Goal: Task Accomplishment & Management: Manage account settings

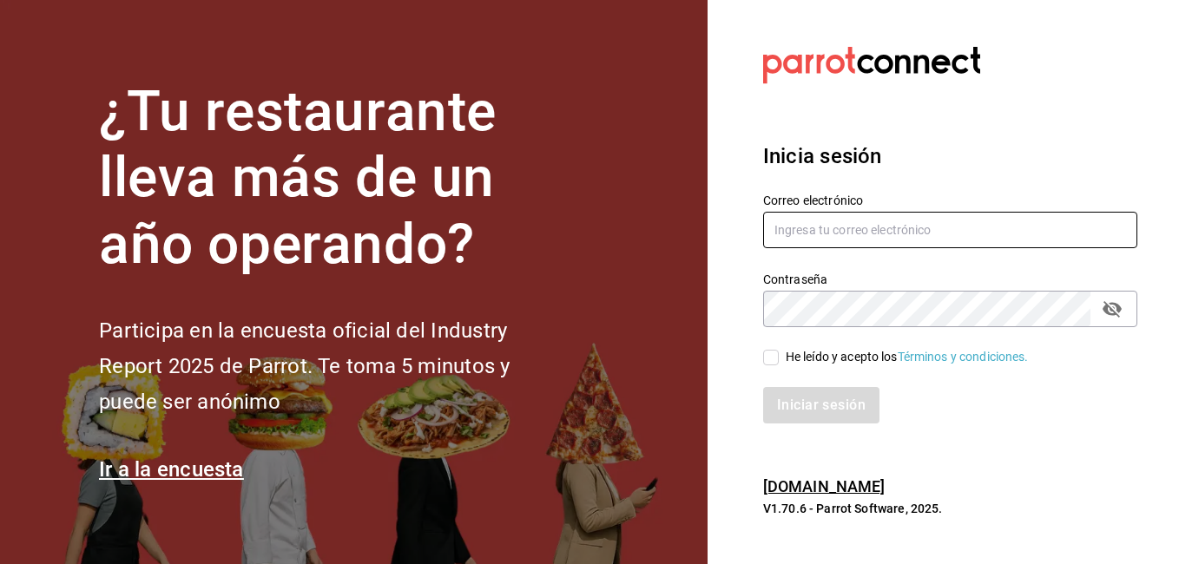
click at [905, 236] on input "text" at bounding box center [950, 230] width 374 height 36
type input "[EMAIL_ADDRESS][DOMAIN_NAME]"
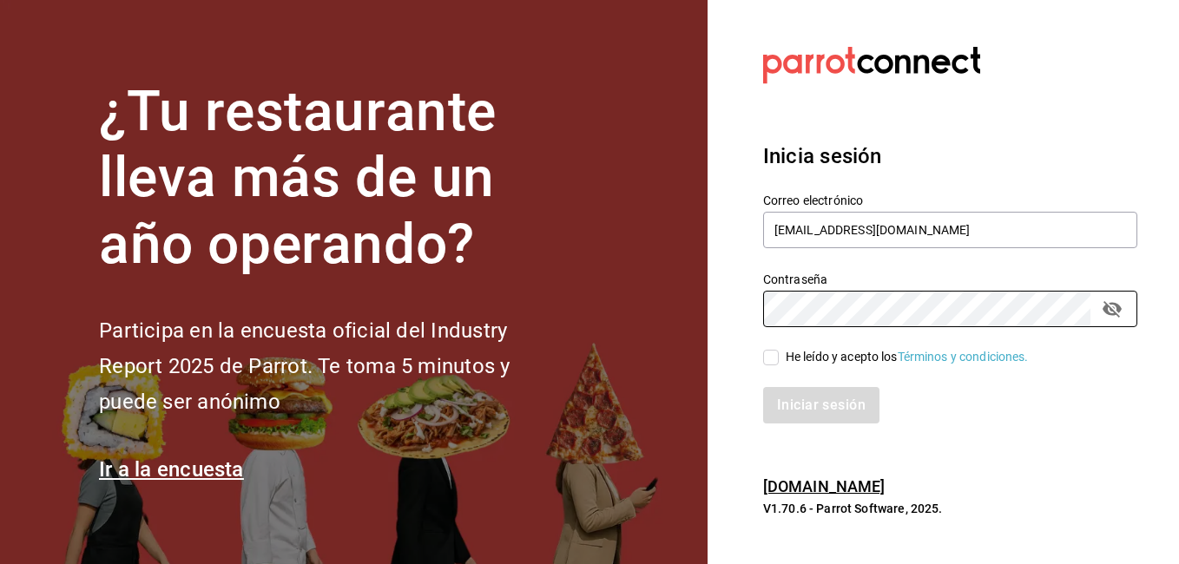
click at [772, 359] on input "He leído y acepto los Términos y condiciones." at bounding box center [771, 358] width 16 height 16
checkbox input "true"
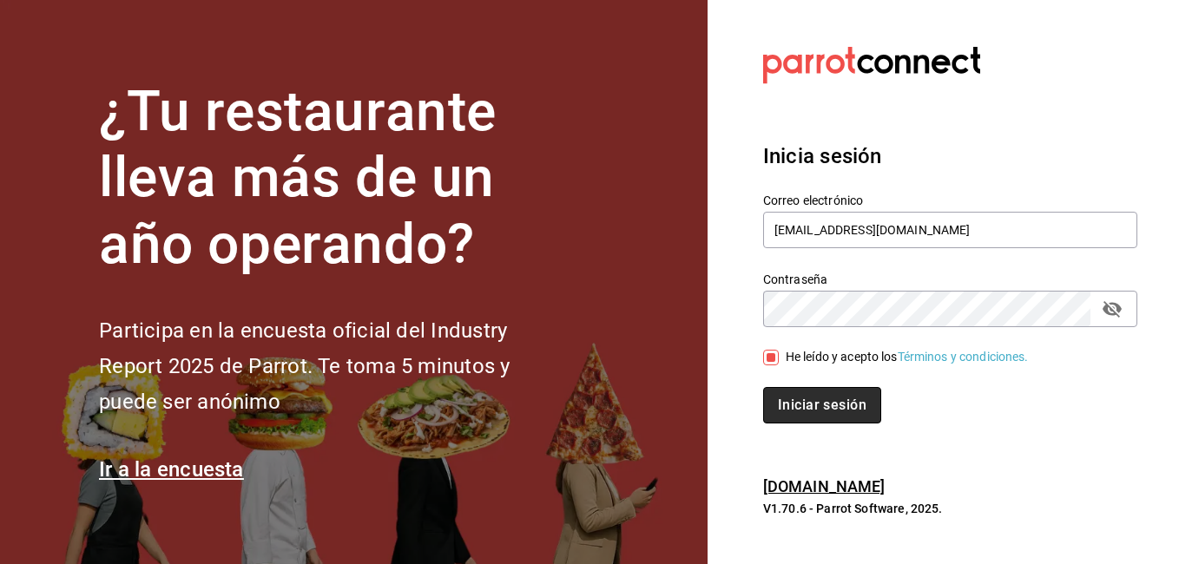
click at [804, 405] on button "Iniciar sesión" at bounding box center [822, 405] width 118 height 36
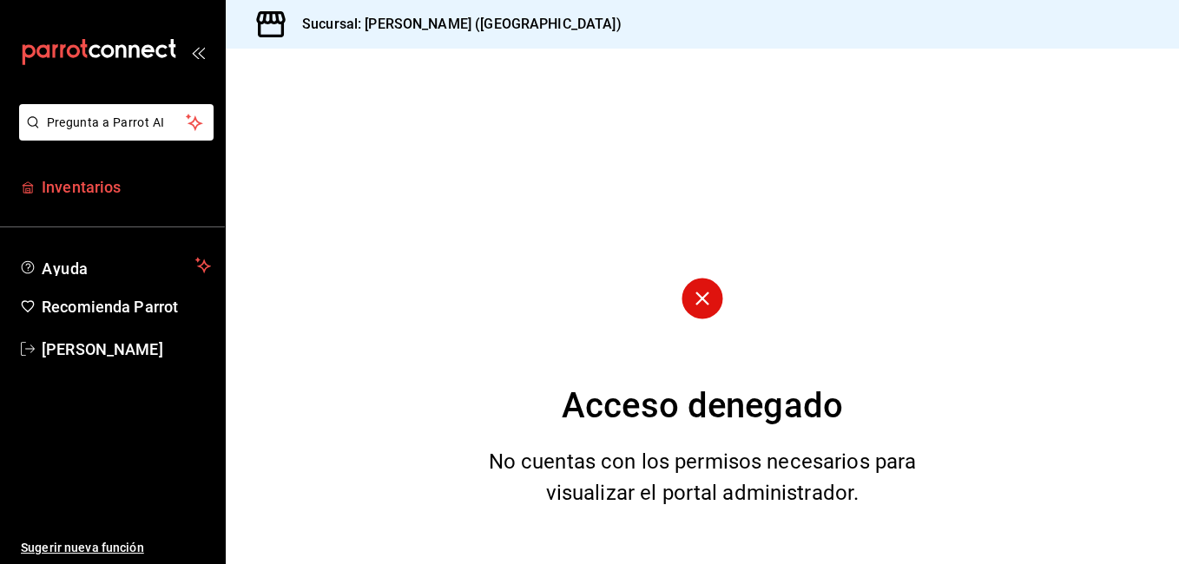
click at [110, 181] on span "Inventarios" at bounding box center [126, 186] width 169 height 23
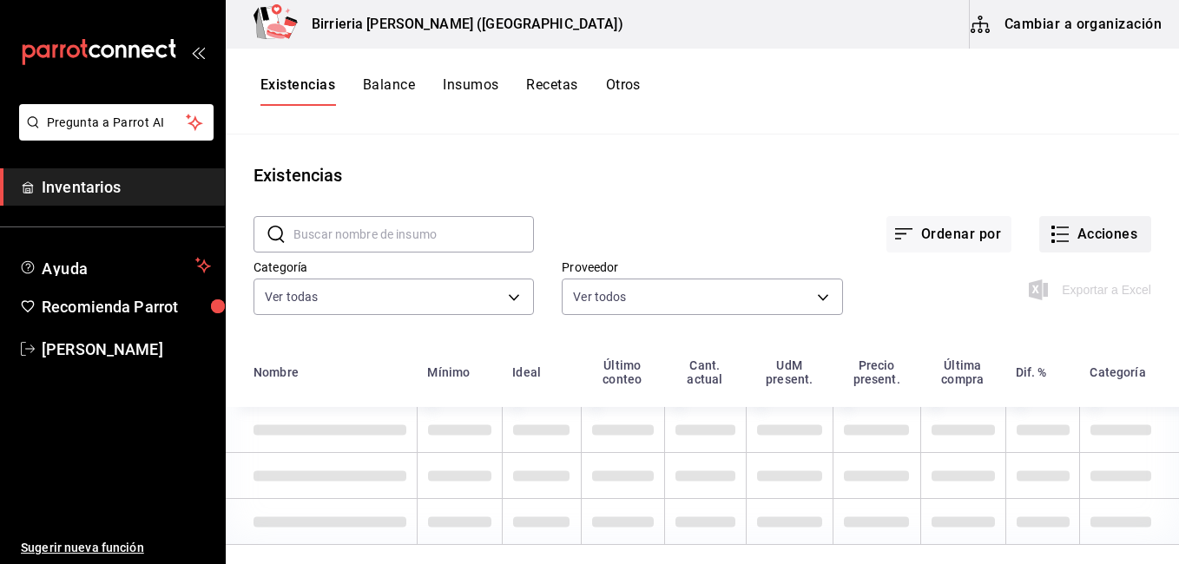
click at [1088, 229] on button "Acciones" at bounding box center [1095, 234] width 112 height 36
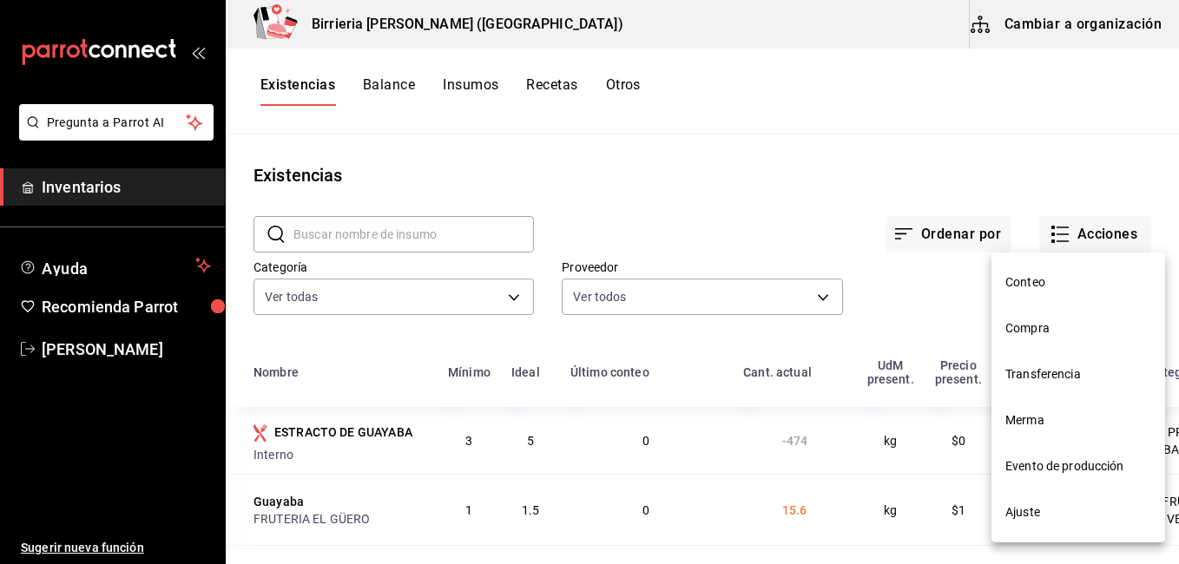
click at [1044, 317] on li "Compra" at bounding box center [1078, 328] width 174 height 46
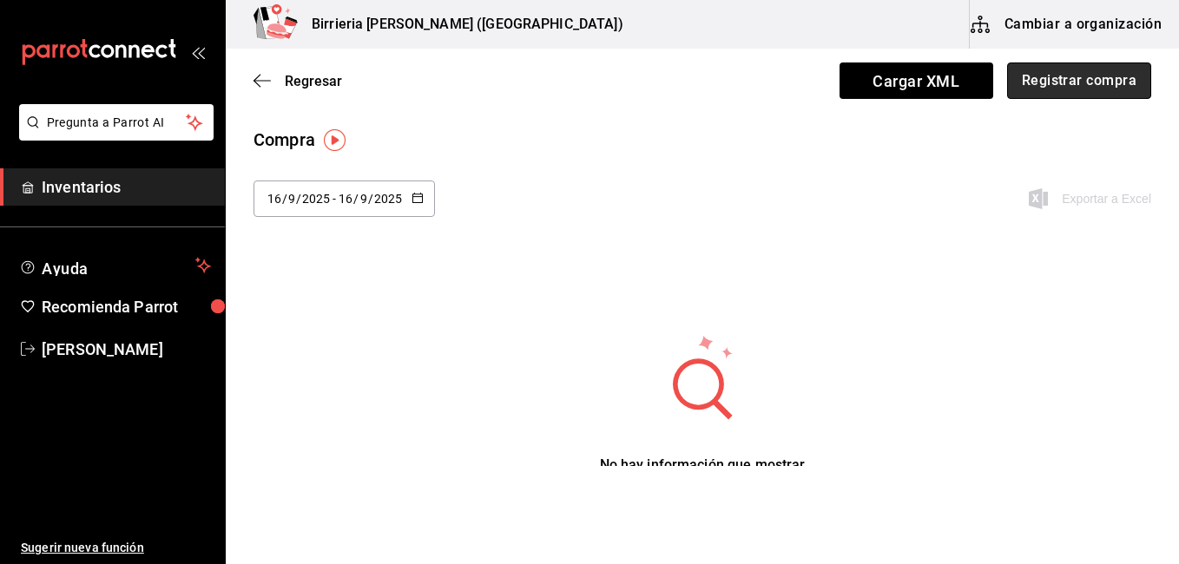
click at [1034, 82] on button "Registrar compra" at bounding box center [1079, 80] width 144 height 36
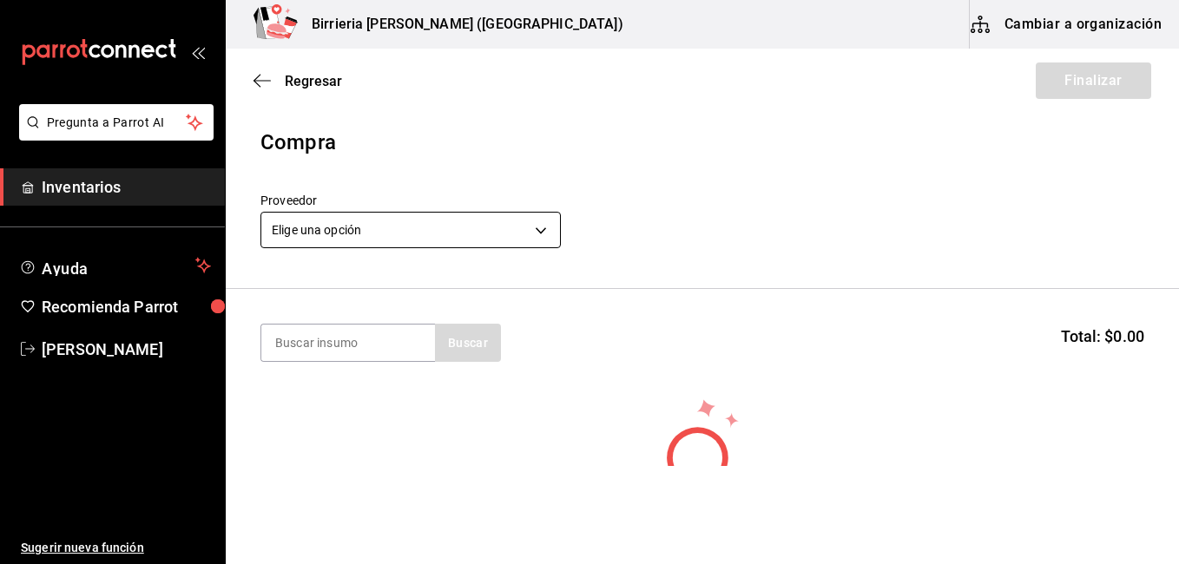
click at [536, 232] on body "Pregunta a Parrot AI Inventarios Ayuda Recomienda Parrot [PERSON_NAME] Sugerir …" at bounding box center [589, 233] width 1179 height 466
click at [538, 231] on body "Pregunta a Parrot AI Inventarios Ayuda Recomienda Parrot [PERSON_NAME] Sugerir …" at bounding box center [589, 233] width 1179 height 466
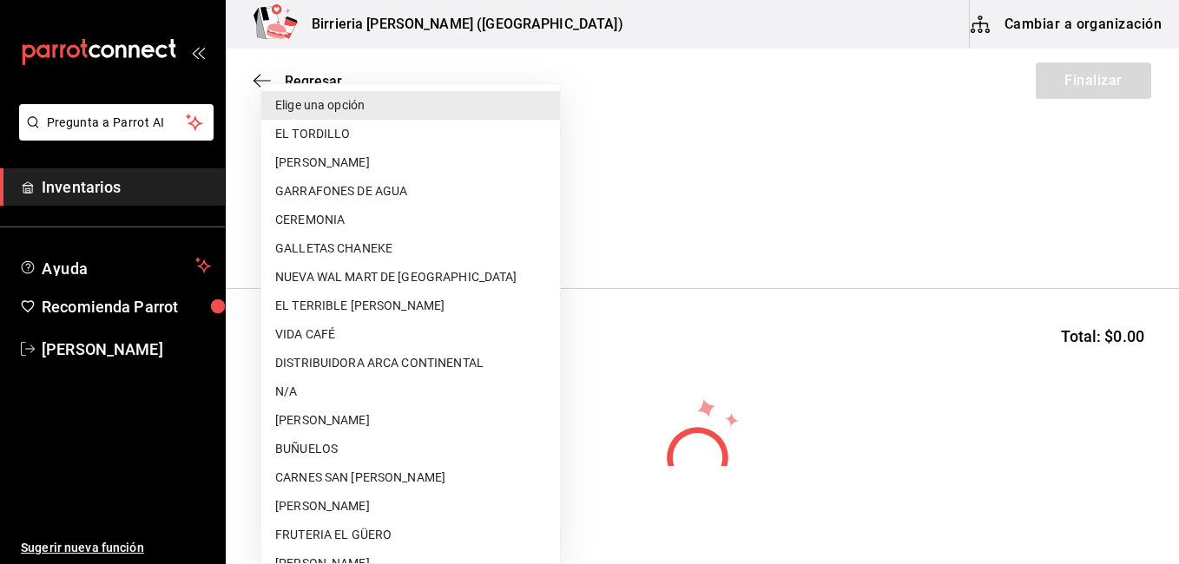
click at [312, 126] on li "EL TORDILLO" at bounding box center [410, 134] width 299 height 29
type input "2254250c-5399-423b-af7e-6509119a0f4a"
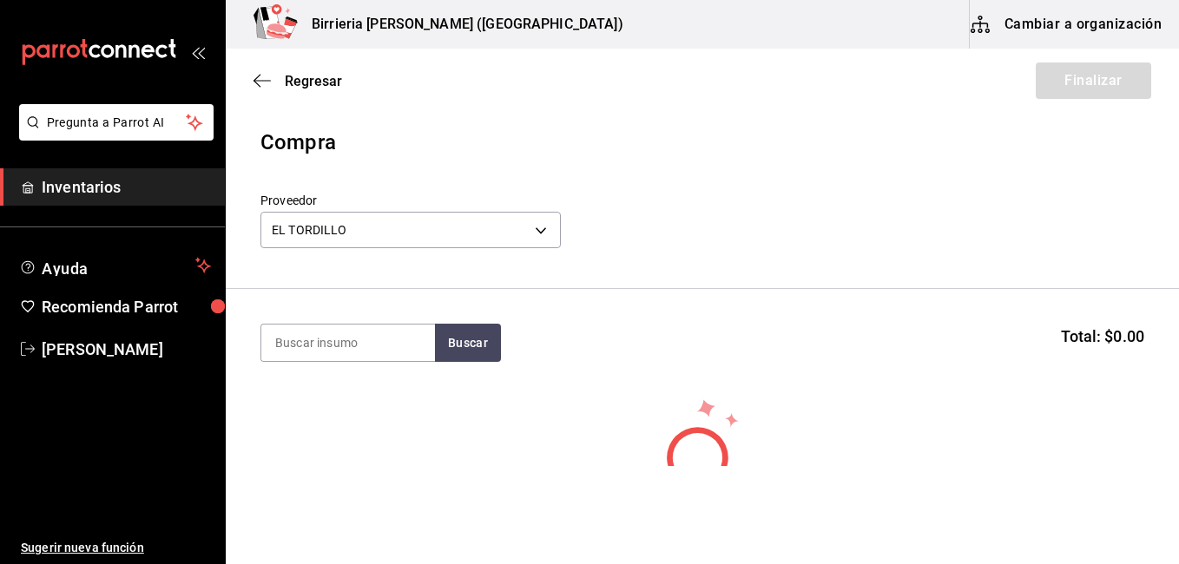
click at [316, 129] on div "Elige una opción EL TORDILLO [PERSON_NAME] GARRAFONES DE AGUA CEREMONIA GALLETA…" at bounding box center [589, 282] width 1179 height 564
click at [451, 337] on button "Buscar" at bounding box center [468, 343] width 66 height 38
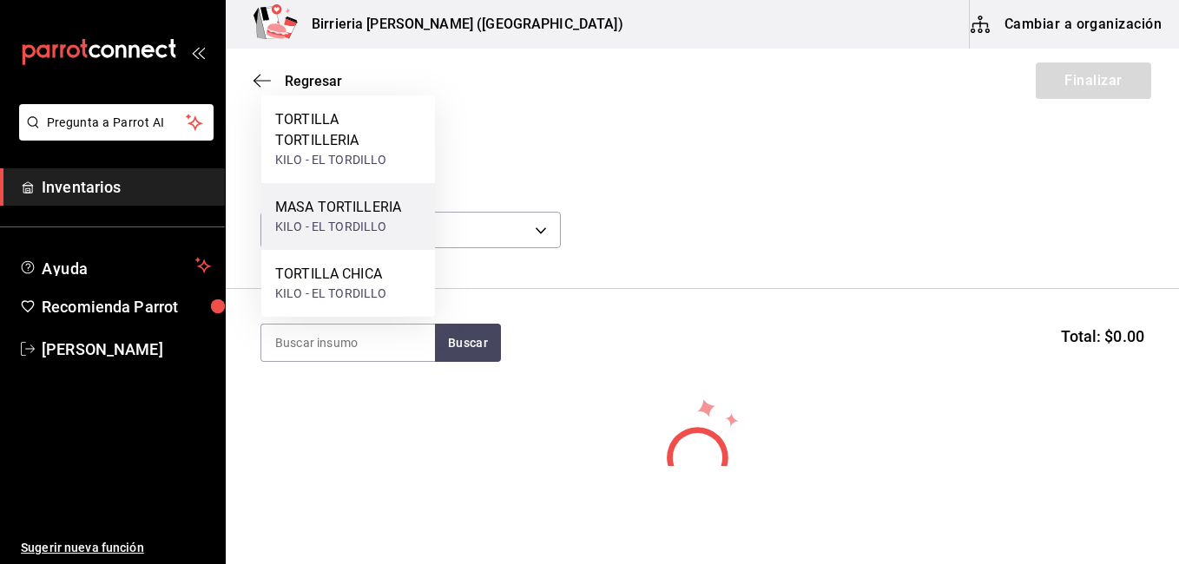
click at [323, 200] on div "MASA TORTILLERIA" at bounding box center [338, 207] width 126 height 21
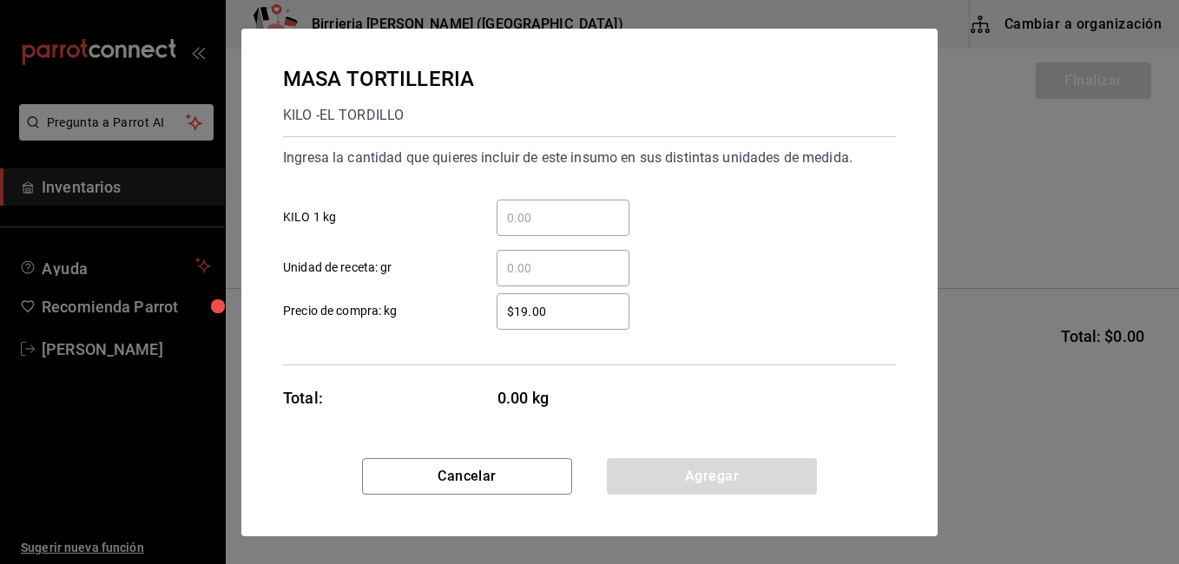
click at [541, 207] on input "​ KILO 1 kg" at bounding box center [562, 217] width 133 height 21
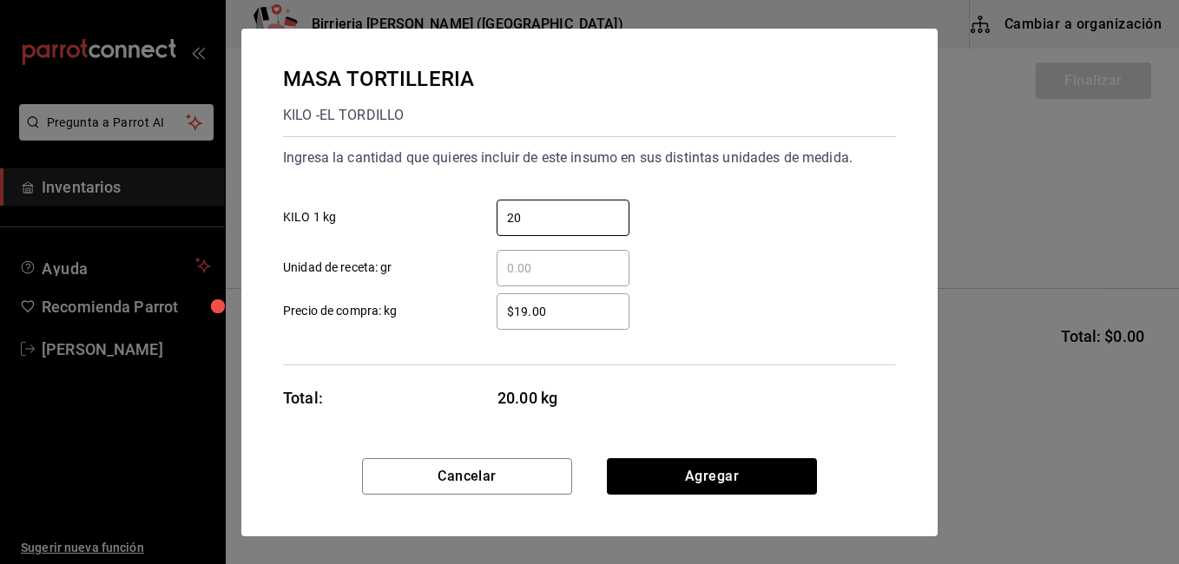
type input "20"
drag, startPoint x: 525, startPoint y: 307, endPoint x: 568, endPoint y: 380, distance: 84.8
click at [525, 307] on input "$19.00" at bounding box center [562, 311] width 133 height 21
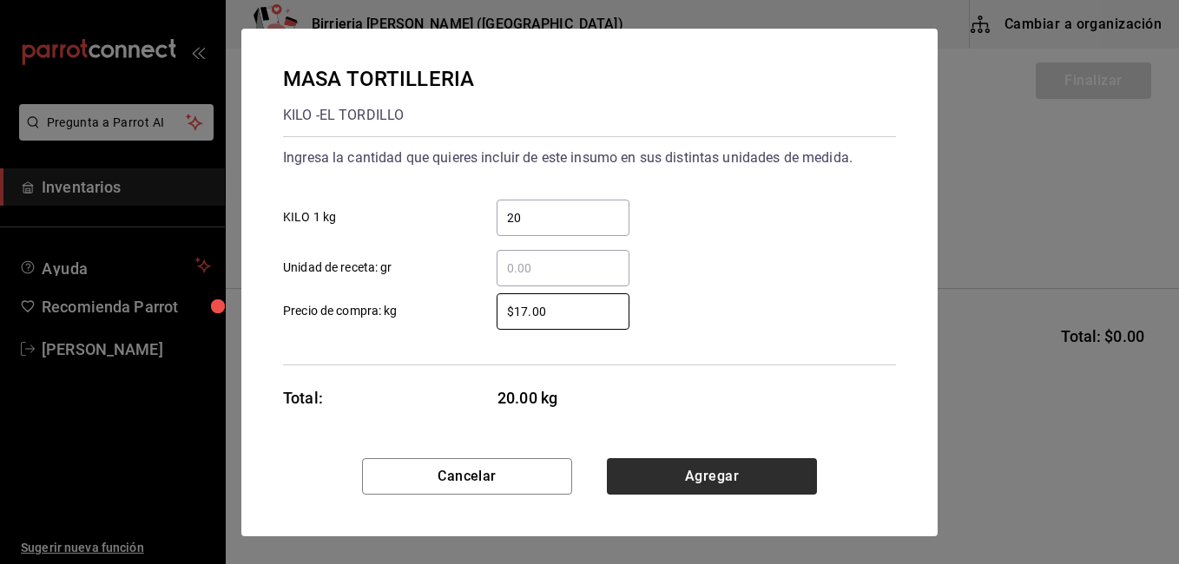
type input "$17.00"
click at [692, 469] on button "Agregar" at bounding box center [712, 476] width 210 height 36
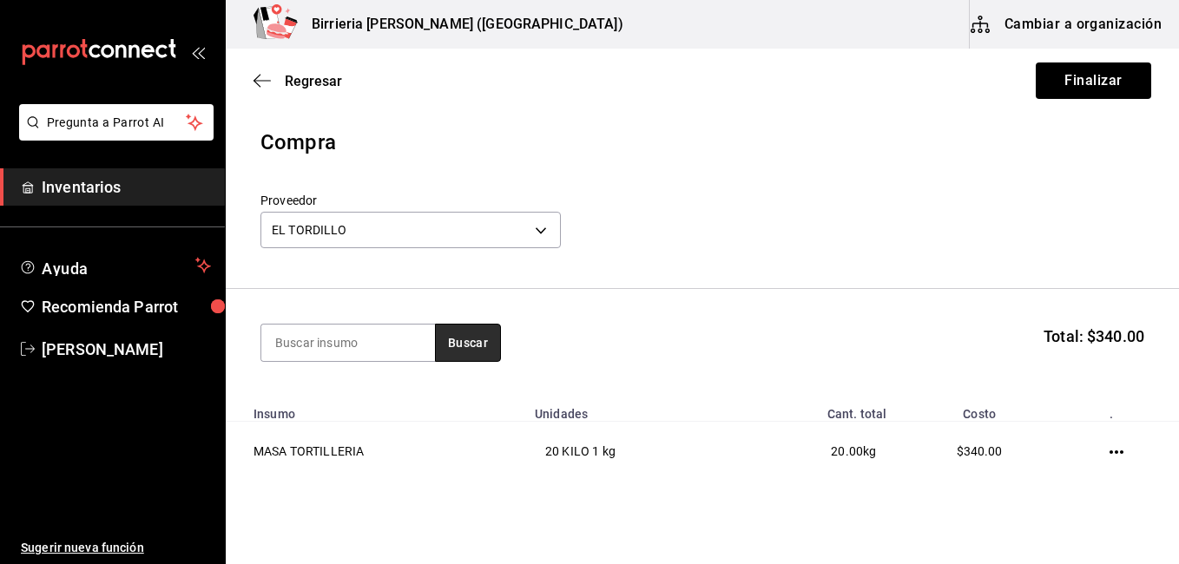
click at [470, 335] on button "Buscar" at bounding box center [468, 343] width 66 height 38
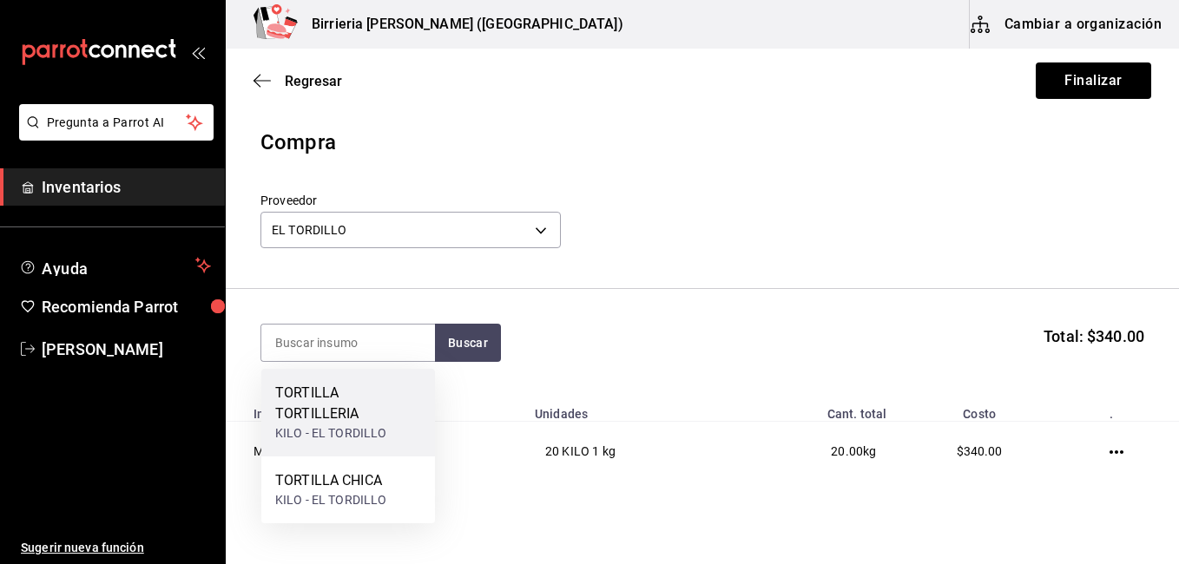
click at [361, 398] on div "TORTILLA TORTILLERIA" at bounding box center [348, 404] width 146 height 42
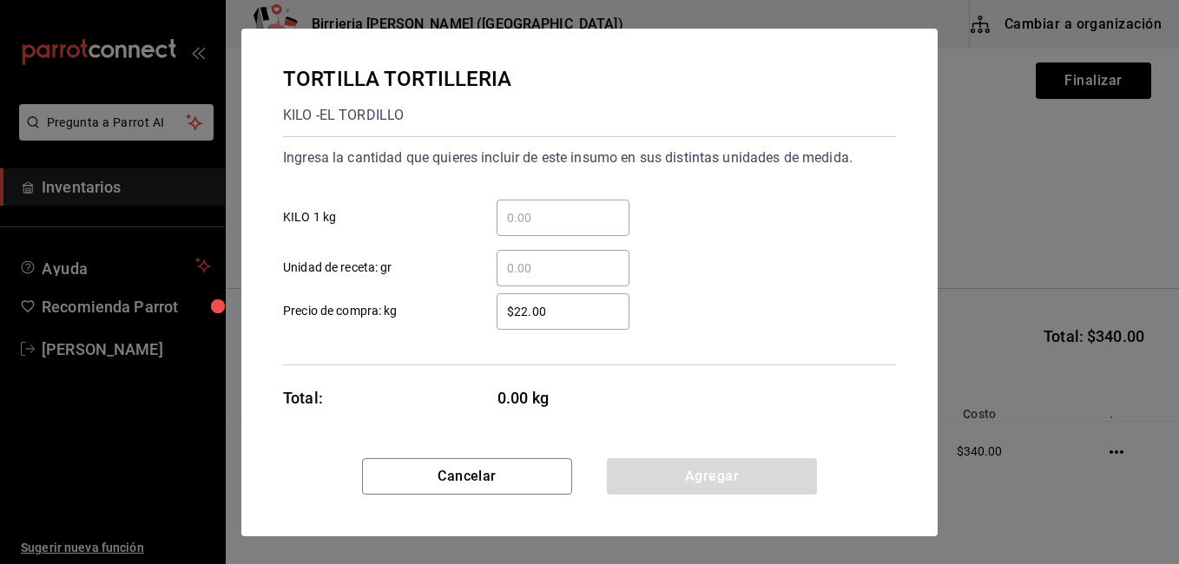
click at [528, 226] on input "​ KILO 1 kg" at bounding box center [562, 217] width 133 height 21
type input "7"
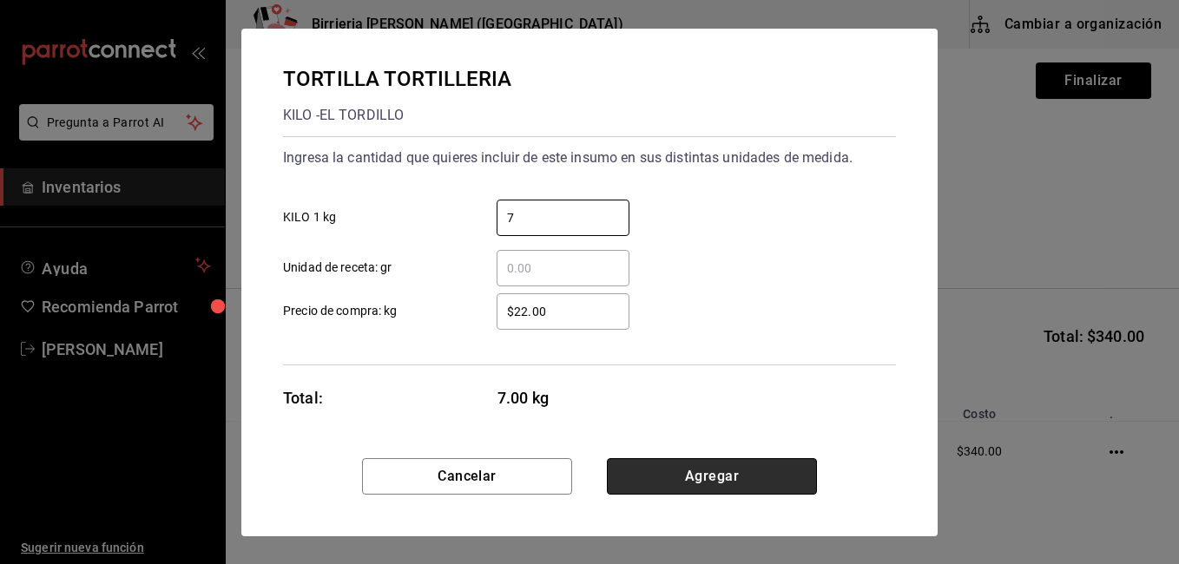
click at [676, 474] on button "Agregar" at bounding box center [712, 476] width 210 height 36
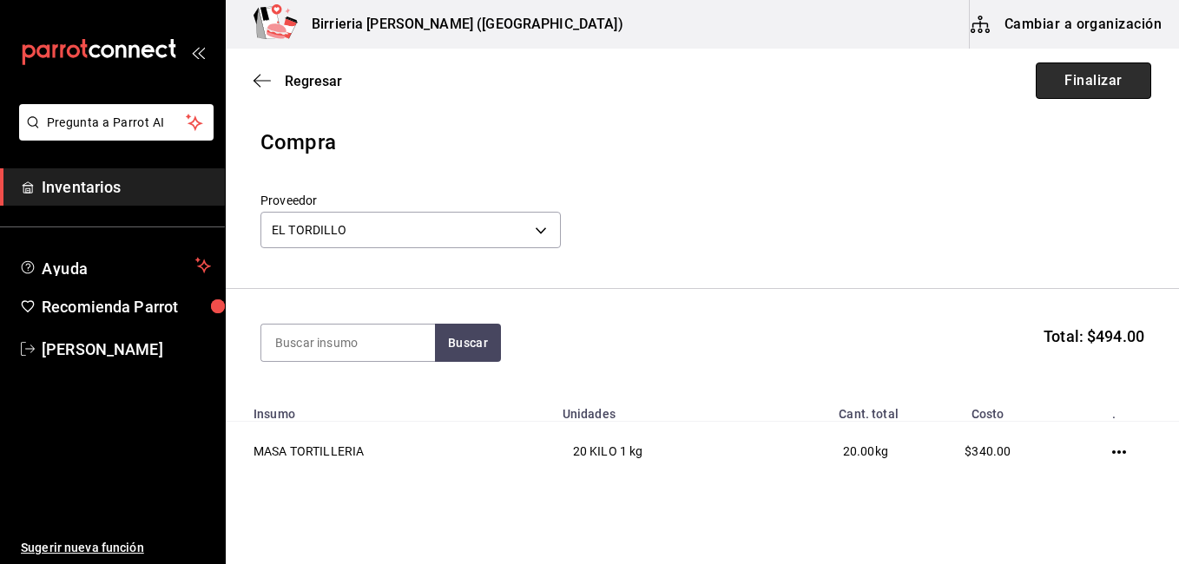
click at [1060, 87] on button "Finalizar" at bounding box center [1092, 80] width 115 height 36
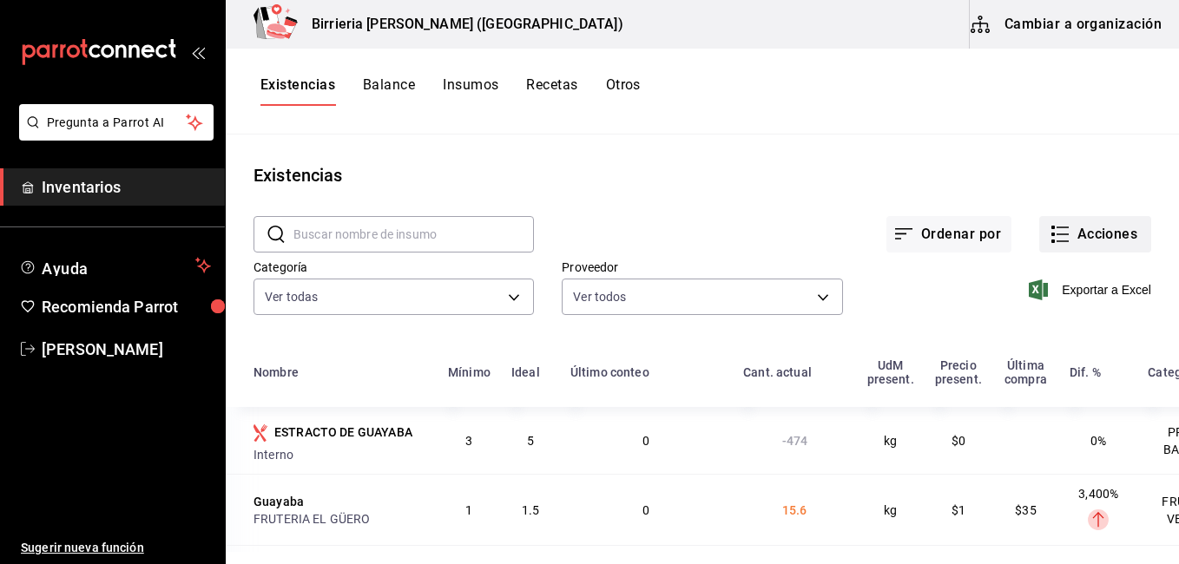
click at [1049, 228] on icon "button" at bounding box center [1059, 234] width 21 height 21
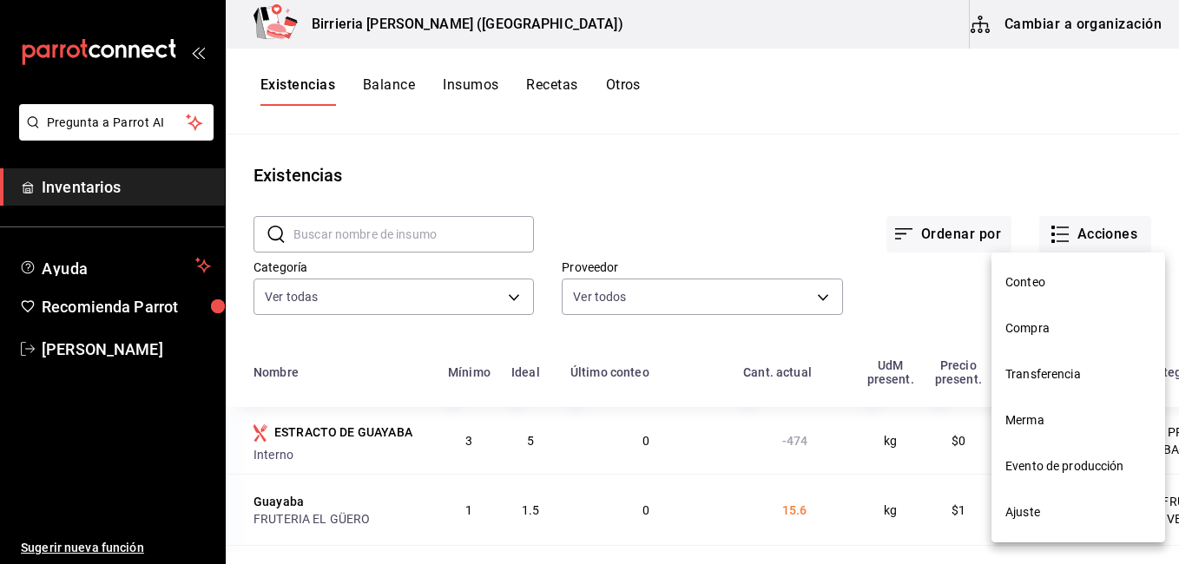
click at [1041, 332] on span "Compra" at bounding box center [1078, 328] width 146 height 18
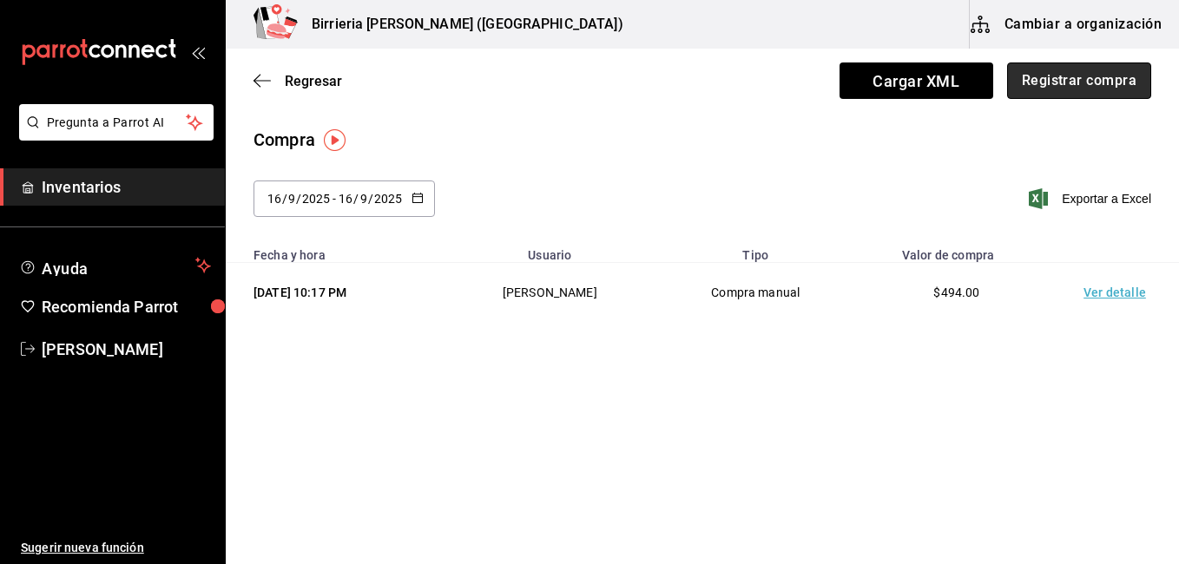
click at [1048, 85] on button "Registrar compra" at bounding box center [1079, 80] width 144 height 36
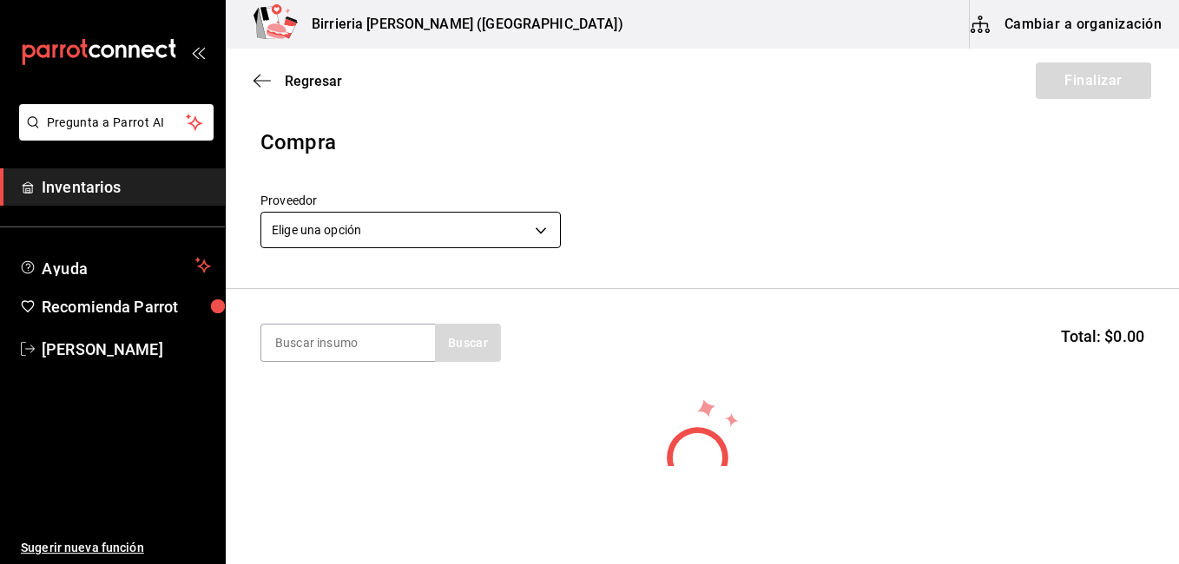
click at [547, 219] on body "Pregunta a Parrot AI Inventarios Ayuda Recomienda Parrot [PERSON_NAME] Sugerir …" at bounding box center [589, 233] width 1179 height 466
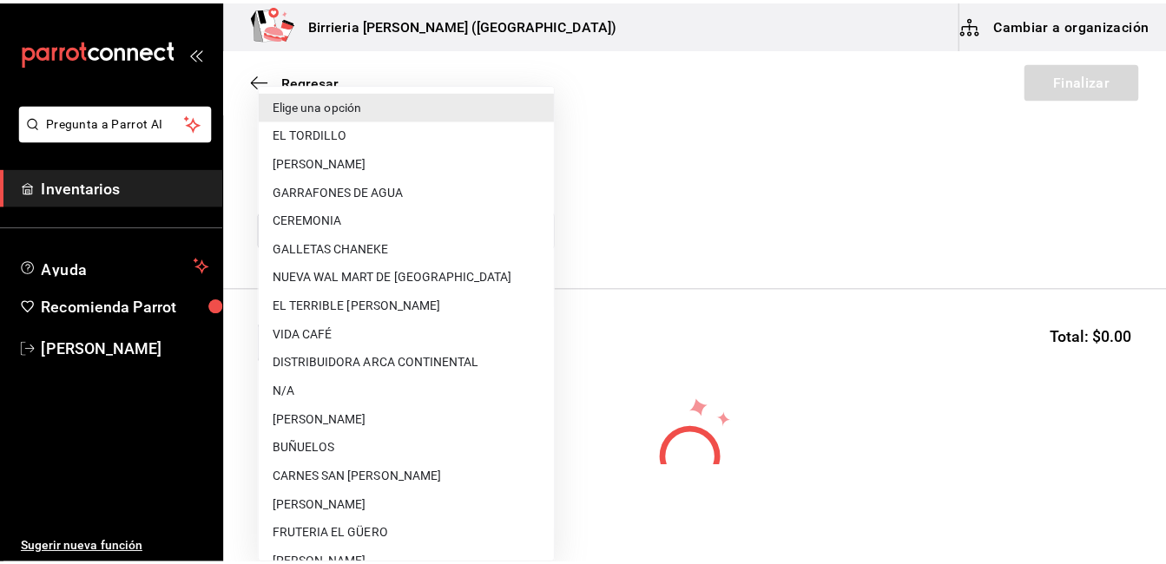
scroll to position [222, 0]
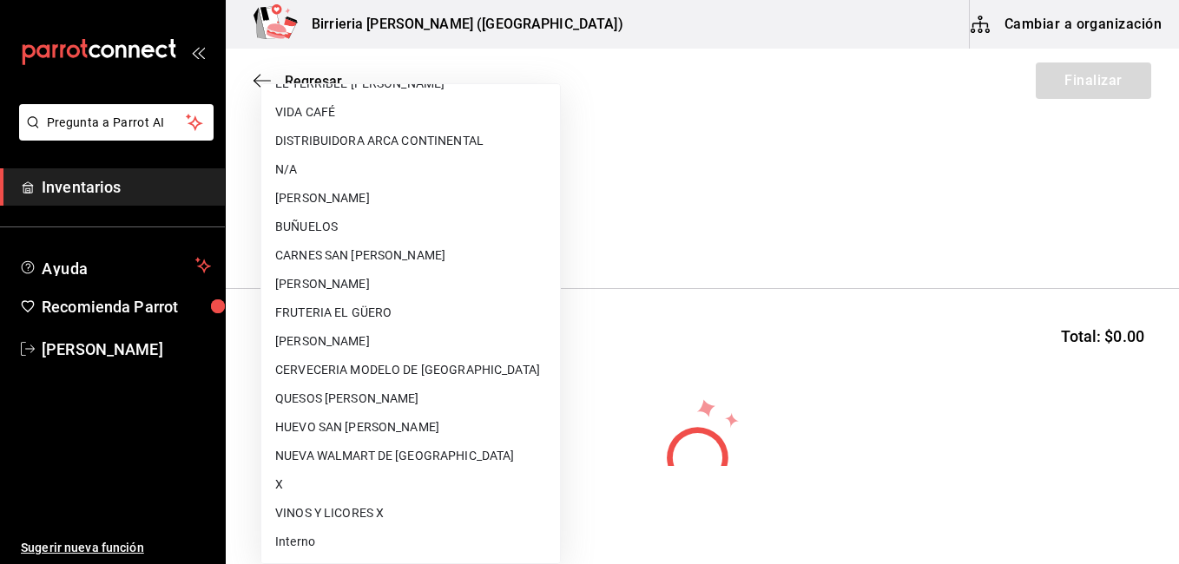
click at [410, 450] on li "NUEVA WALMART DE [GEOGRAPHIC_DATA]" at bounding box center [410, 456] width 299 height 29
type input "96fa8aed-3968-40a9-9588-1ce72a753921"
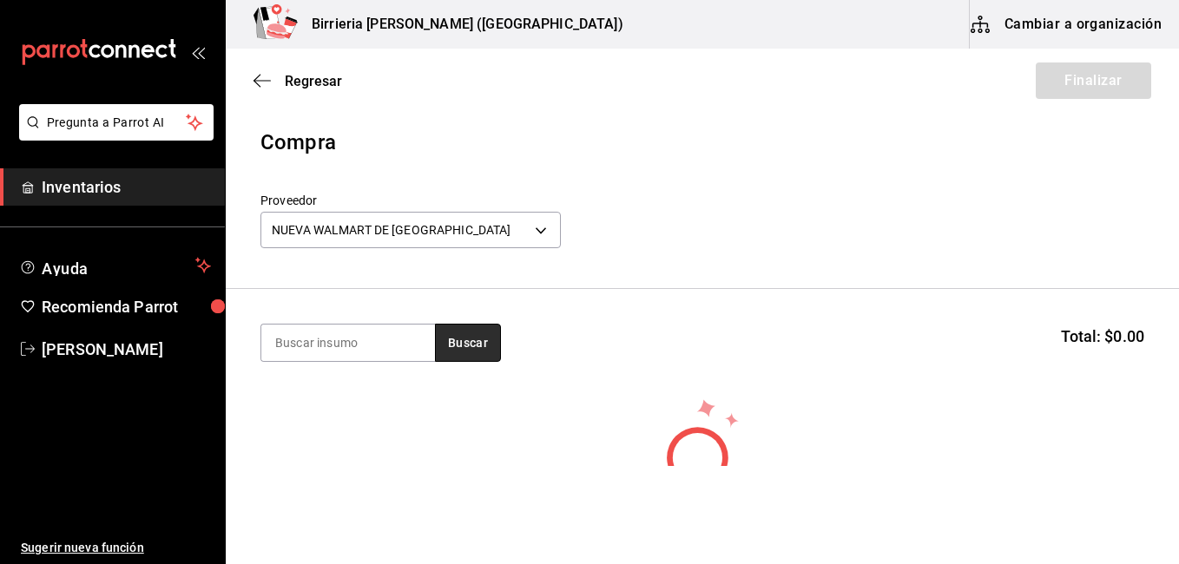
click at [478, 333] on button "Buscar" at bounding box center [468, 343] width 66 height 38
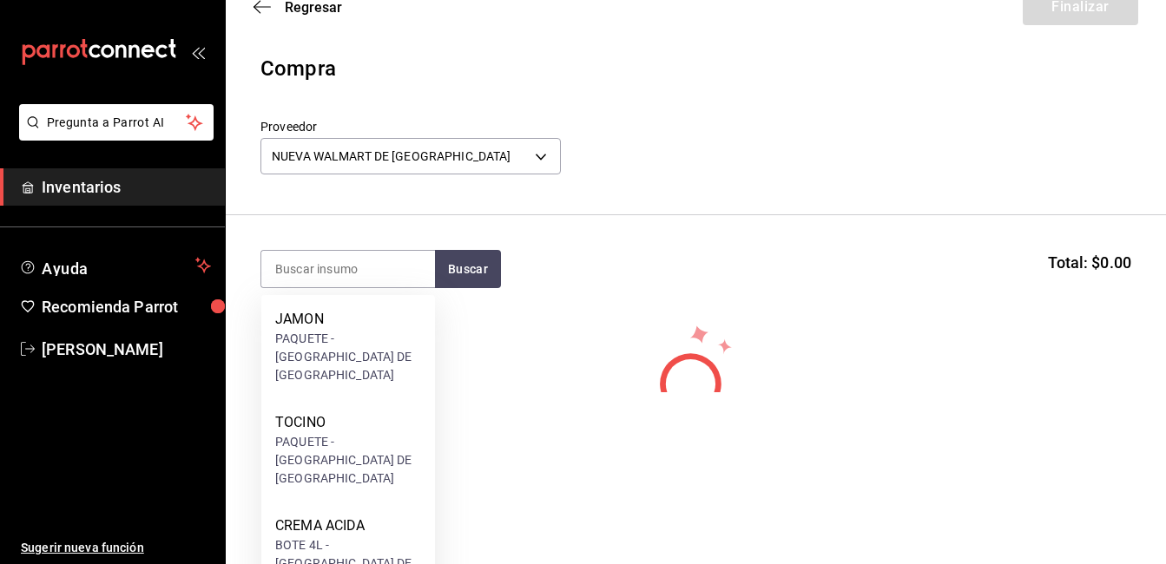
scroll to position [195, 0]
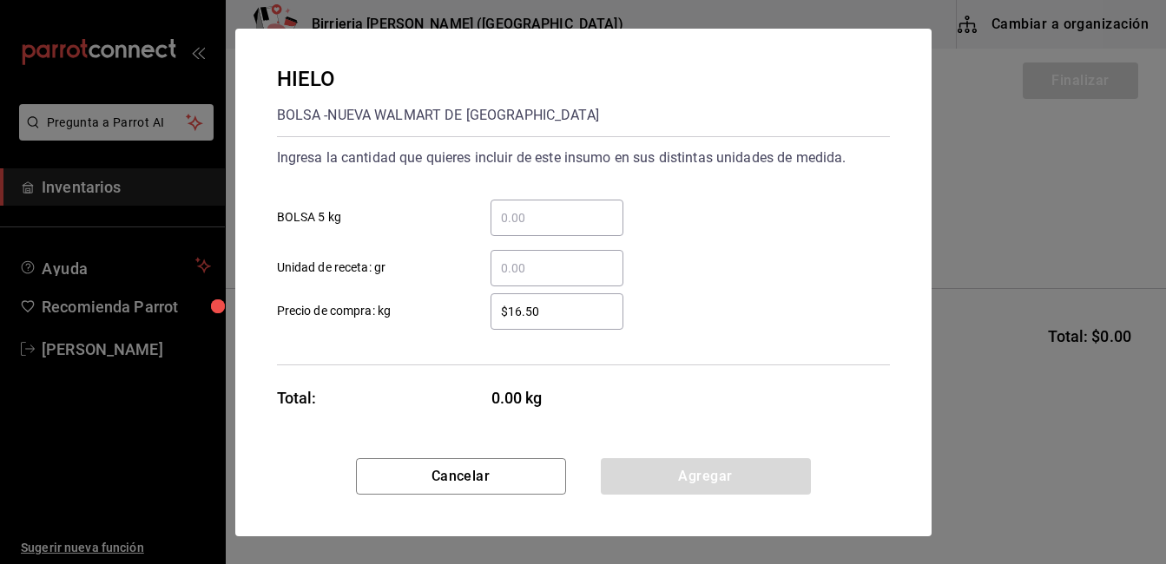
scroll to position [0, 0]
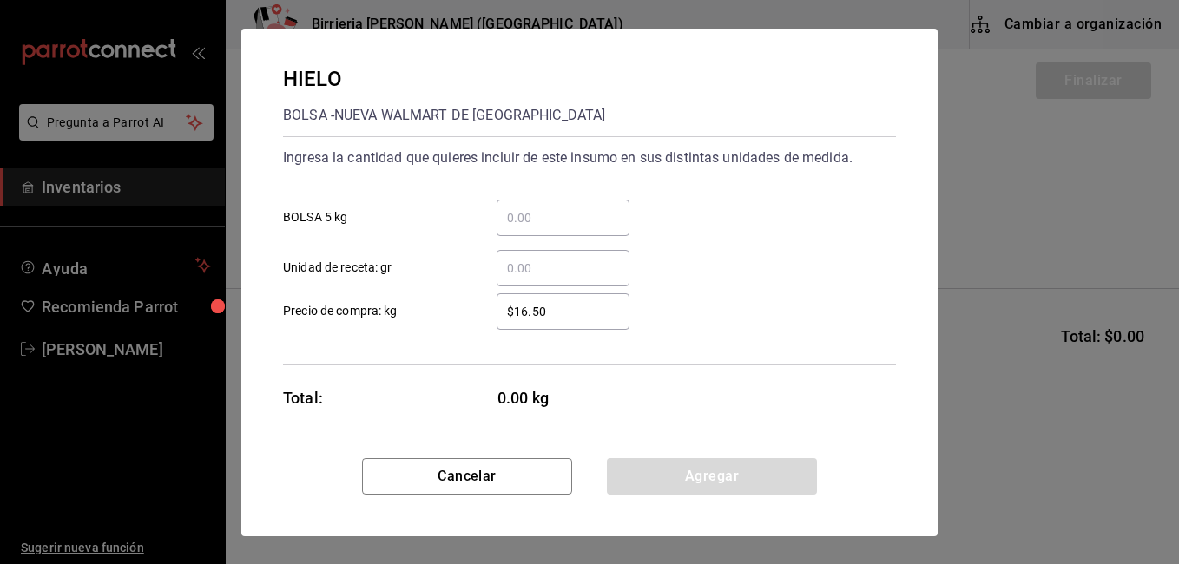
click at [499, 220] on input "​ BOLSA 5 kg" at bounding box center [562, 217] width 133 height 21
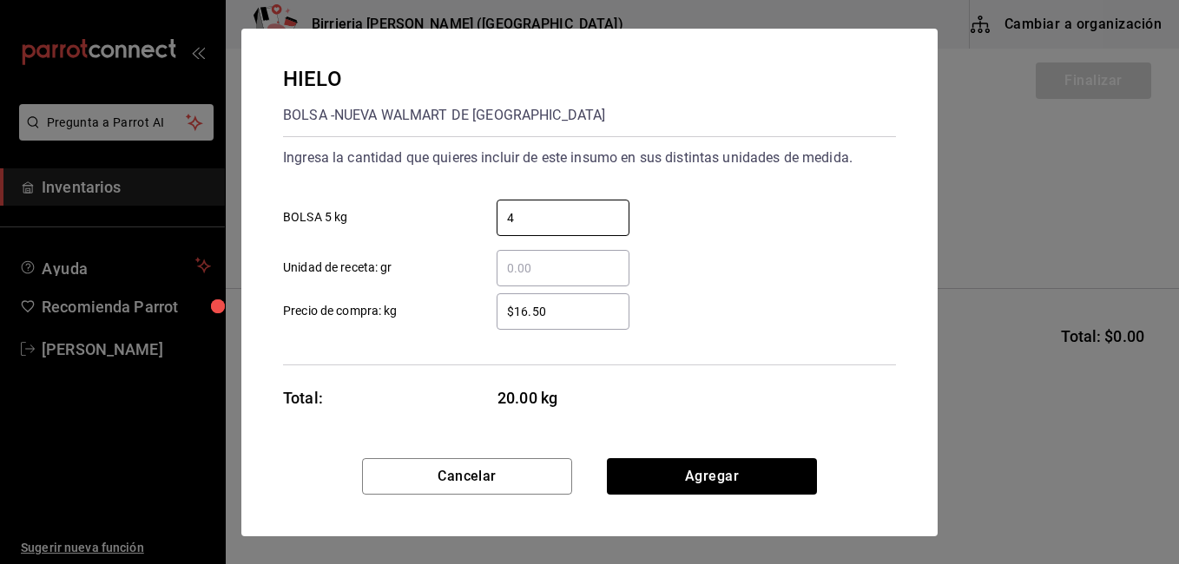
type input "4"
click at [525, 311] on input "$16.50" at bounding box center [562, 311] width 133 height 21
type input "$1"
type input "$38"
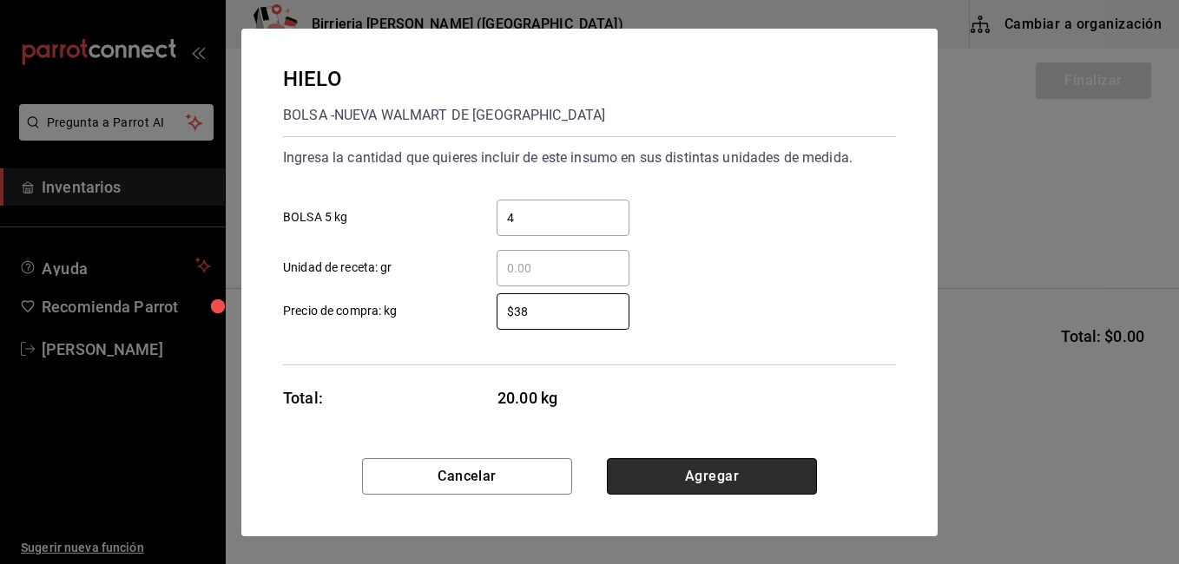
click at [675, 470] on button "Agregar" at bounding box center [712, 476] width 210 height 36
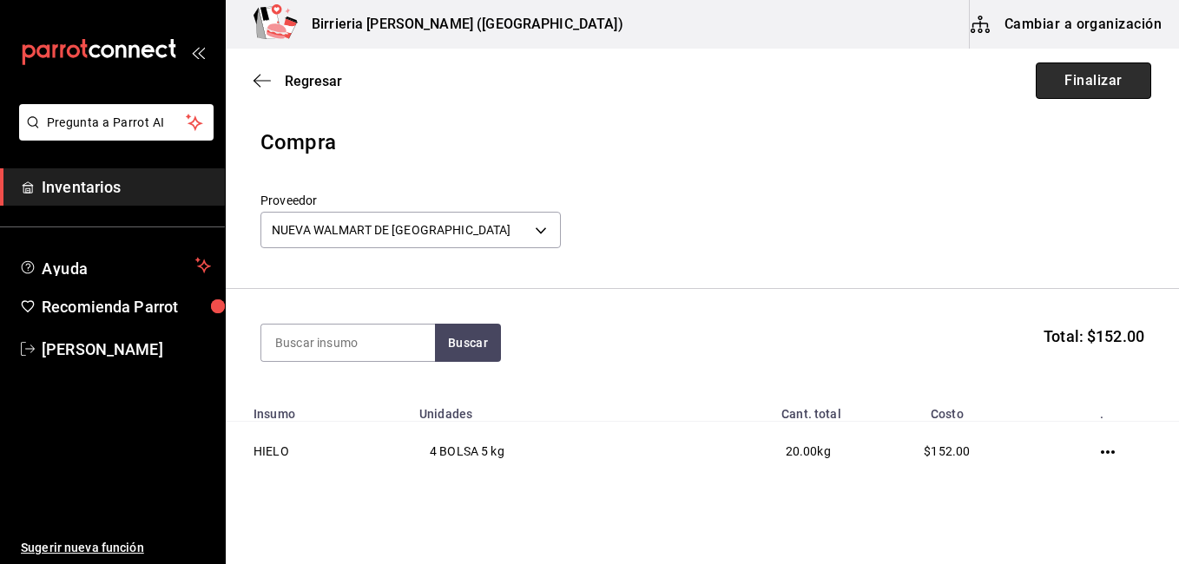
click at [1088, 69] on button "Finalizar" at bounding box center [1092, 80] width 115 height 36
click at [1088, 69] on div "Regresar Finalizar" at bounding box center [702, 81] width 953 height 64
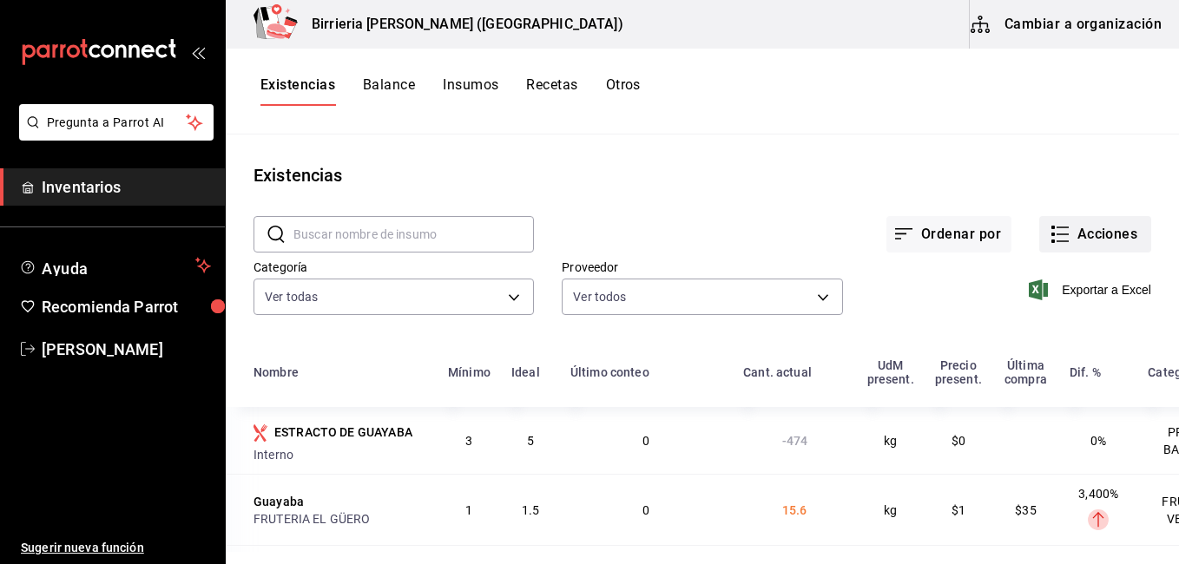
click at [1058, 219] on button "Acciones" at bounding box center [1095, 234] width 112 height 36
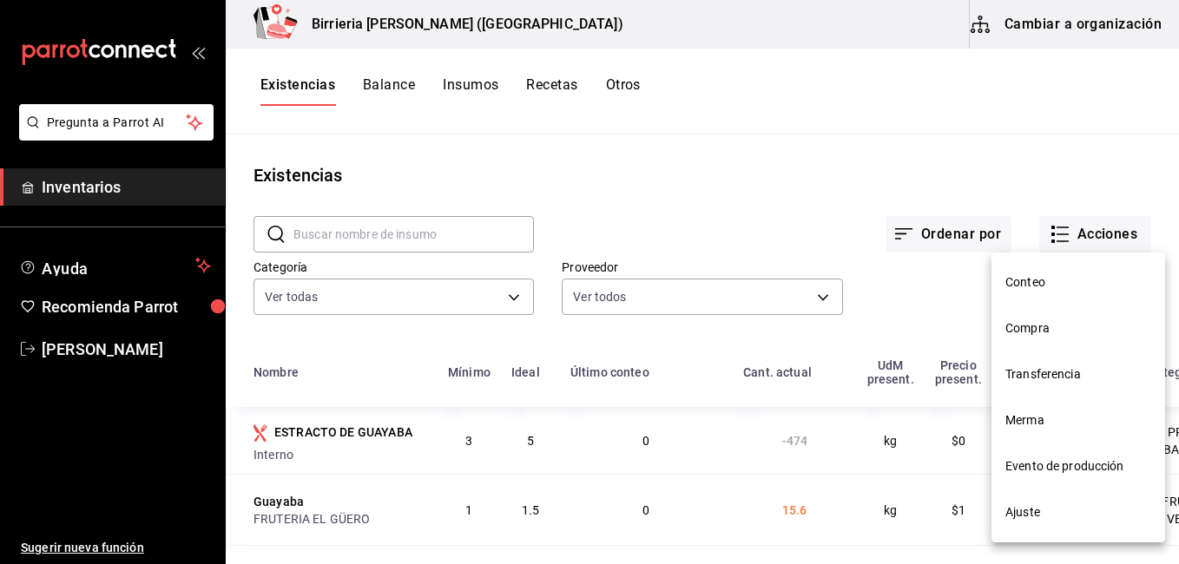
click at [1042, 327] on span "Compra" at bounding box center [1078, 328] width 146 height 18
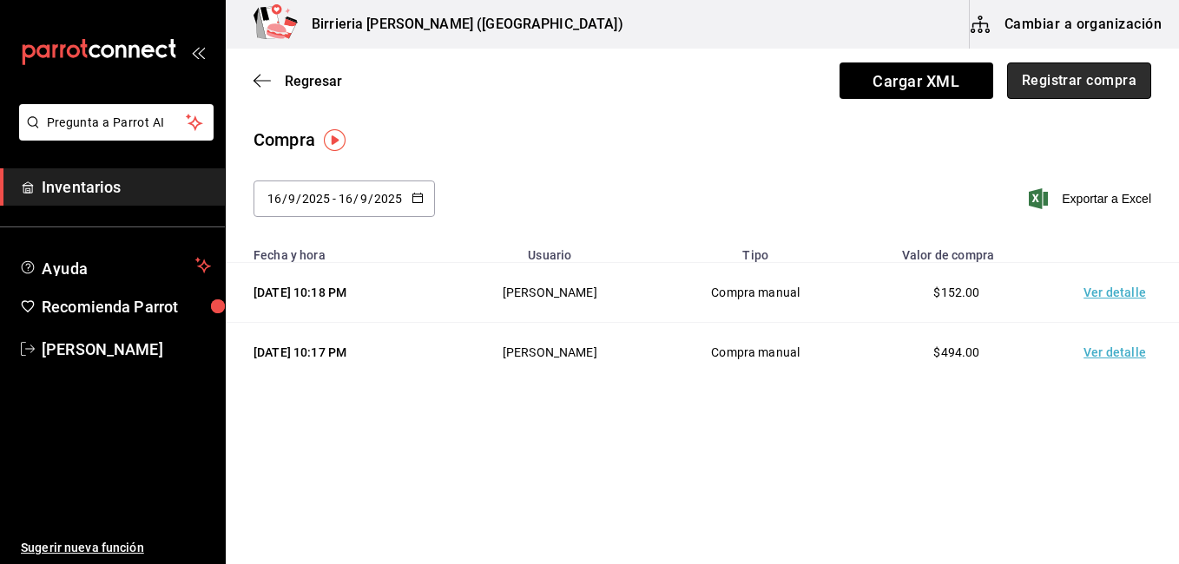
click at [1044, 82] on button "Registrar compra" at bounding box center [1079, 80] width 144 height 36
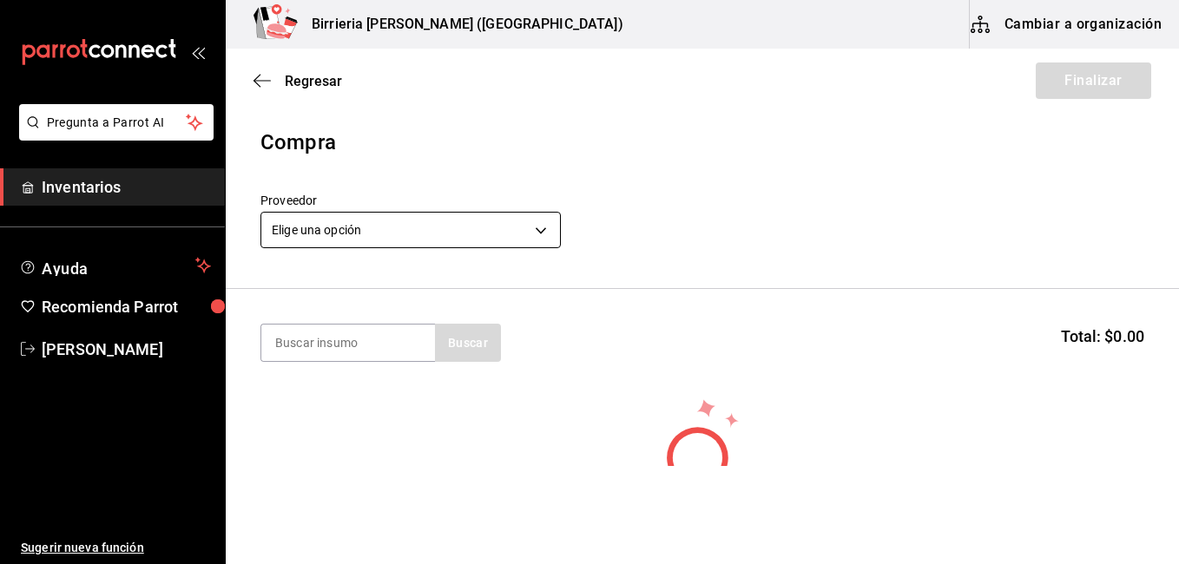
click at [551, 229] on body "Pregunta a Parrot AI Inventarios Ayuda Recomienda Parrot [PERSON_NAME] Sugerir …" at bounding box center [589, 233] width 1179 height 466
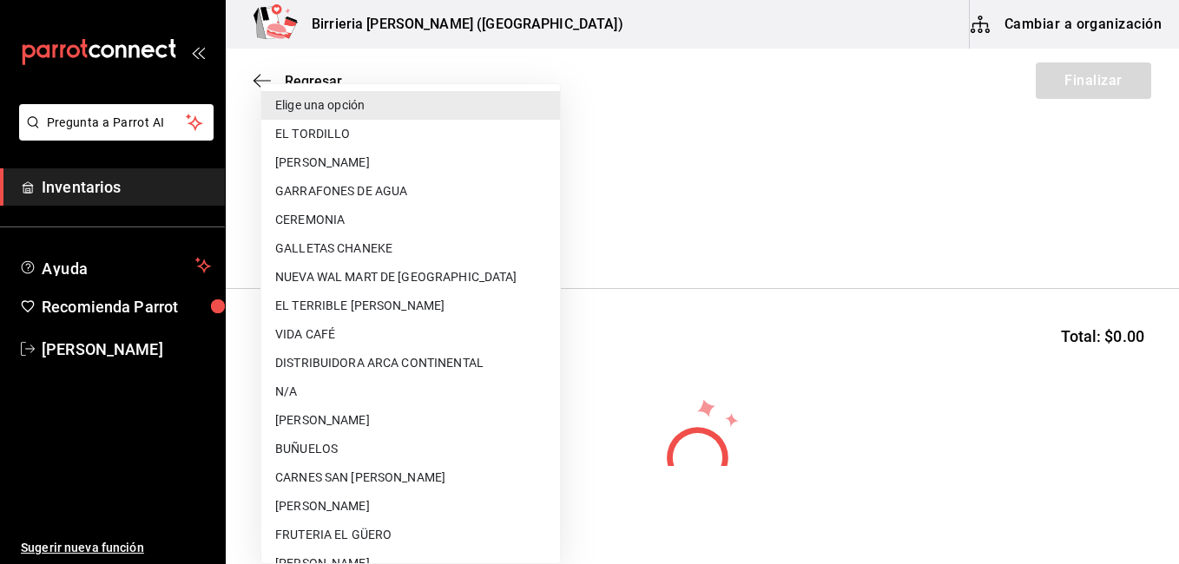
click at [397, 502] on li "[PERSON_NAME]" at bounding box center [410, 506] width 299 height 29
type input "ff97b1c8-70fc-41ec-b084-090d94e8e881"
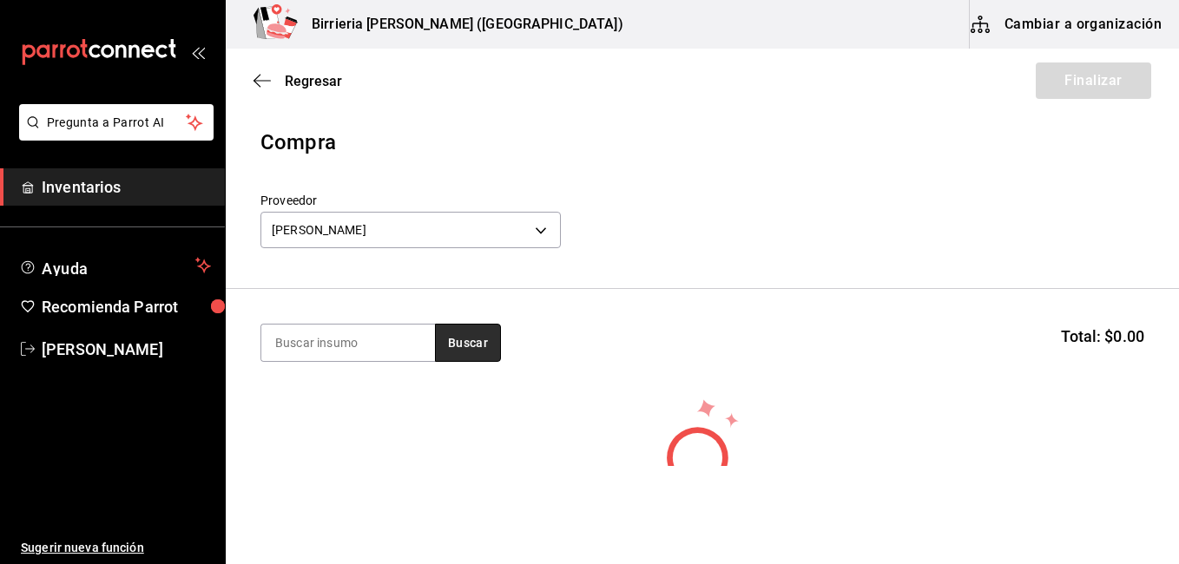
click at [463, 343] on button "Buscar" at bounding box center [468, 343] width 66 height 38
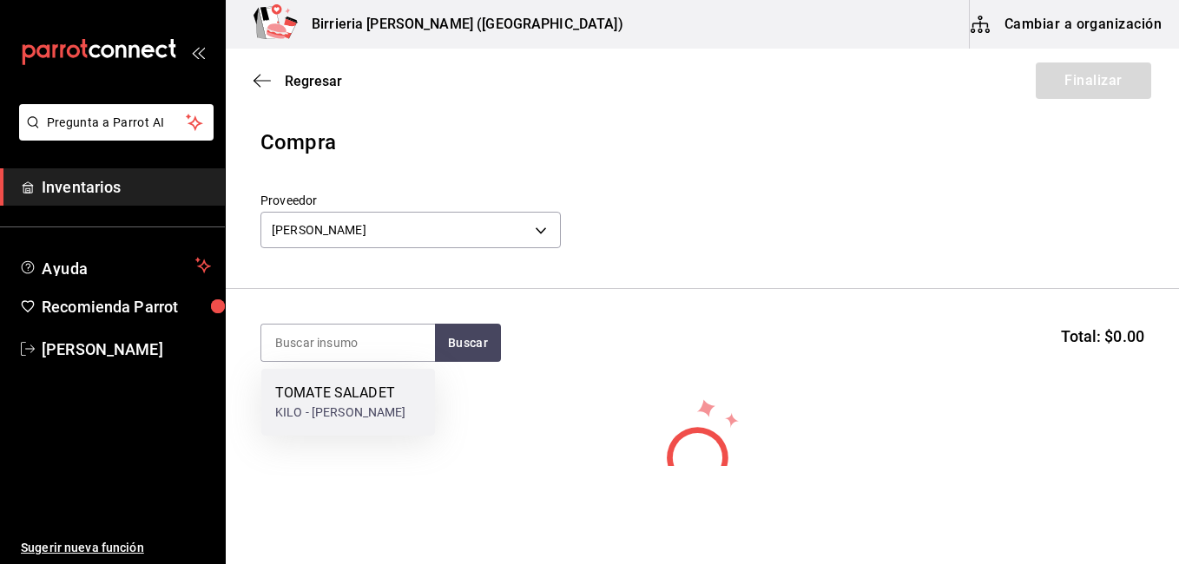
click at [365, 391] on div "TOMATE SALADET" at bounding box center [340, 393] width 131 height 21
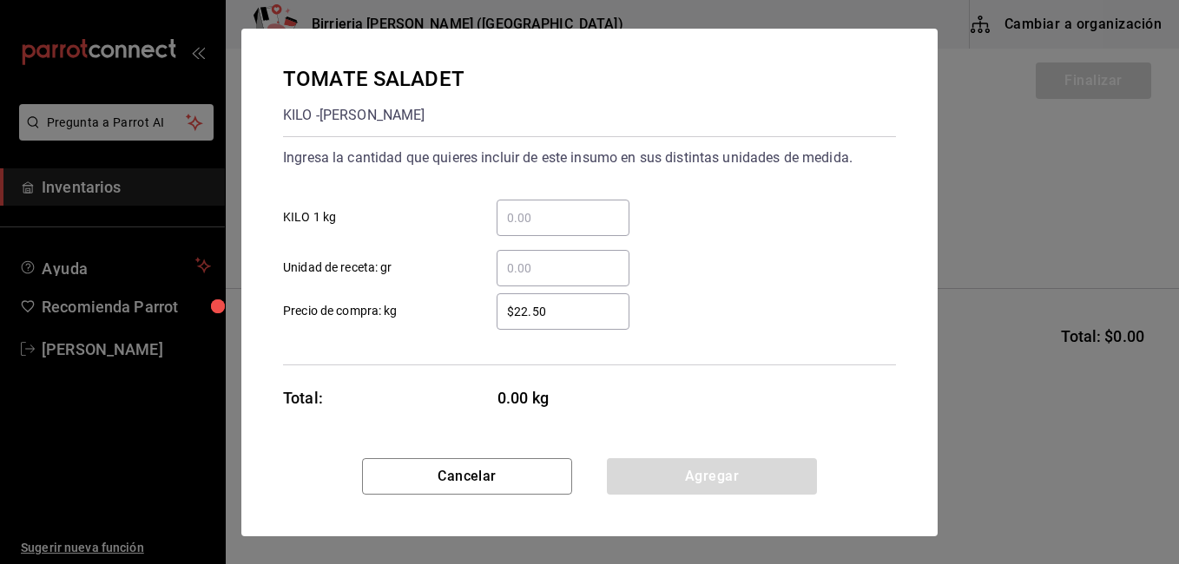
click at [527, 213] on input "​ KILO 1 kg" at bounding box center [562, 217] width 133 height 21
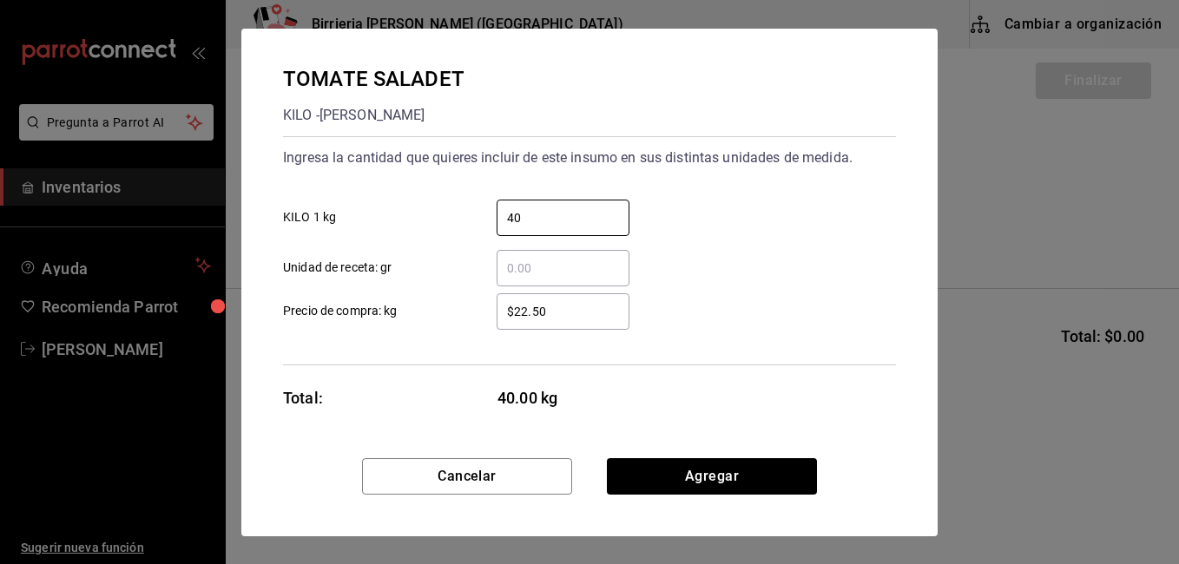
type input "40"
click at [562, 312] on input "$22.50" at bounding box center [562, 311] width 133 height 21
type input "$2"
type input "$18"
click at [880, 431] on div "TOMATE SALADET KILO - TOMATES [PERSON_NAME] Ingresa la cantidad que quieres inc…" at bounding box center [589, 244] width 696 height 430
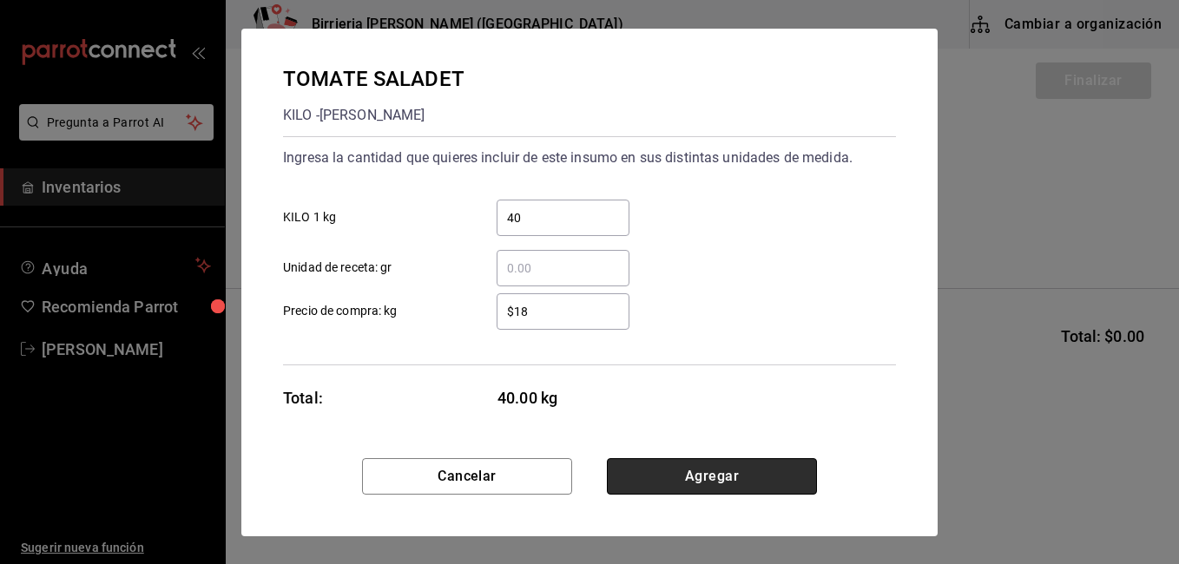
click at [767, 478] on button "Agregar" at bounding box center [712, 476] width 210 height 36
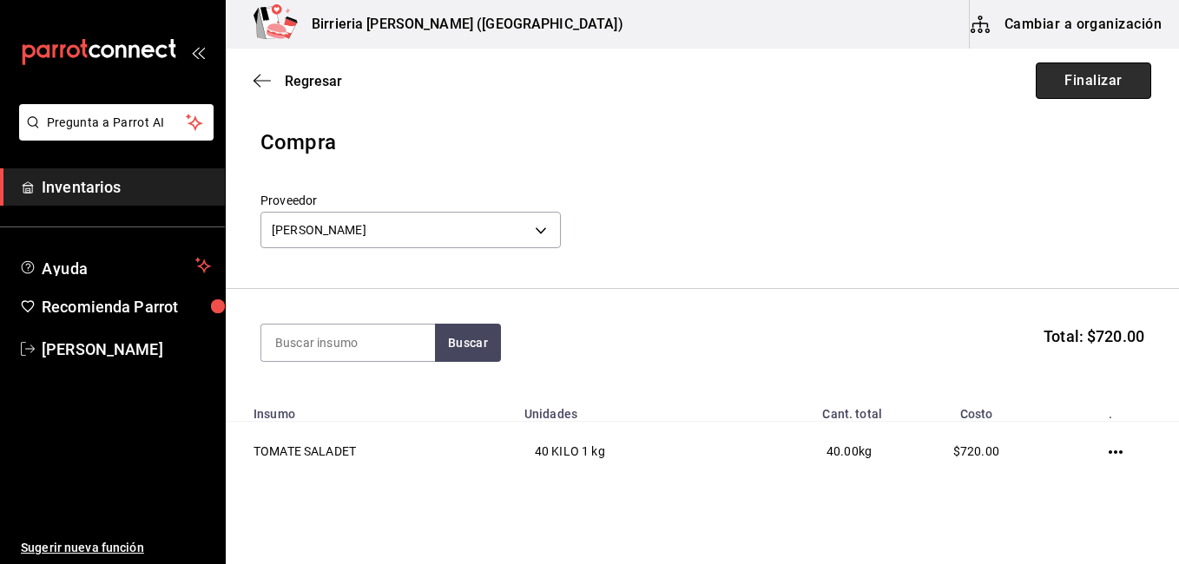
click at [1061, 92] on button "Finalizar" at bounding box center [1092, 80] width 115 height 36
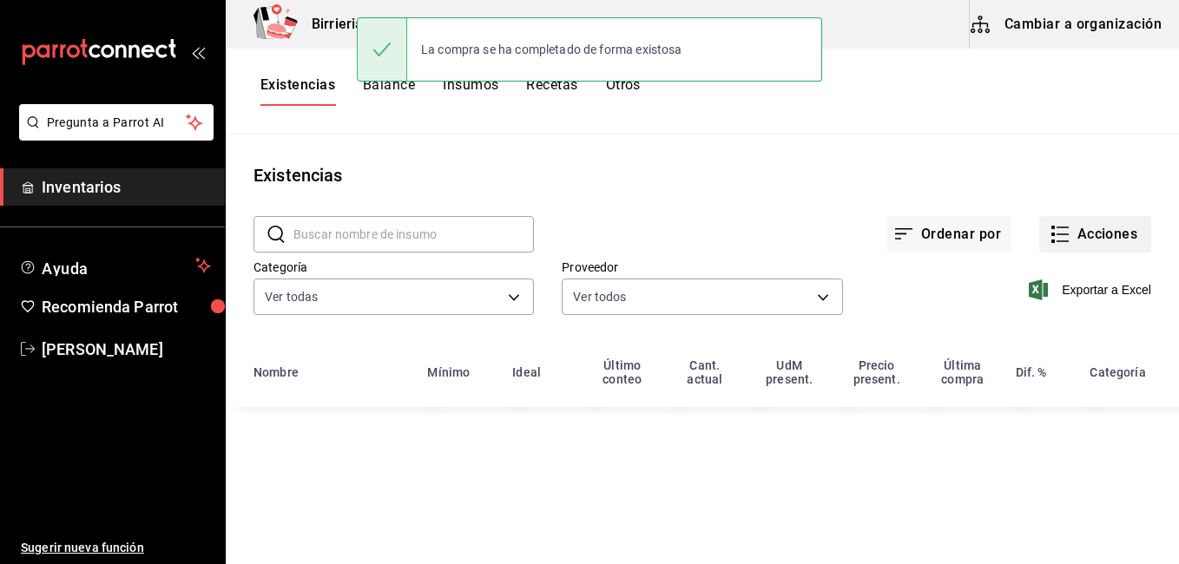
click at [1074, 239] on button "Acciones" at bounding box center [1095, 234] width 112 height 36
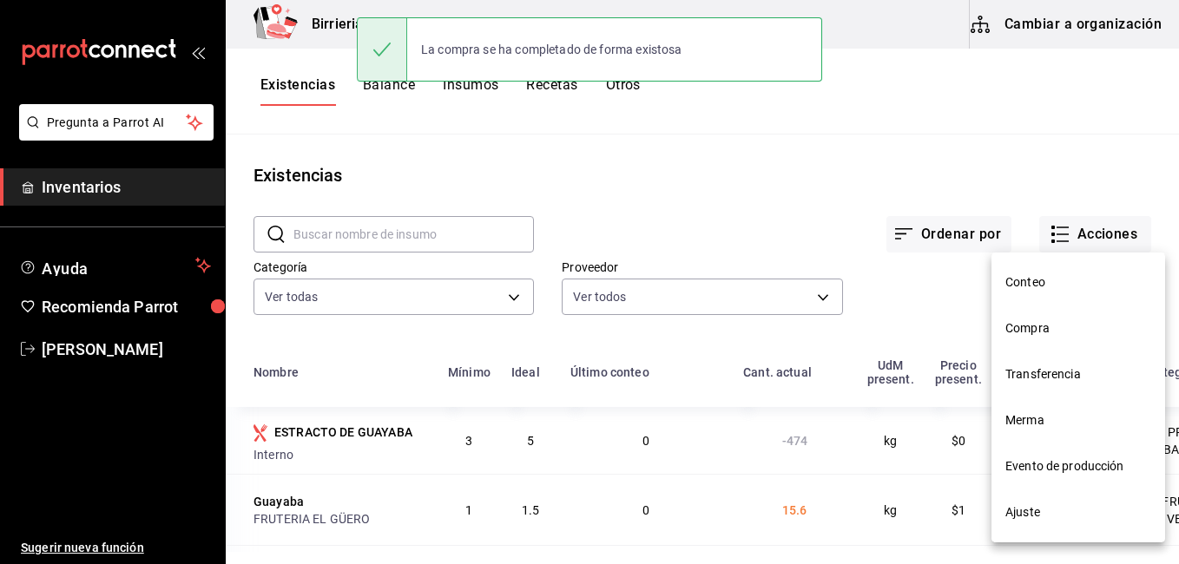
click at [1035, 325] on span "Compra" at bounding box center [1078, 328] width 146 height 18
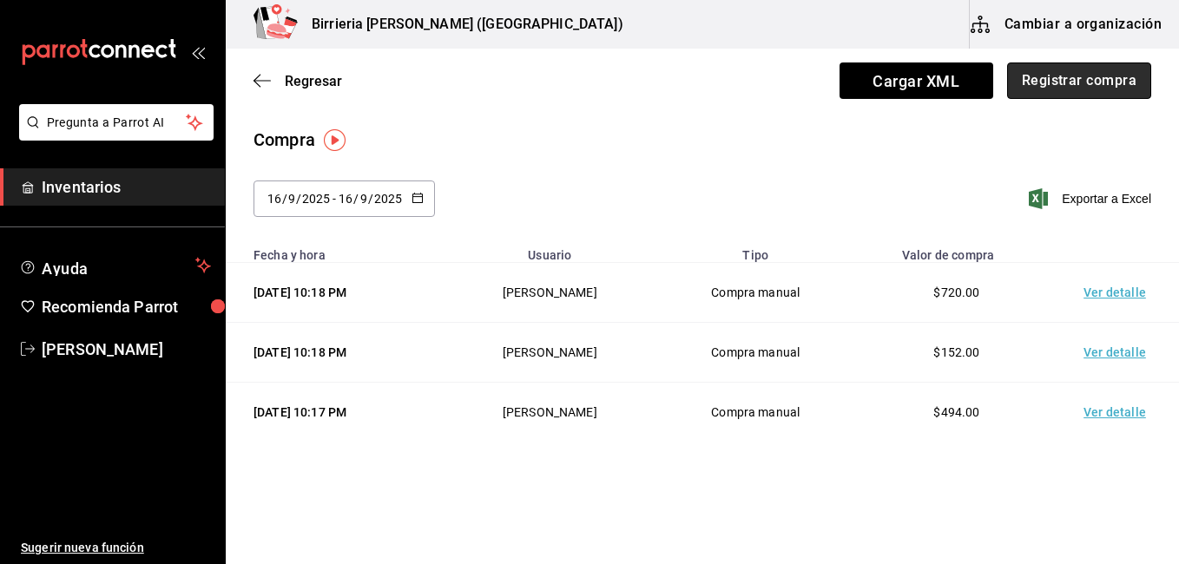
click at [1085, 86] on button "Registrar compra" at bounding box center [1079, 80] width 144 height 36
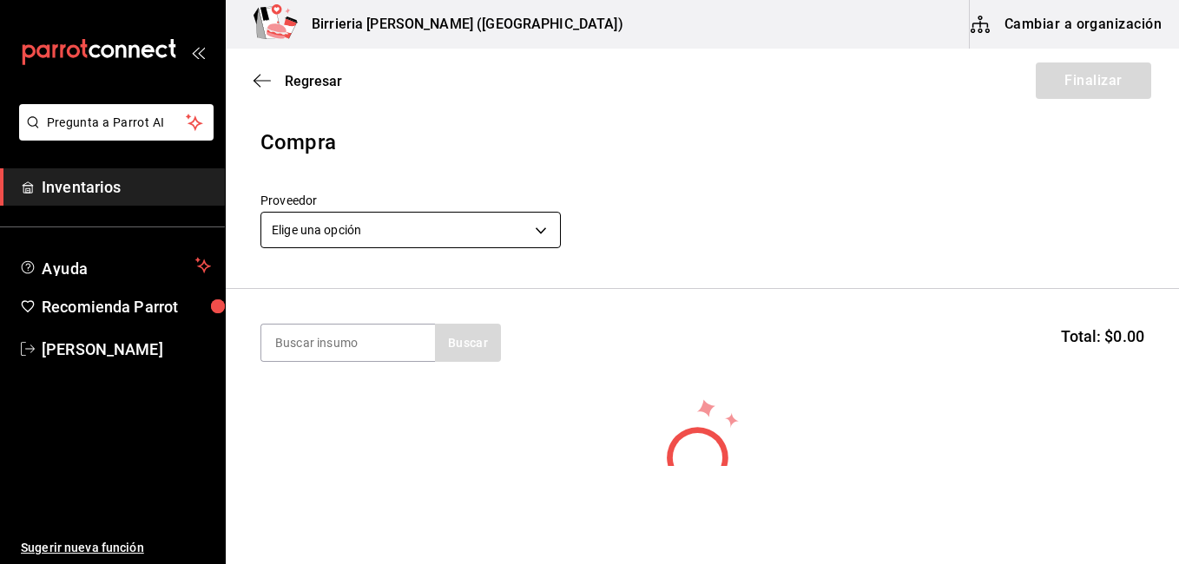
click at [529, 227] on body "Pregunta a Parrot AI Inventarios Ayuda Recomienda Parrot [PERSON_NAME] Sugerir …" at bounding box center [589, 233] width 1179 height 466
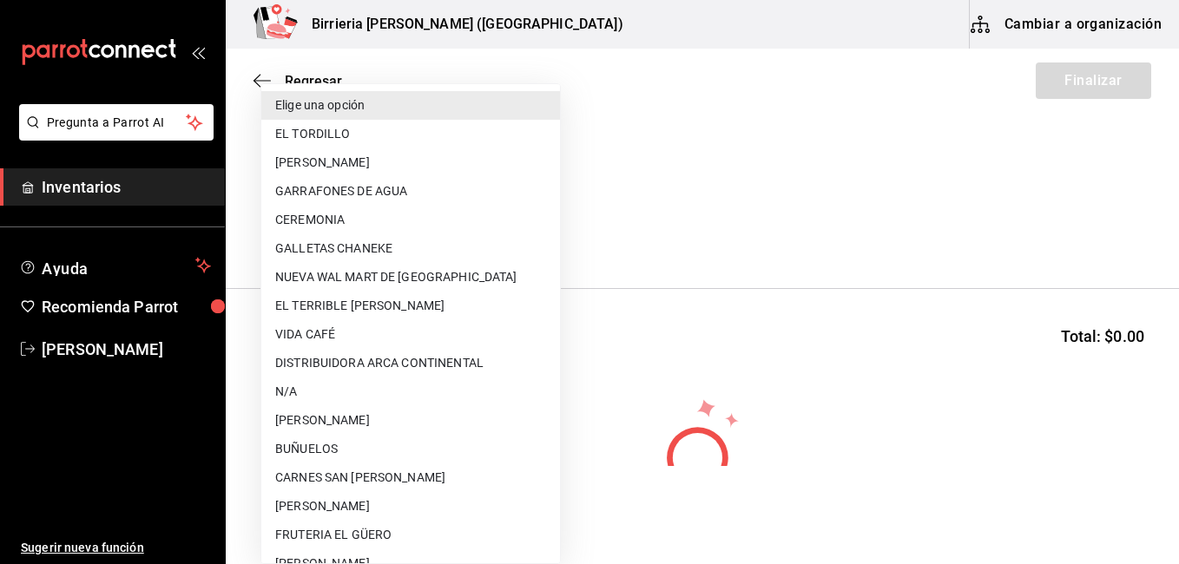
click at [383, 533] on li "FRUTERIA EL GÜERO" at bounding box center [410, 535] width 299 height 29
type input "b8c85584-49b2-40cb-82fd-21479ad4a407"
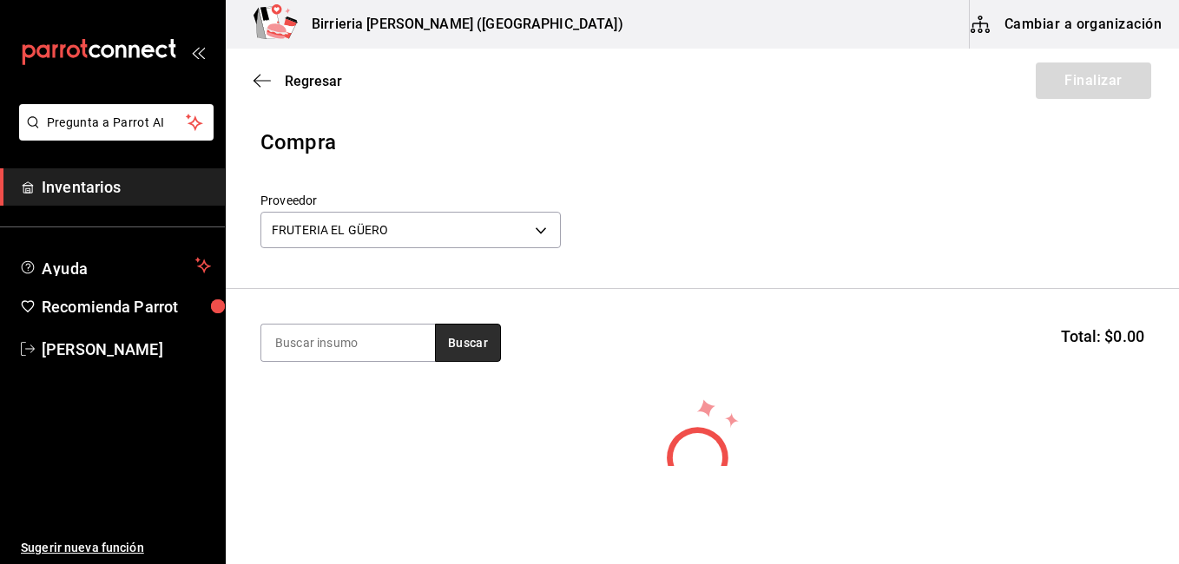
click at [483, 345] on button "Buscar" at bounding box center [468, 343] width 66 height 38
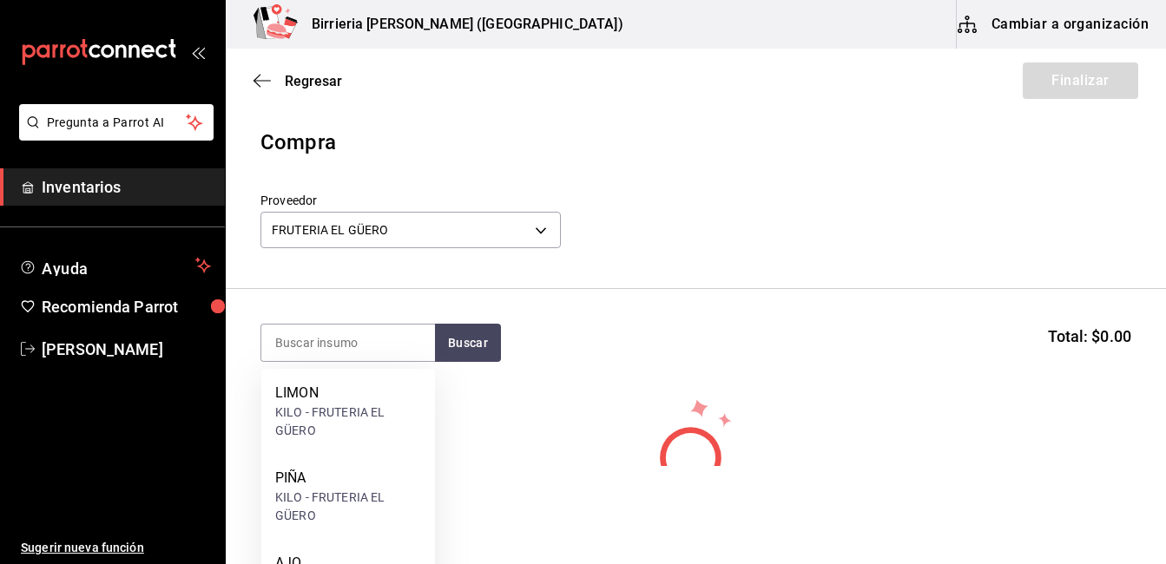
scroll to position [223, 0]
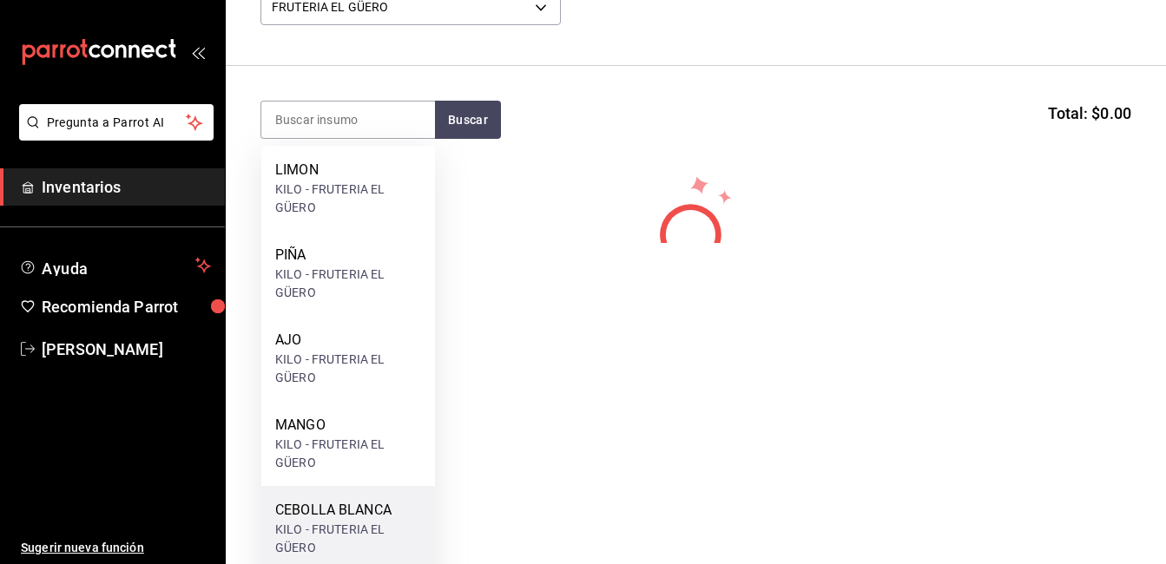
click at [386, 502] on div "CEBOLLA BLANCA" at bounding box center [348, 510] width 146 height 21
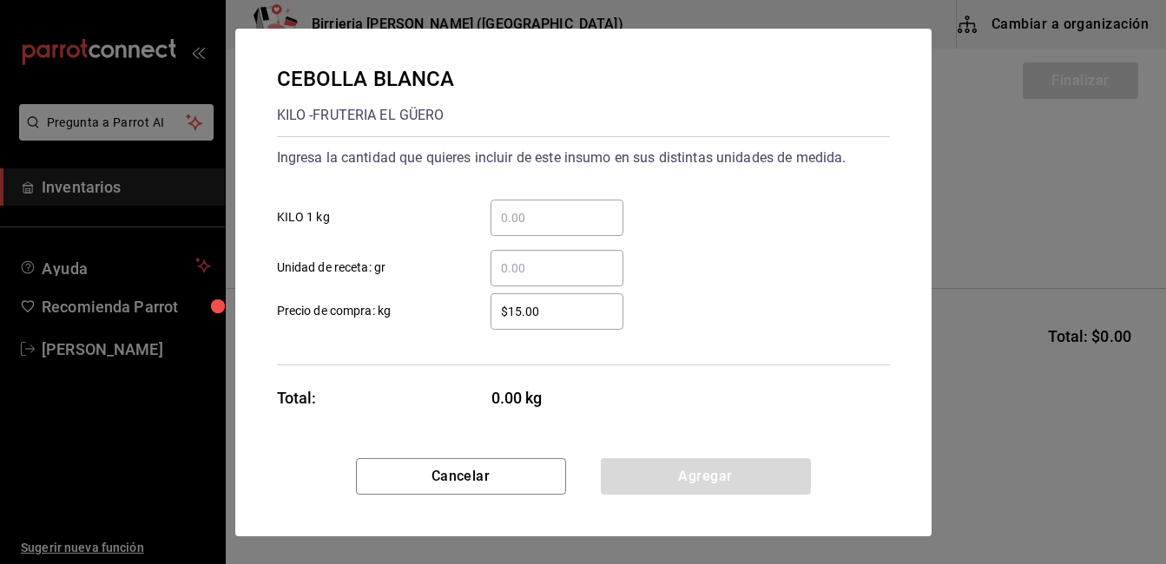
scroll to position [0, 0]
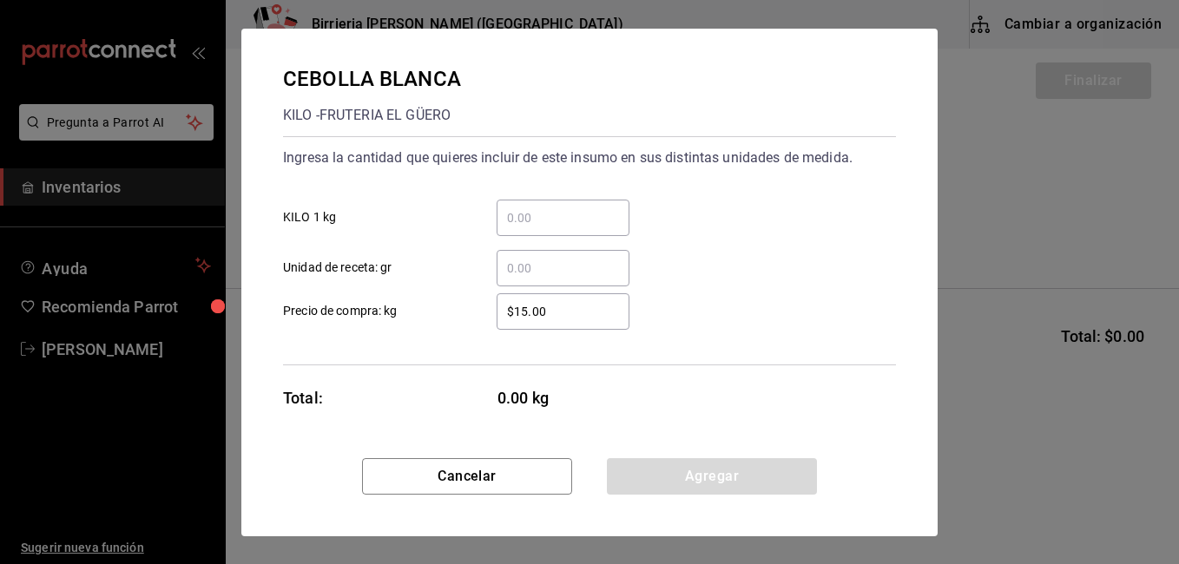
click at [531, 204] on div "​" at bounding box center [562, 218] width 133 height 36
click at [531, 207] on input "​ KILO 1 kg" at bounding box center [562, 217] width 133 height 21
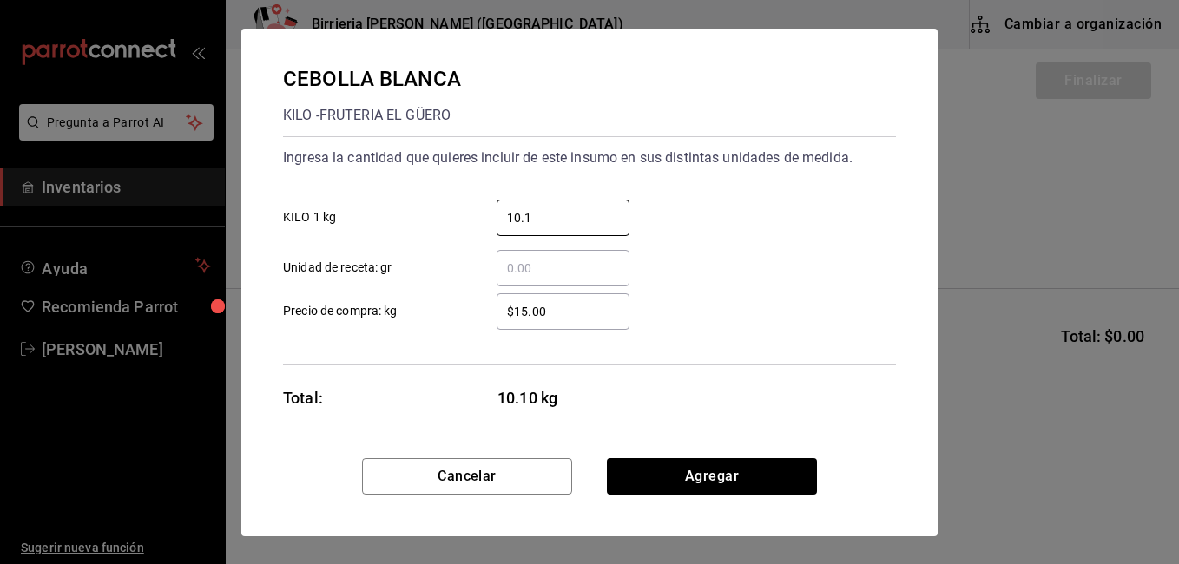
type input "10.1"
click at [529, 303] on input "$15.00" at bounding box center [562, 311] width 133 height 21
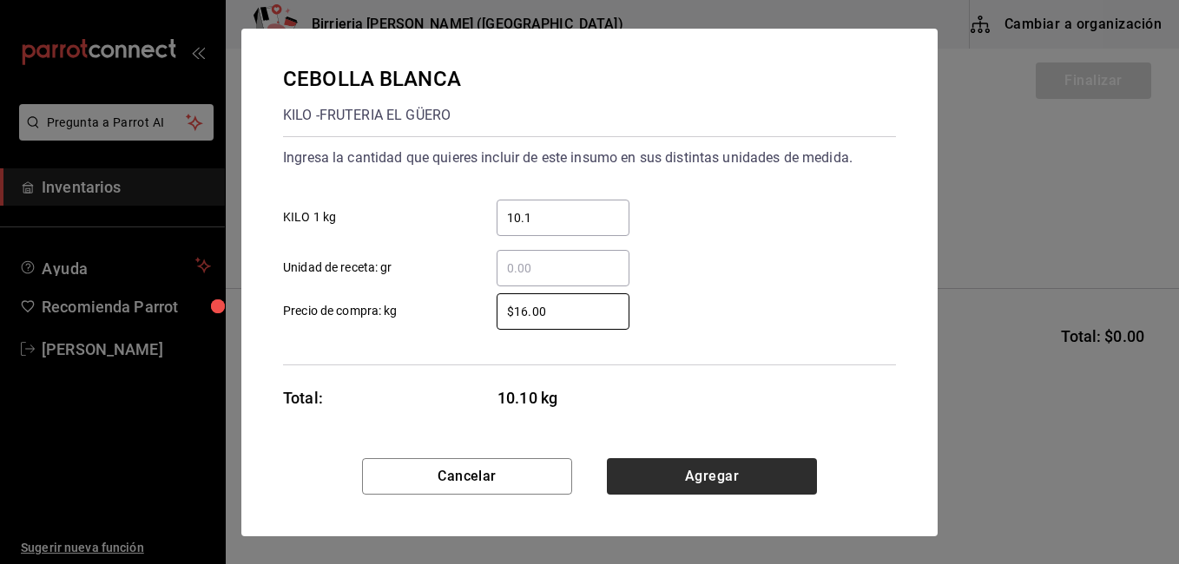
type input "$16.00"
click at [673, 472] on button "Agregar" at bounding box center [712, 476] width 210 height 36
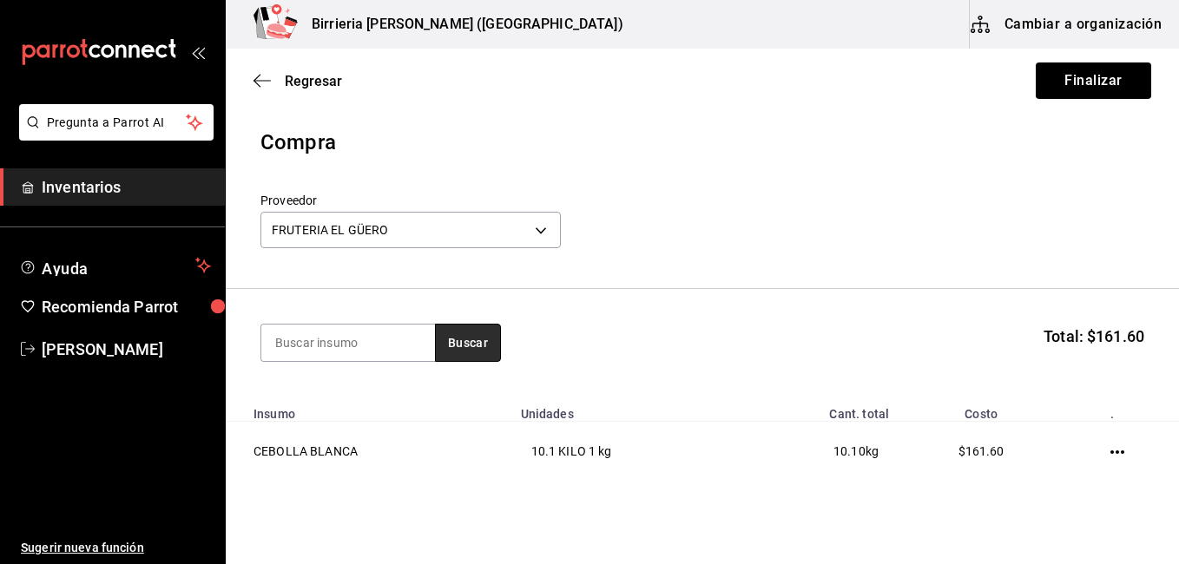
click at [488, 340] on button "Buscar" at bounding box center [468, 343] width 66 height 38
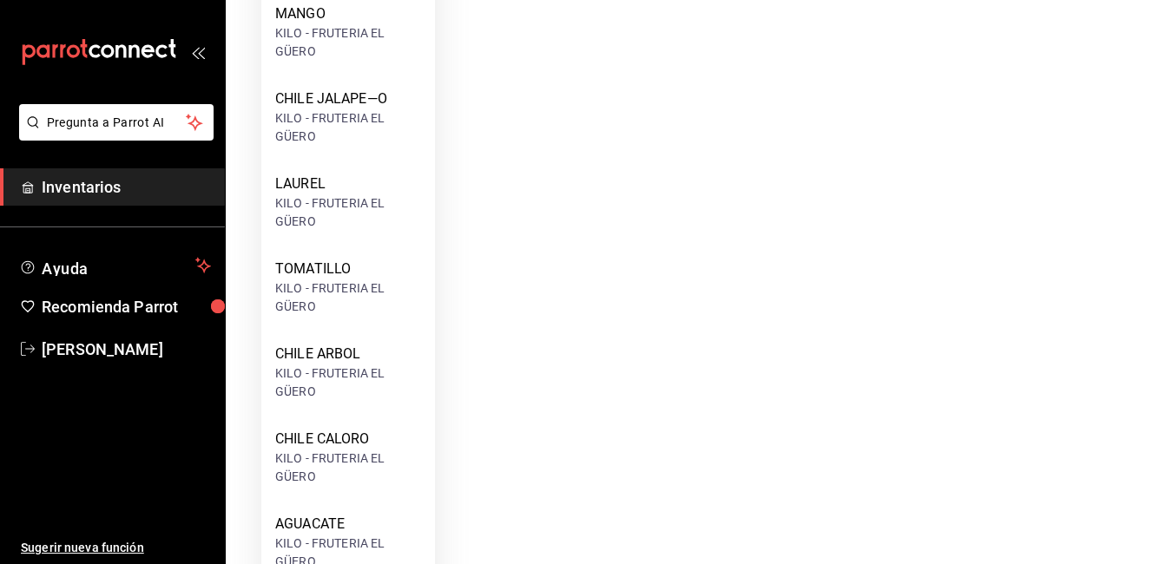
scroll to position [808, 0]
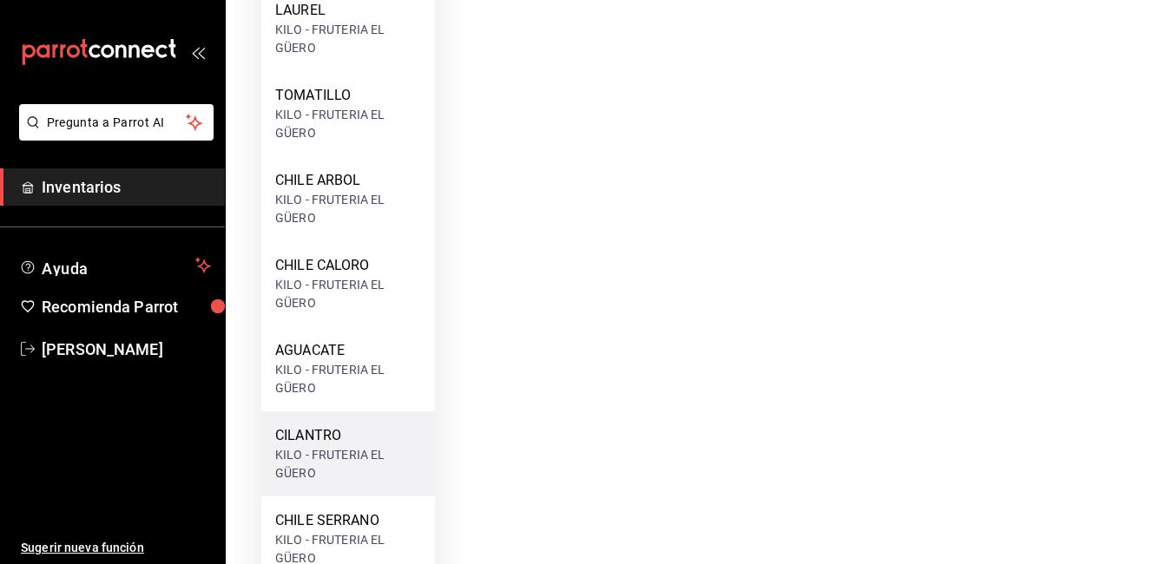
click at [313, 448] on div "KILO - FRUTERIA EL GÜERO" at bounding box center [348, 464] width 146 height 36
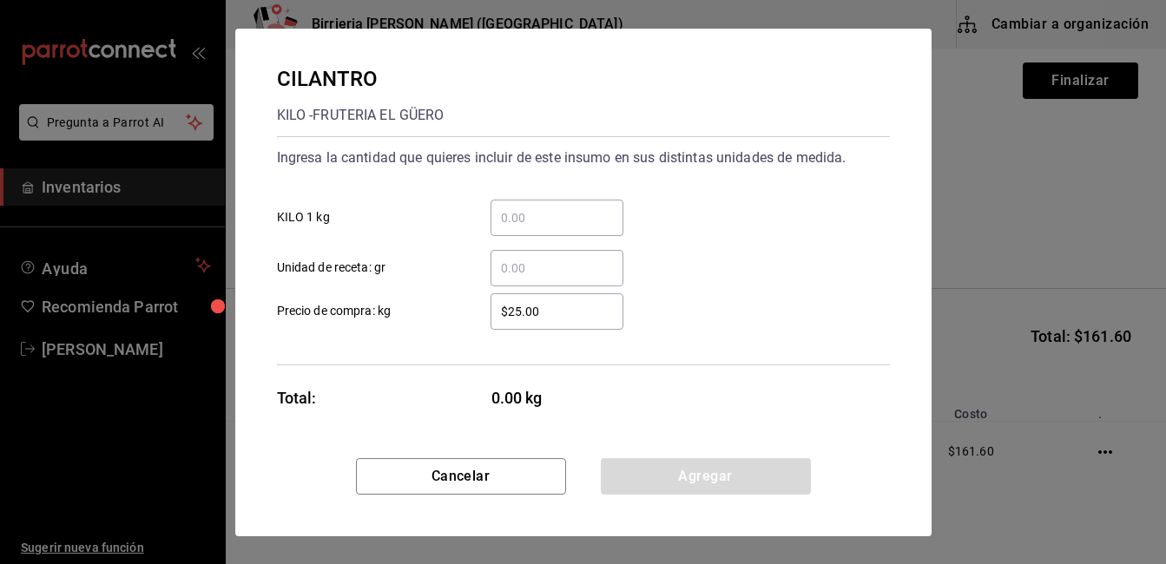
scroll to position [0, 0]
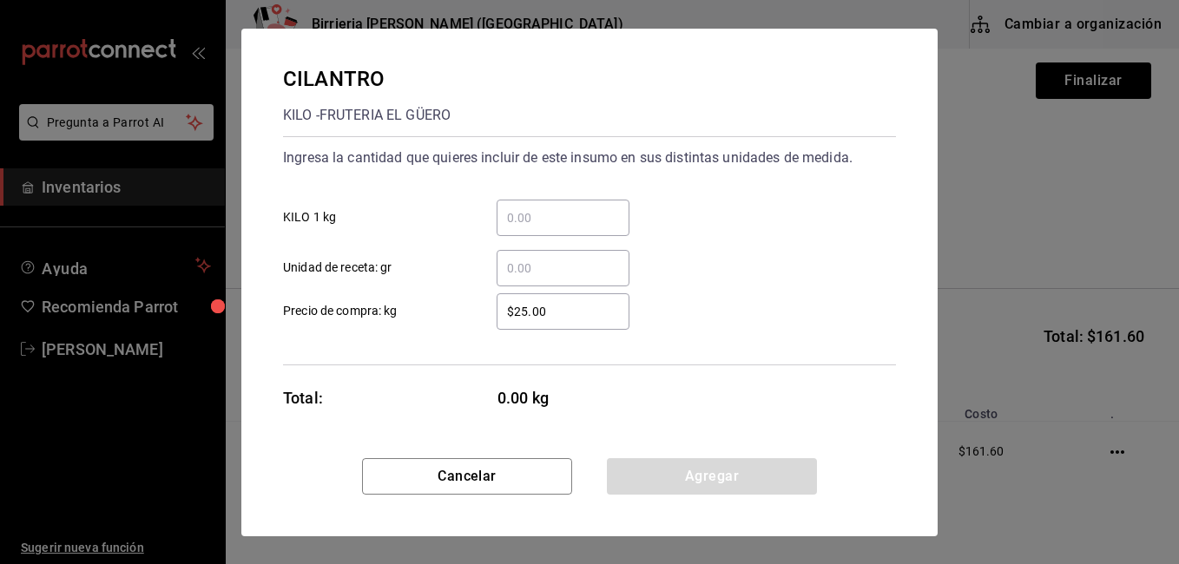
click at [555, 203] on div "​" at bounding box center [562, 218] width 133 height 36
click at [555, 207] on input "​ KILO 1 kg" at bounding box center [562, 217] width 133 height 21
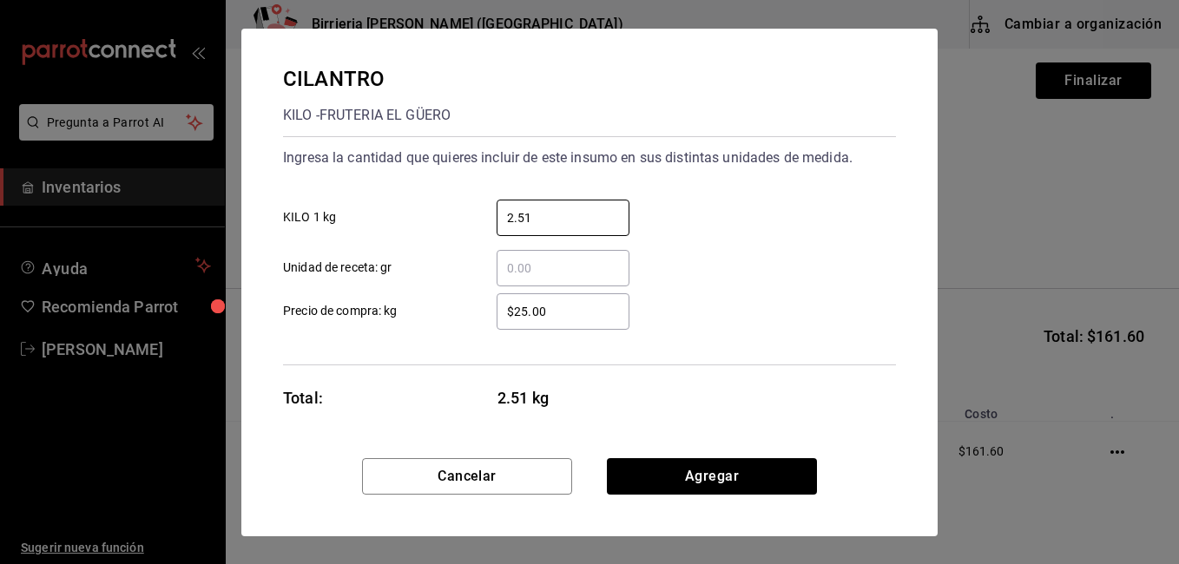
type input "2.51"
click at [581, 311] on input "$25.00" at bounding box center [562, 311] width 133 height 21
type input "$2"
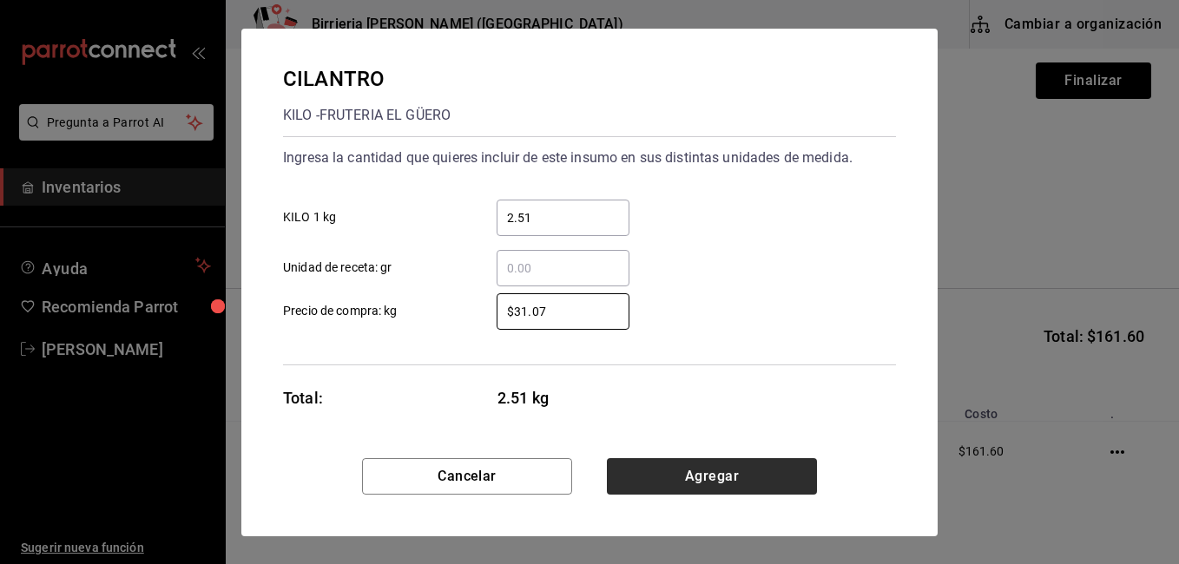
type input "$31.07"
click at [729, 472] on button "Agregar" at bounding box center [712, 476] width 210 height 36
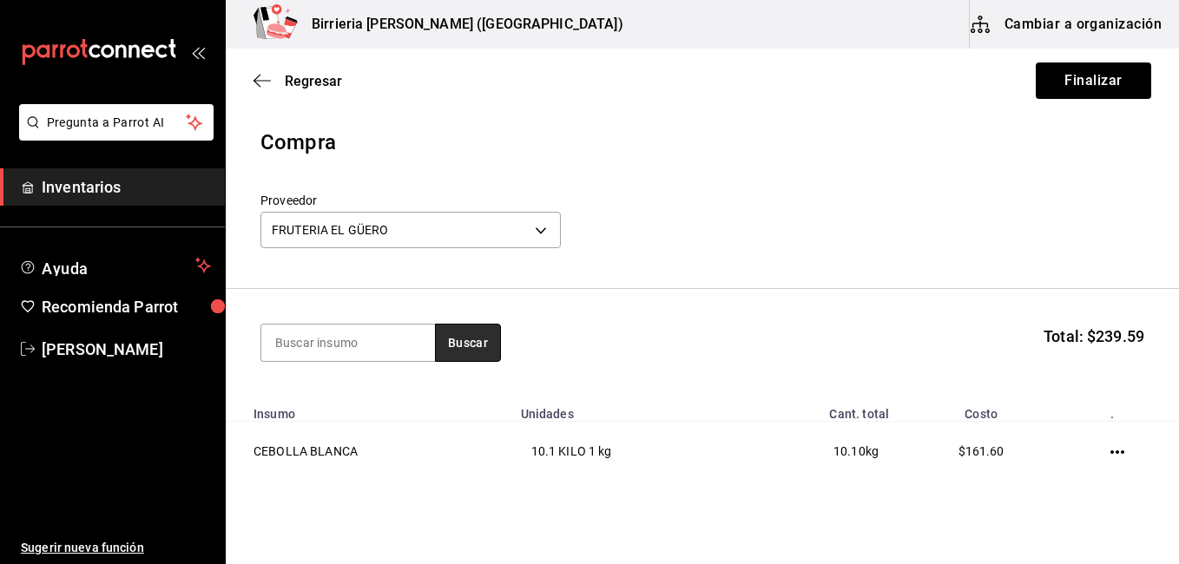
click at [479, 352] on button "Buscar" at bounding box center [468, 343] width 66 height 38
click at [1147, 351] on html "Pregunta a Parrot AI Inventarios Ayuda Recomienda Parrot [PERSON_NAME] Sugerir …" at bounding box center [589, 233] width 1179 height 466
click at [467, 355] on button "Buscar" at bounding box center [468, 343] width 66 height 38
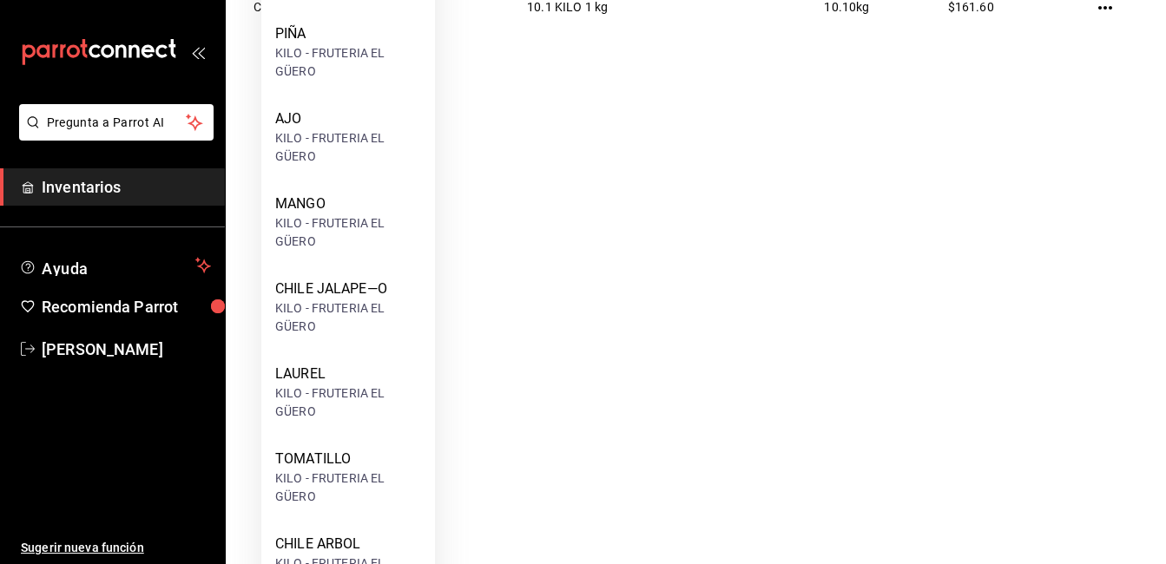
scroll to position [451, 0]
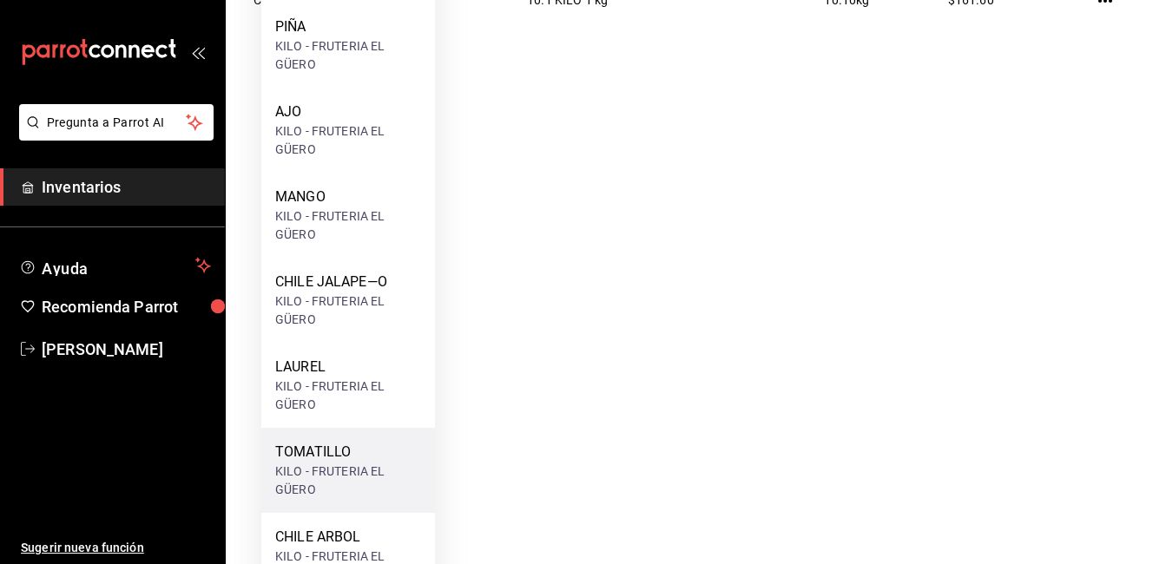
click at [338, 468] on div "KILO - FRUTERIA EL GÜERO" at bounding box center [348, 481] width 146 height 36
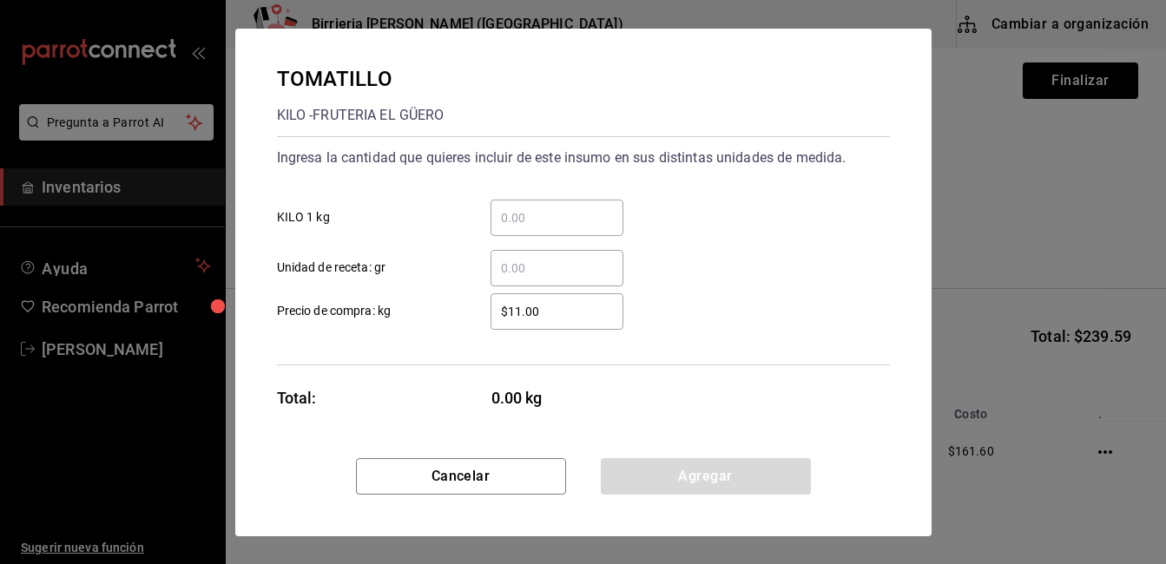
scroll to position [0, 0]
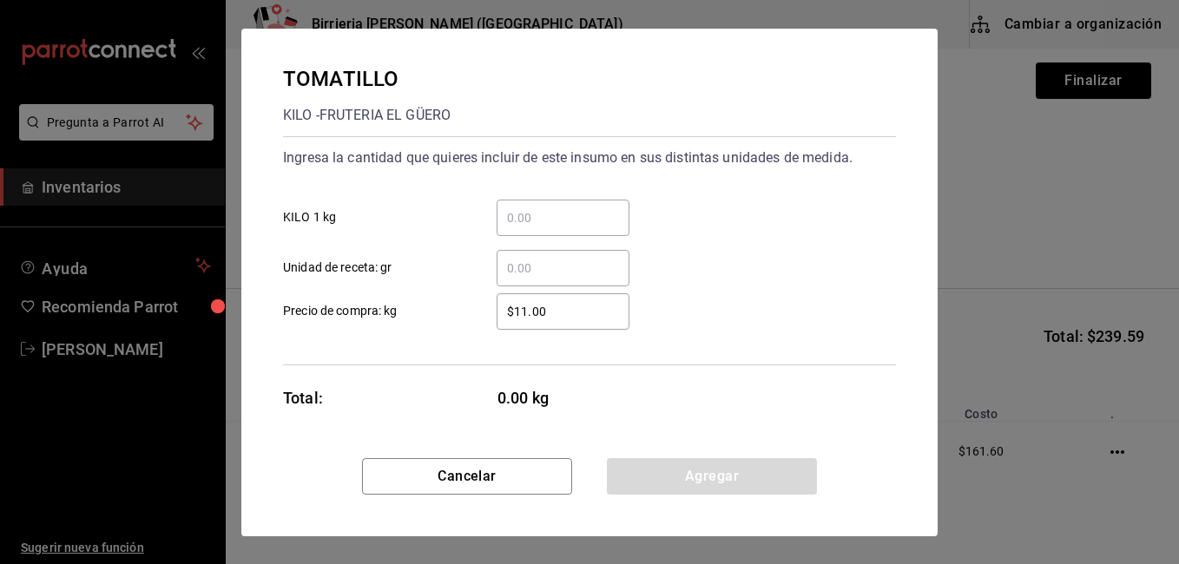
click at [534, 227] on input "​ KILO 1 kg" at bounding box center [562, 217] width 133 height 21
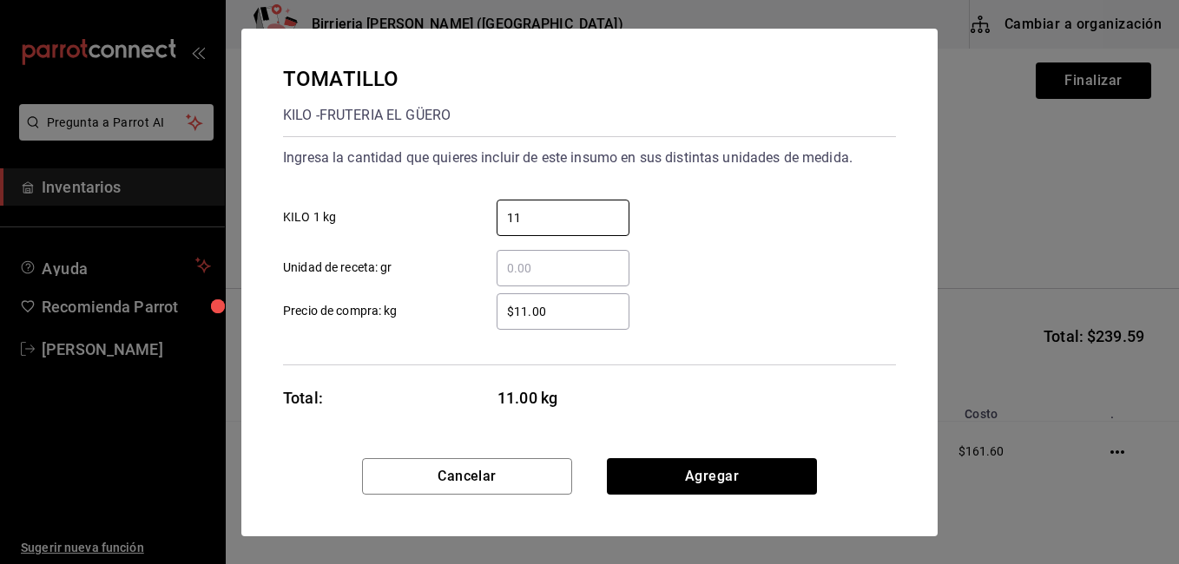
type input "11"
click at [554, 312] on input "$11.00" at bounding box center [562, 311] width 133 height 21
type input "$1"
type input "$28"
click at [835, 232] on div "11 ​ KILO 1 kg" at bounding box center [582, 211] width 627 height 50
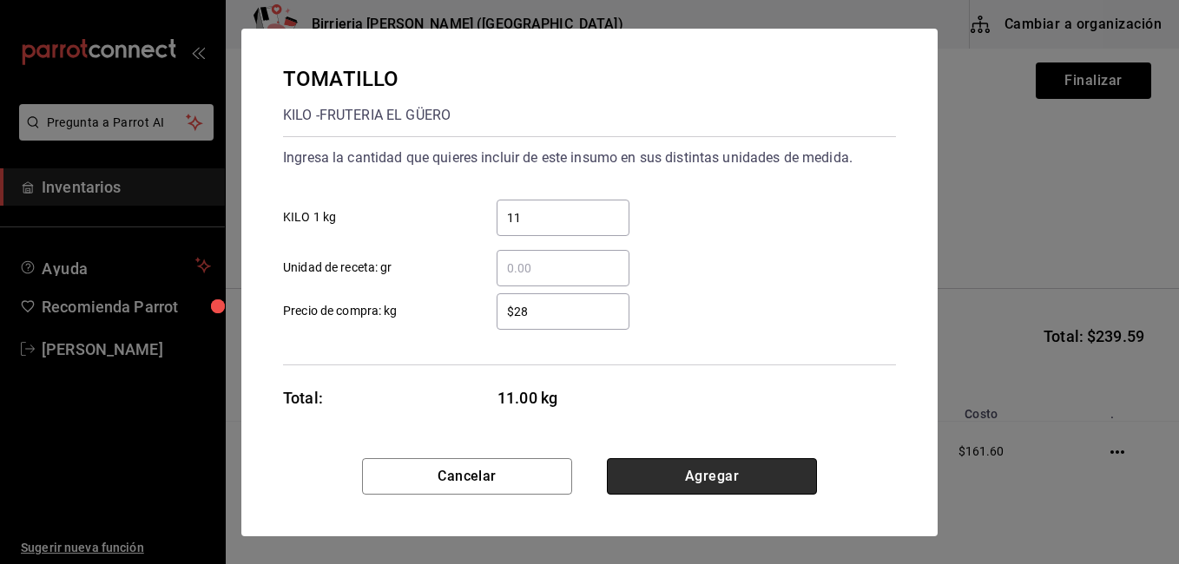
click at [767, 479] on button "Agregar" at bounding box center [712, 476] width 210 height 36
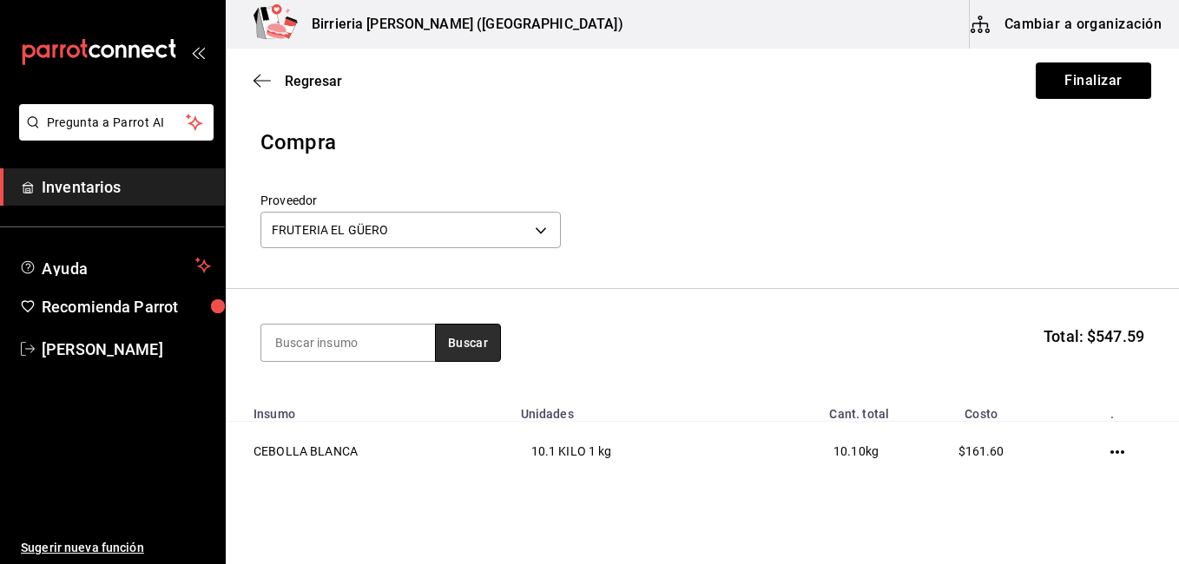
click at [467, 347] on button "Buscar" at bounding box center [468, 343] width 66 height 38
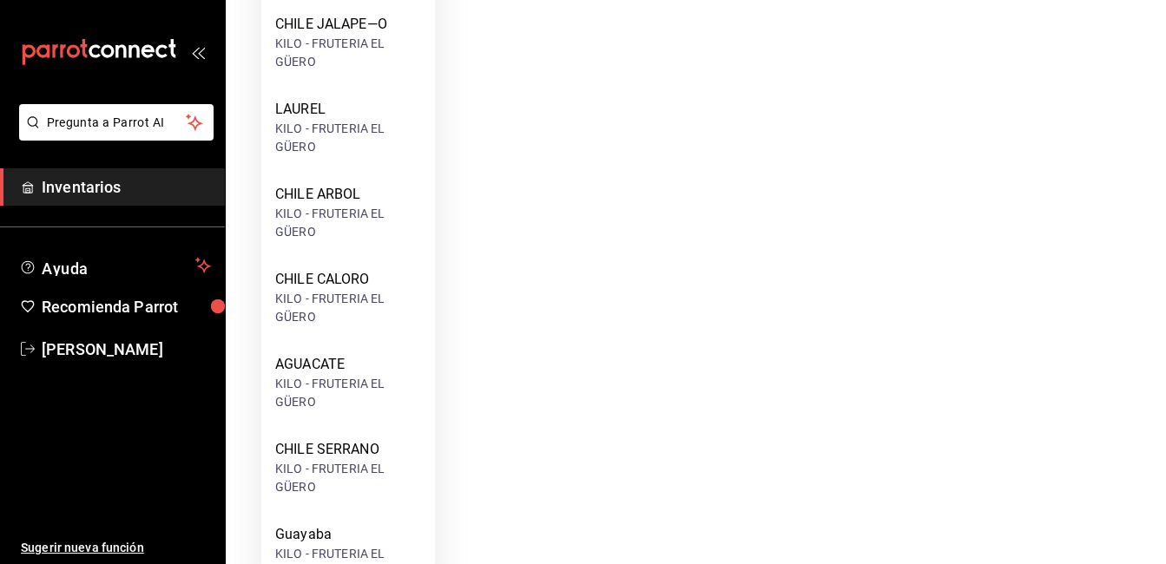
scroll to position [729, 0]
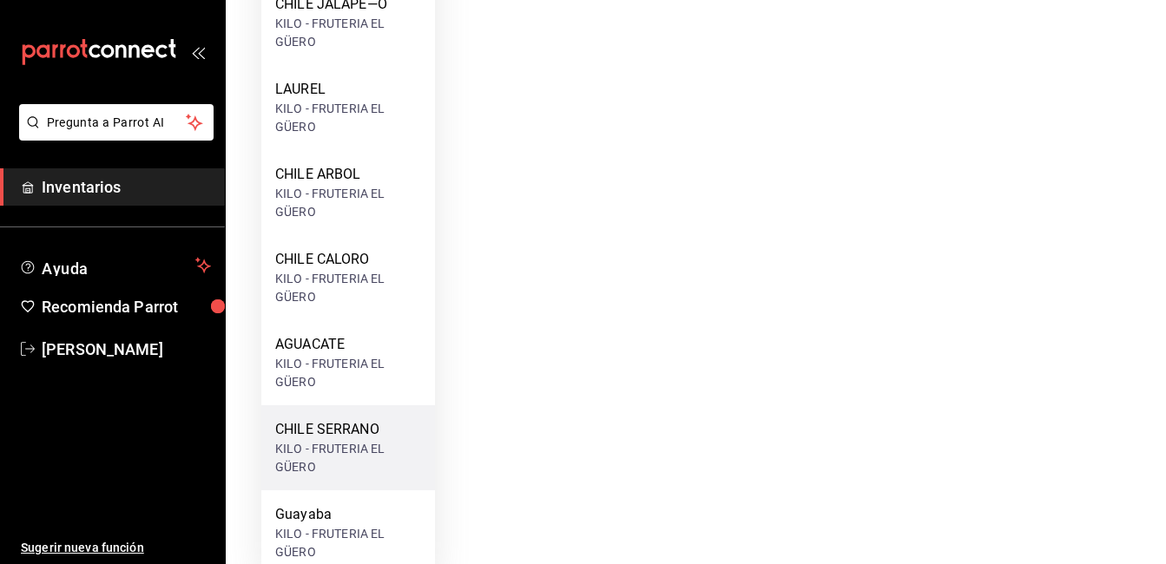
click at [364, 425] on div "CHILE SERRANO" at bounding box center [348, 429] width 146 height 21
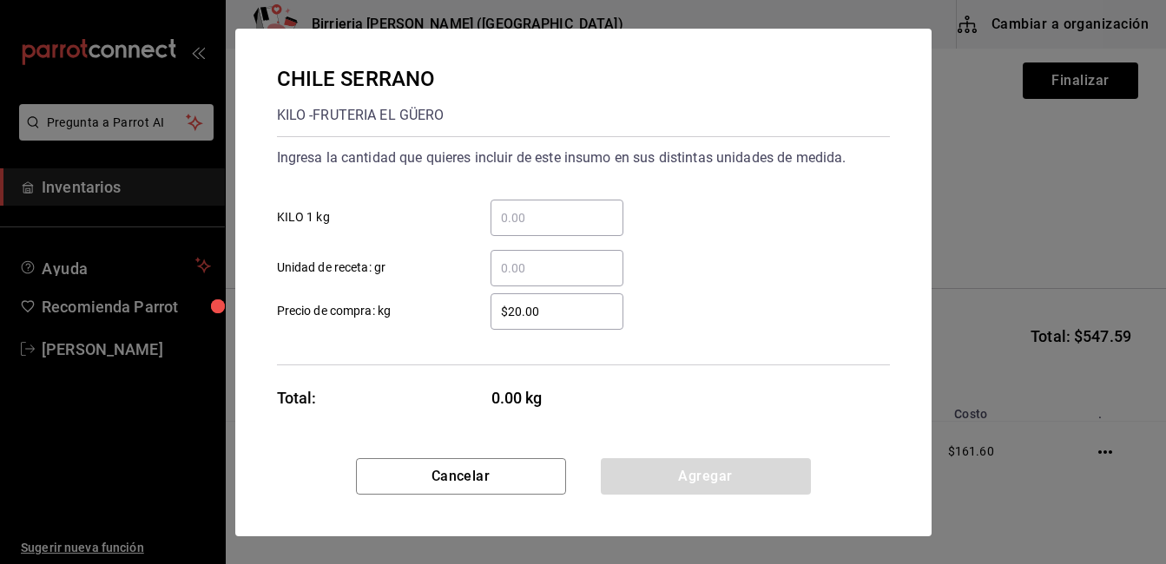
scroll to position [0, 0]
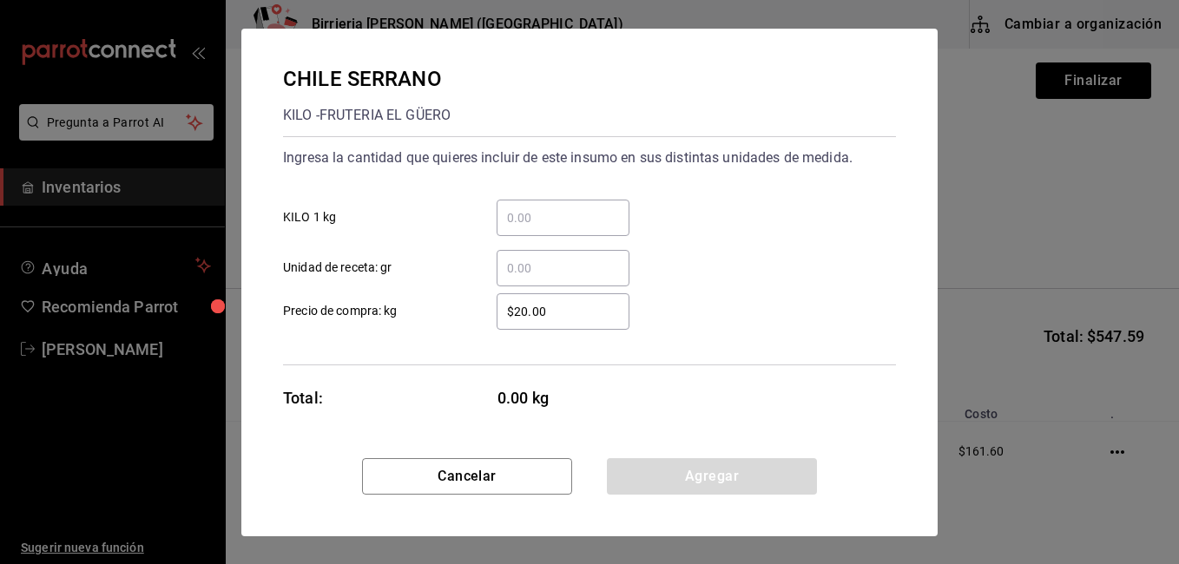
click at [568, 212] on input "​ KILO 1 kg" at bounding box center [562, 217] width 133 height 21
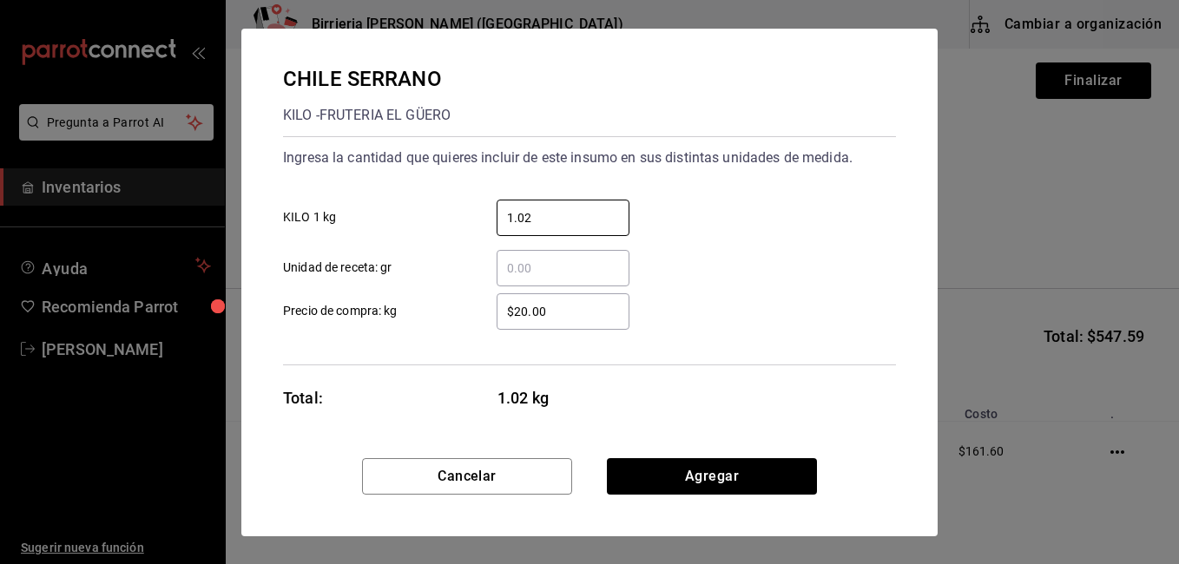
type input "1.02"
click at [576, 315] on input "$20.00" at bounding box center [562, 311] width 133 height 21
type input "$2"
type input "$39"
click at [775, 239] on div "​ Unidad de receta: gr" at bounding box center [582, 261] width 627 height 50
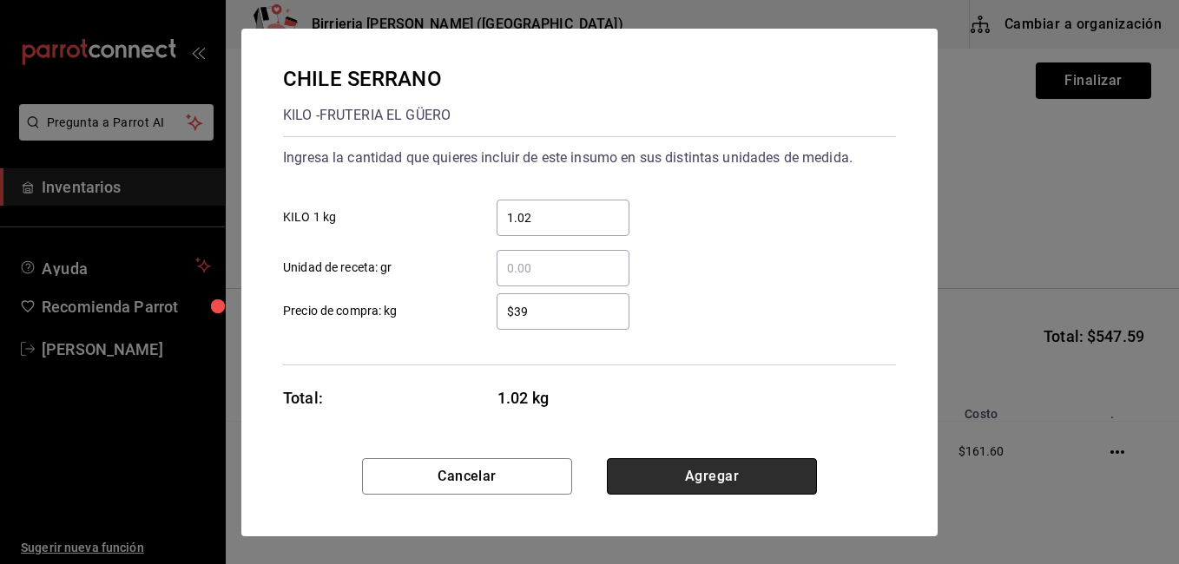
click at [766, 470] on button "Agregar" at bounding box center [712, 476] width 210 height 36
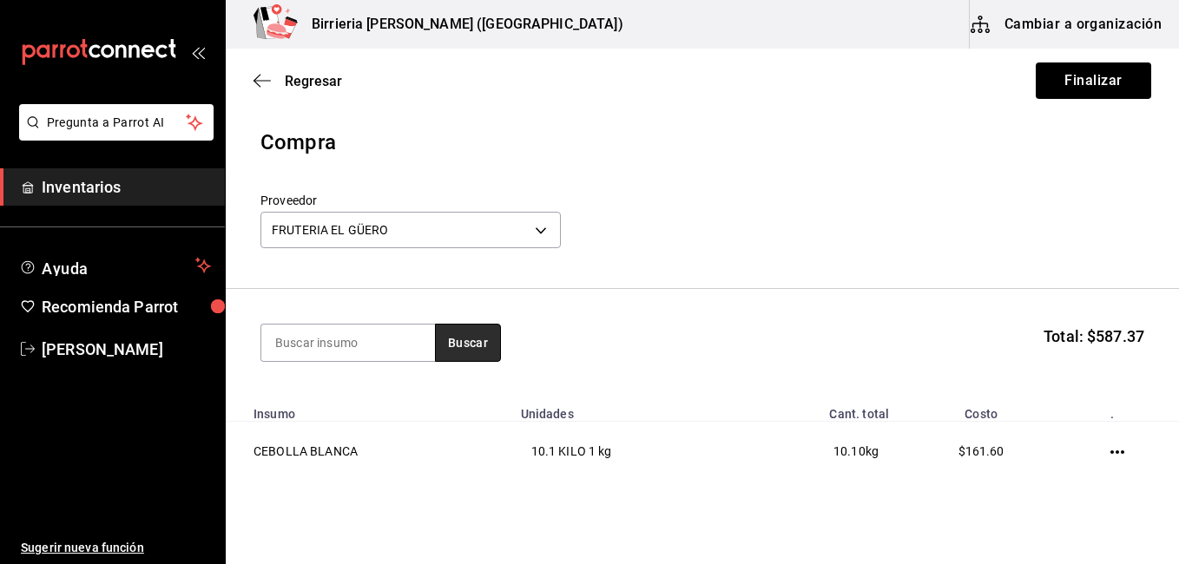
click at [450, 354] on button "Buscar" at bounding box center [468, 343] width 66 height 38
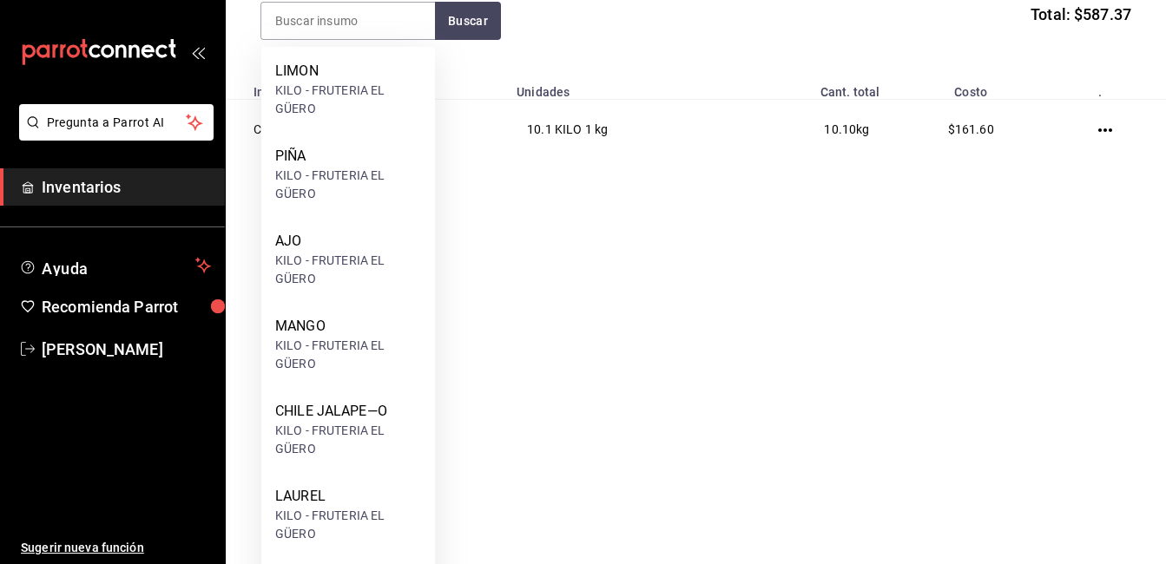
scroll to position [625, 0]
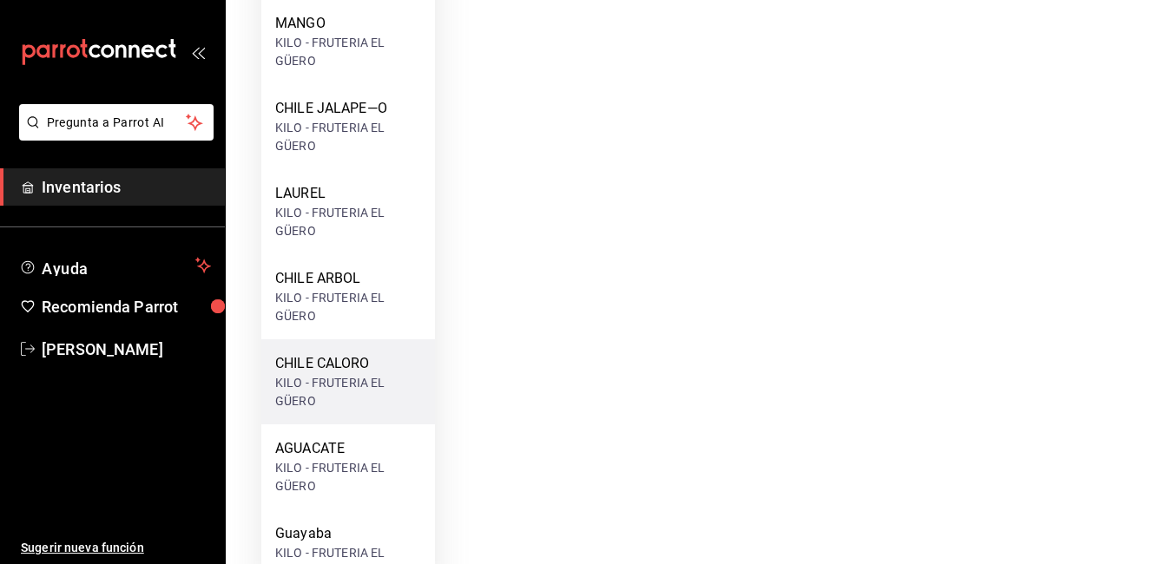
click at [322, 375] on div "KILO - FRUTERIA EL GÜERO" at bounding box center [348, 392] width 146 height 36
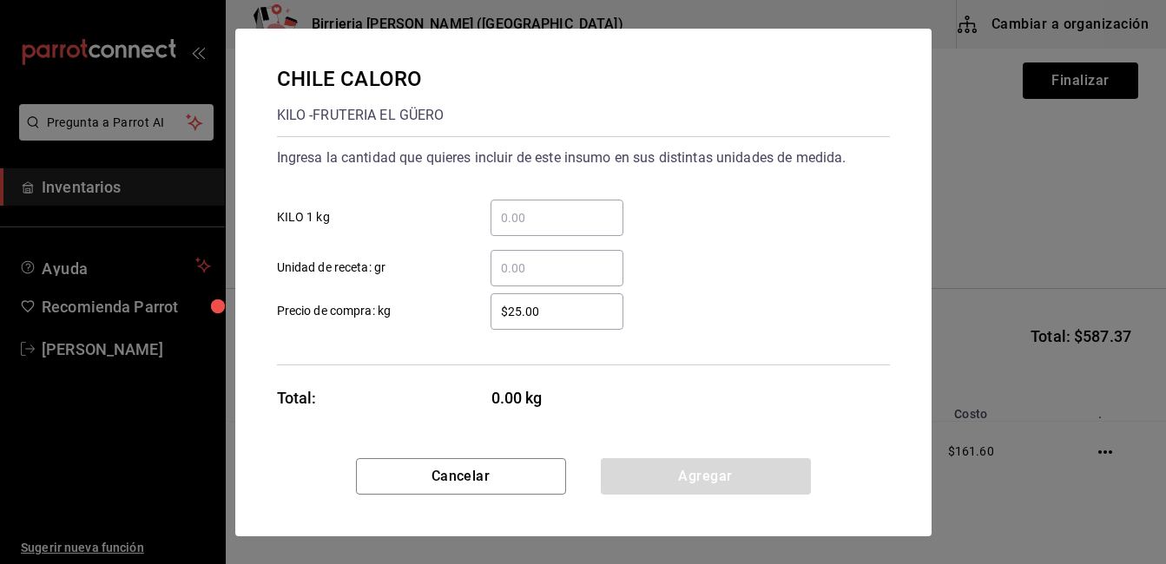
scroll to position [0, 0]
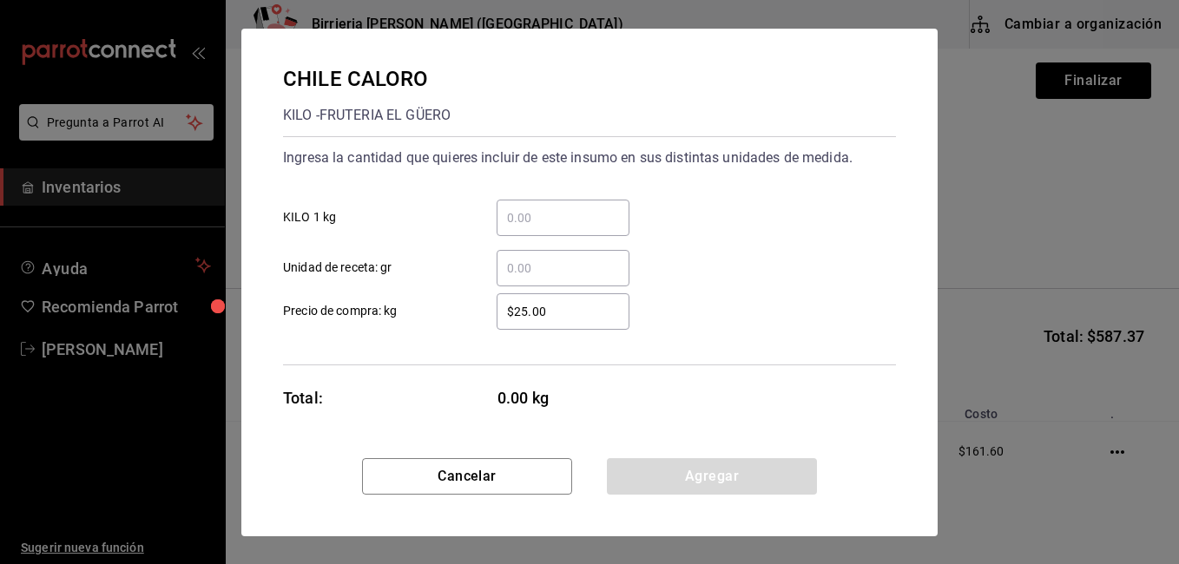
click at [543, 224] on input "​ KILO 1 kg" at bounding box center [562, 217] width 133 height 21
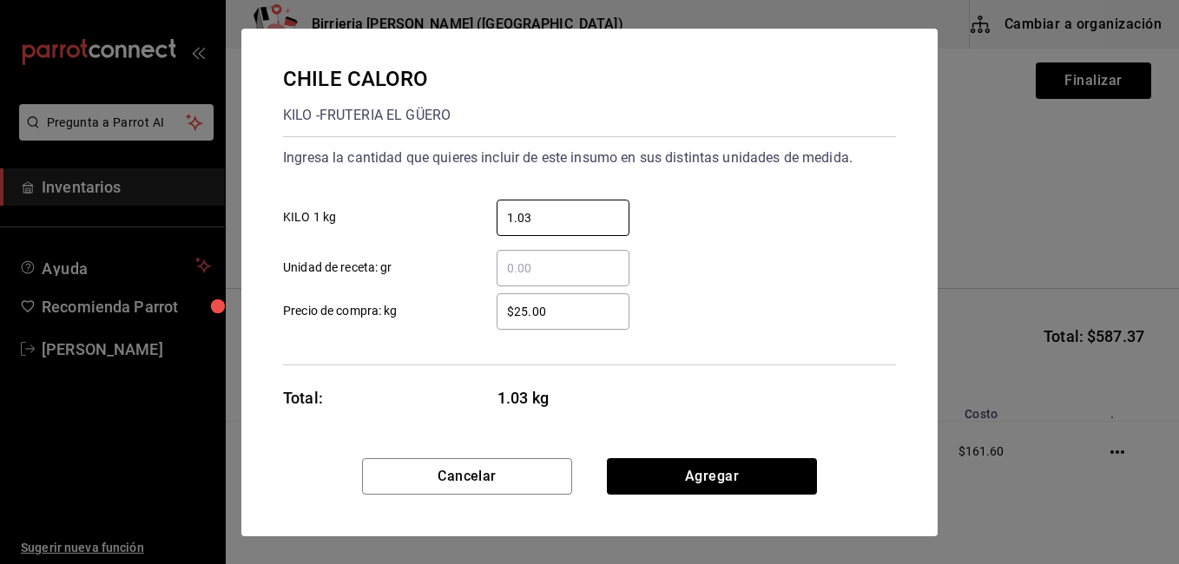
type input "1.03"
click at [560, 305] on input "$25.00" at bounding box center [562, 311] width 133 height 21
type input "$2"
type input "$40"
click at [758, 269] on div "​ Unidad de receta: gr" at bounding box center [582, 261] width 627 height 50
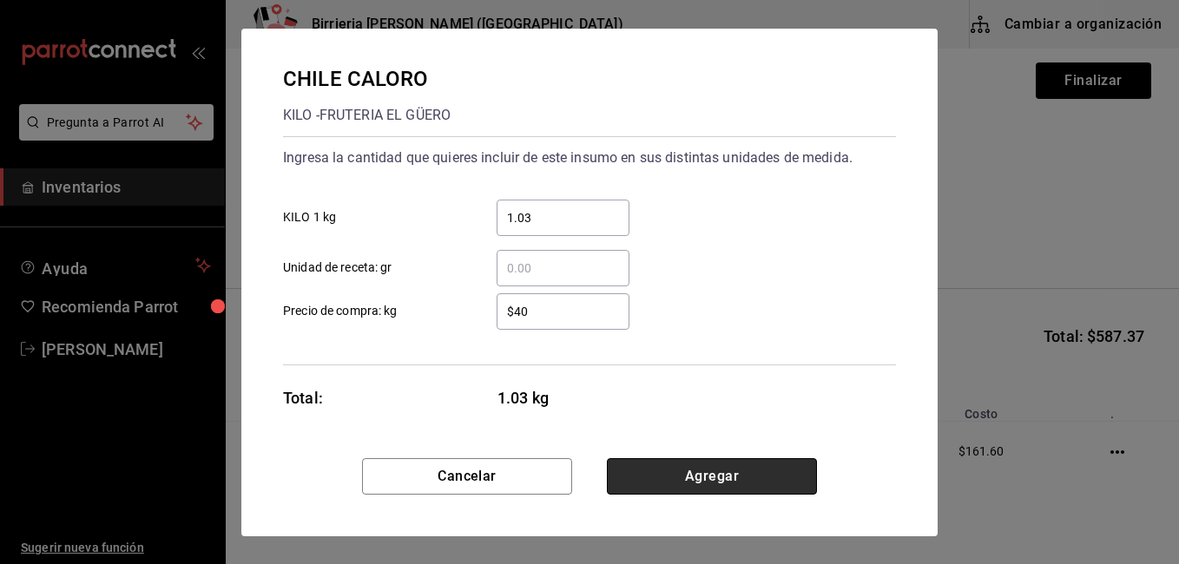
click at [699, 474] on button "Agregar" at bounding box center [712, 476] width 210 height 36
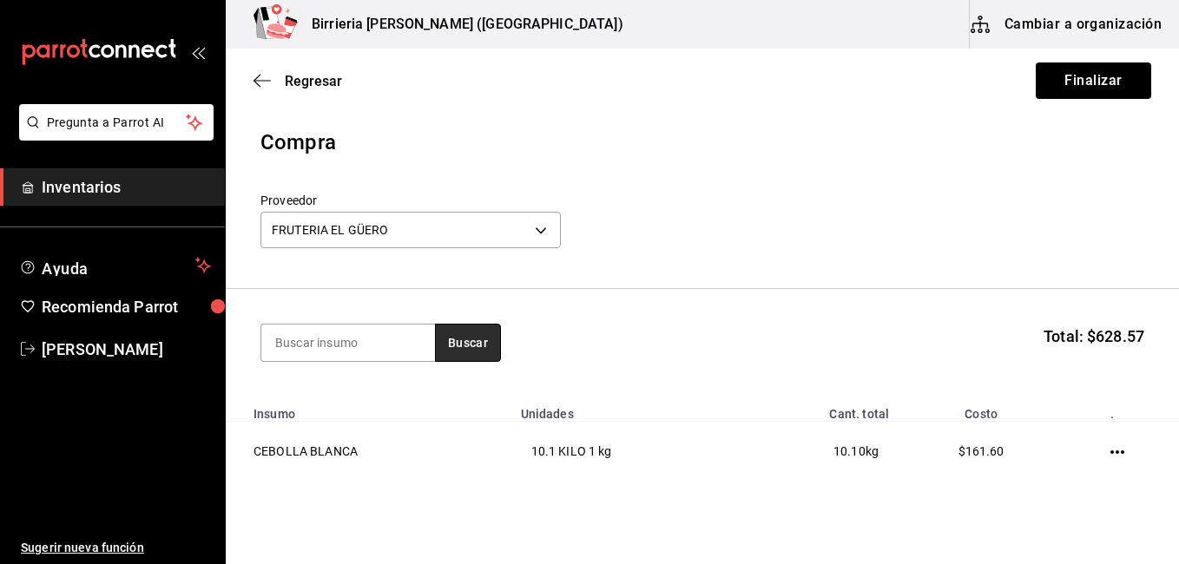
click at [469, 338] on button "Buscar" at bounding box center [468, 343] width 66 height 38
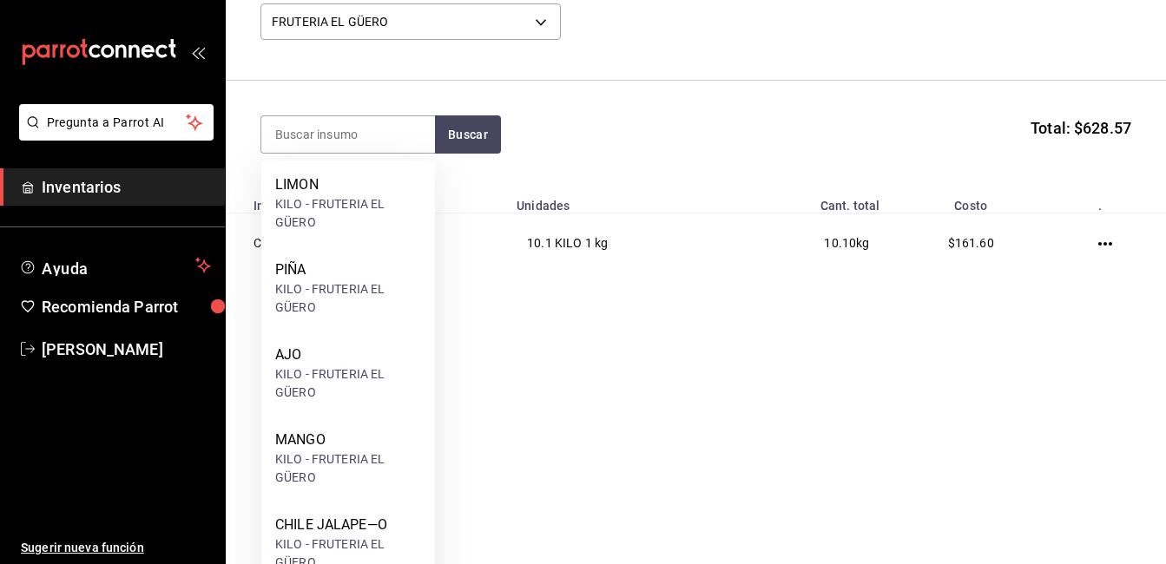
scroll to position [382, 0]
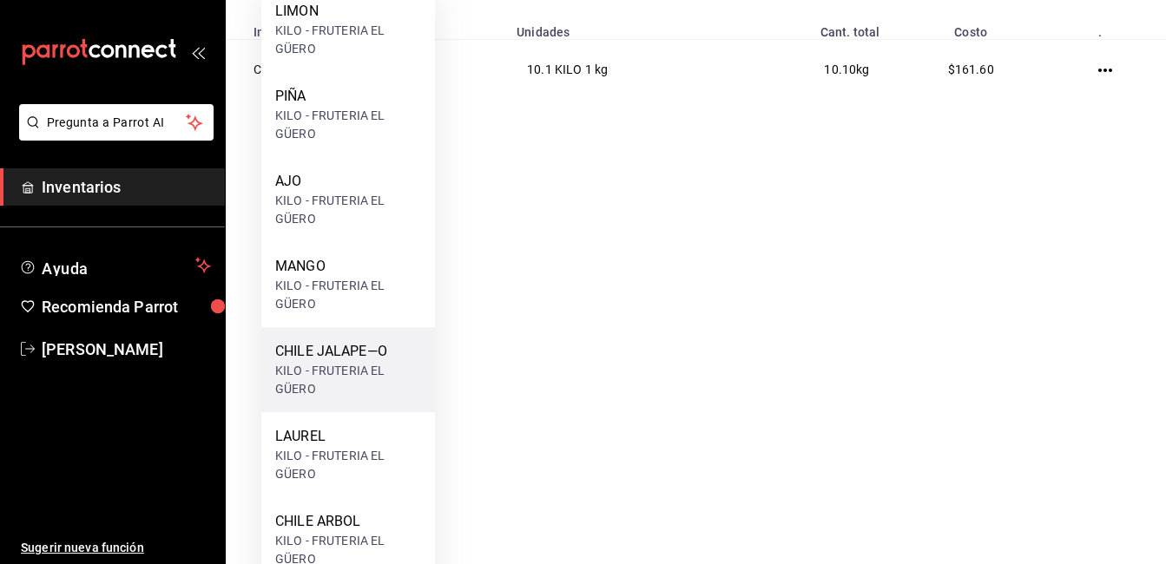
click at [312, 359] on div "CHILE JALAPE—O" at bounding box center [348, 351] width 146 height 21
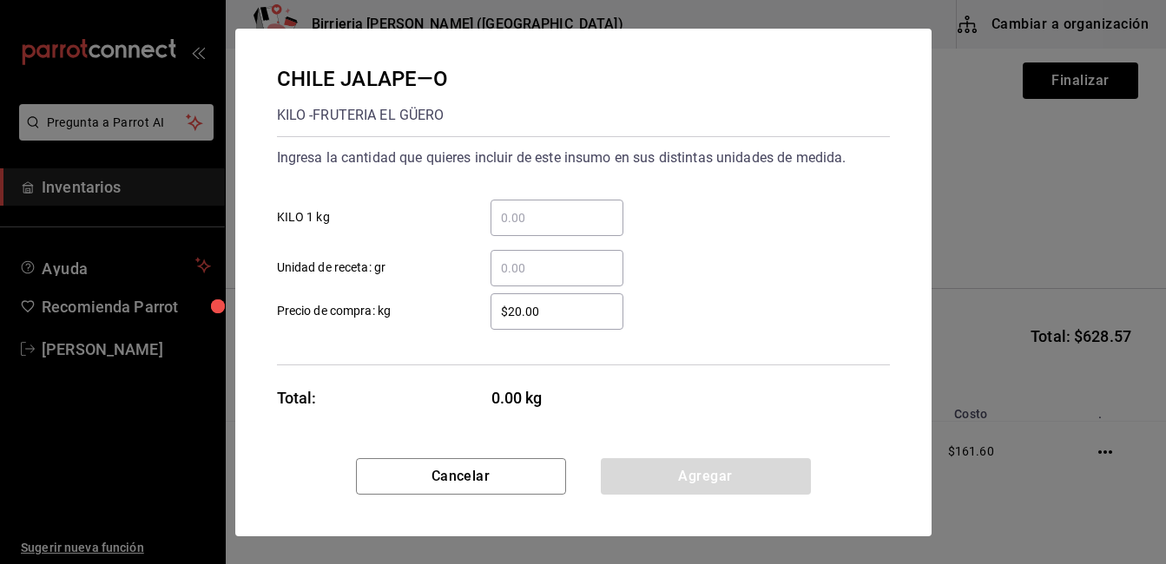
scroll to position [0, 0]
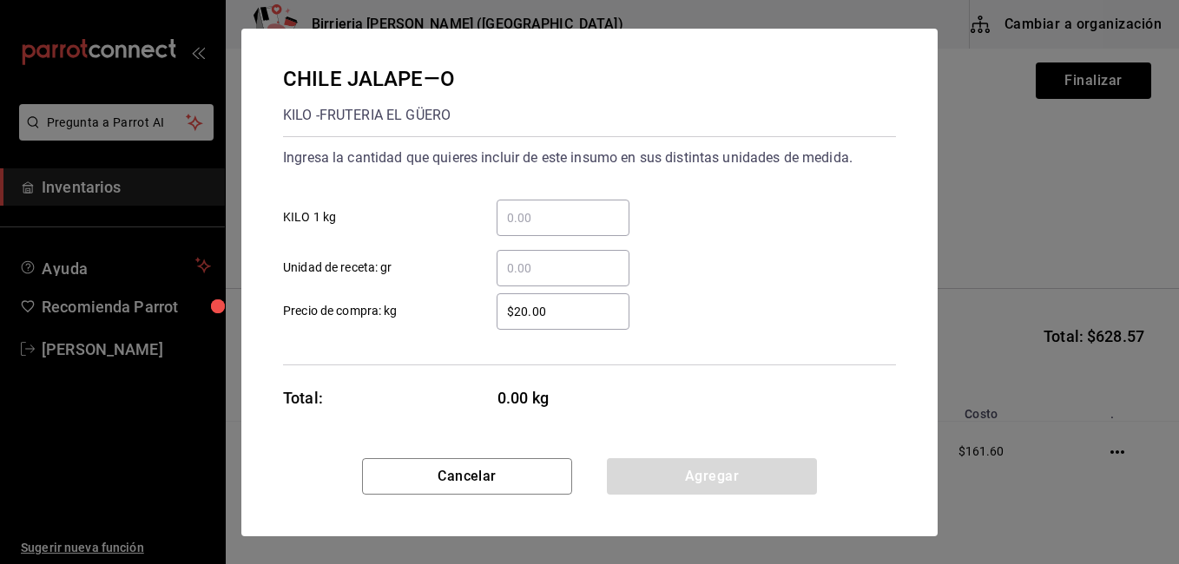
click at [532, 209] on input "​ KILO 1 kg" at bounding box center [562, 217] width 133 height 21
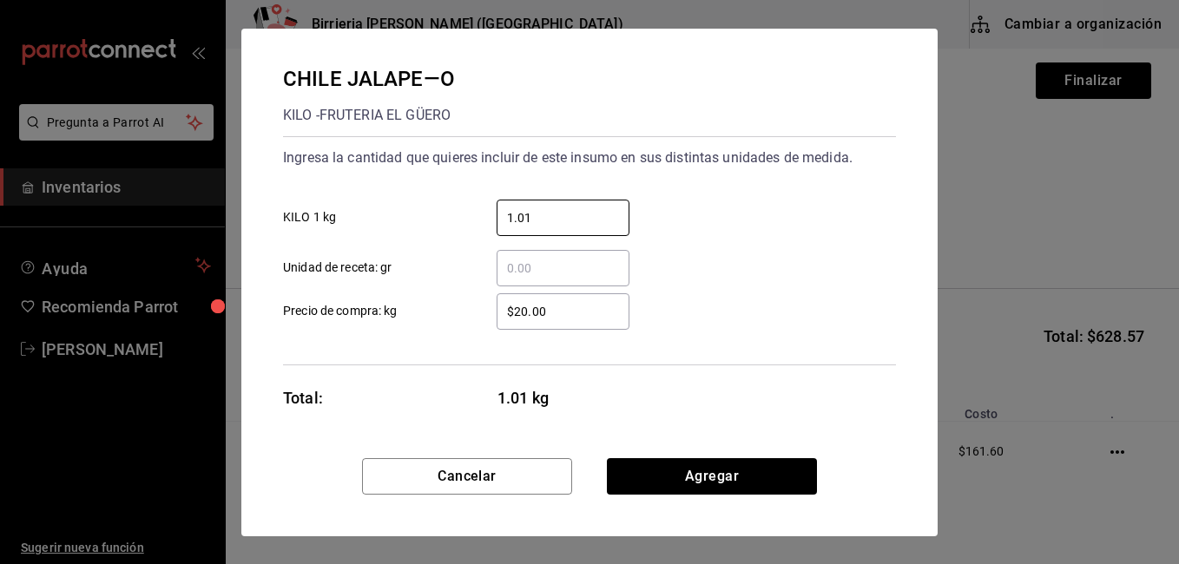
type input "1.01"
click at [529, 316] on input "$20.00" at bounding box center [562, 311] width 133 height 21
type input "$26.00"
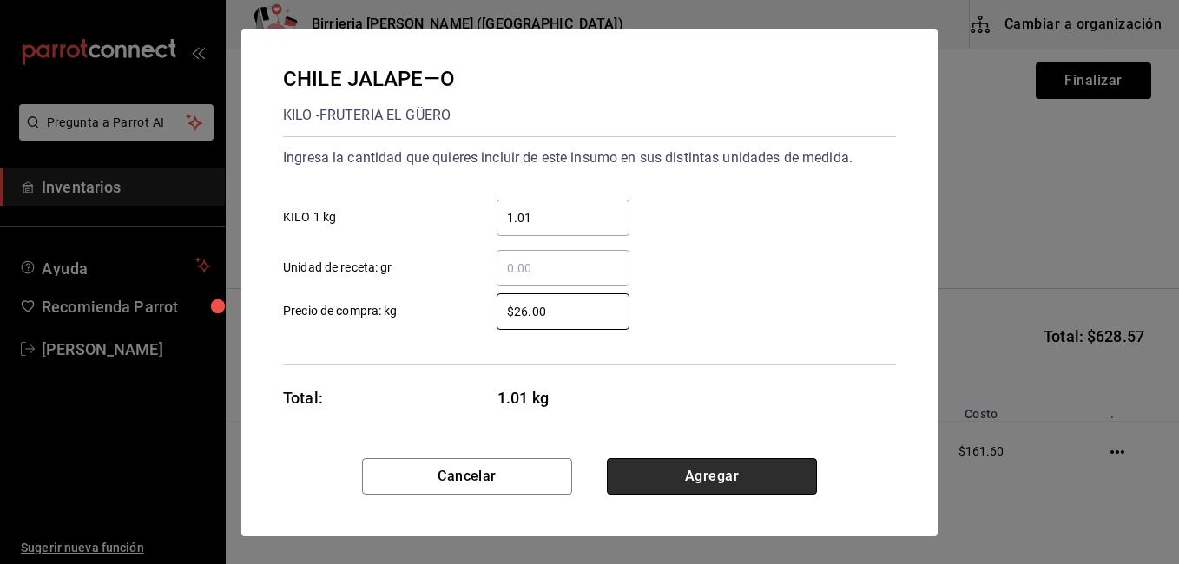
click at [716, 470] on button "Agregar" at bounding box center [712, 476] width 210 height 36
click at [716, 466] on html "Pregunta a Parrot AI Inventarios Ayuda Recomienda Parrot [PERSON_NAME] Sugerir …" at bounding box center [589, 233] width 1179 height 466
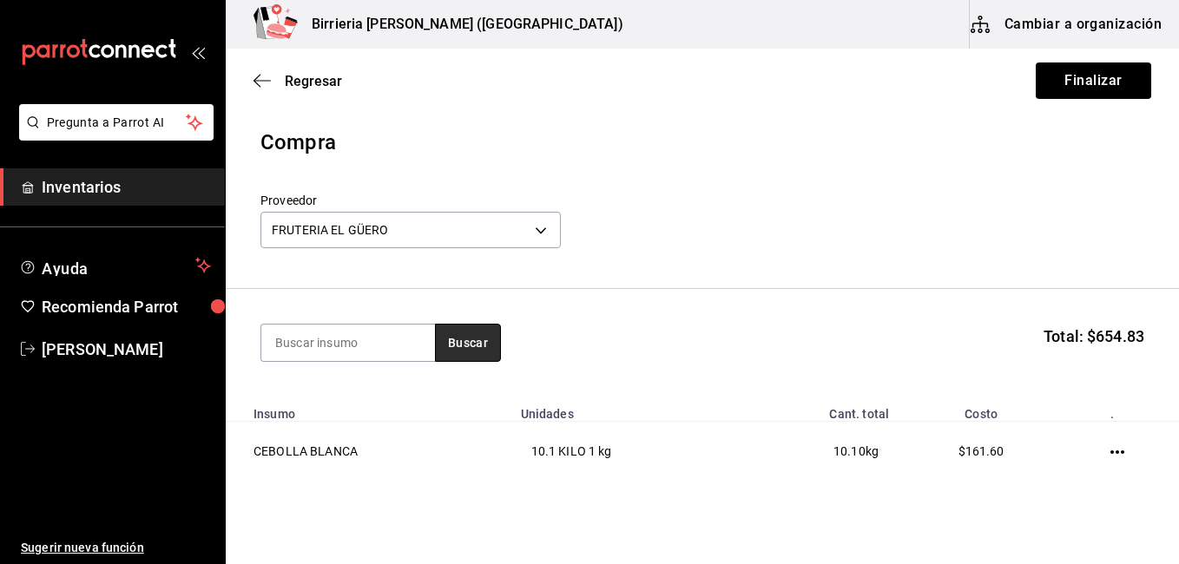
click at [483, 335] on button "Buscar" at bounding box center [468, 343] width 66 height 38
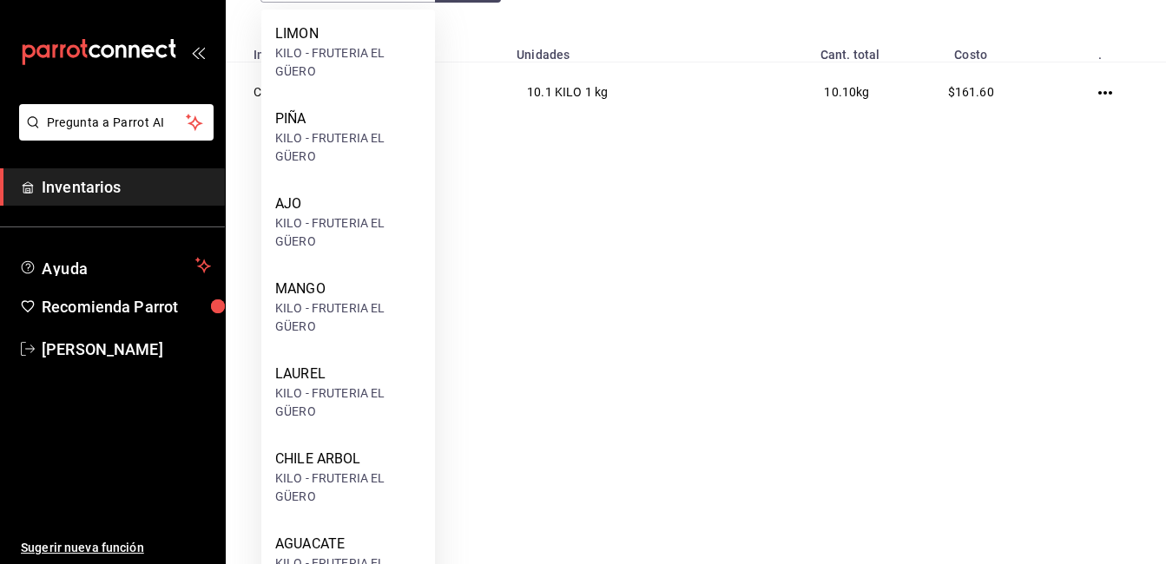
scroll to position [484, 0]
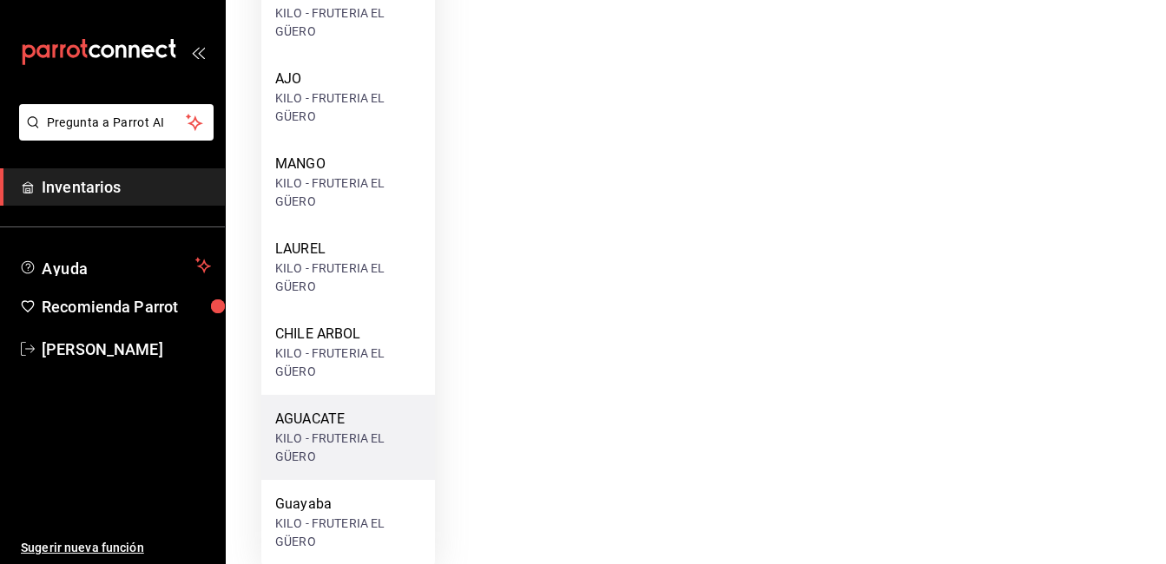
click at [369, 431] on div "KILO - FRUTERIA EL GÜERO" at bounding box center [348, 448] width 146 height 36
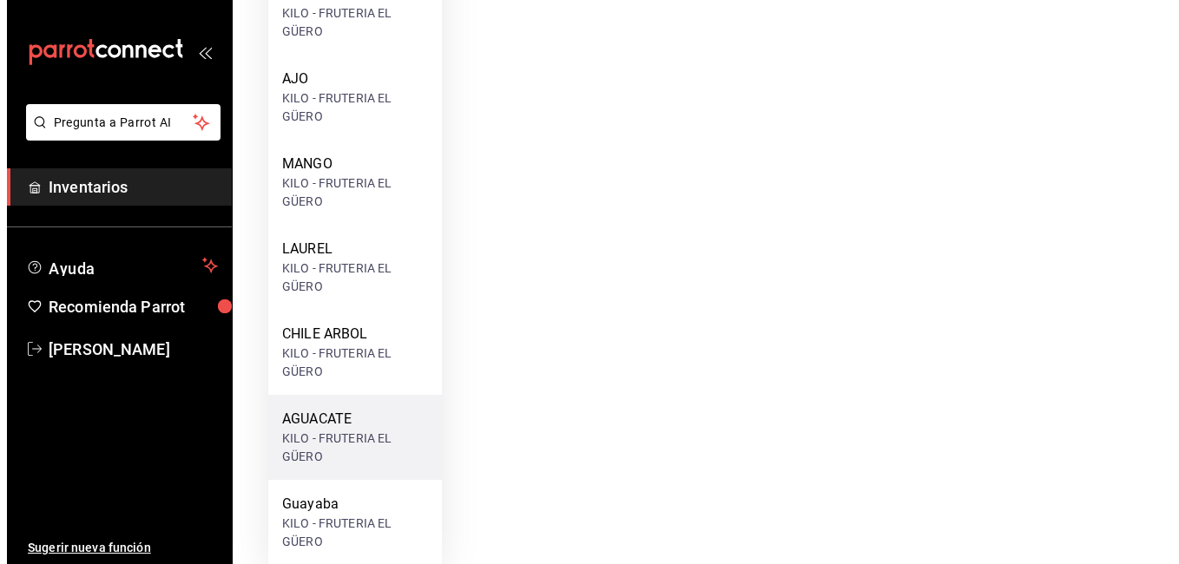
scroll to position [0, 0]
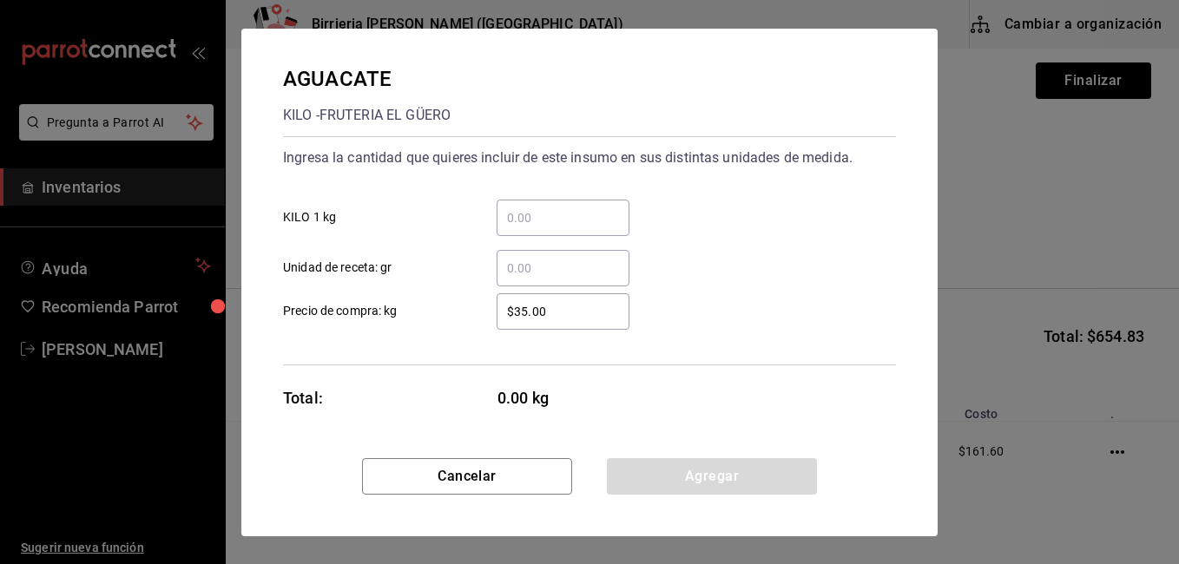
click at [585, 276] on input "​ Unidad de receta: gr" at bounding box center [562, 268] width 133 height 21
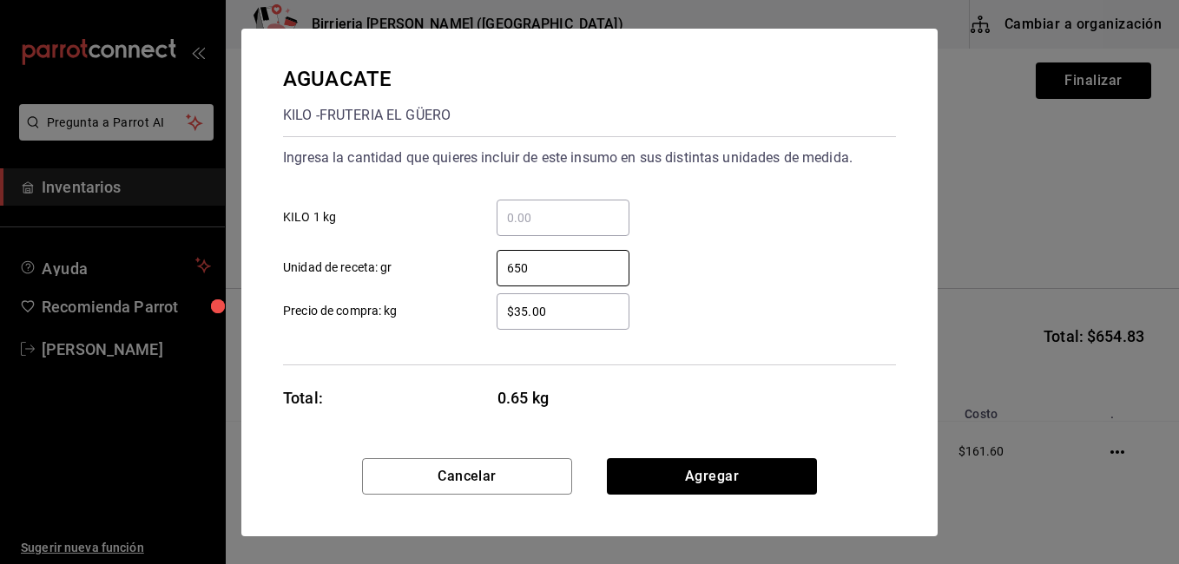
type input "650"
click at [566, 316] on input "$35.00" at bounding box center [562, 311] width 133 height 21
type input "$68"
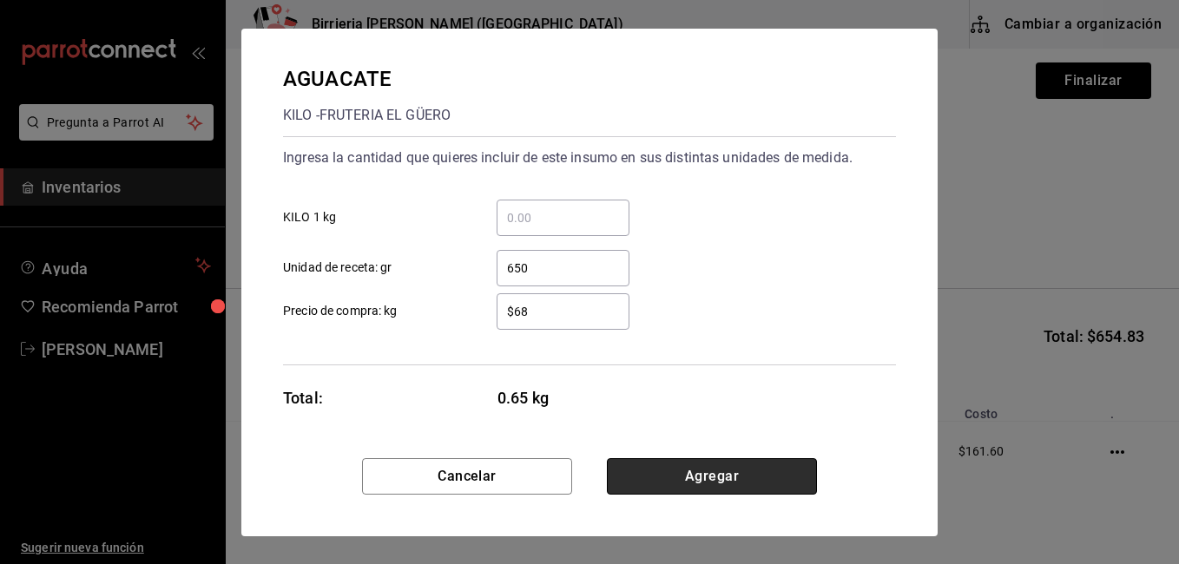
click at [696, 469] on button "Agregar" at bounding box center [712, 476] width 210 height 36
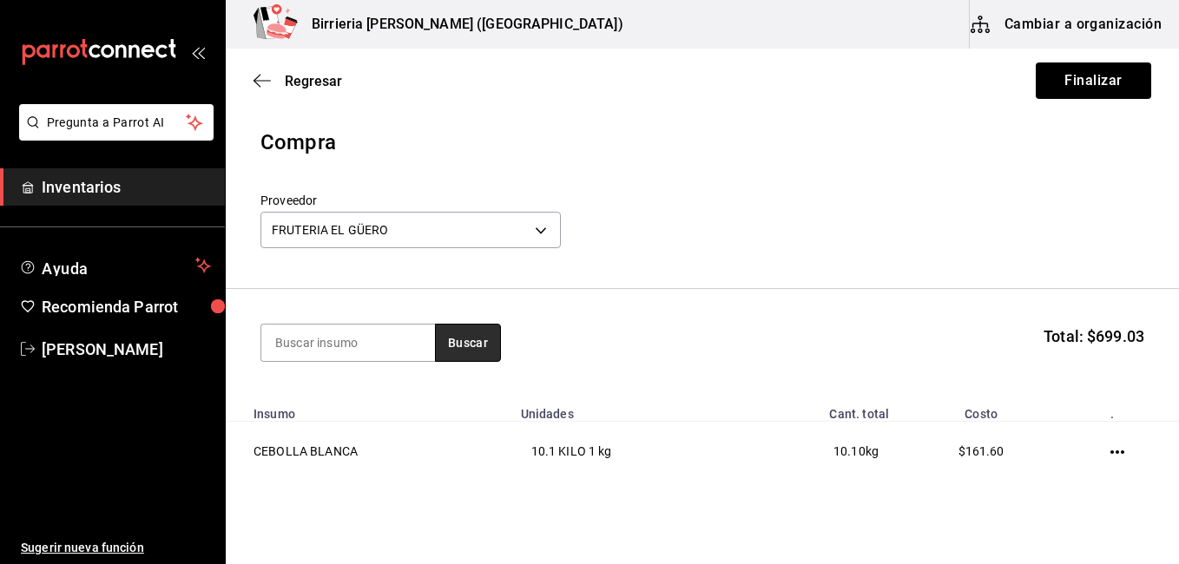
click at [489, 343] on button "Buscar" at bounding box center [468, 343] width 66 height 38
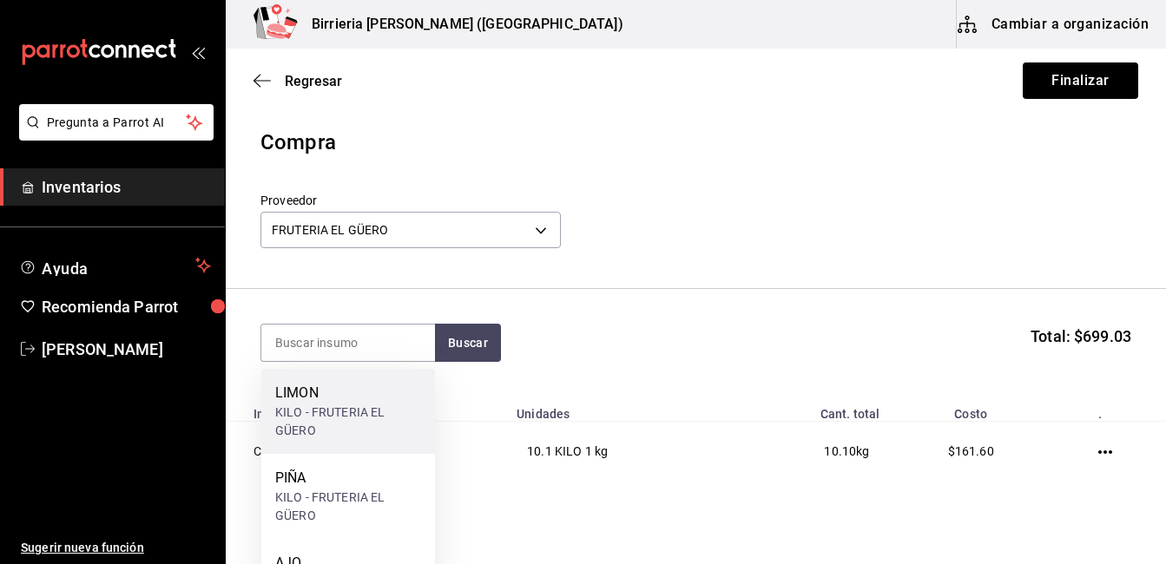
click at [391, 397] on div "LIMON" at bounding box center [348, 393] width 146 height 21
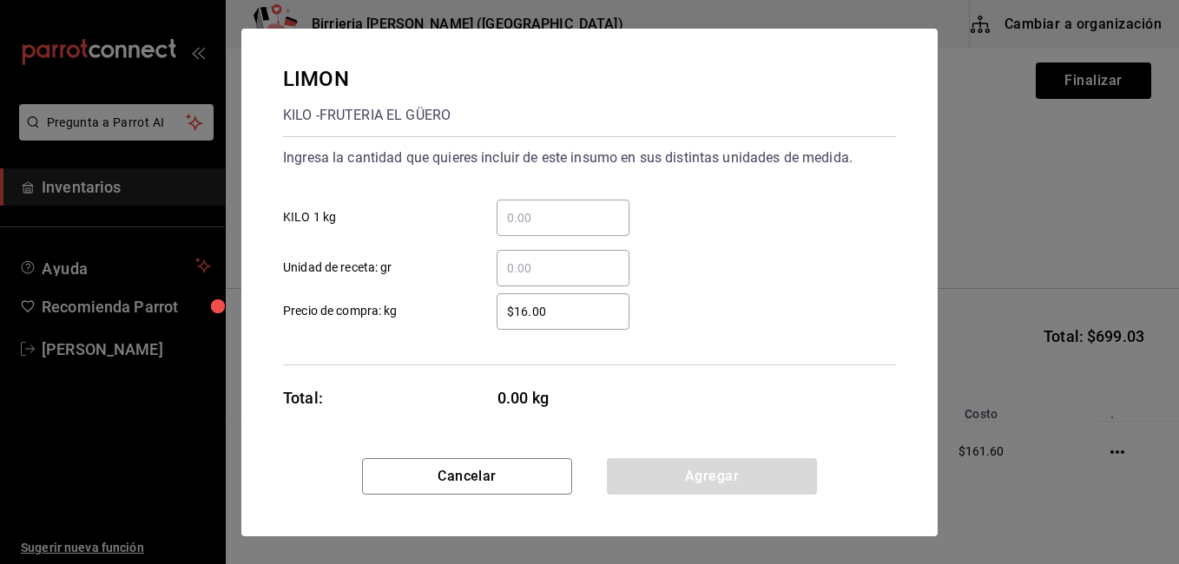
click at [544, 218] on input "​ KILO 1 kg" at bounding box center [562, 217] width 133 height 21
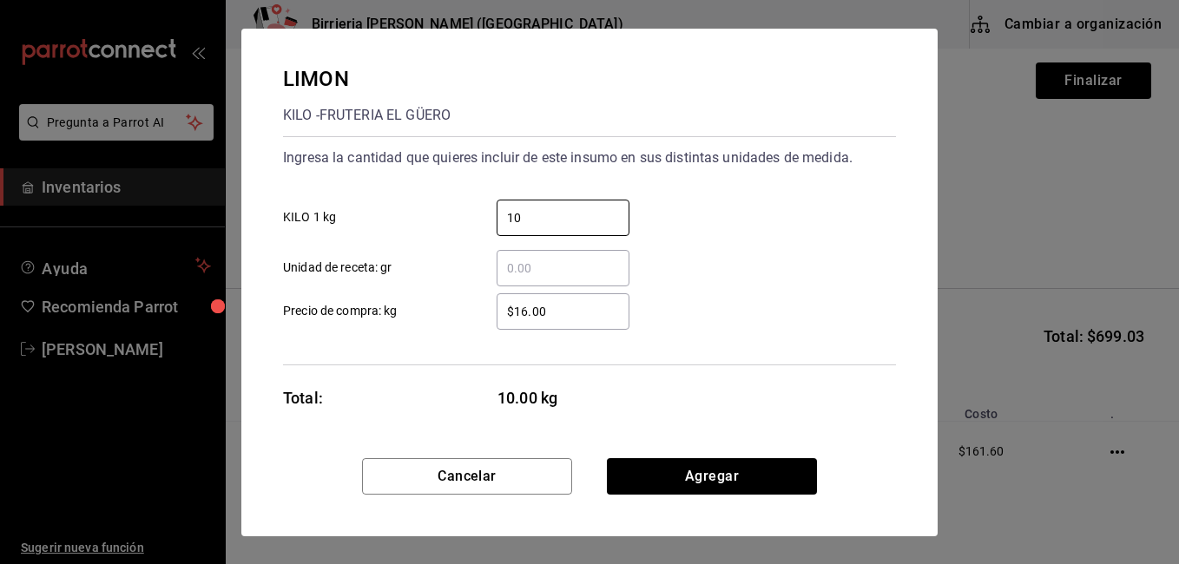
type input "10"
click at [785, 196] on div "10 ​ KILO 1 kg" at bounding box center [582, 211] width 627 height 50
click at [525, 314] on input "$16.00" at bounding box center [562, 311] width 133 height 21
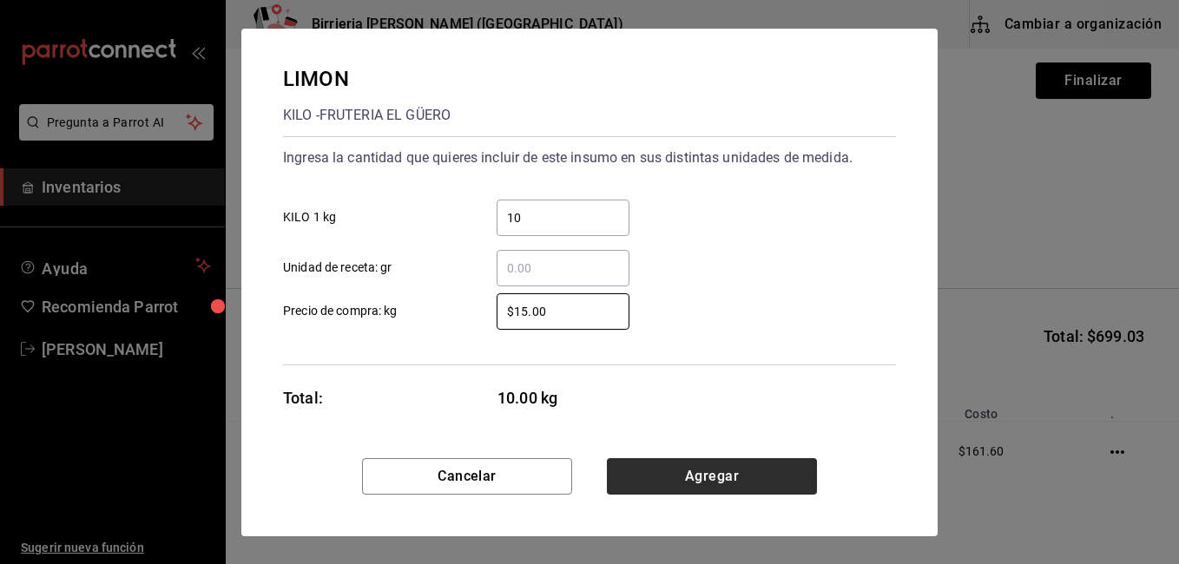
type input "$15.00"
click at [707, 473] on button "Agregar" at bounding box center [712, 476] width 210 height 36
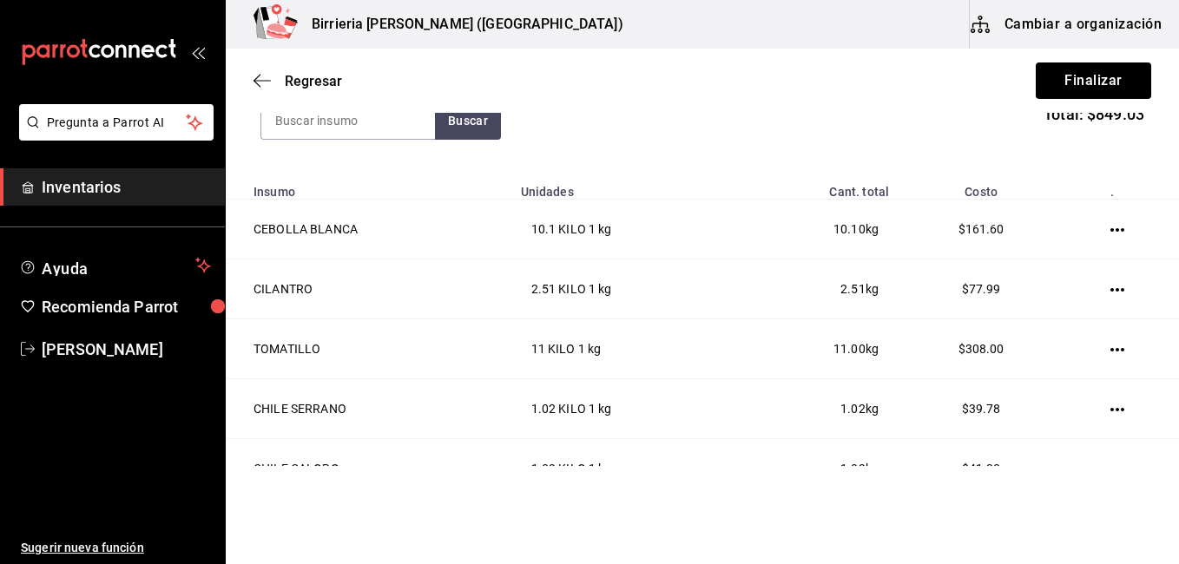
scroll to position [257, 0]
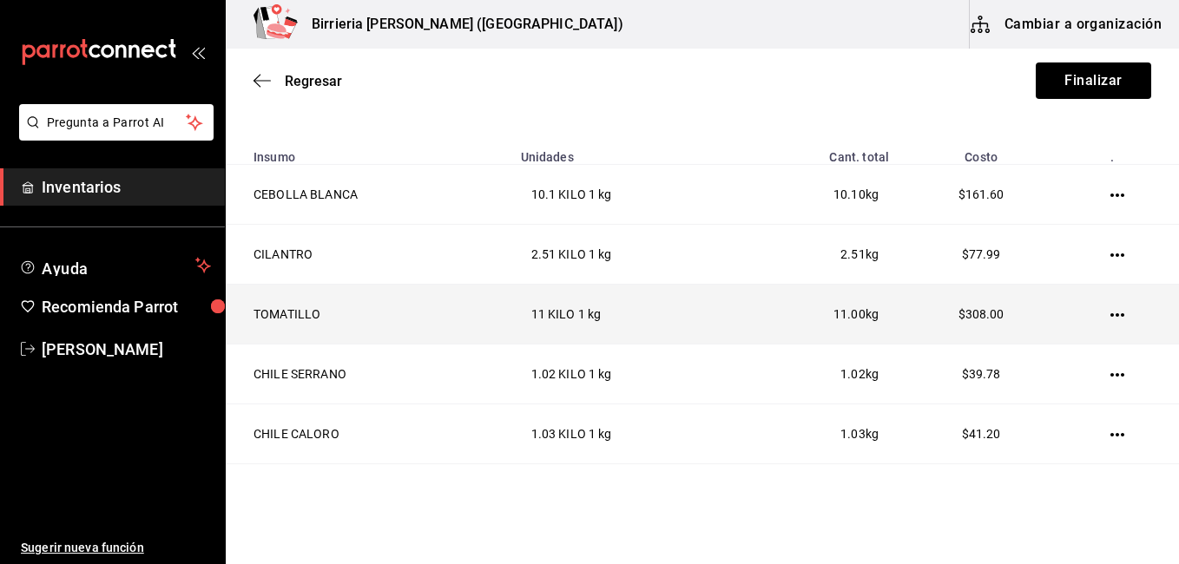
click at [1110, 312] on icon "button" at bounding box center [1117, 315] width 14 height 14
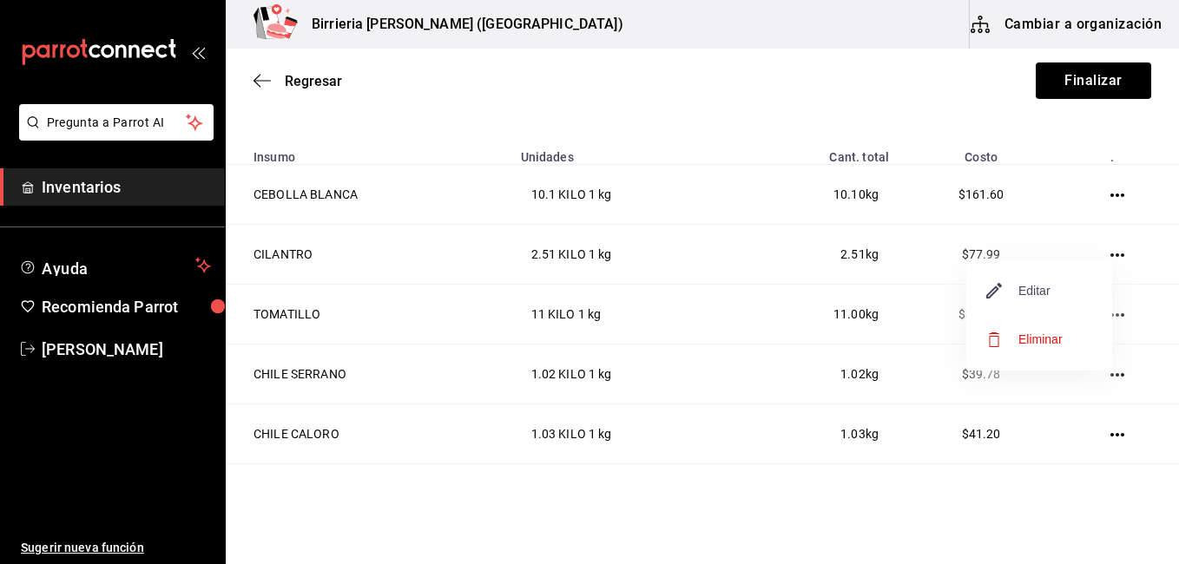
click at [1036, 296] on span "Editar" at bounding box center [1018, 290] width 63 height 21
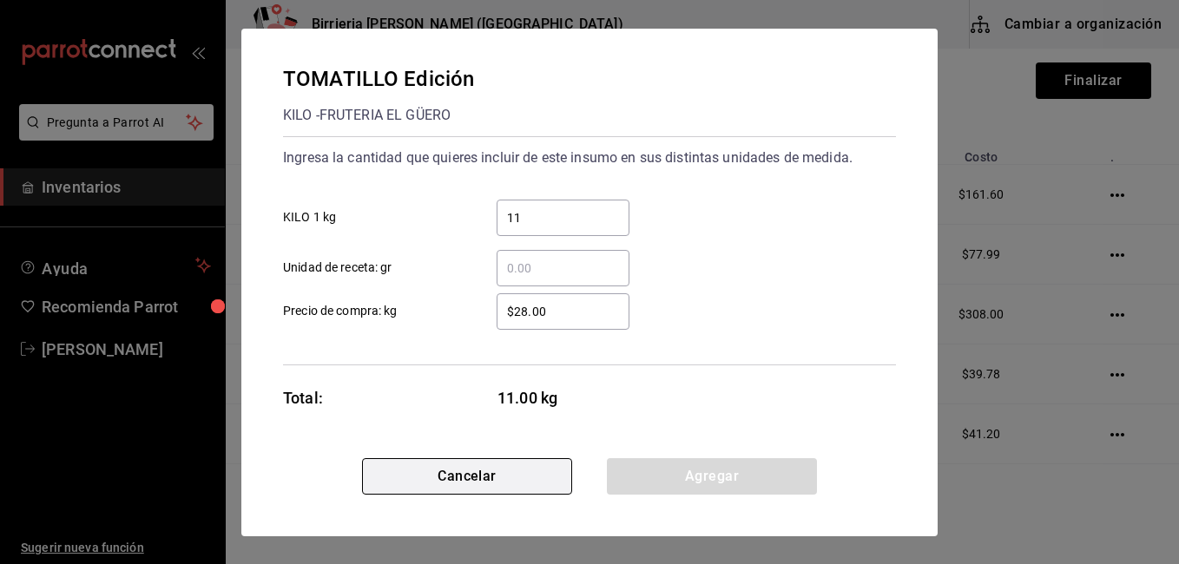
click at [502, 476] on button "Cancelar" at bounding box center [467, 476] width 210 height 36
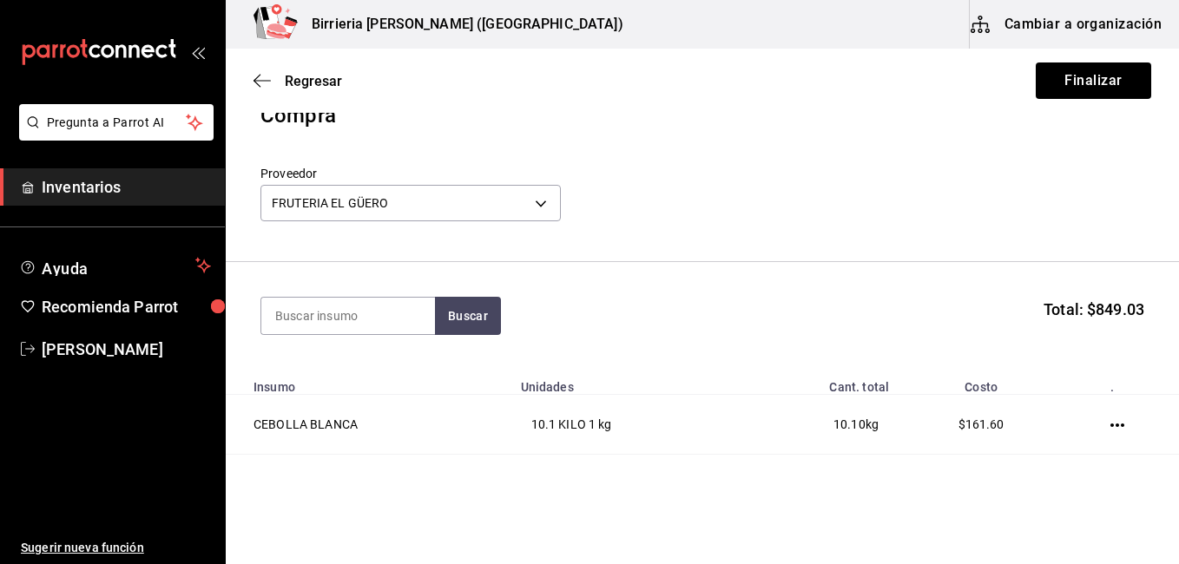
scroll to position [6, 0]
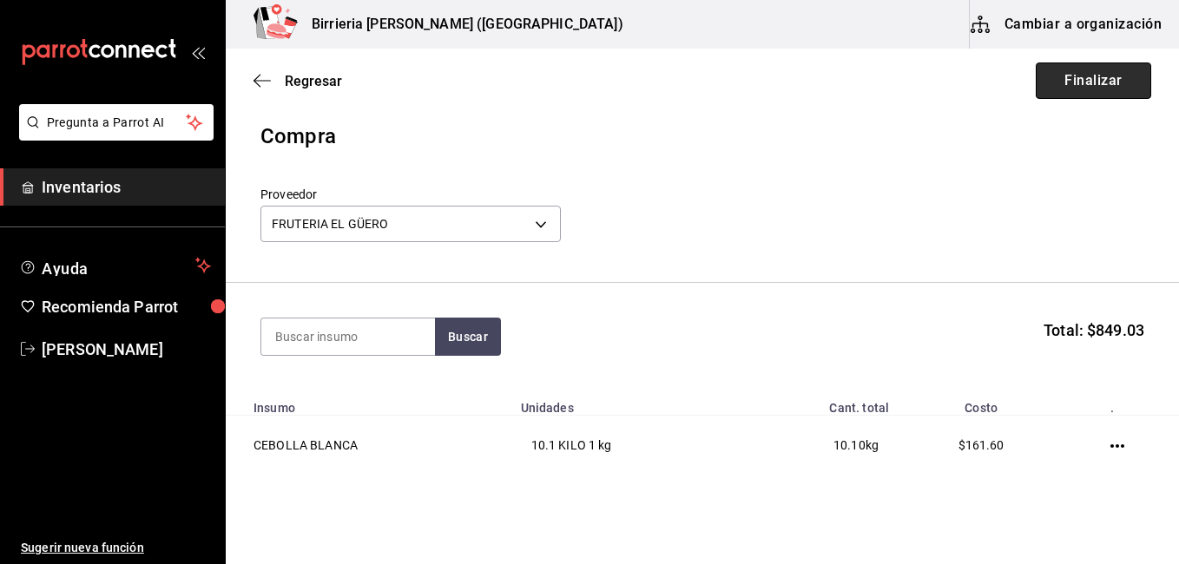
click at [1082, 80] on button "Finalizar" at bounding box center [1092, 80] width 115 height 36
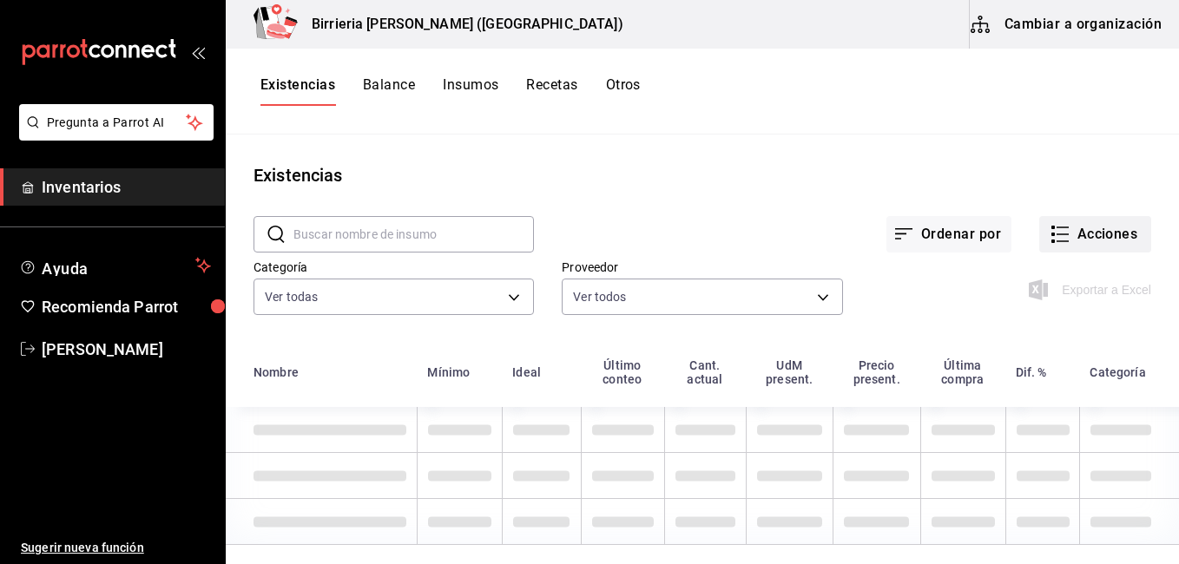
click at [1092, 238] on button "Acciones" at bounding box center [1095, 234] width 112 height 36
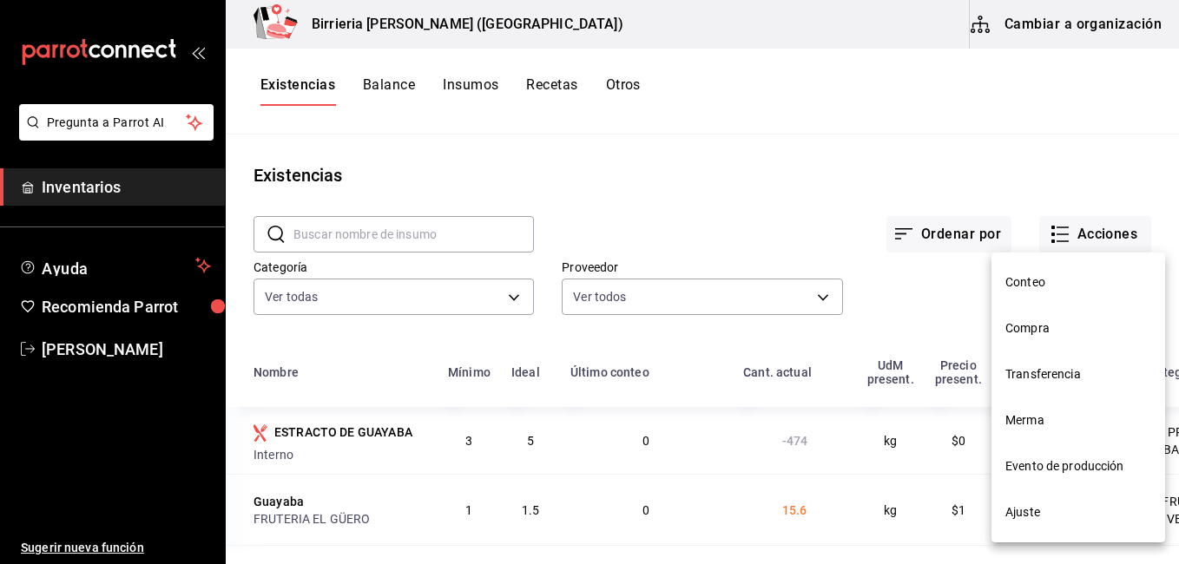
click at [1044, 325] on span "Compra" at bounding box center [1078, 328] width 146 height 18
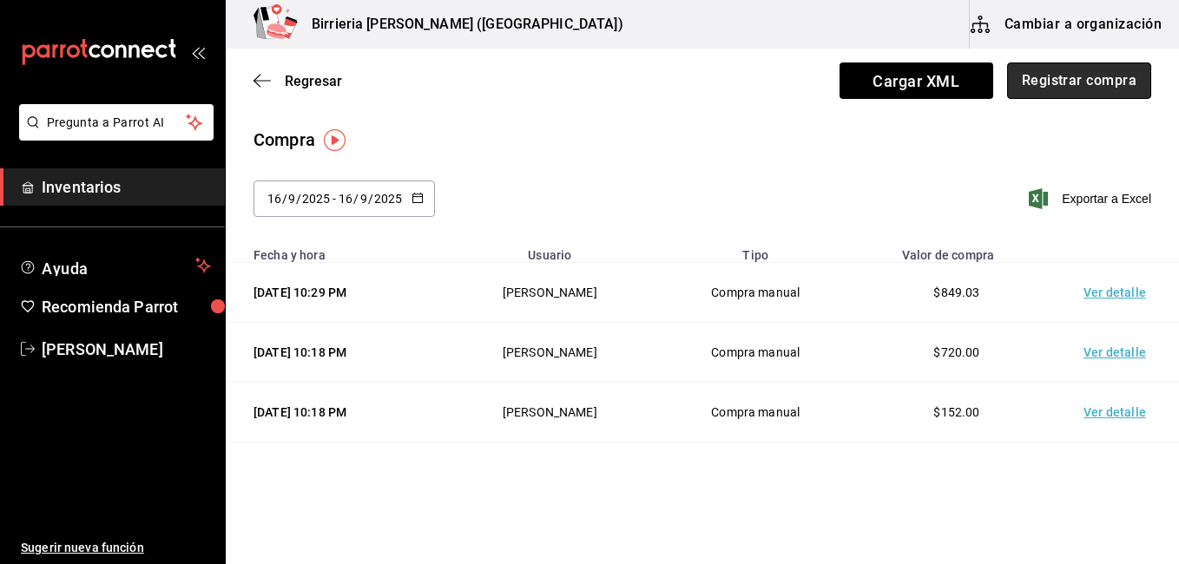
click at [1053, 76] on button "Registrar compra" at bounding box center [1079, 80] width 144 height 36
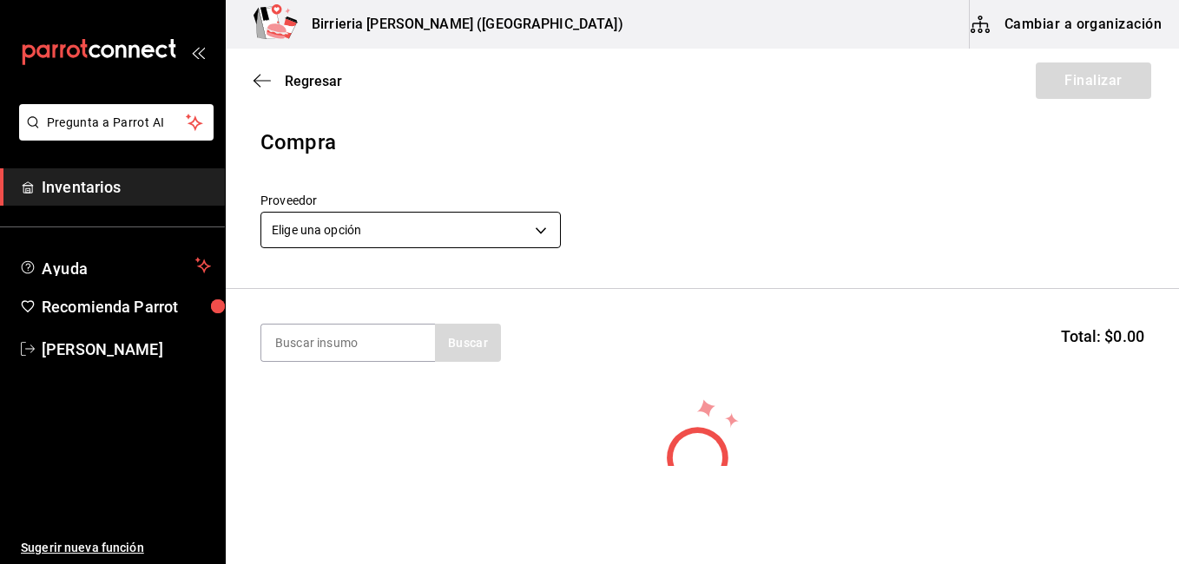
click at [535, 232] on body "Pregunta a Parrot AI Inventarios Ayuda Recomienda Parrot [PERSON_NAME] Sugerir …" at bounding box center [589, 233] width 1179 height 466
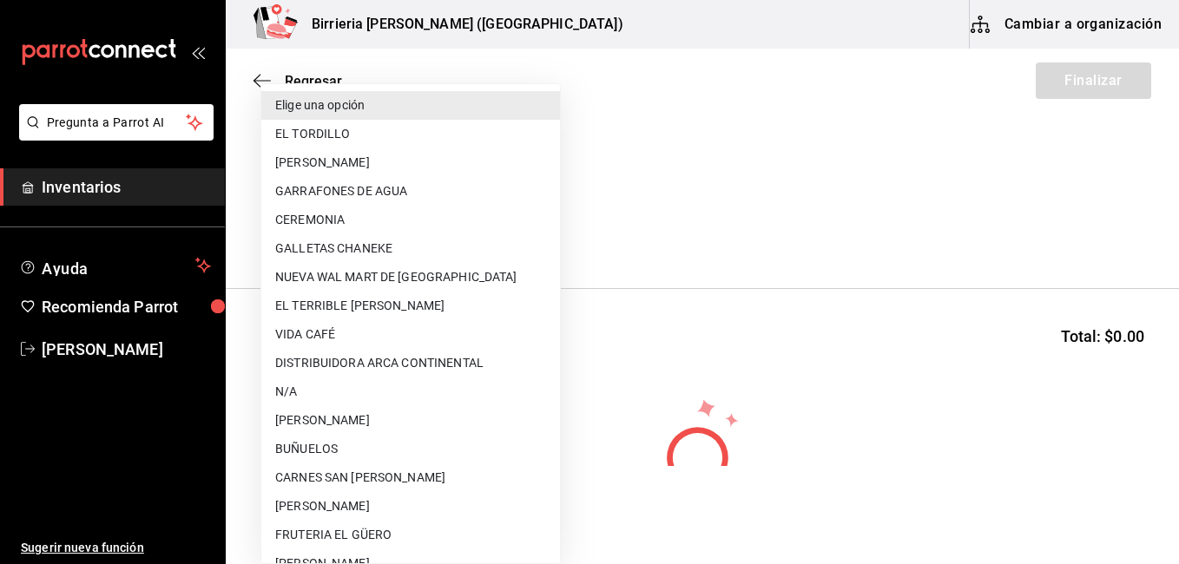
click at [384, 498] on li "[PERSON_NAME]" at bounding box center [410, 506] width 299 height 29
type input "ff97b1c8-70fc-41ec-b084-090d94e8e881"
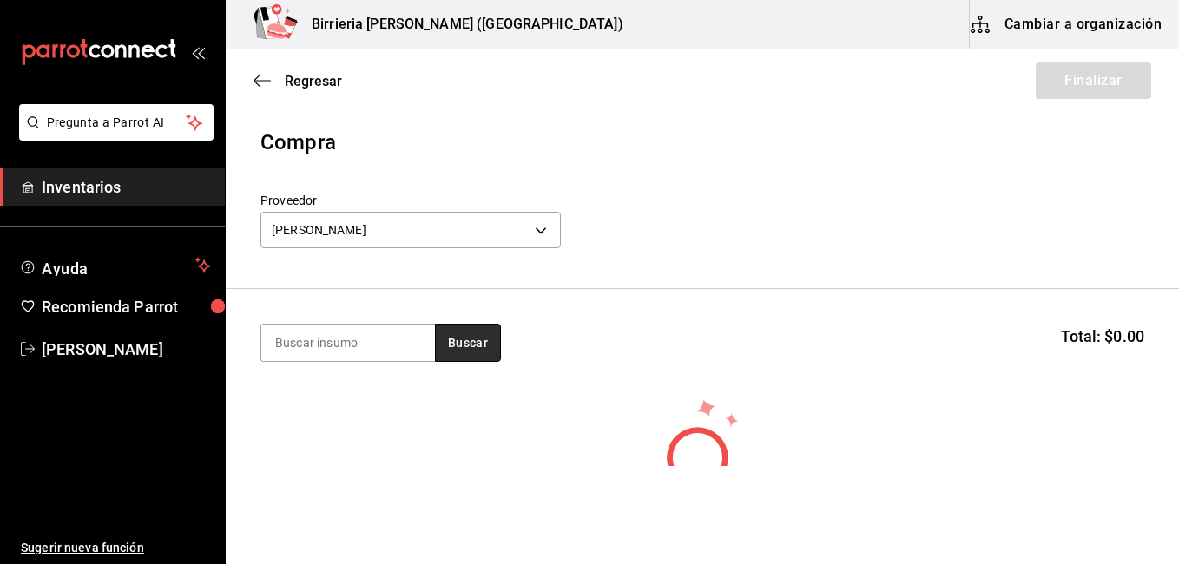
click at [464, 338] on button "Buscar" at bounding box center [468, 343] width 66 height 38
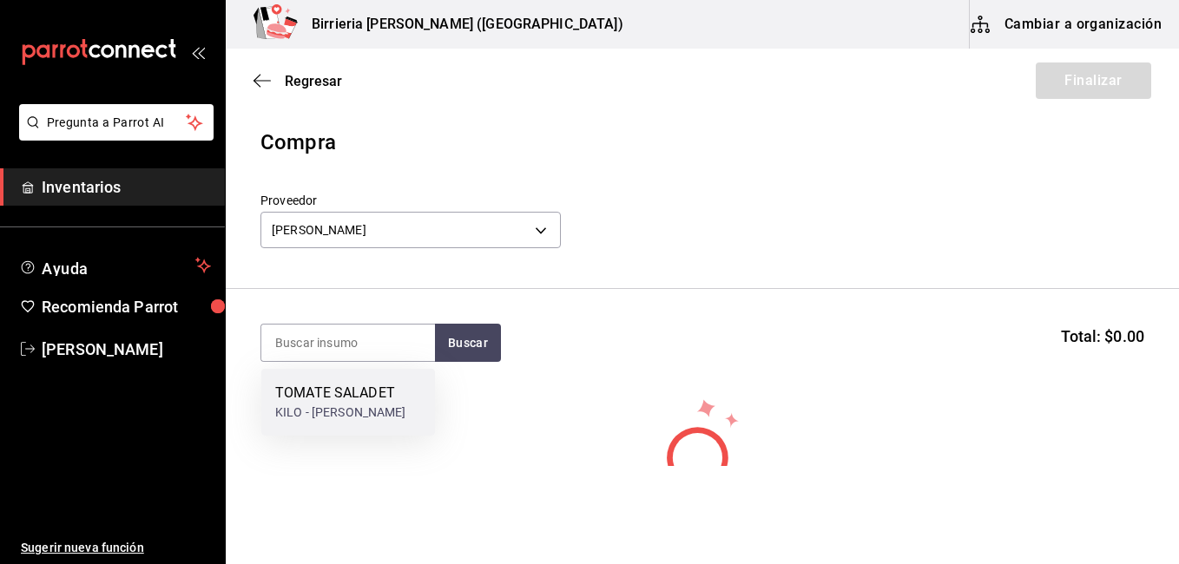
click at [397, 387] on div "TOMATE SALADET" at bounding box center [340, 393] width 131 height 21
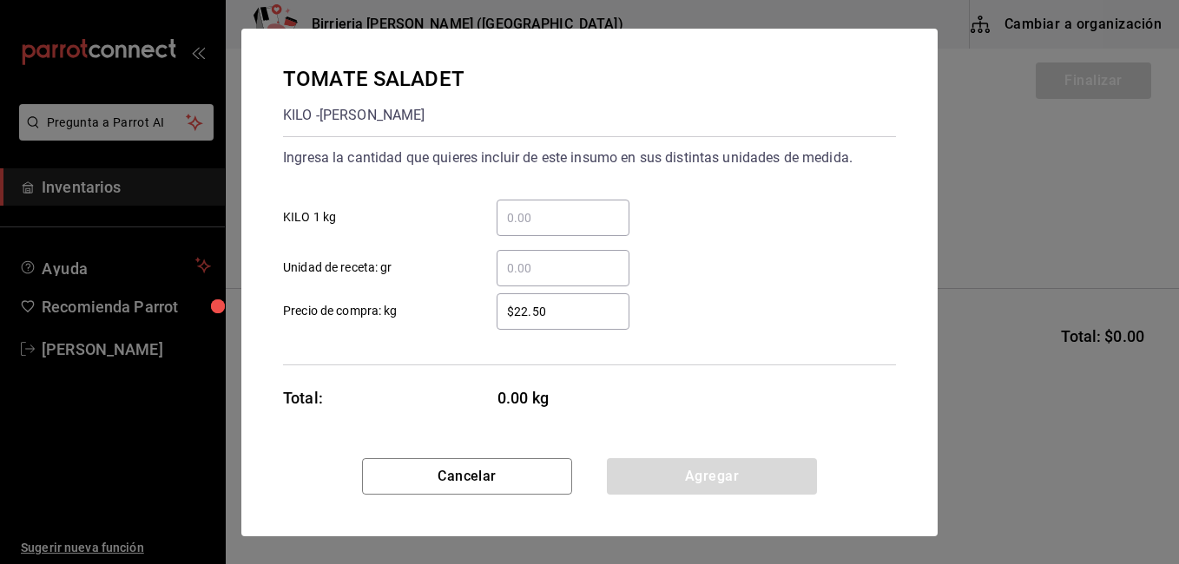
click at [529, 217] on input "​ KILO 1 kg" at bounding box center [562, 217] width 133 height 21
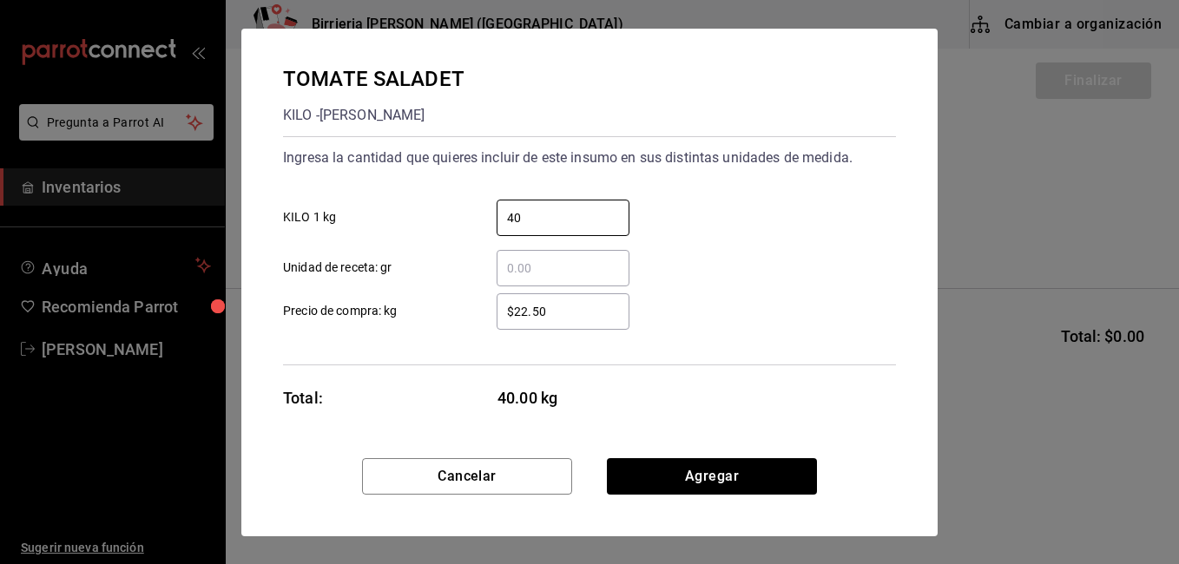
type input "40"
click at [548, 317] on input "$22.50" at bounding box center [562, 311] width 133 height 21
type input "$2"
type input "$18"
click at [848, 310] on div "$18 ​ Precio de compra: kg" at bounding box center [582, 304] width 627 height 50
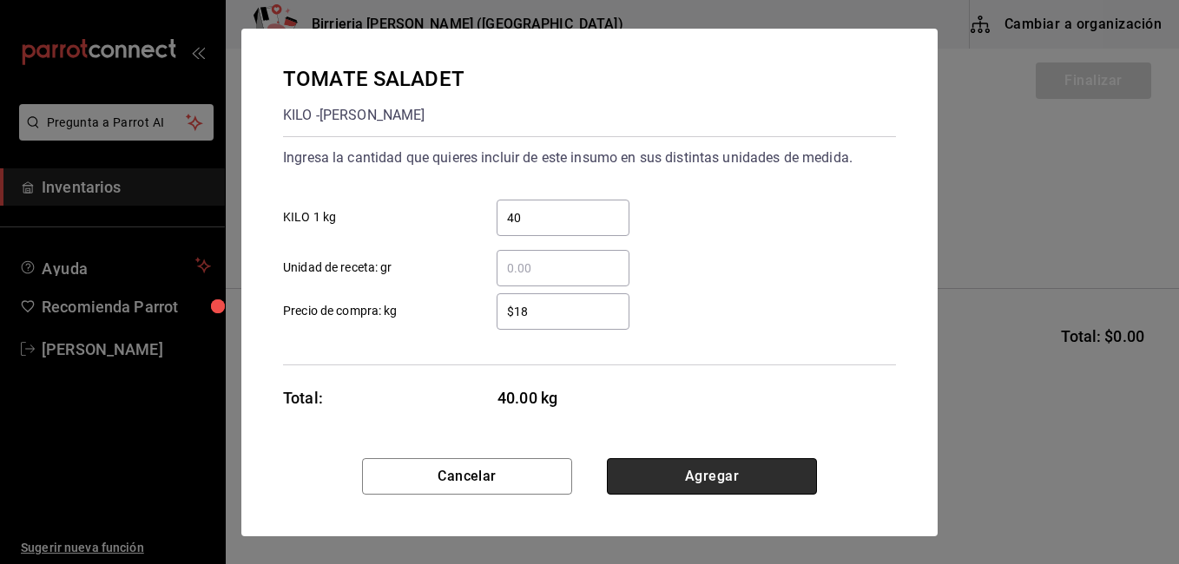
click at [726, 480] on button "Agregar" at bounding box center [712, 476] width 210 height 36
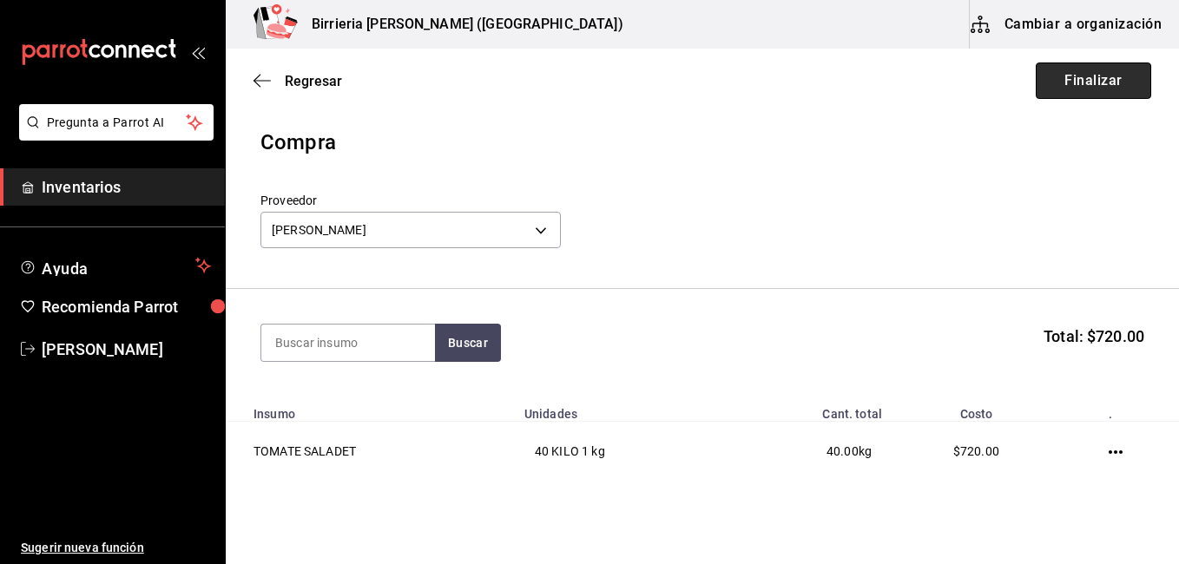
click at [1064, 77] on button "Finalizar" at bounding box center [1092, 80] width 115 height 36
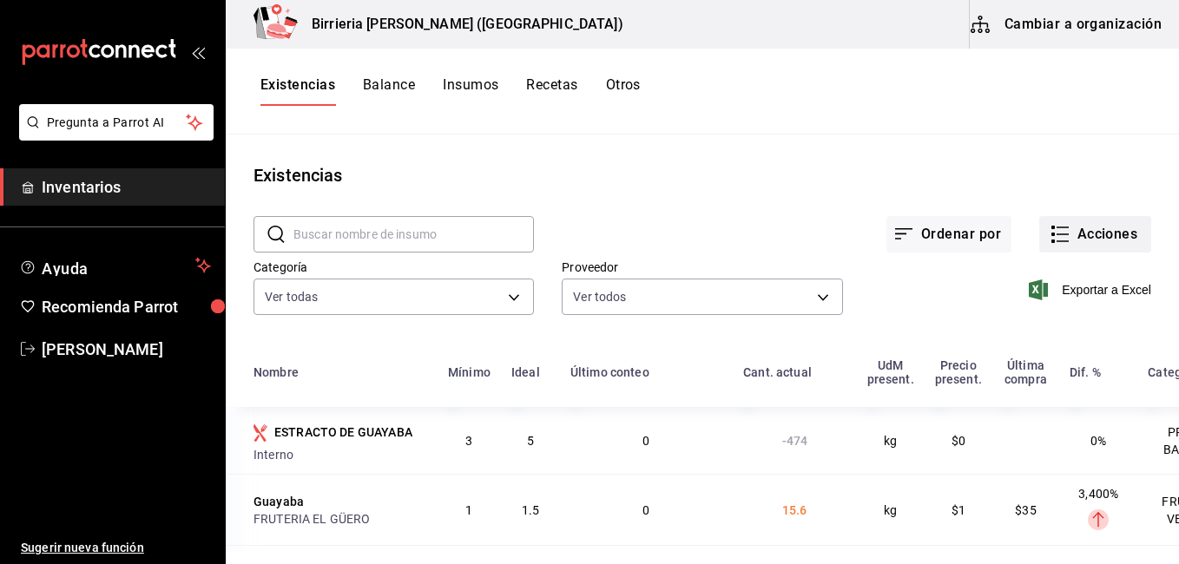
click at [1095, 223] on button "Acciones" at bounding box center [1095, 234] width 112 height 36
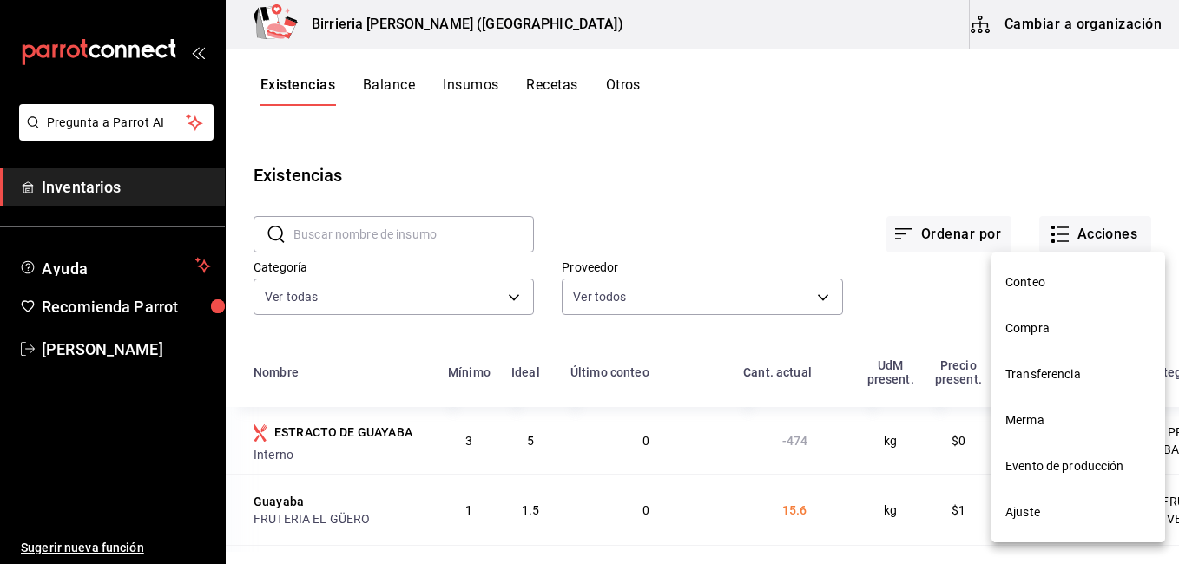
click at [1054, 321] on span "Compra" at bounding box center [1078, 328] width 146 height 18
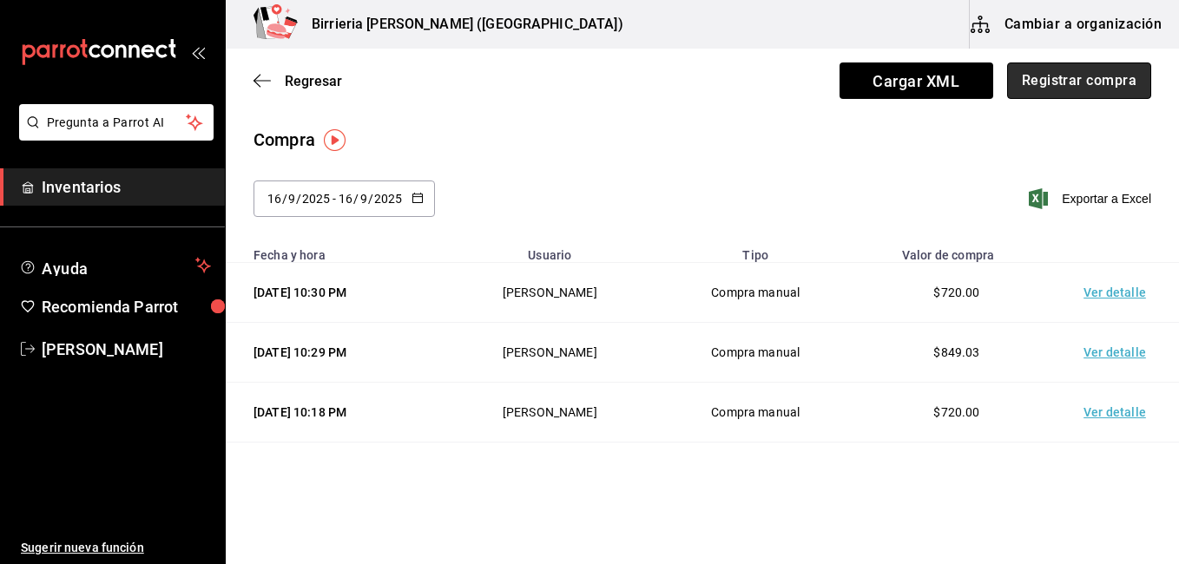
click at [1072, 73] on button "Registrar compra" at bounding box center [1079, 80] width 144 height 36
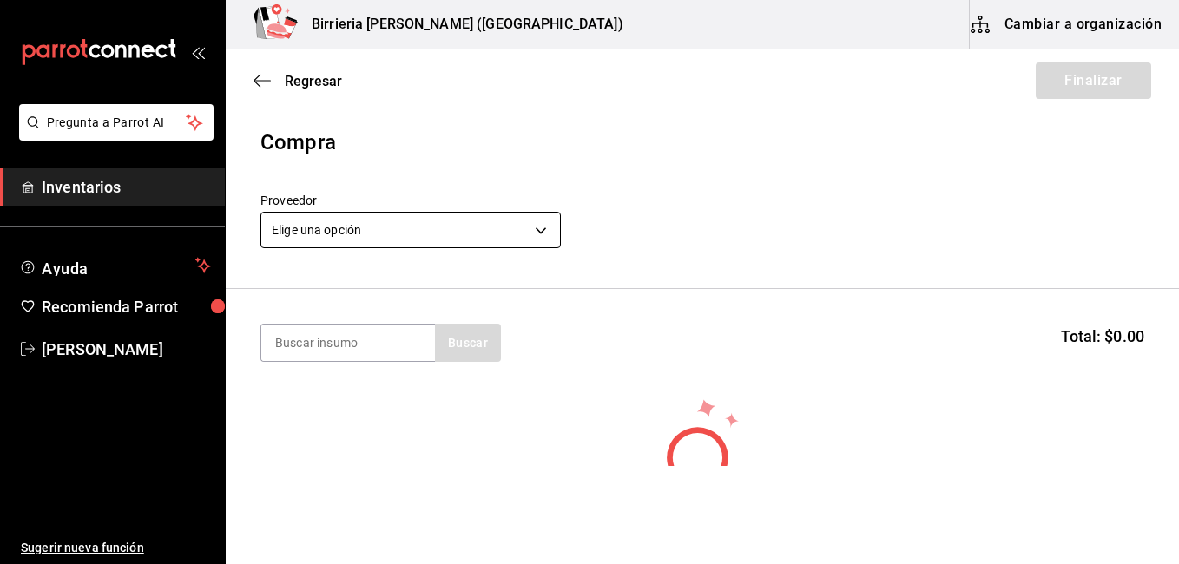
click at [529, 232] on body "Pregunta a Parrot AI Inventarios Ayuda Recomienda Parrot [PERSON_NAME] Sugerir …" at bounding box center [589, 233] width 1179 height 466
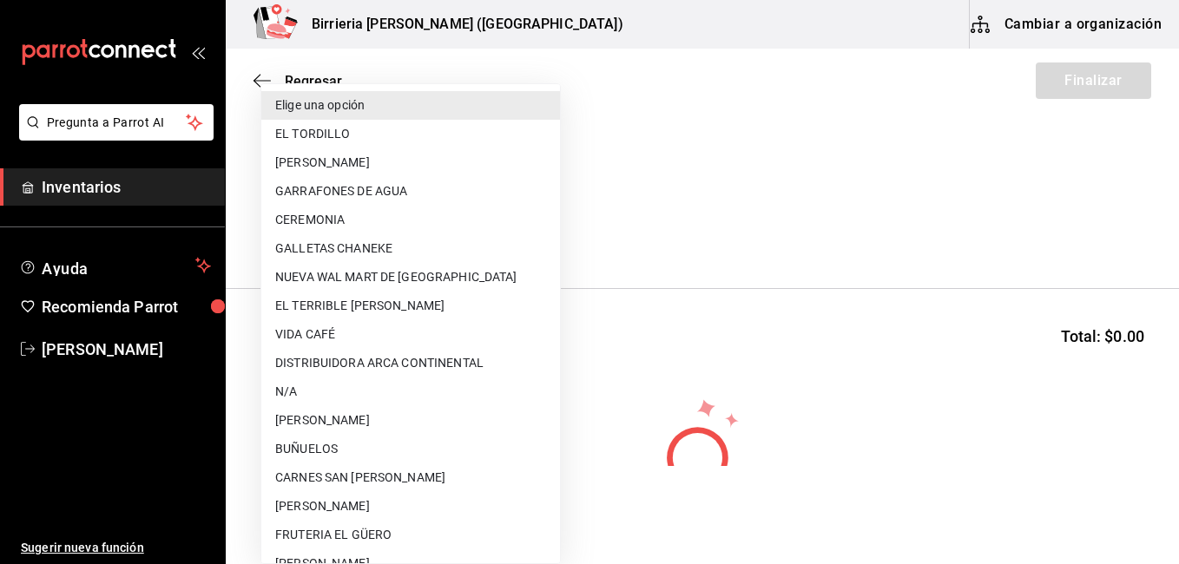
click at [432, 128] on li "EL TORDILLO" at bounding box center [410, 134] width 299 height 29
type input "2254250c-5399-423b-af7e-6509119a0f4a"
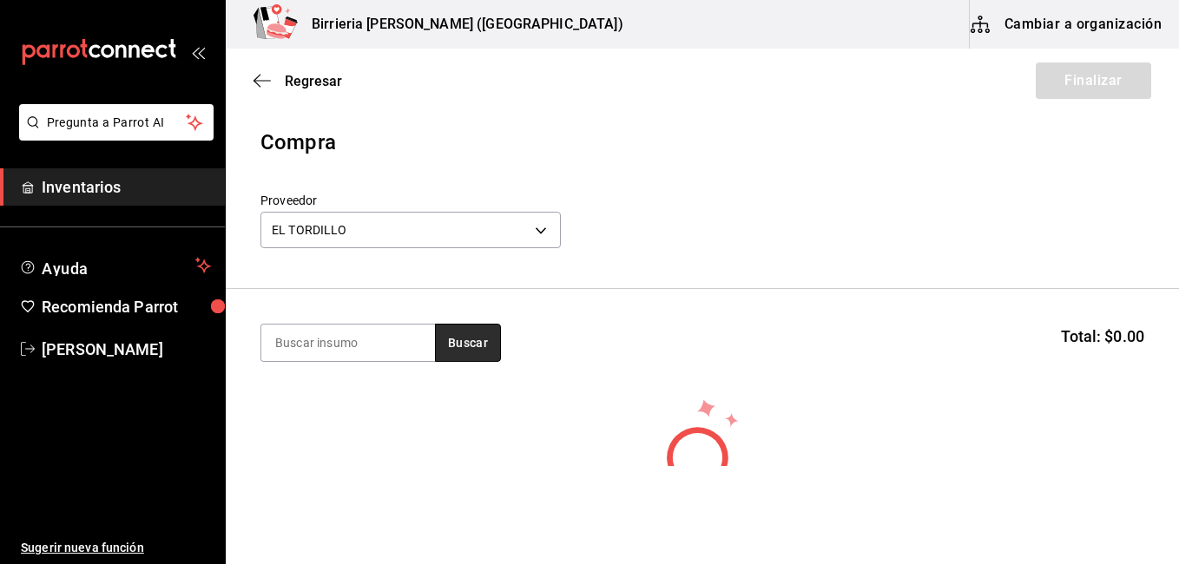
click at [470, 332] on button "Buscar" at bounding box center [468, 343] width 66 height 38
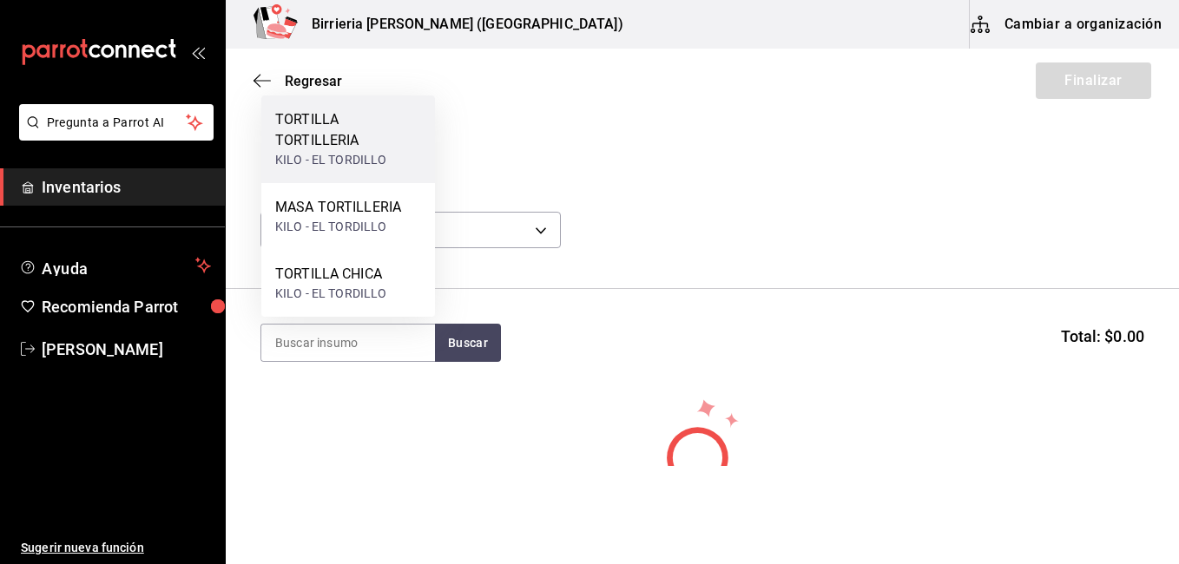
click at [342, 123] on div "TORTILLA TORTILLERIA" at bounding box center [348, 130] width 146 height 42
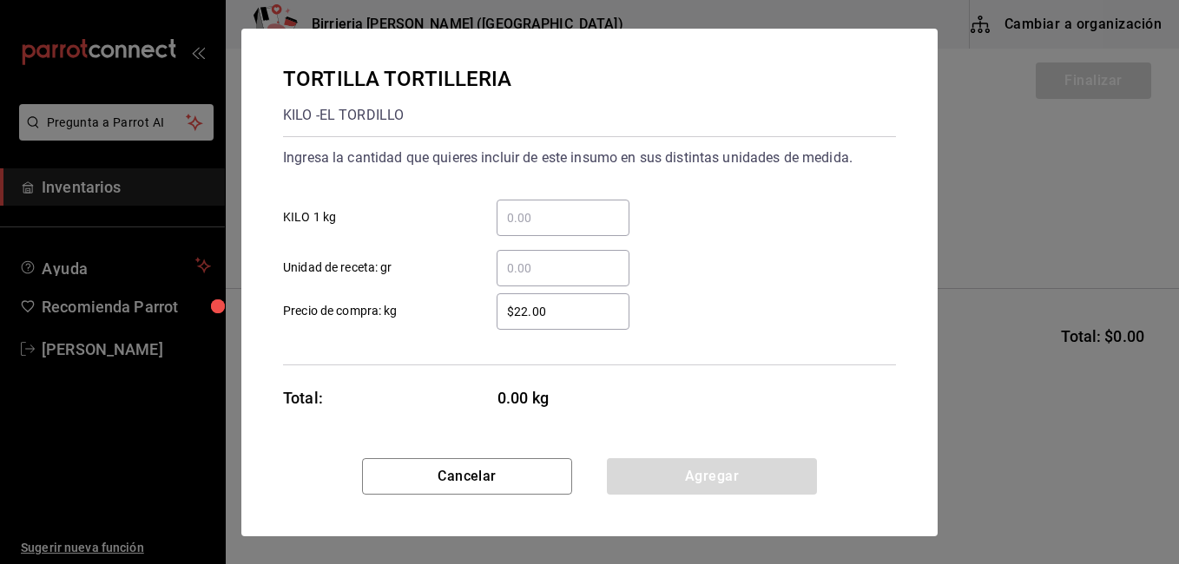
click at [546, 211] on input "​ KILO 1 kg" at bounding box center [562, 217] width 133 height 21
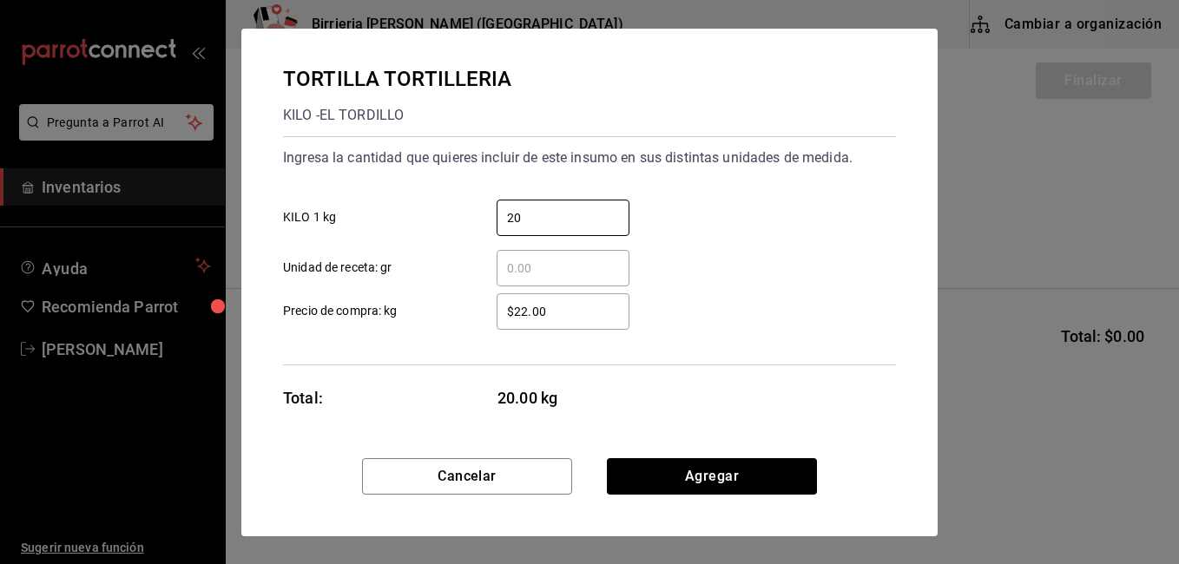
type input "20"
click at [897, 259] on div "TORTILLA TORTILLERIA KILO - EL TORDILLO Ingresa la cantidad que quieres incluir…" at bounding box center [589, 244] width 696 height 430
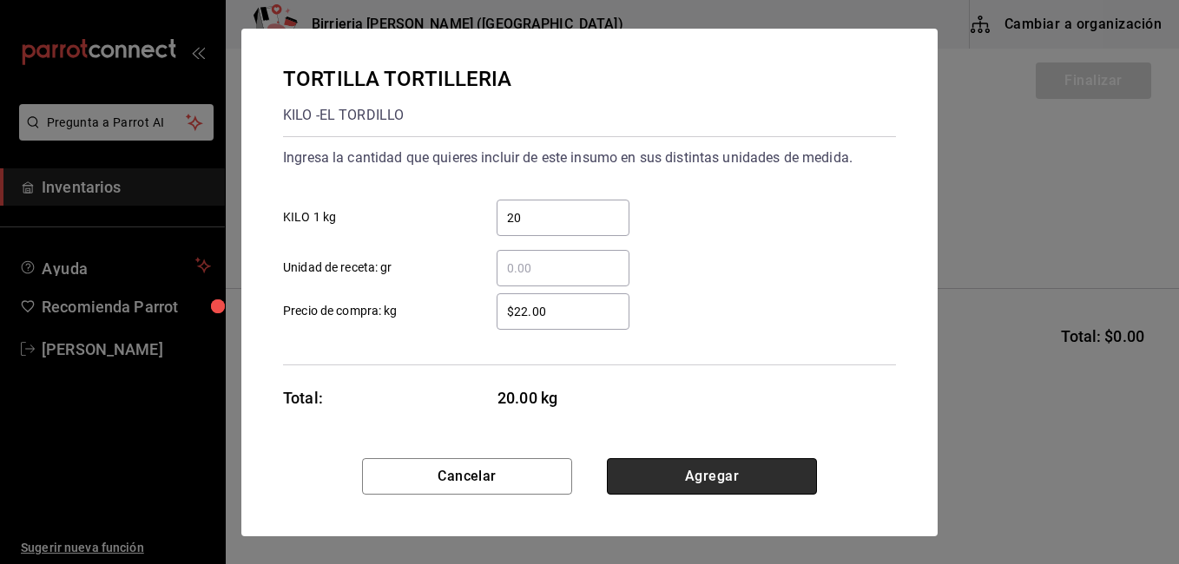
click at [722, 483] on button "Agregar" at bounding box center [712, 476] width 210 height 36
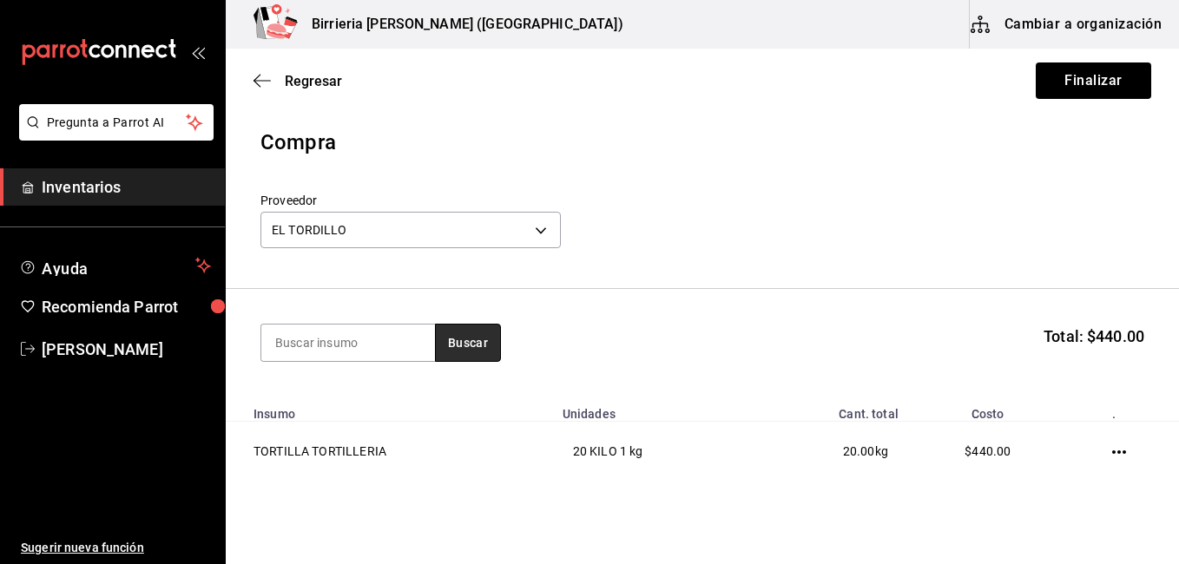
click at [456, 336] on button "Buscar" at bounding box center [468, 343] width 66 height 38
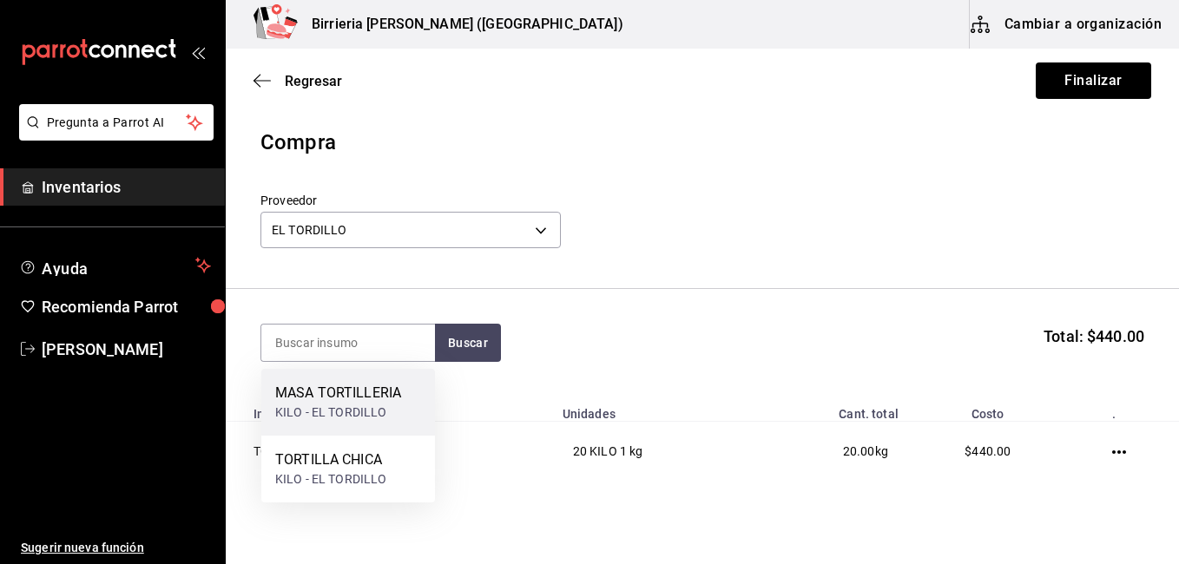
click at [389, 386] on div "MASA TORTILLERIA" at bounding box center [338, 393] width 126 height 21
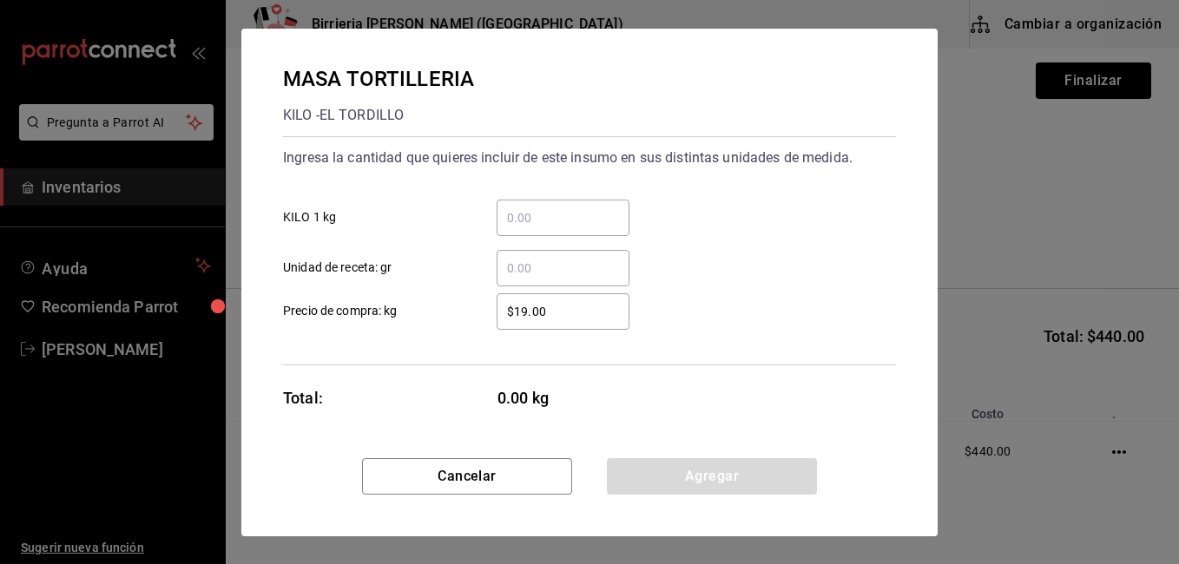
click at [565, 226] on input "​ KILO 1 kg" at bounding box center [562, 217] width 133 height 21
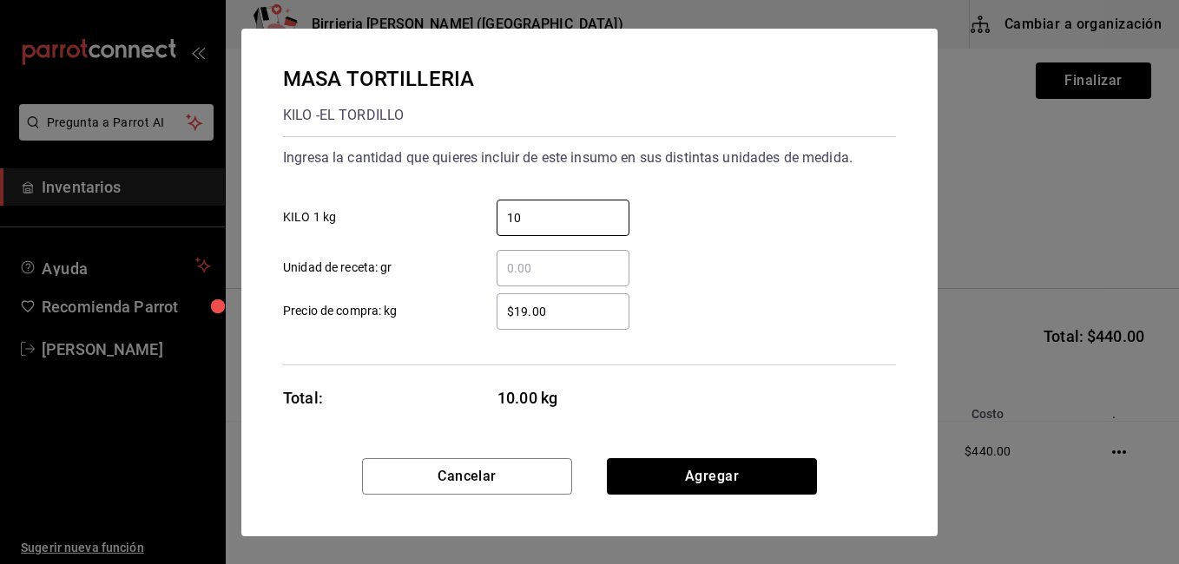
type input "10"
click at [529, 304] on input "$19.00" at bounding box center [562, 311] width 133 height 21
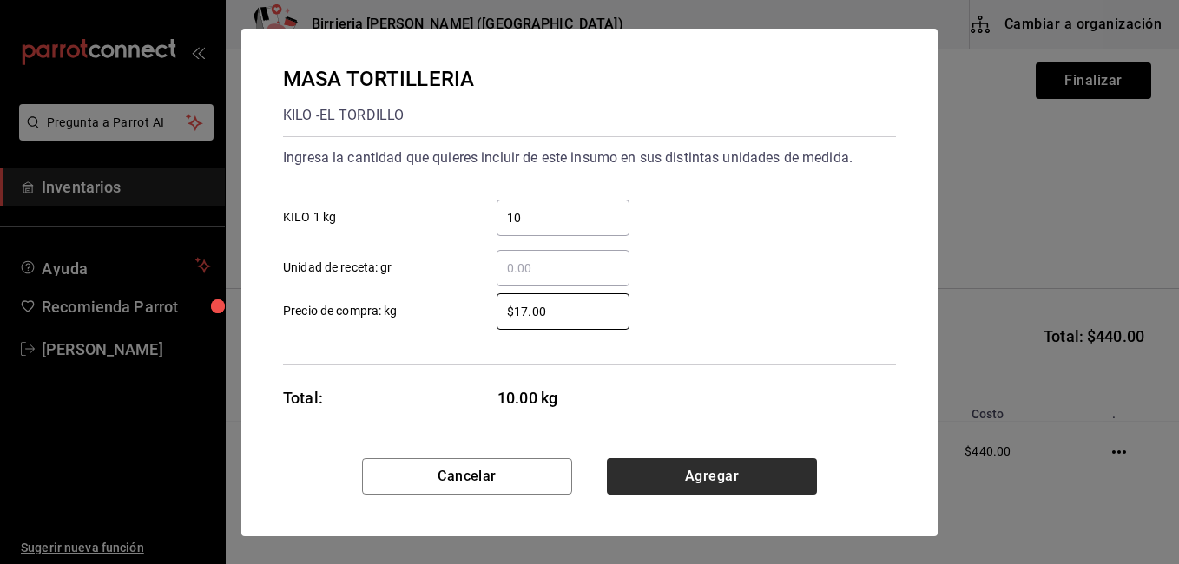
type input "$17.00"
click at [668, 480] on button "Agregar" at bounding box center [712, 476] width 210 height 36
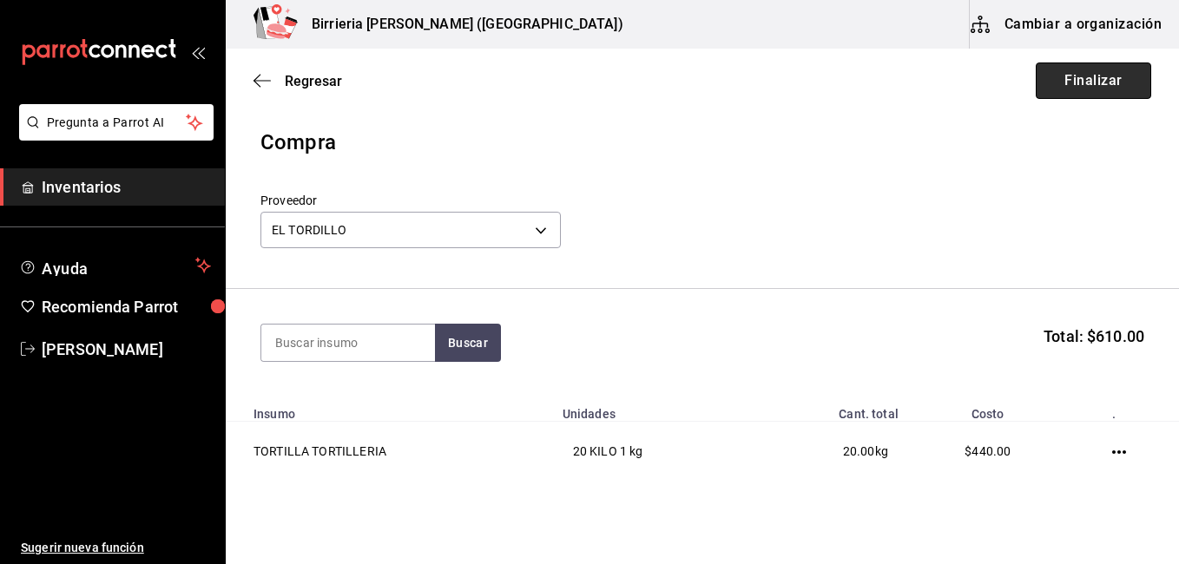
click at [1066, 64] on button "Finalizar" at bounding box center [1092, 80] width 115 height 36
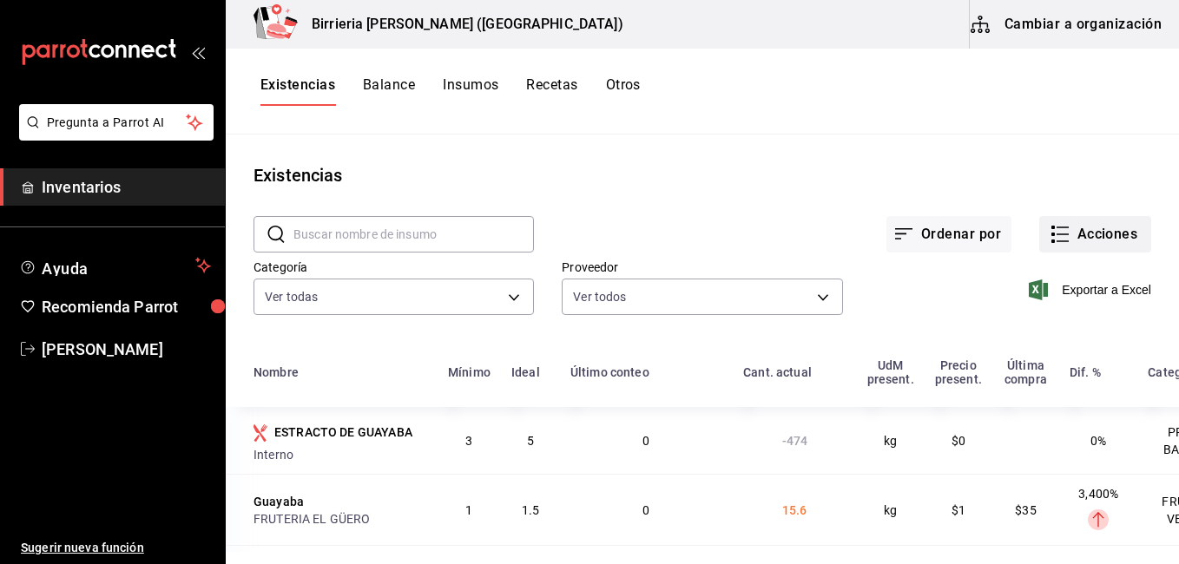
click at [1056, 236] on icon "button" at bounding box center [1059, 234] width 21 height 21
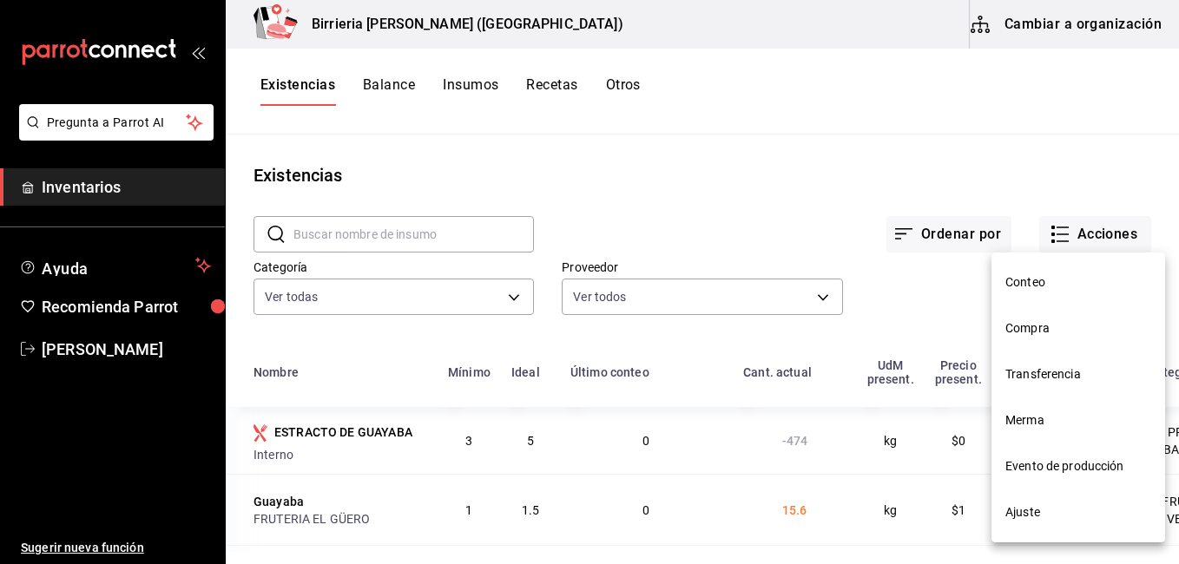
click at [1031, 316] on li "Compra" at bounding box center [1078, 328] width 174 height 46
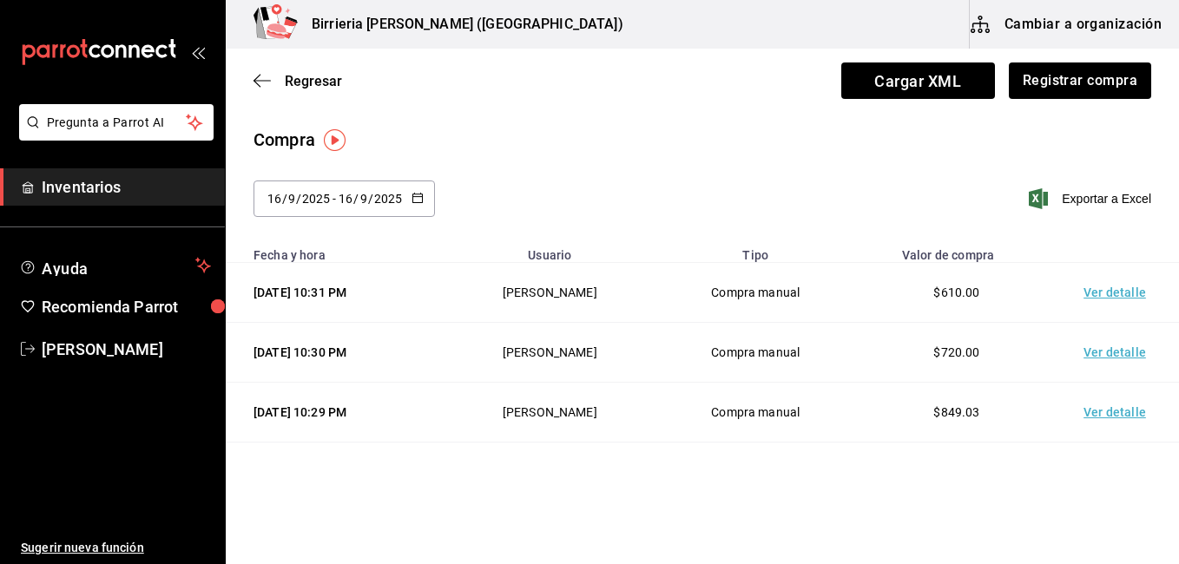
click at [422, 195] on icon "button" at bounding box center [417, 198] width 12 height 12
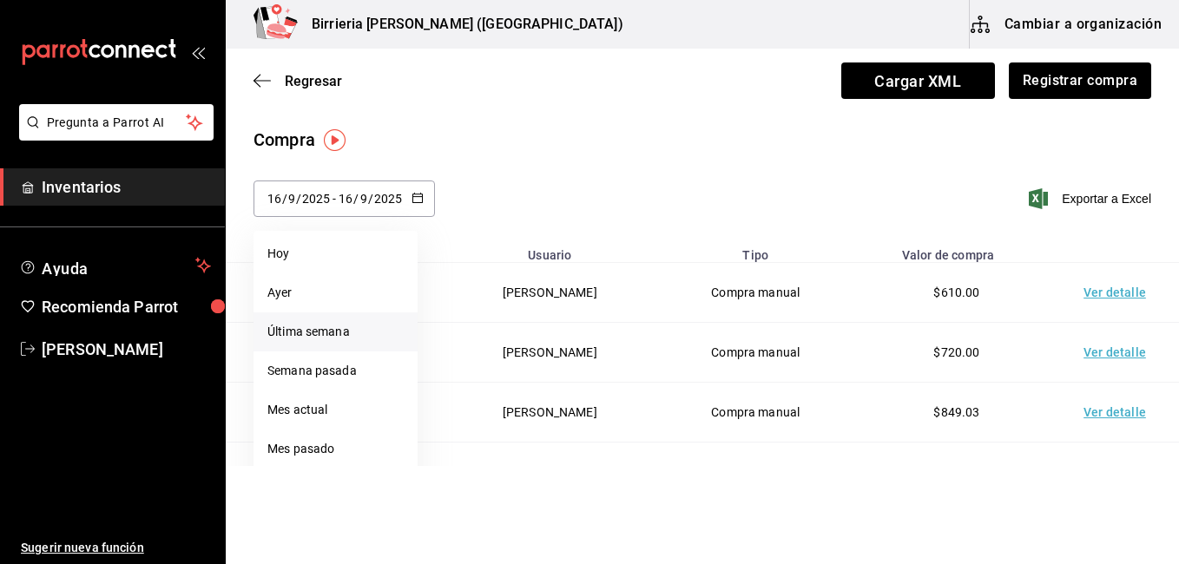
click at [319, 329] on li "Última semana" at bounding box center [335, 331] width 164 height 39
type input "[DATE]"
type input "14"
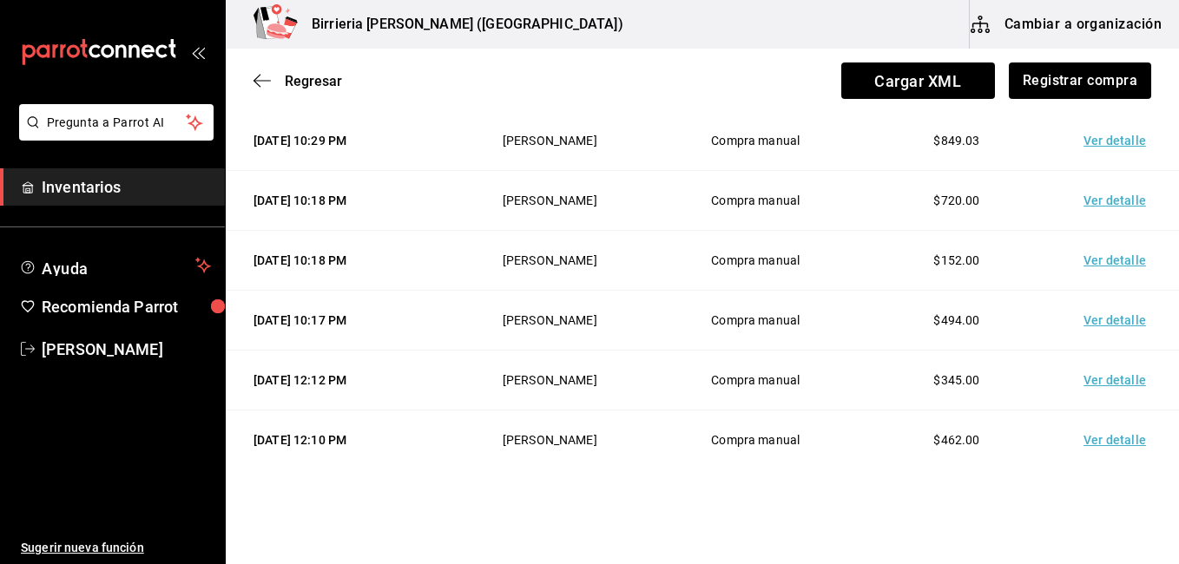
scroll to position [304, 0]
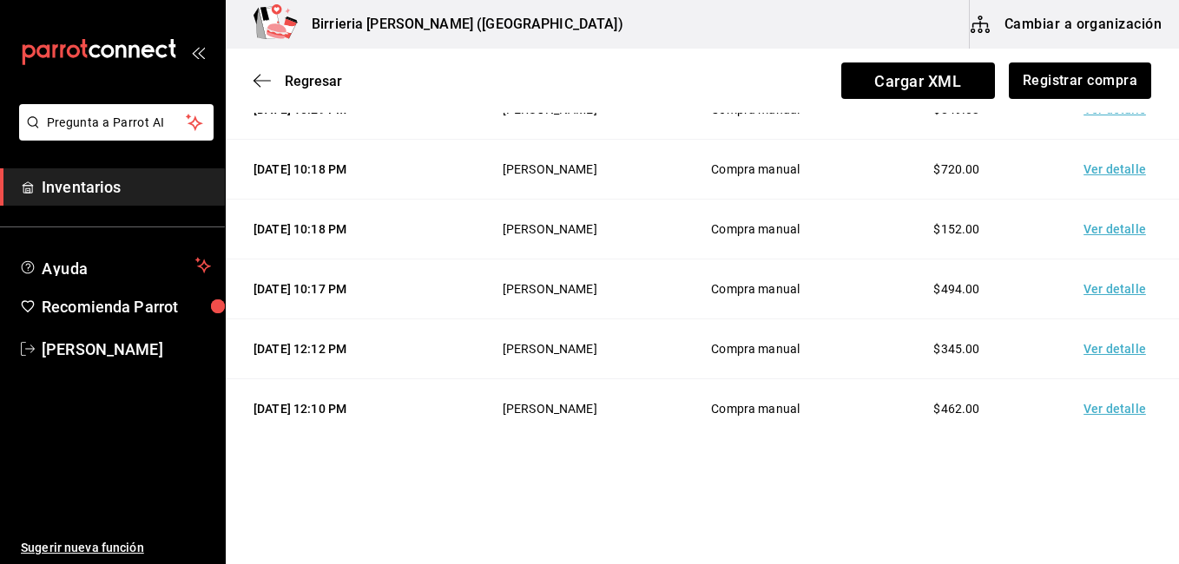
click at [1091, 404] on td "Ver detalle" at bounding box center [1118, 409] width 122 height 60
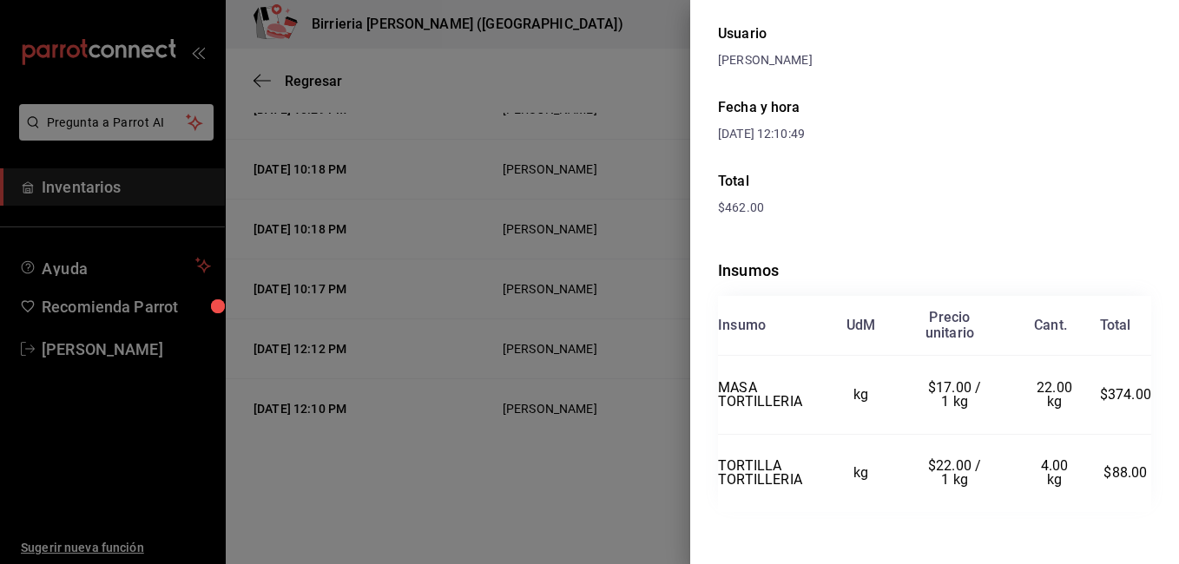
scroll to position [154, 0]
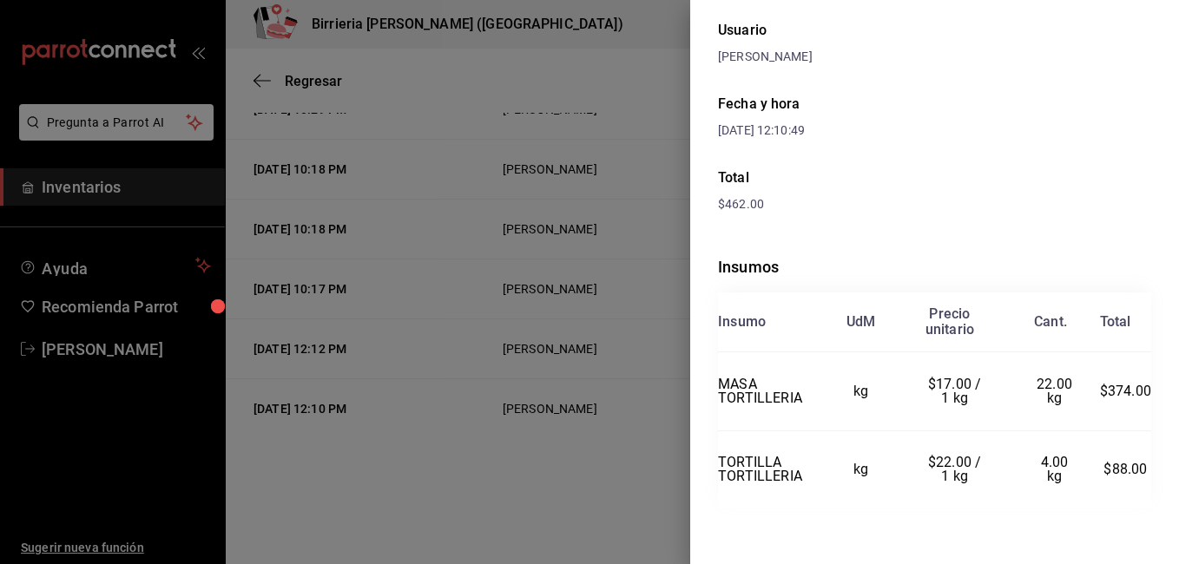
click at [559, 458] on div at bounding box center [589, 282] width 1179 height 564
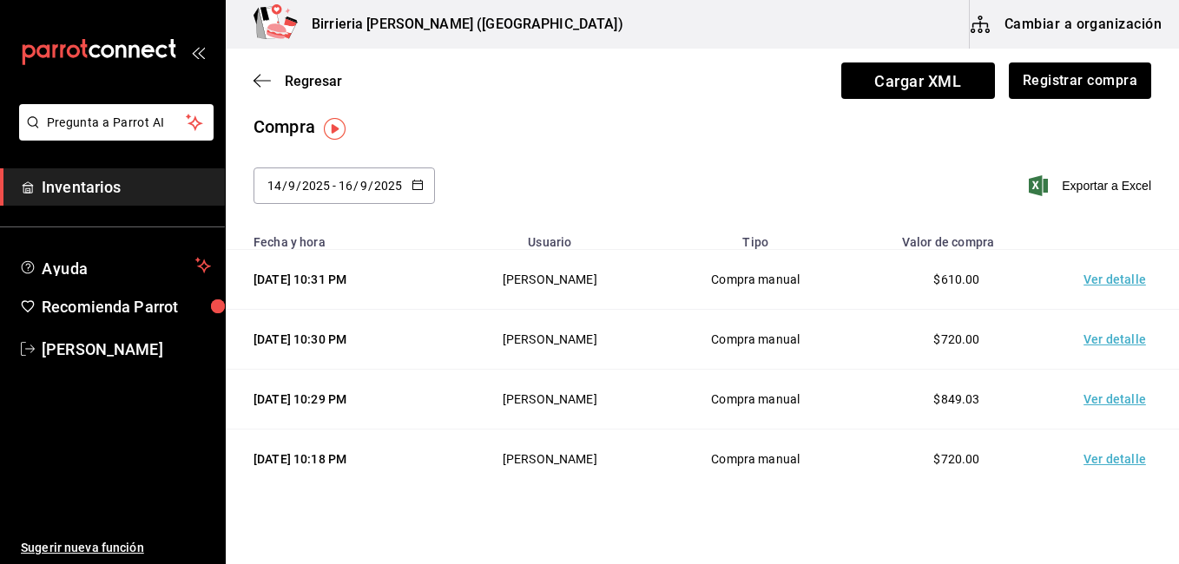
scroll to position [0, 0]
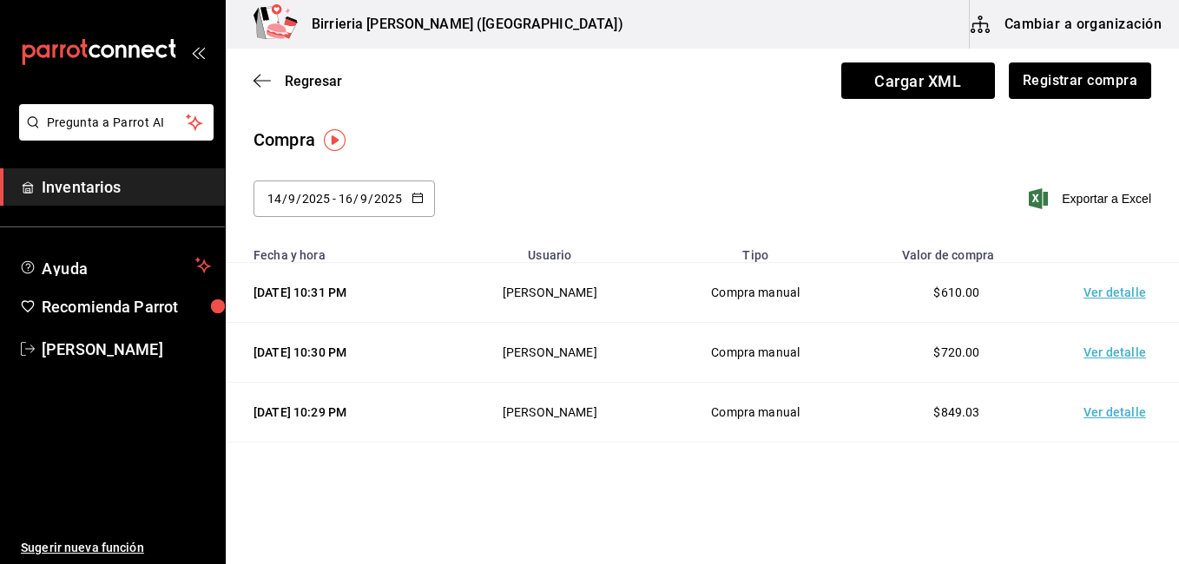
click at [428, 190] on div "[DATE] [DATE] - [DATE] [DATE]" at bounding box center [343, 199] width 181 height 36
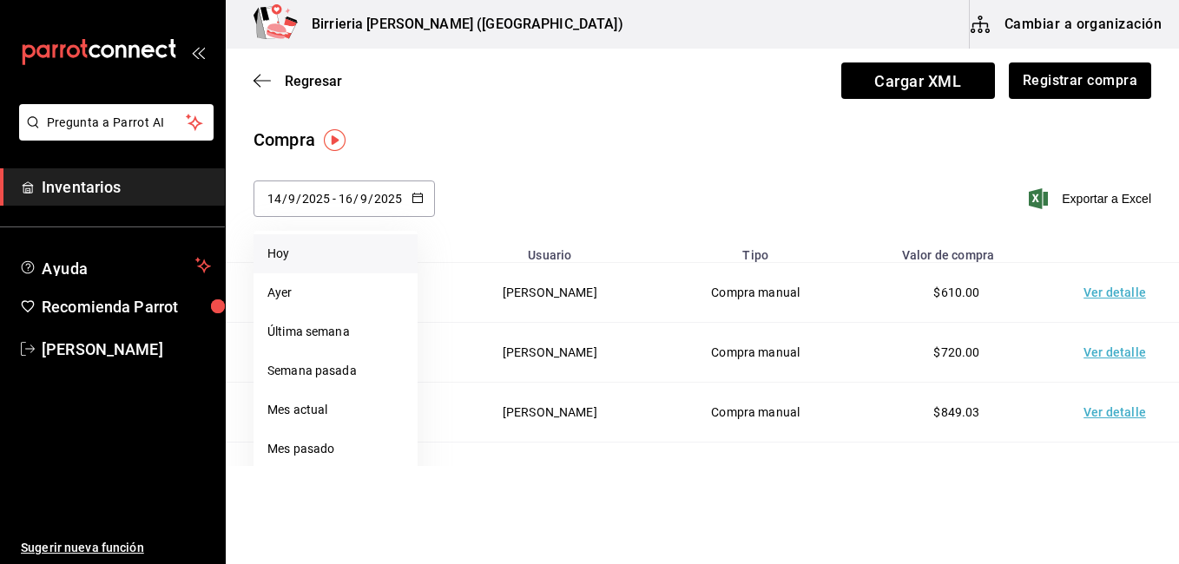
click at [312, 253] on li "Hoy" at bounding box center [335, 253] width 164 height 39
type input "[DATE]"
type input "16"
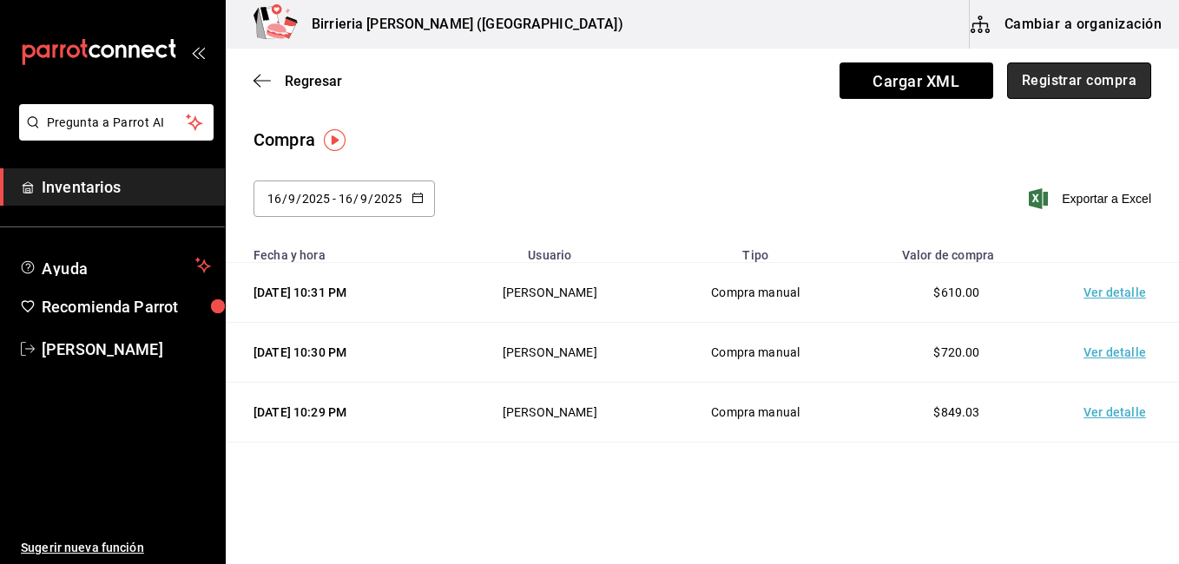
click at [1106, 72] on button "Registrar compra" at bounding box center [1079, 80] width 144 height 36
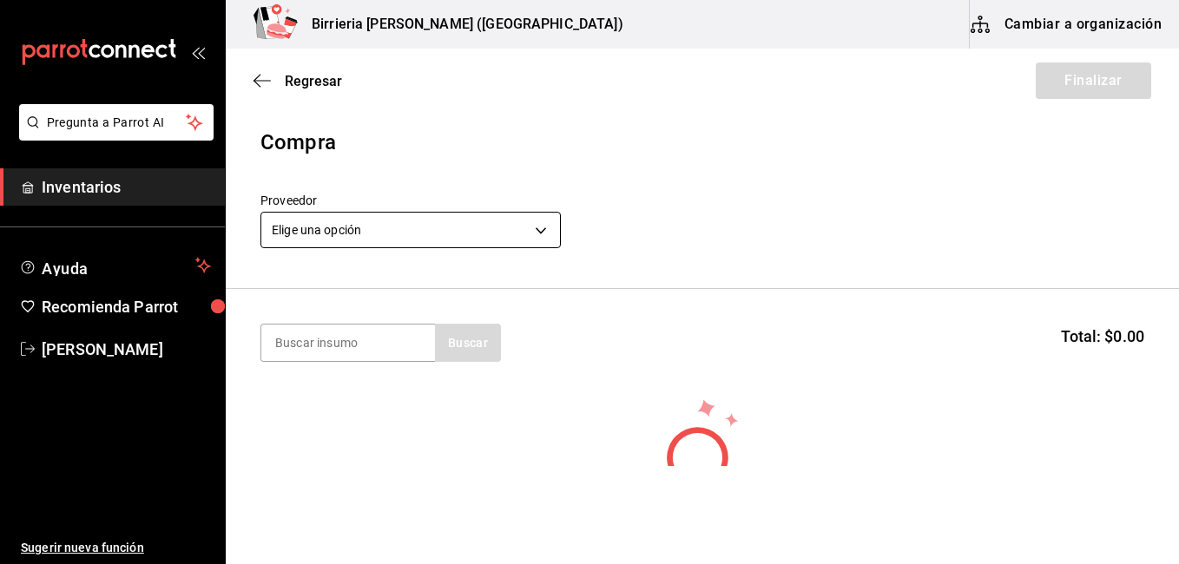
click at [545, 237] on body "Pregunta a Parrot AI Inventarios Ayuda Recomienda Parrot [PERSON_NAME] Sugerir …" at bounding box center [589, 233] width 1179 height 466
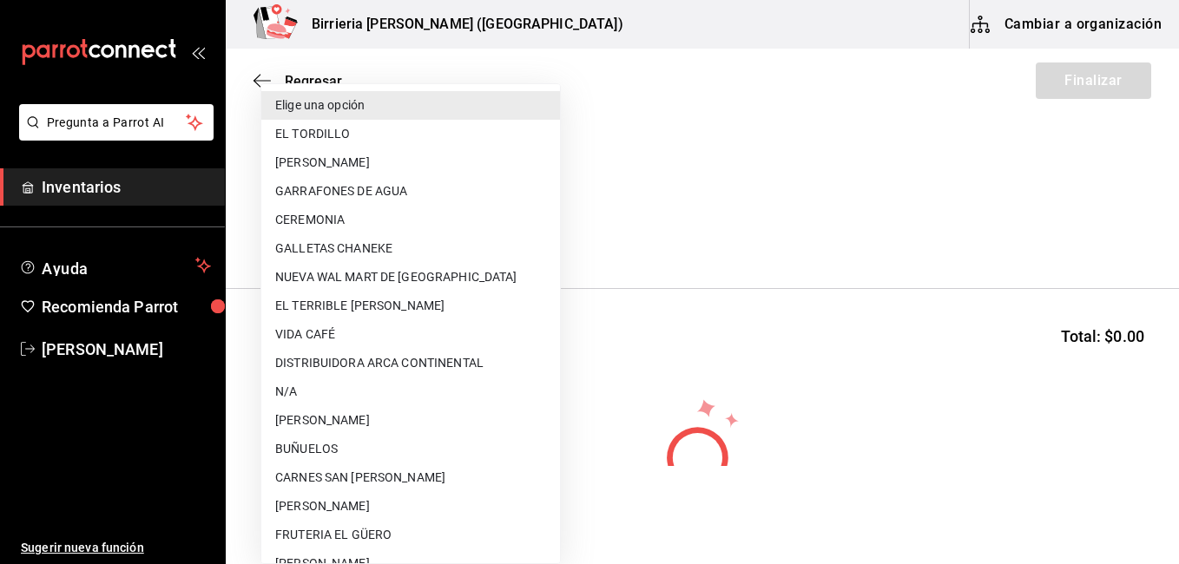
click at [355, 387] on li "N/A" at bounding box center [410, 392] width 299 height 29
type input "7b27dc31-cb13-45e8-90be-6b9c5efea4f6"
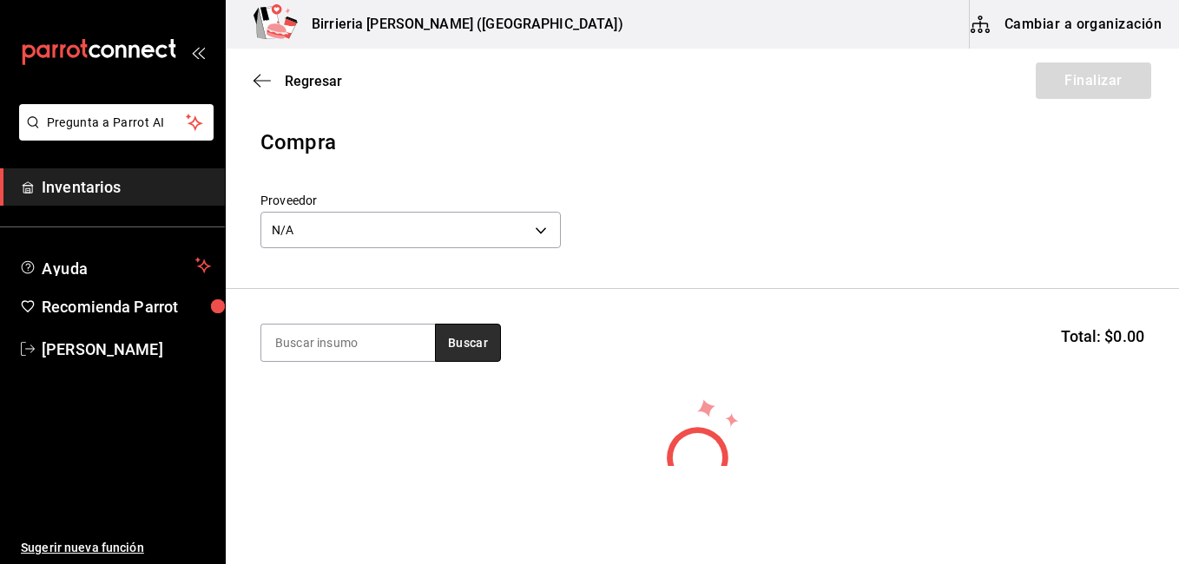
click at [456, 345] on button "Buscar" at bounding box center [468, 343] width 66 height 38
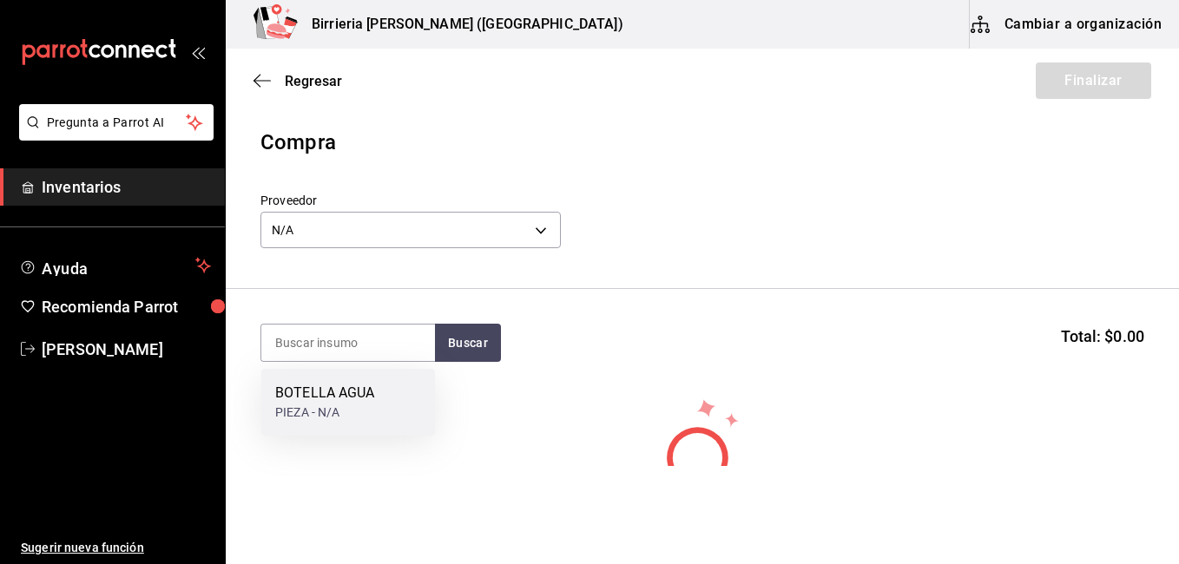
click at [355, 389] on div "BOTELLA AGUA" at bounding box center [325, 393] width 100 height 21
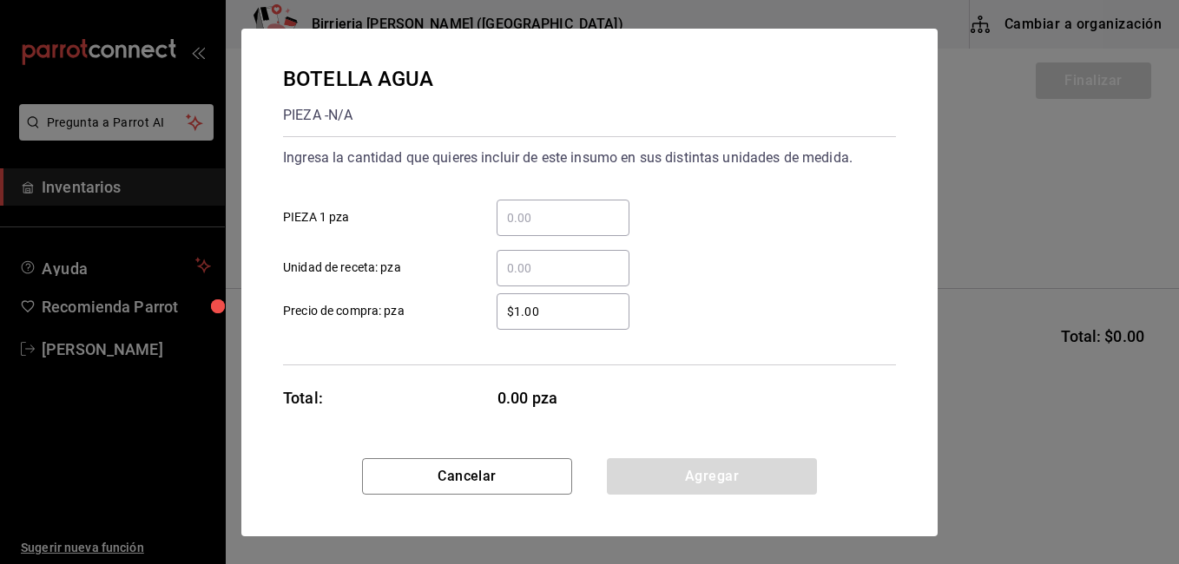
click at [581, 212] on input "​ PIEZA 1 pza" at bounding box center [562, 217] width 133 height 21
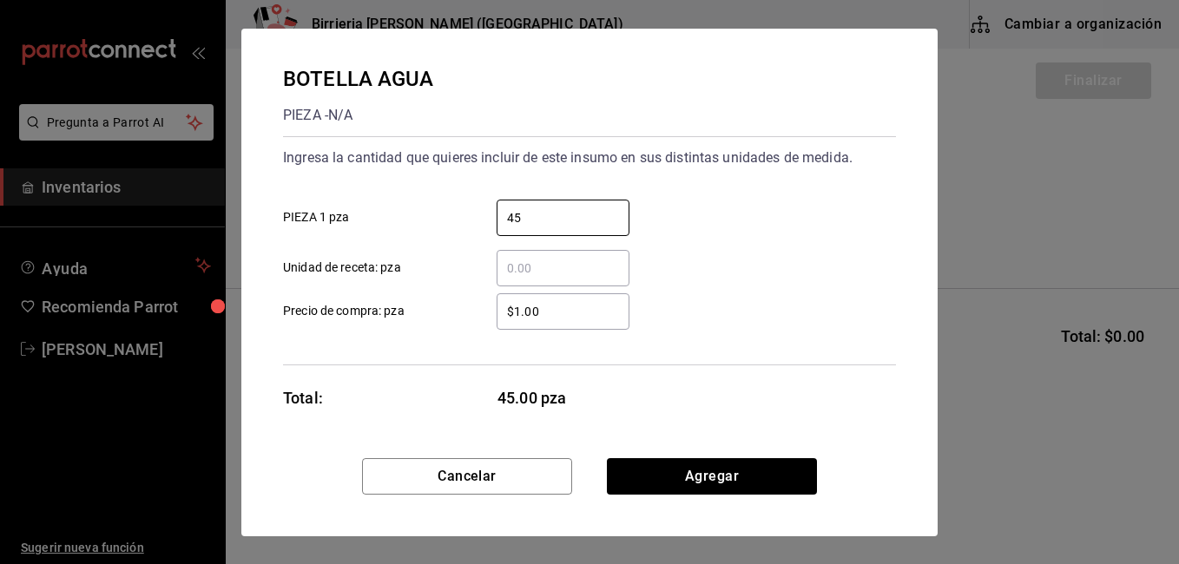
type input "45"
click at [667, 206] on div "45 ​ PIEZA 1 pza" at bounding box center [582, 211] width 627 height 50
click at [542, 316] on input "$1.00" at bounding box center [562, 311] width 133 height 21
type input "$1"
type input "$2.57"
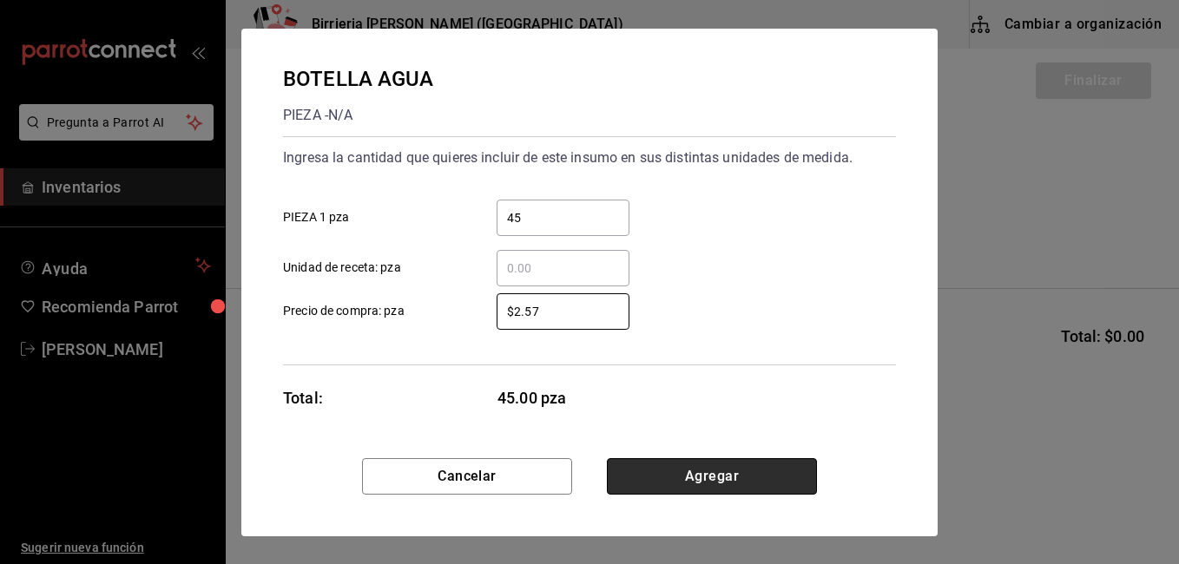
click at [701, 478] on button "Agregar" at bounding box center [712, 476] width 210 height 36
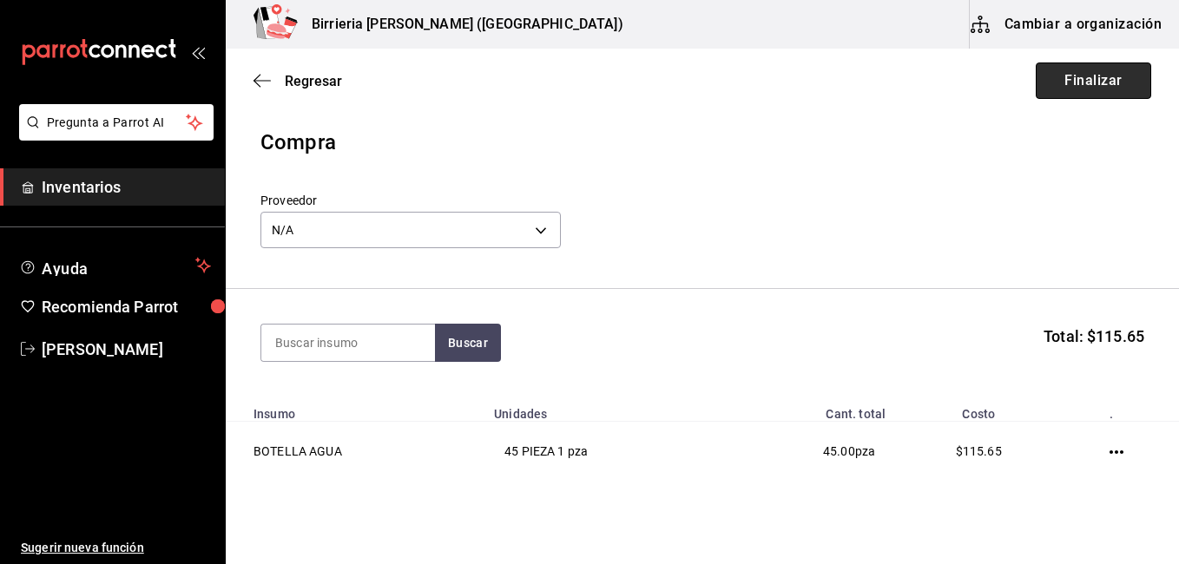
click at [1070, 89] on button "Finalizar" at bounding box center [1092, 80] width 115 height 36
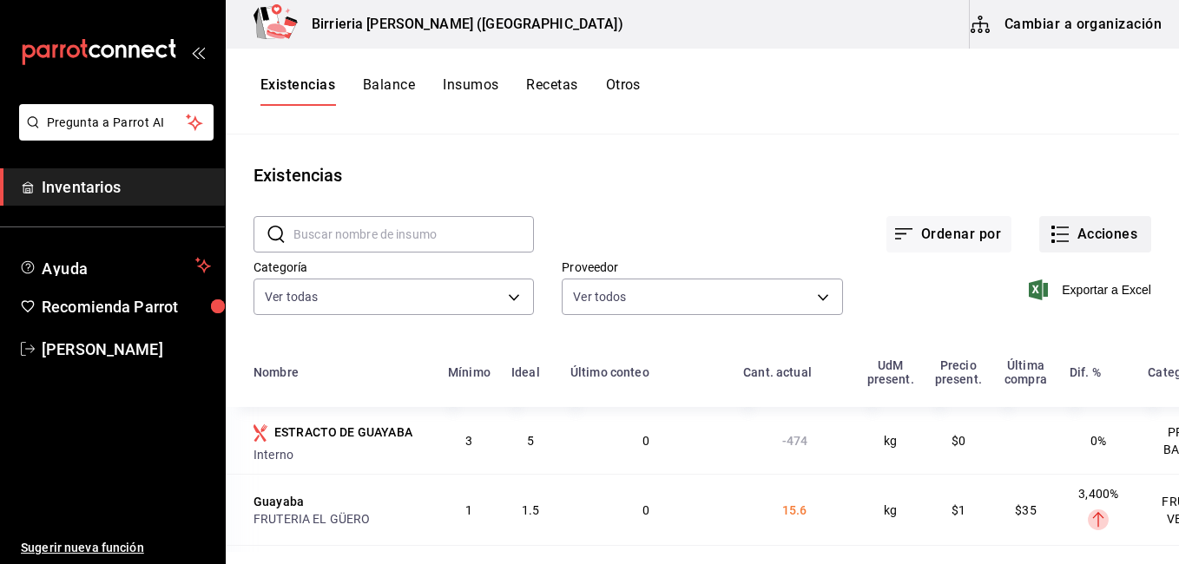
click at [1064, 227] on button "Acciones" at bounding box center [1095, 234] width 112 height 36
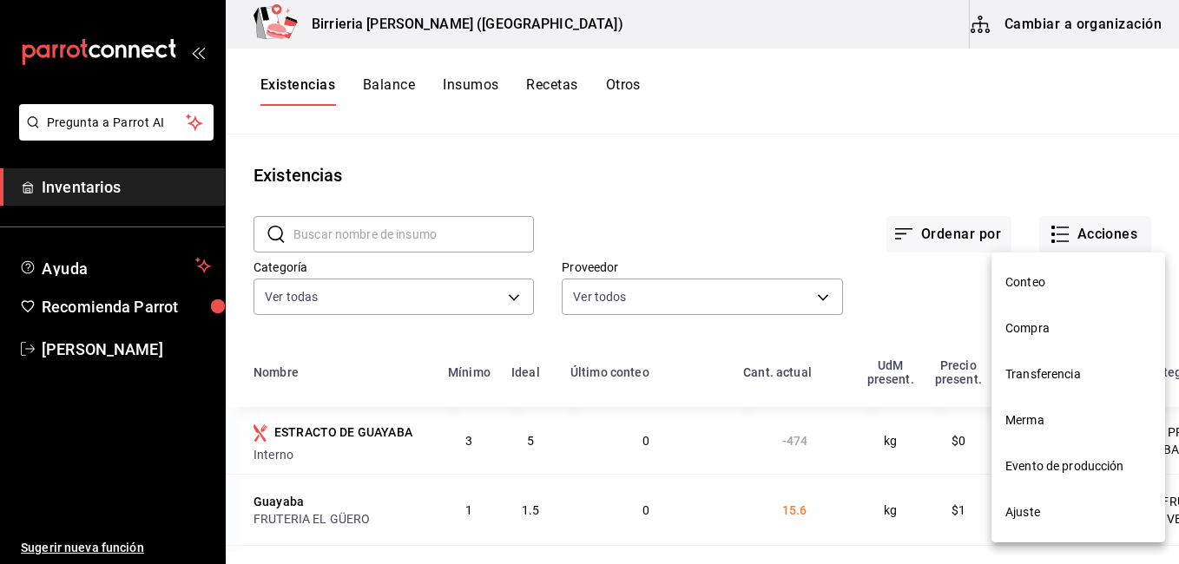
click at [1040, 325] on span "Compra" at bounding box center [1078, 328] width 146 height 18
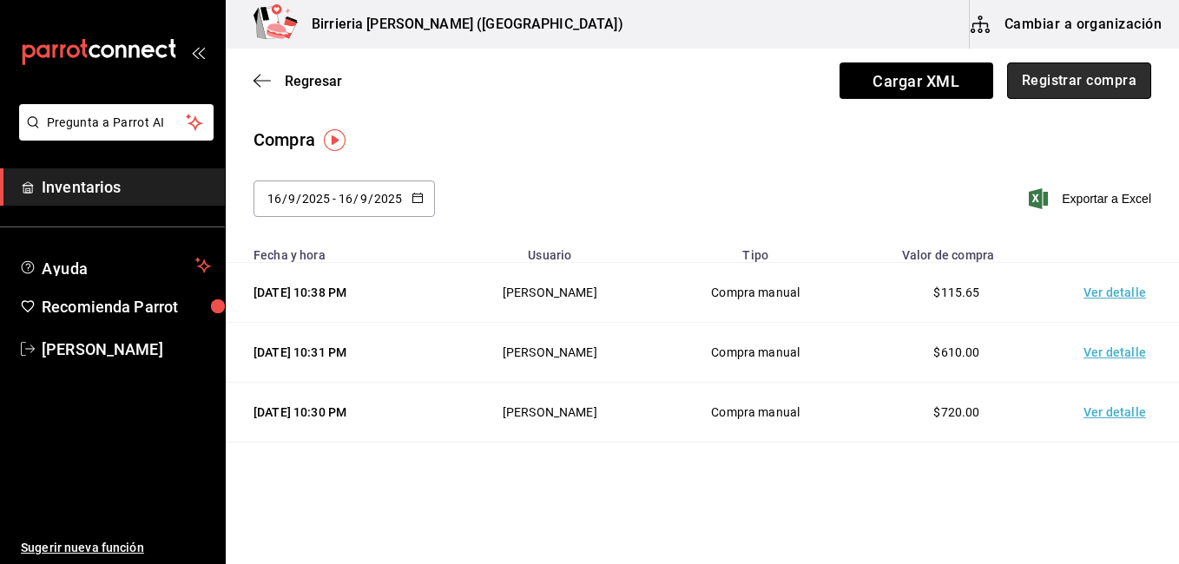
click at [1041, 76] on button "Registrar compra" at bounding box center [1079, 80] width 144 height 36
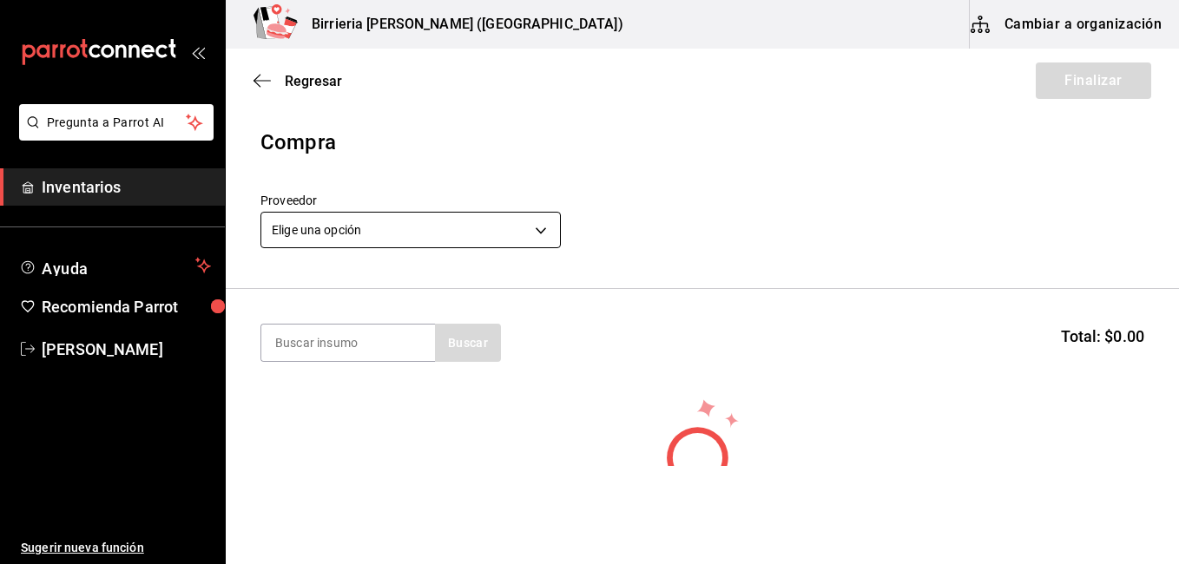
click at [538, 220] on body "Pregunta a Parrot AI Inventarios Ayuda Recomienda Parrot [PERSON_NAME] Sugerir …" at bounding box center [589, 233] width 1179 height 466
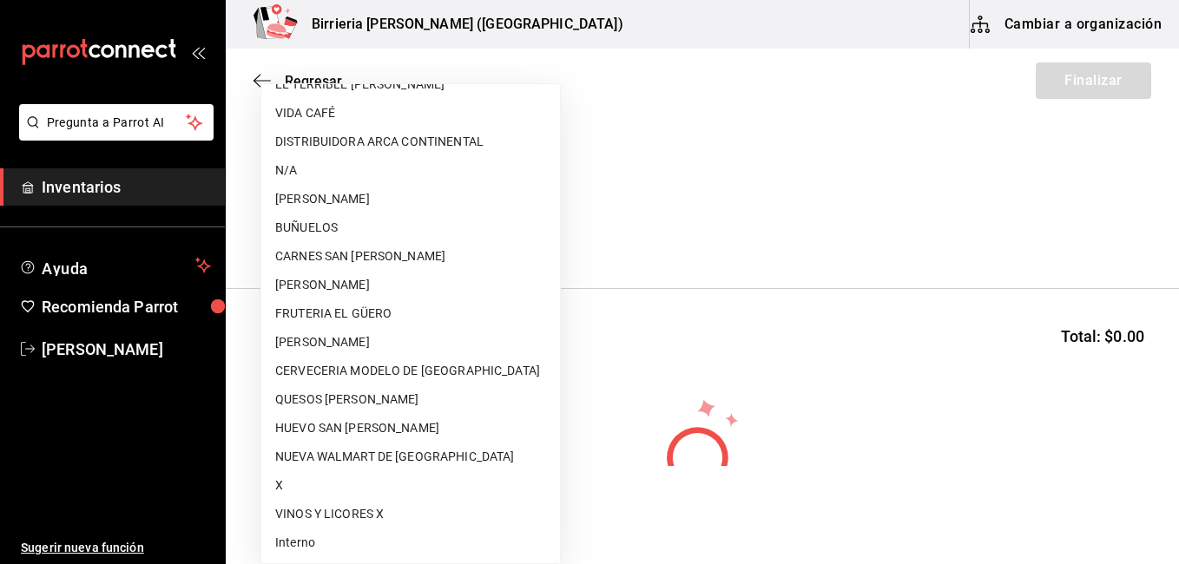
scroll to position [222, 0]
click at [400, 450] on li "NUEVA WALMART DE [GEOGRAPHIC_DATA]" at bounding box center [410, 456] width 299 height 29
type input "96fa8aed-3968-40a9-9588-1ce72a753921"
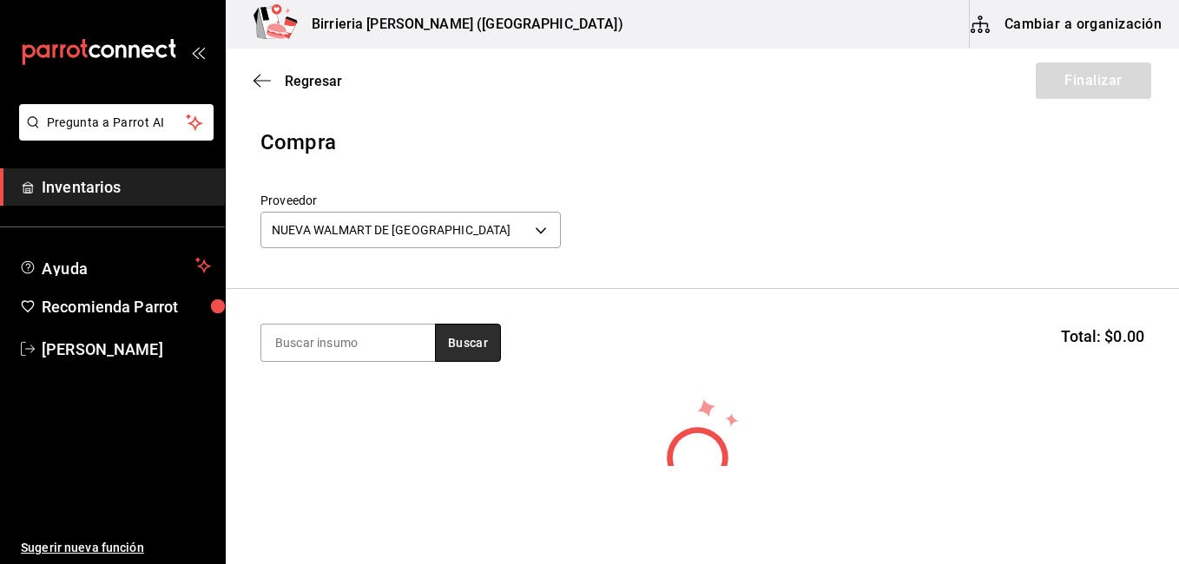
click at [451, 354] on button "Buscar" at bounding box center [468, 343] width 66 height 38
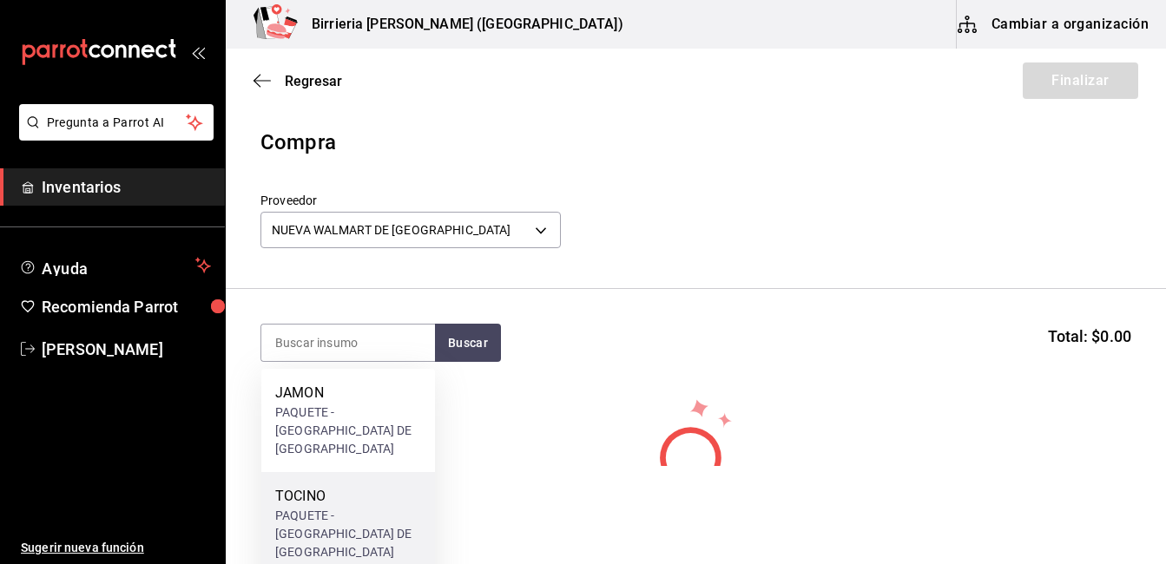
click at [335, 487] on div "TOCINO" at bounding box center [348, 496] width 146 height 21
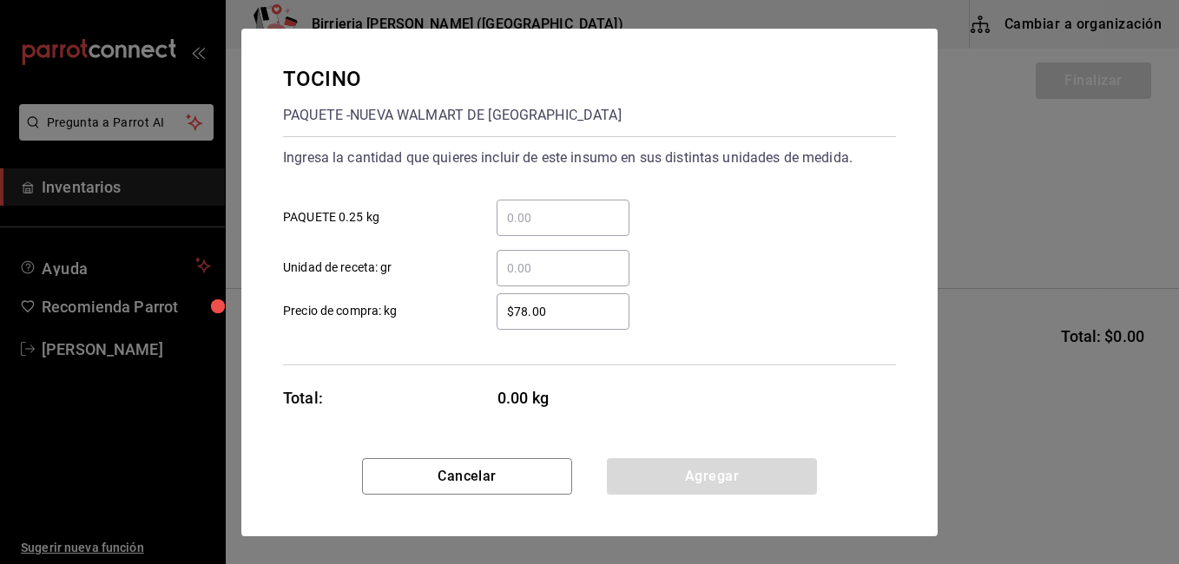
click at [579, 215] on input "​ PAQUETE 0.25 kg" at bounding box center [562, 217] width 133 height 21
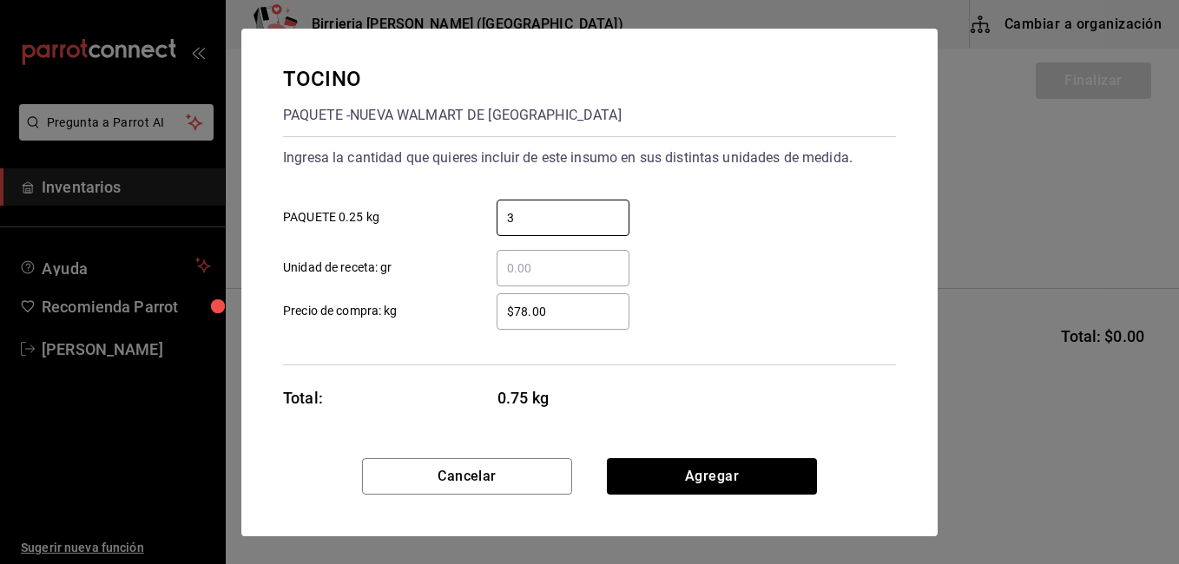
type input "3"
click at [529, 316] on input "$78.00" at bounding box center [562, 311] width 133 height 21
click at [558, 316] on input "$78.00" at bounding box center [562, 311] width 133 height 21
type input "$7"
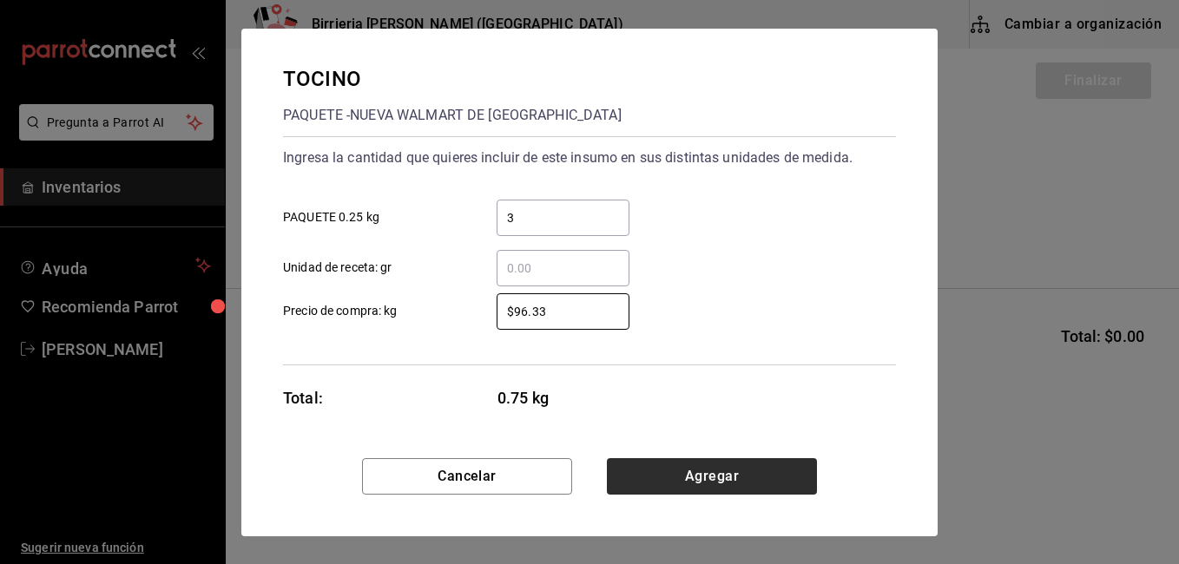
type input "$96.33"
click at [702, 479] on button "Agregar" at bounding box center [712, 476] width 210 height 36
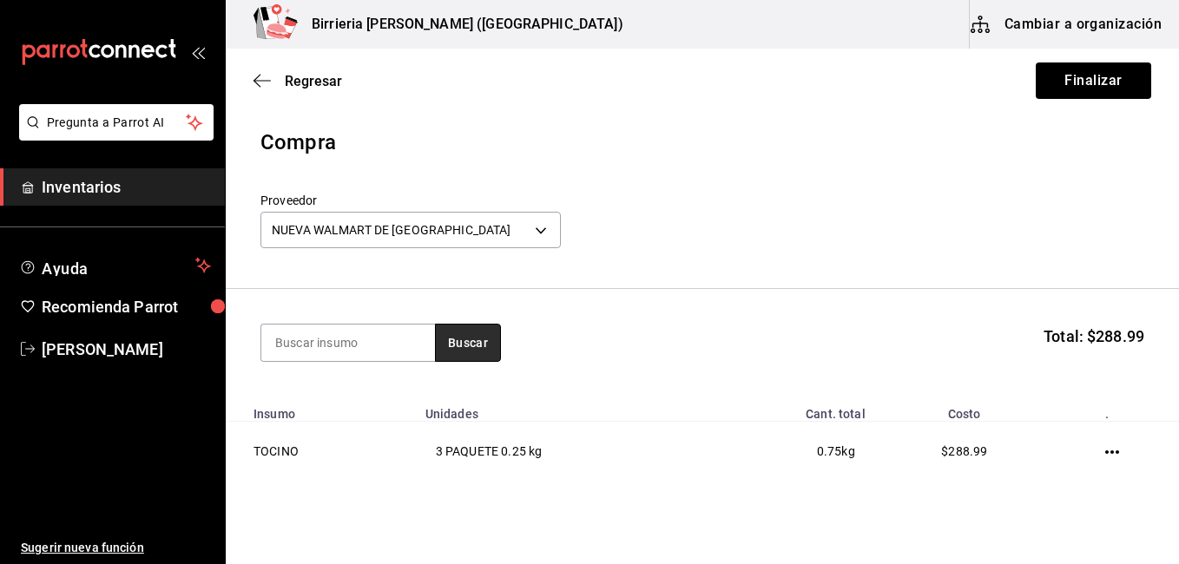
click at [467, 343] on button "Buscar" at bounding box center [468, 343] width 66 height 38
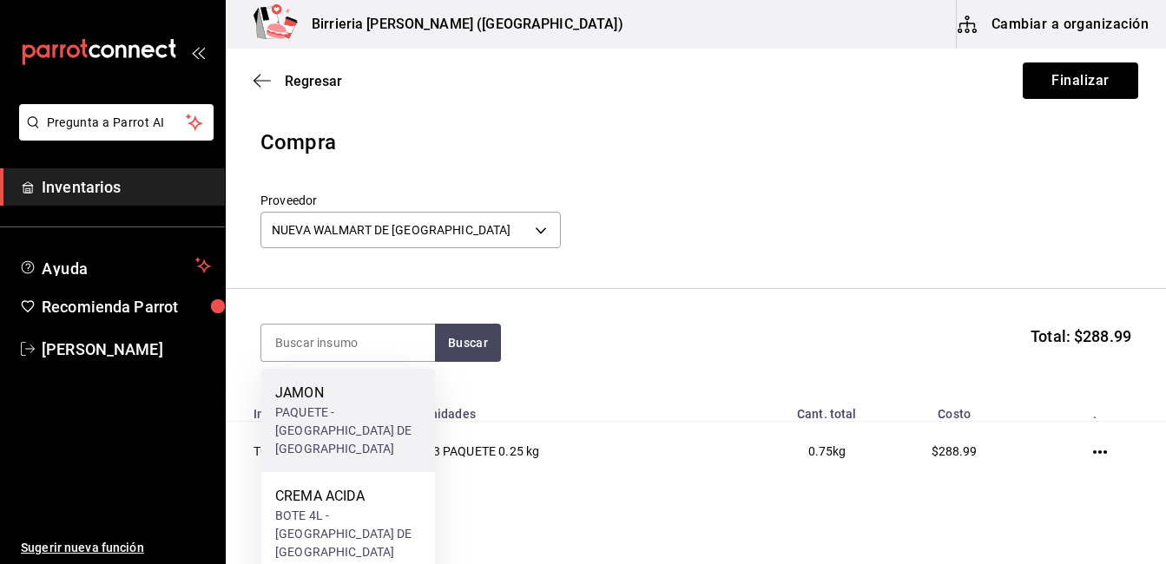
click at [343, 399] on div "JAMON" at bounding box center [348, 393] width 146 height 21
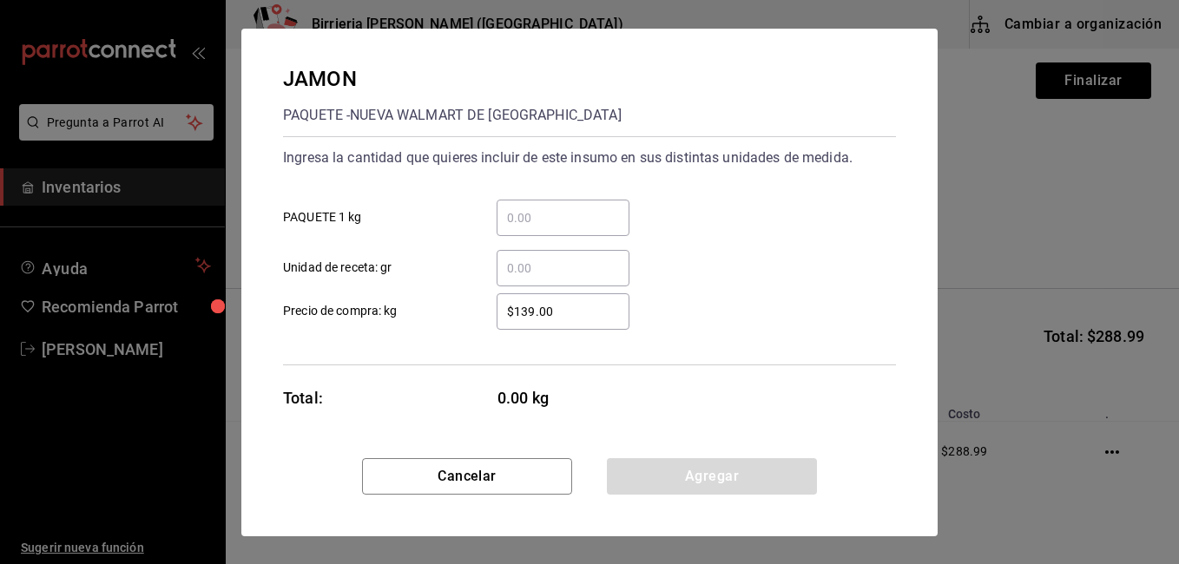
click at [555, 214] on input "​ PAQUETE 1 kg" at bounding box center [562, 217] width 133 height 21
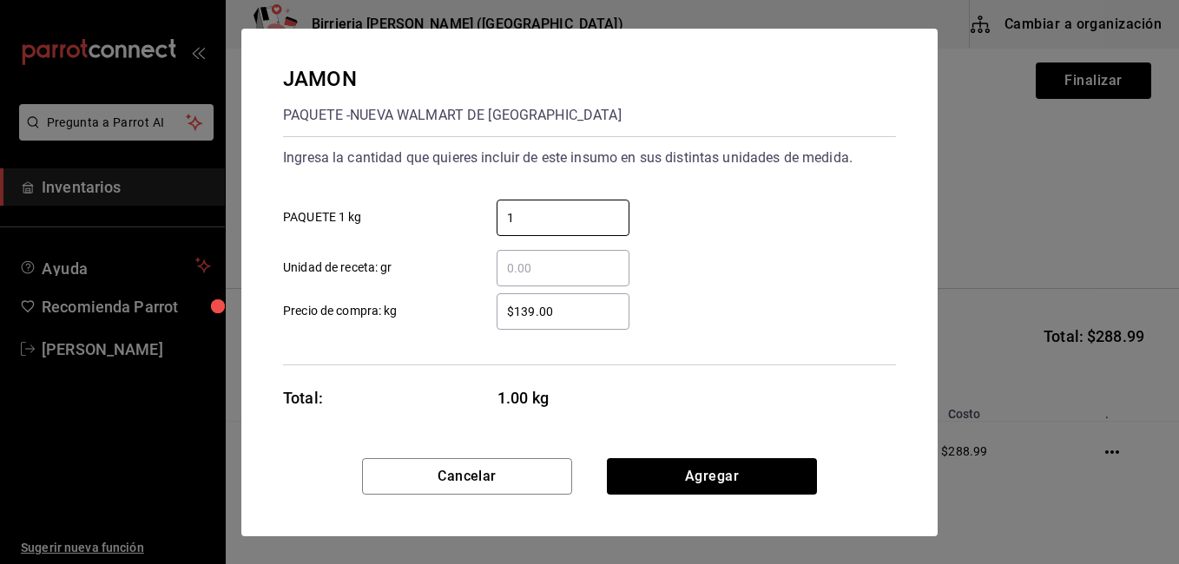
type input "1"
click at [647, 215] on div "1 ​ PAQUETE 1 kg" at bounding box center [582, 211] width 627 height 50
click at [589, 319] on input "$139.00" at bounding box center [562, 311] width 133 height 21
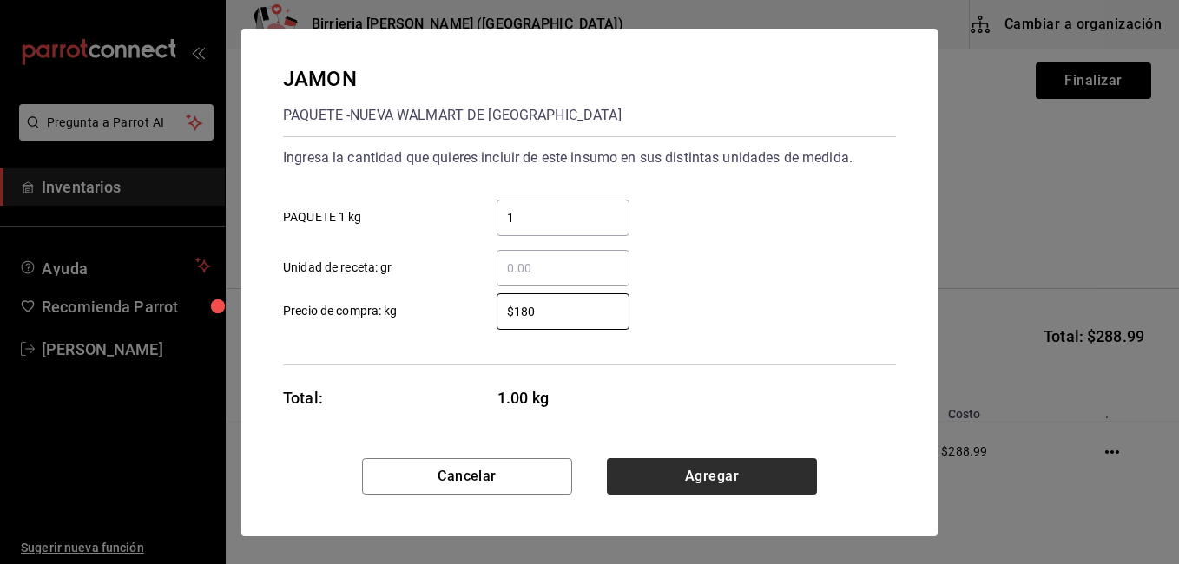
type input "$180"
click at [713, 472] on button "Agregar" at bounding box center [712, 476] width 210 height 36
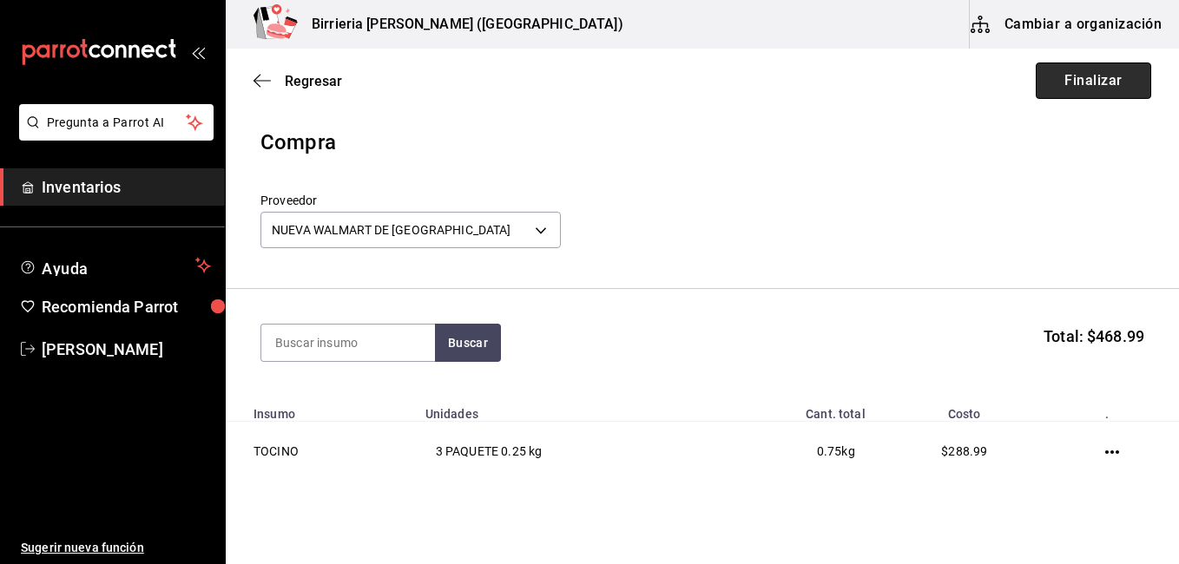
click at [1095, 82] on button "Finalizar" at bounding box center [1092, 80] width 115 height 36
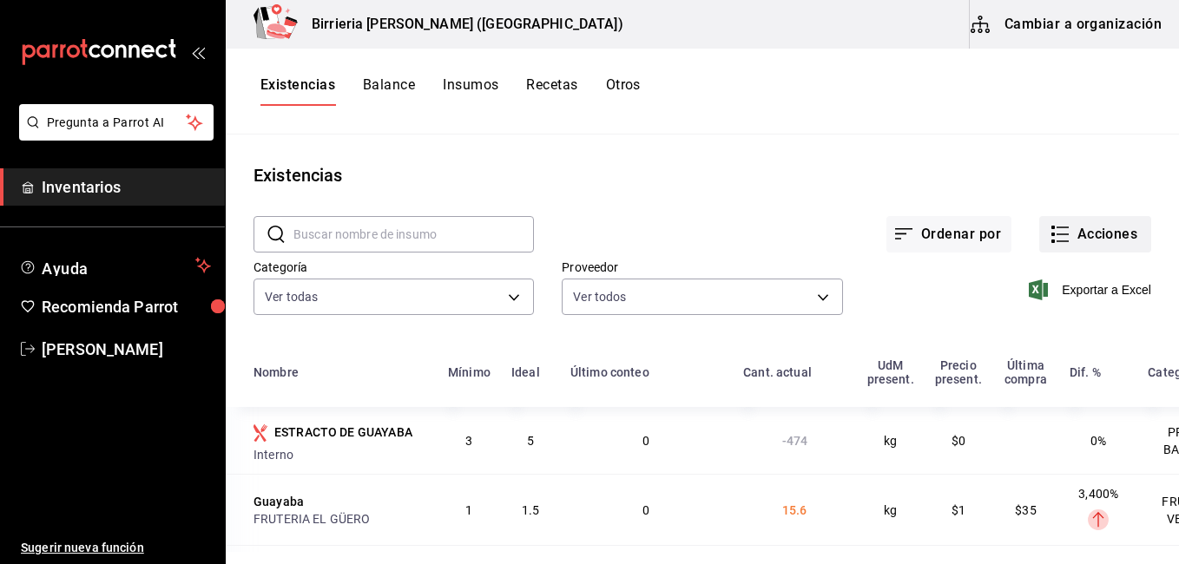
click at [1076, 236] on button "Acciones" at bounding box center [1095, 234] width 112 height 36
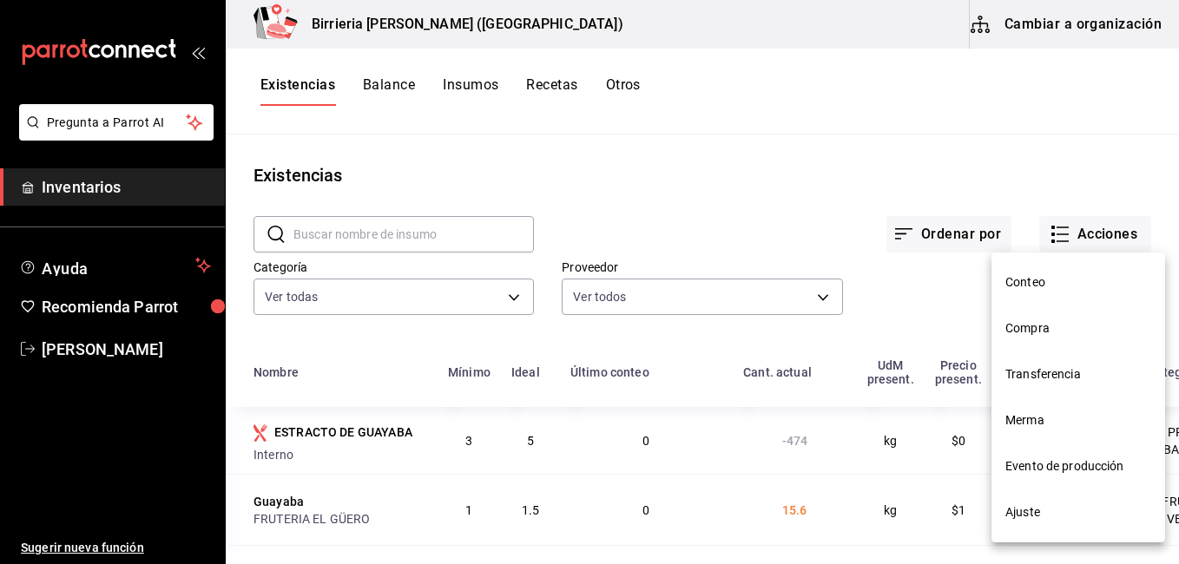
click at [1055, 324] on span "Compra" at bounding box center [1078, 328] width 146 height 18
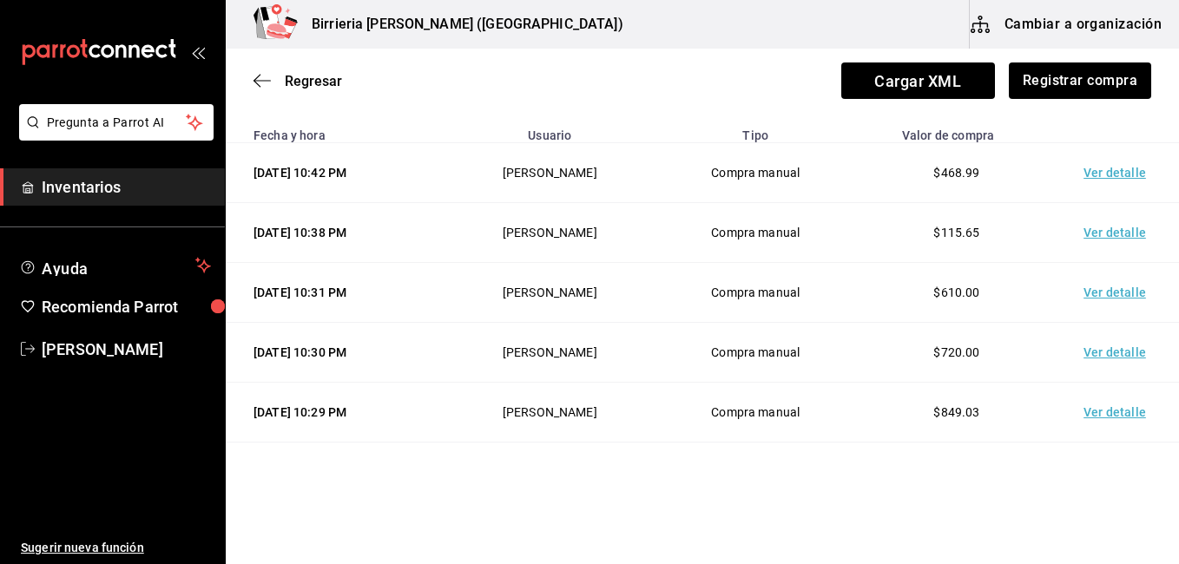
scroll to position [304, 0]
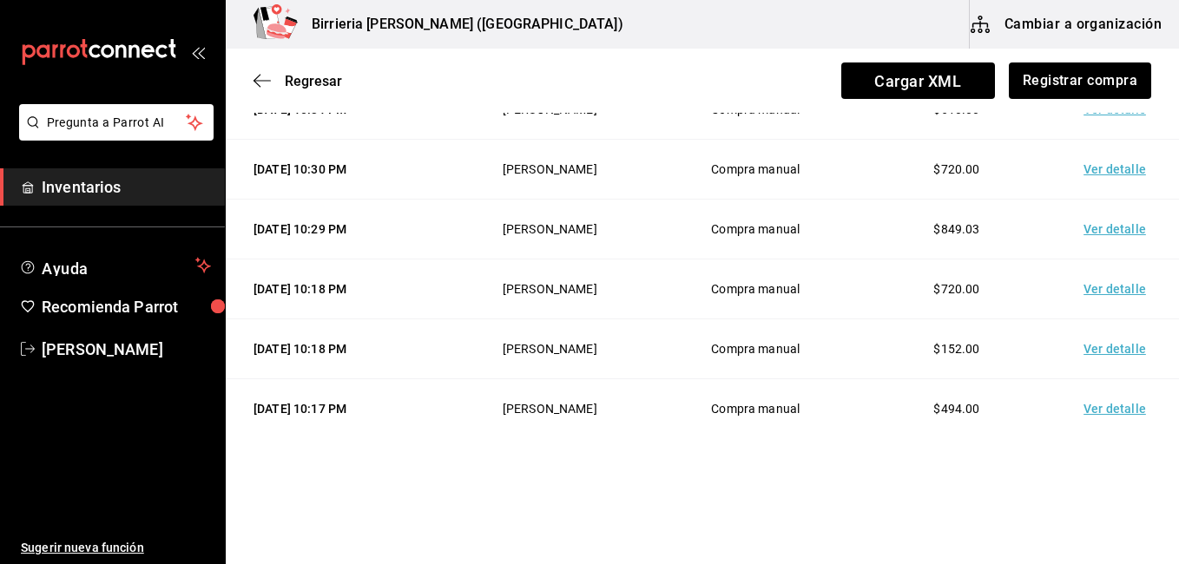
click at [1105, 410] on td "Ver detalle" at bounding box center [1118, 409] width 122 height 60
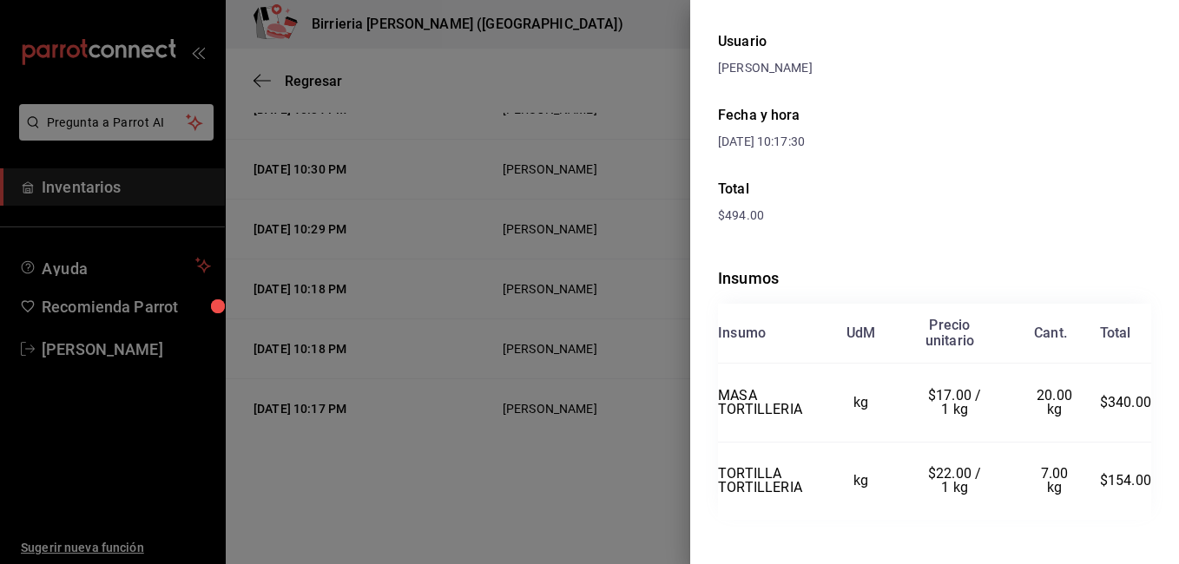
scroll to position [154, 0]
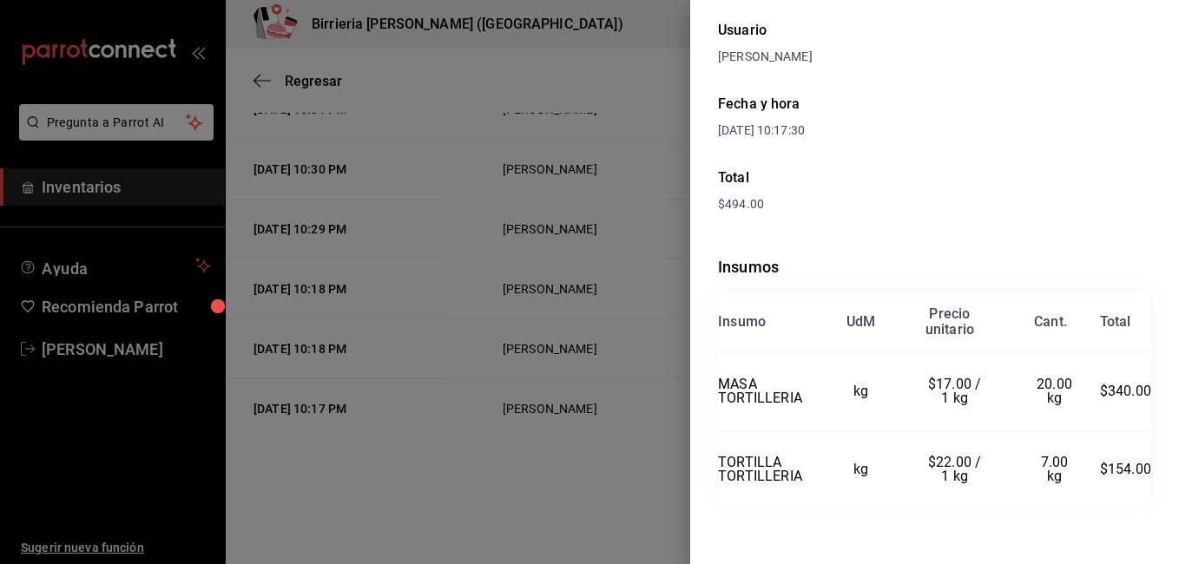
click at [649, 500] on div at bounding box center [589, 282] width 1179 height 564
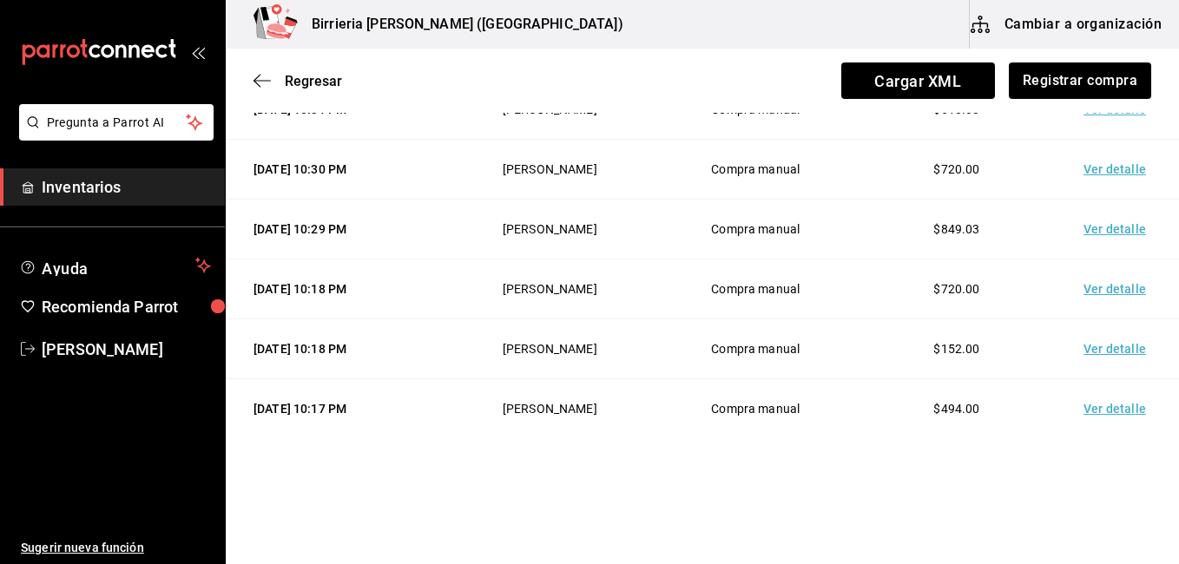
click at [1113, 349] on td "Ver detalle" at bounding box center [1118, 349] width 122 height 60
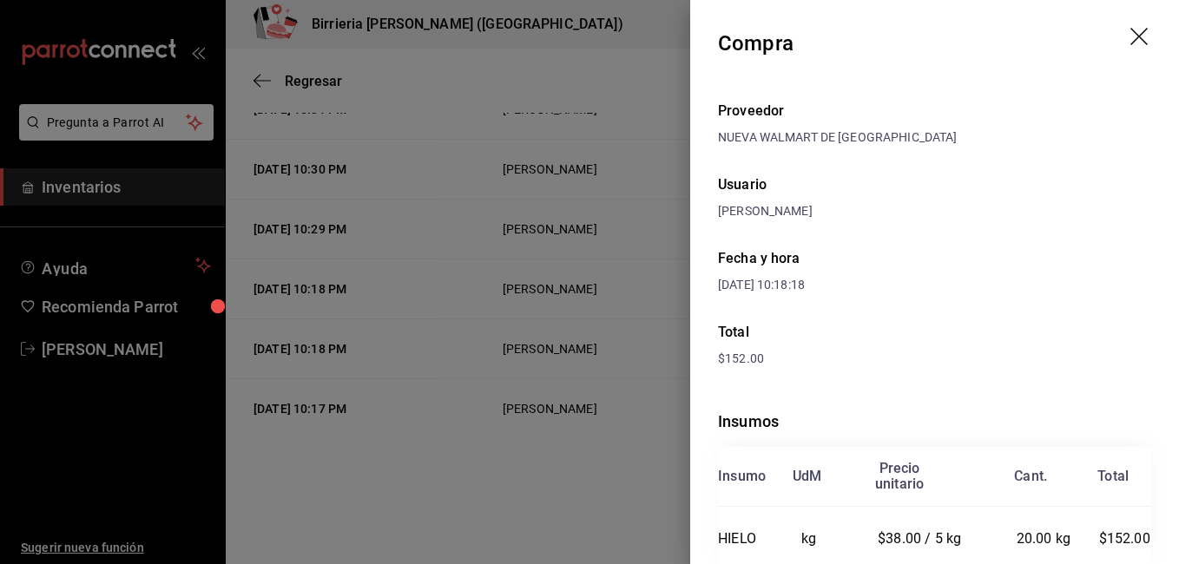
click at [614, 483] on div at bounding box center [589, 282] width 1179 height 564
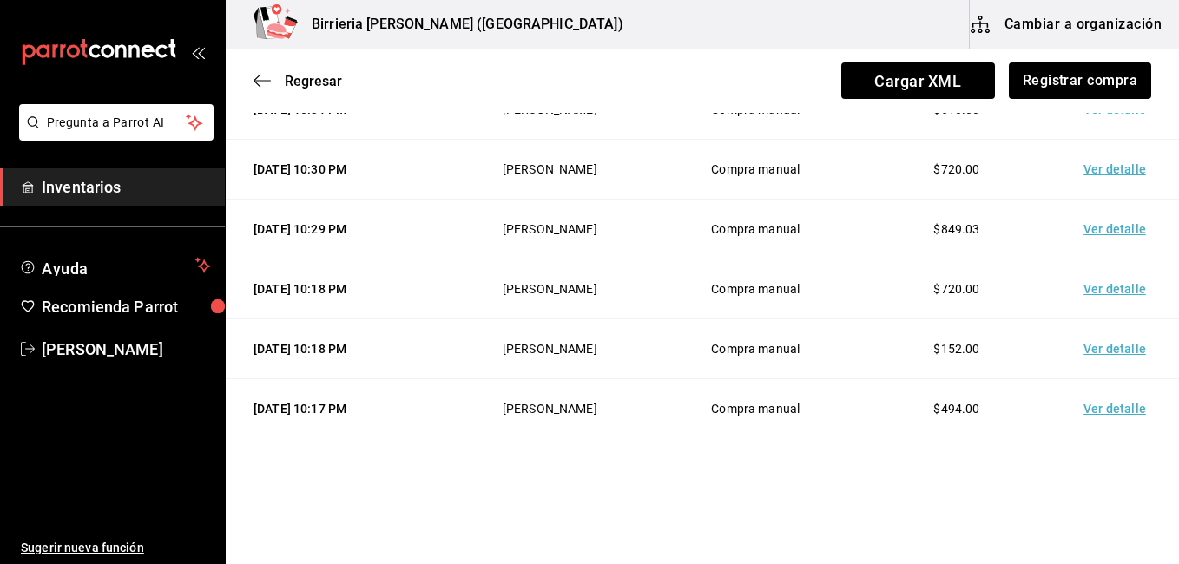
click at [1103, 287] on td "Ver detalle" at bounding box center [1118, 289] width 122 height 60
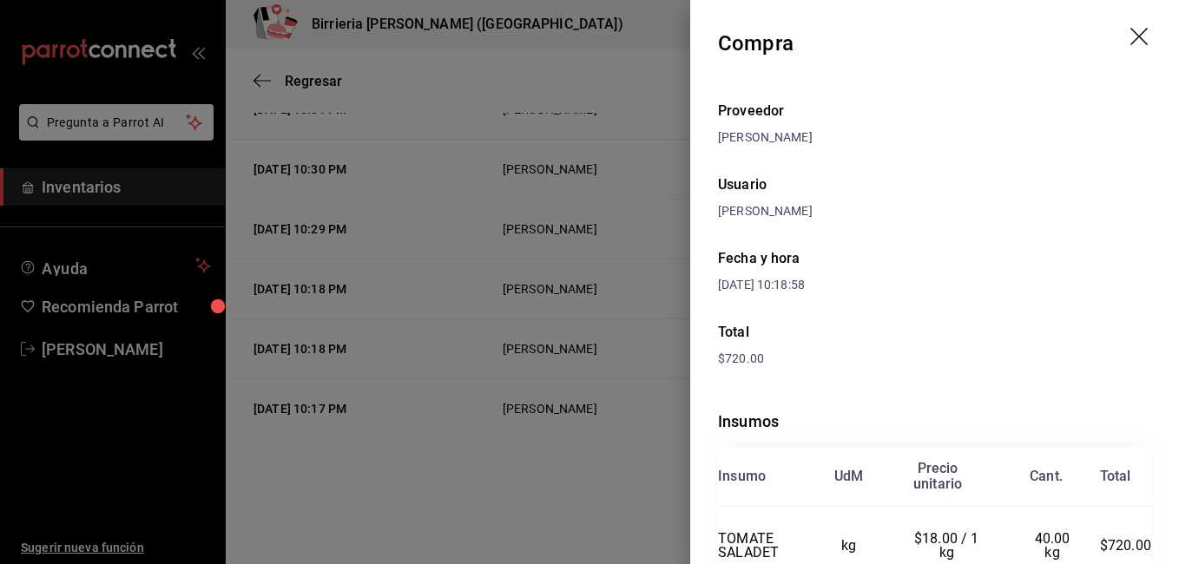
click at [638, 465] on div at bounding box center [589, 282] width 1179 height 564
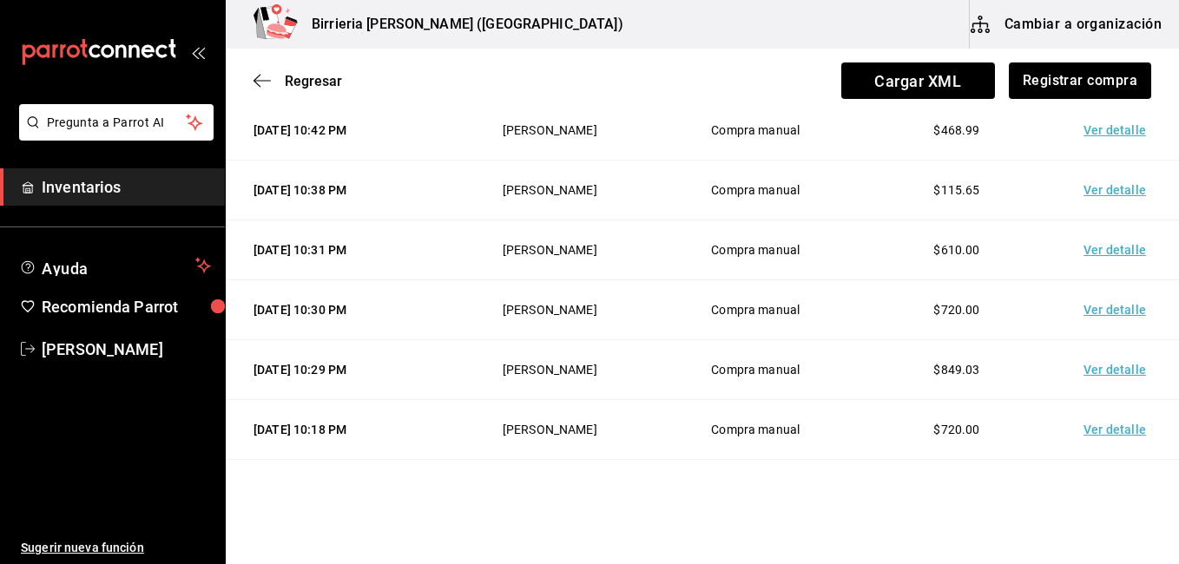
scroll to position [130, 0]
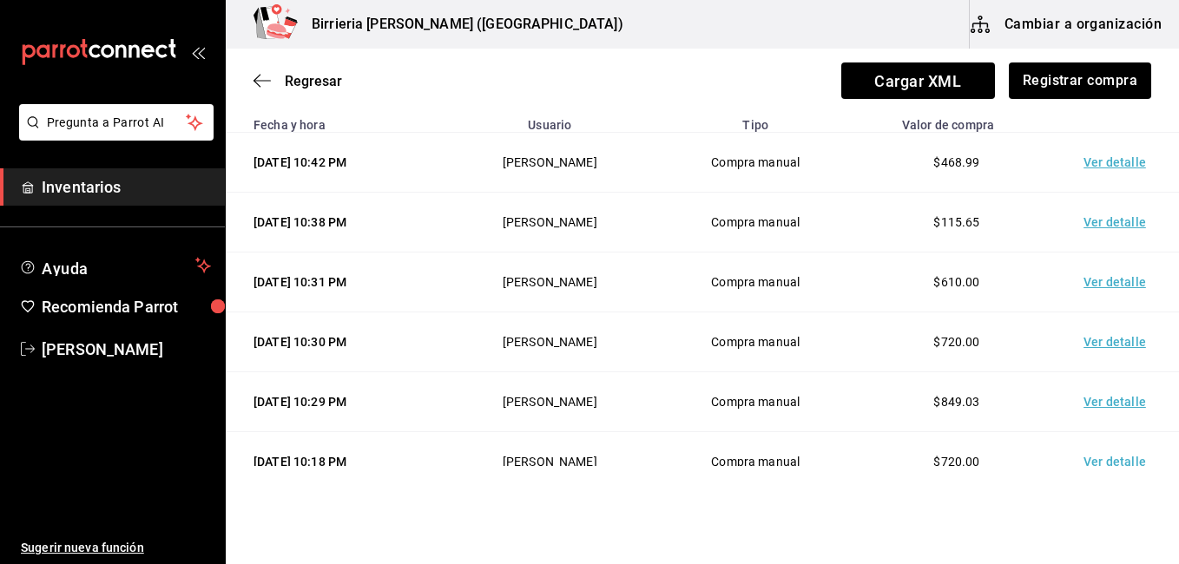
click at [1106, 272] on td "Ver detalle" at bounding box center [1118, 283] width 122 height 60
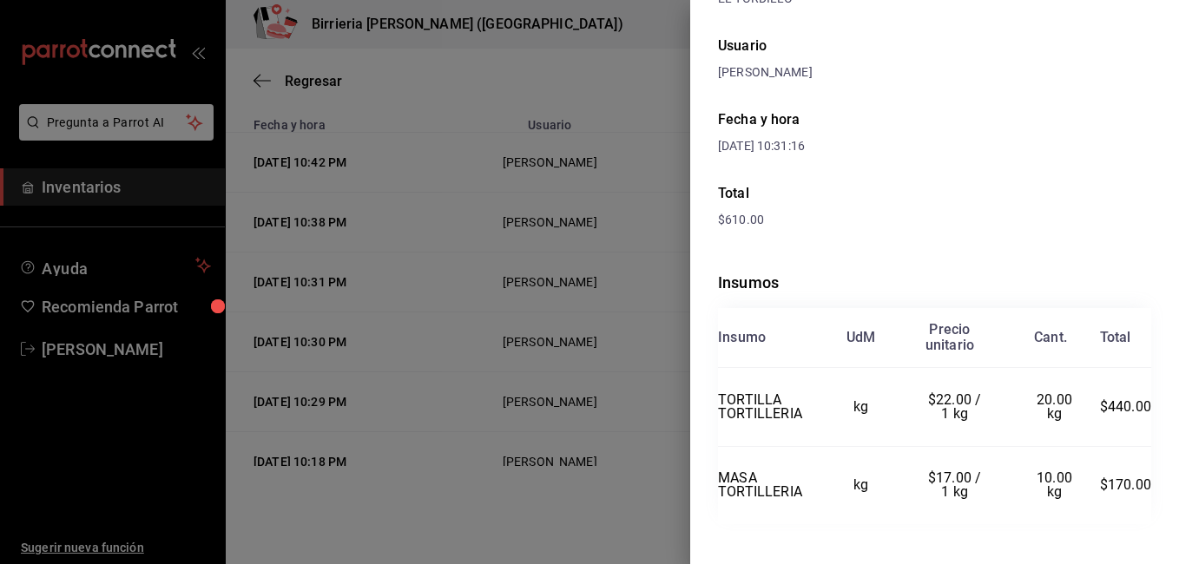
scroll to position [154, 0]
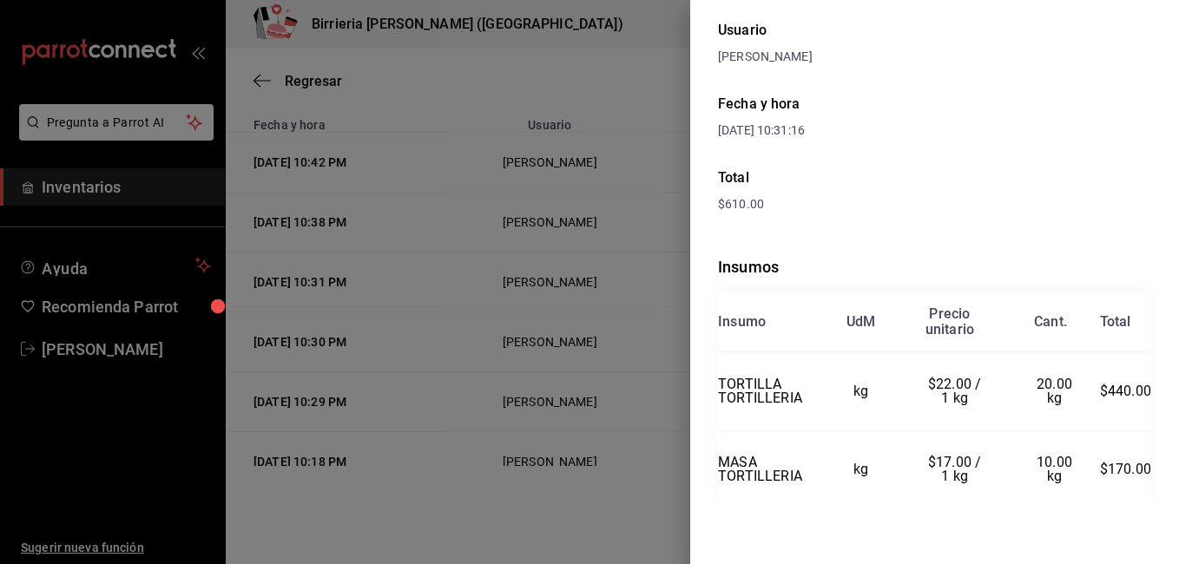
click at [639, 488] on div at bounding box center [589, 282] width 1179 height 564
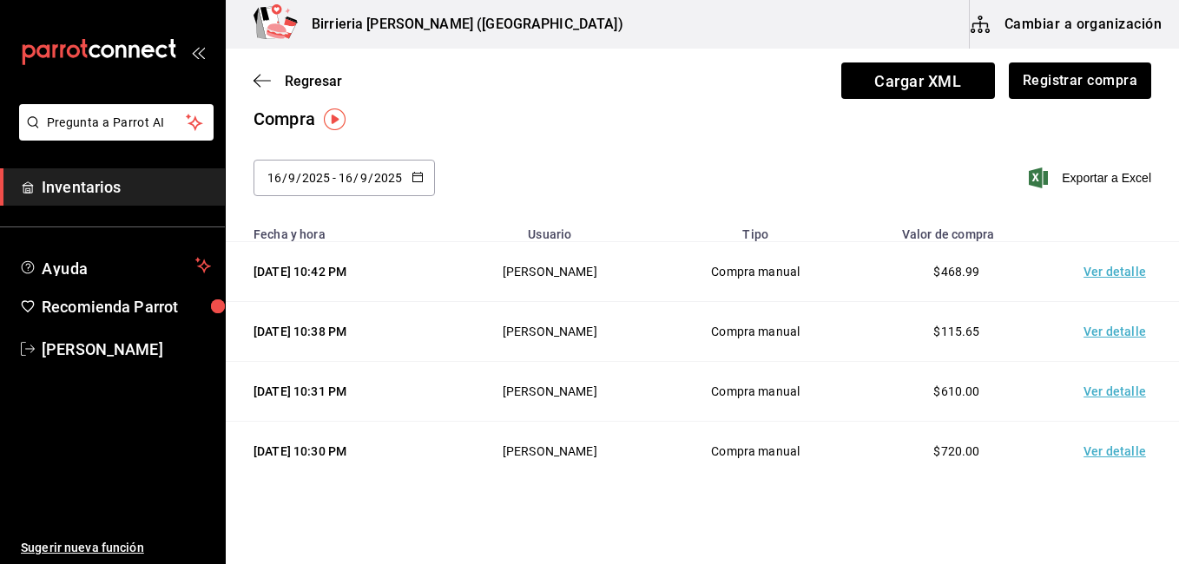
scroll to position [0, 0]
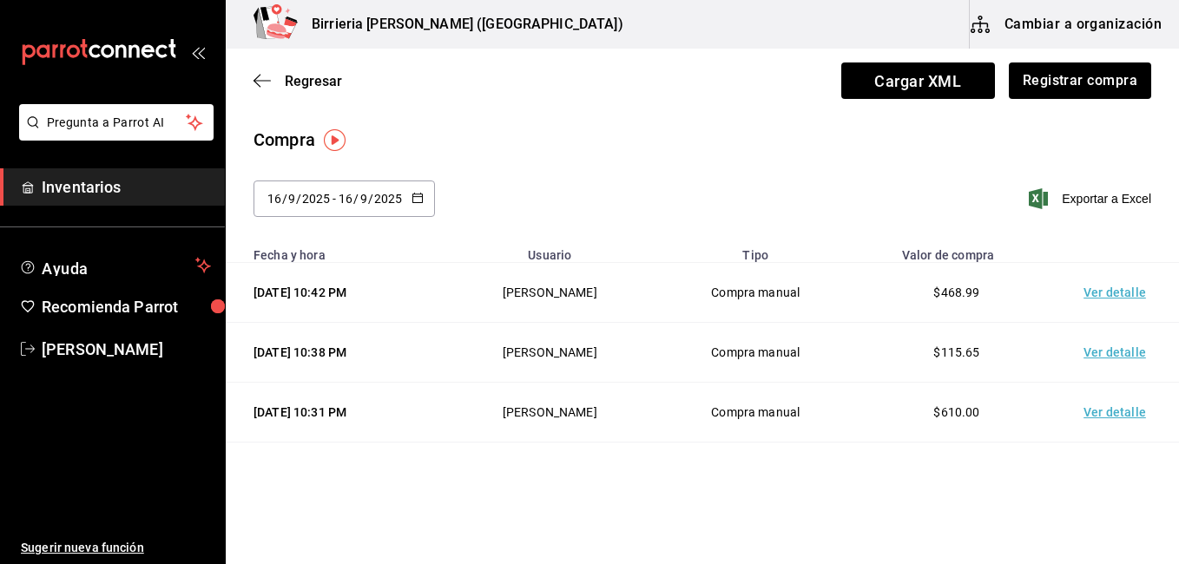
click at [1097, 346] on td "Ver detalle" at bounding box center [1118, 353] width 122 height 60
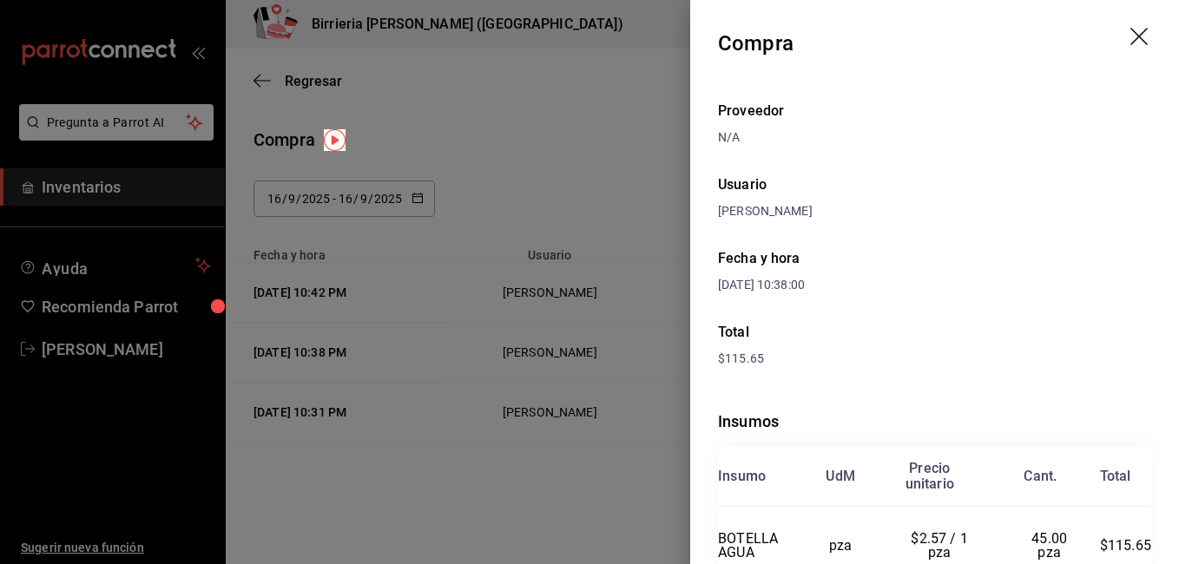
click at [584, 437] on div at bounding box center [589, 282] width 1179 height 564
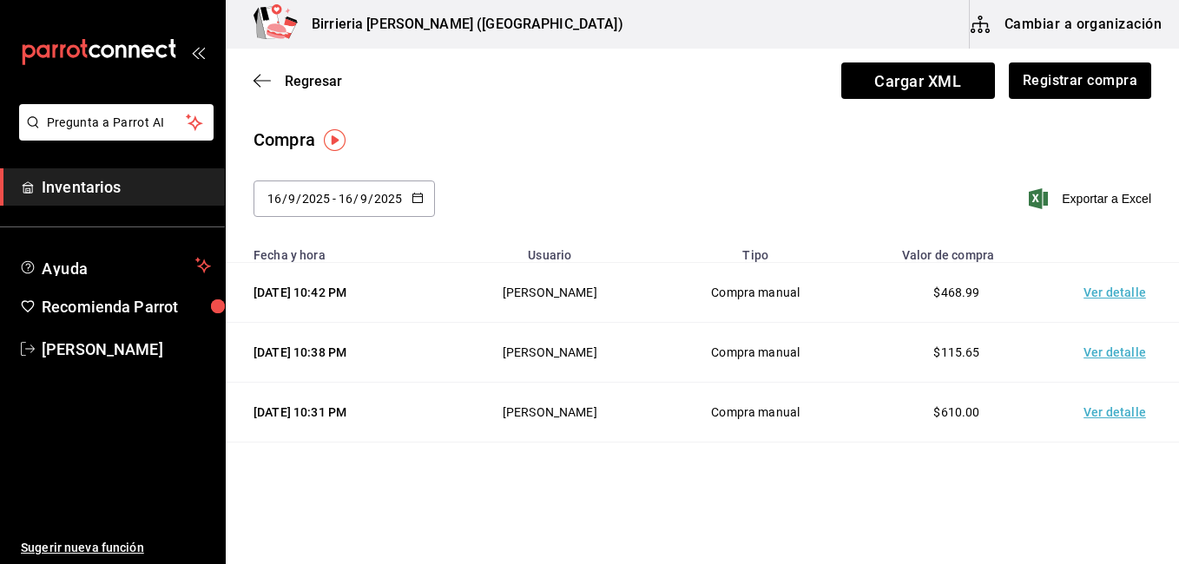
click at [1116, 297] on td "Ver detalle" at bounding box center [1118, 293] width 122 height 60
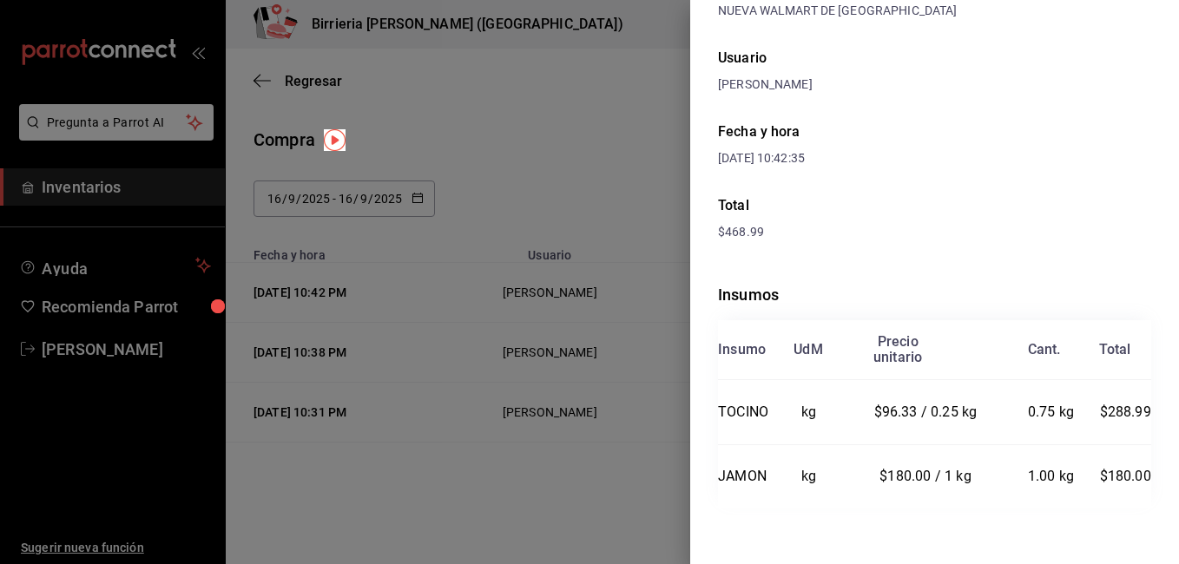
scroll to position [154, 0]
click at [633, 486] on div at bounding box center [589, 282] width 1179 height 564
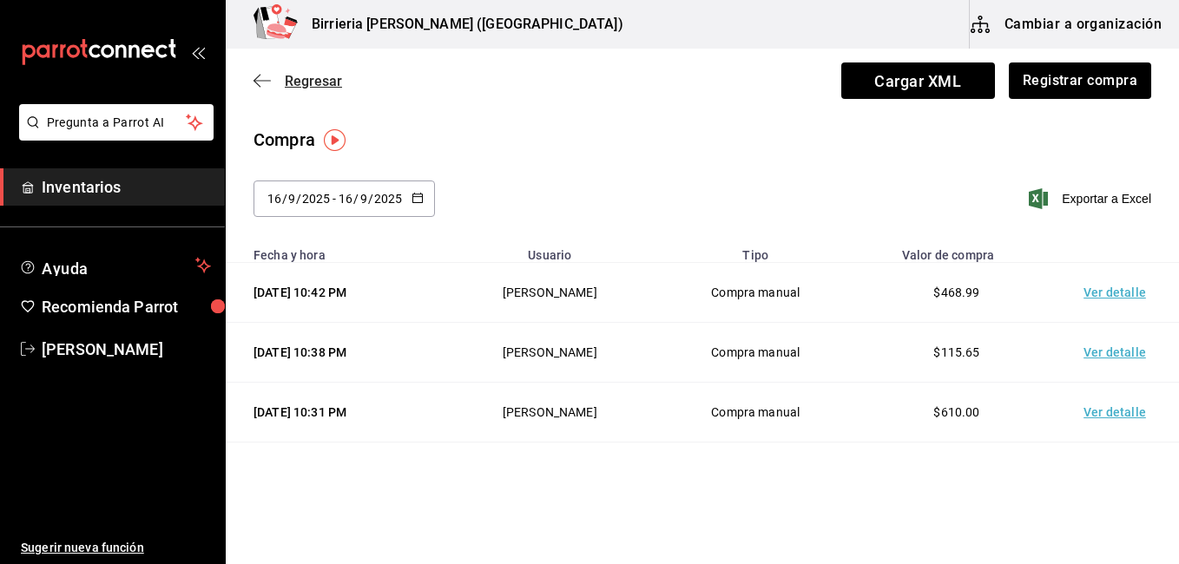
click at [295, 80] on span "Regresar" at bounding box center [313, 81] width 57 height 16
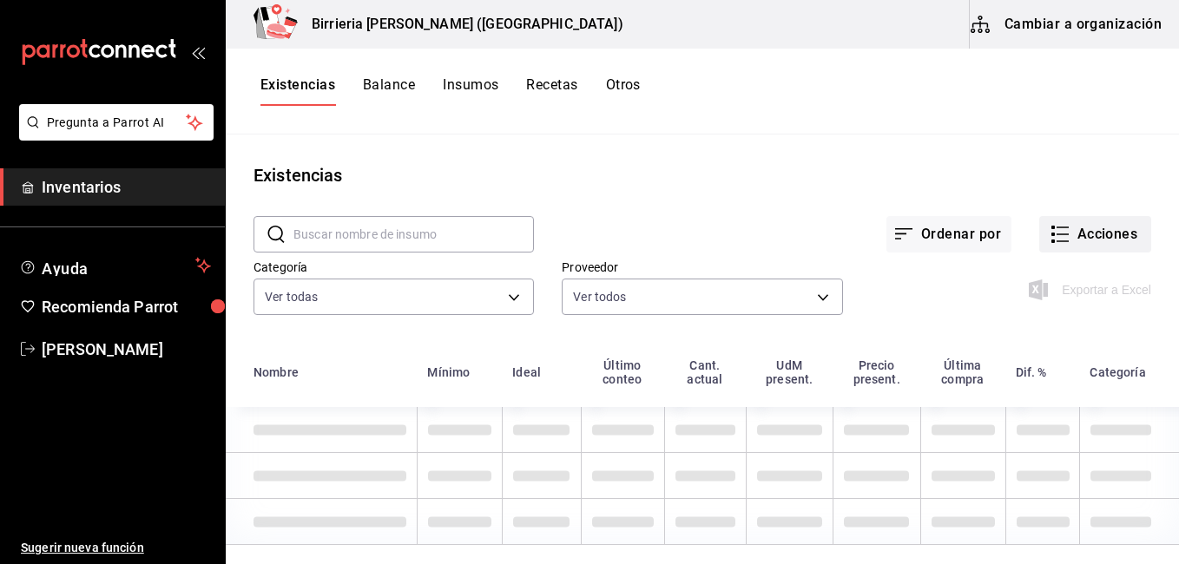
click at [1075, 227] on button "Acciones" at bounding box center [1095, 234] width 112 height 36
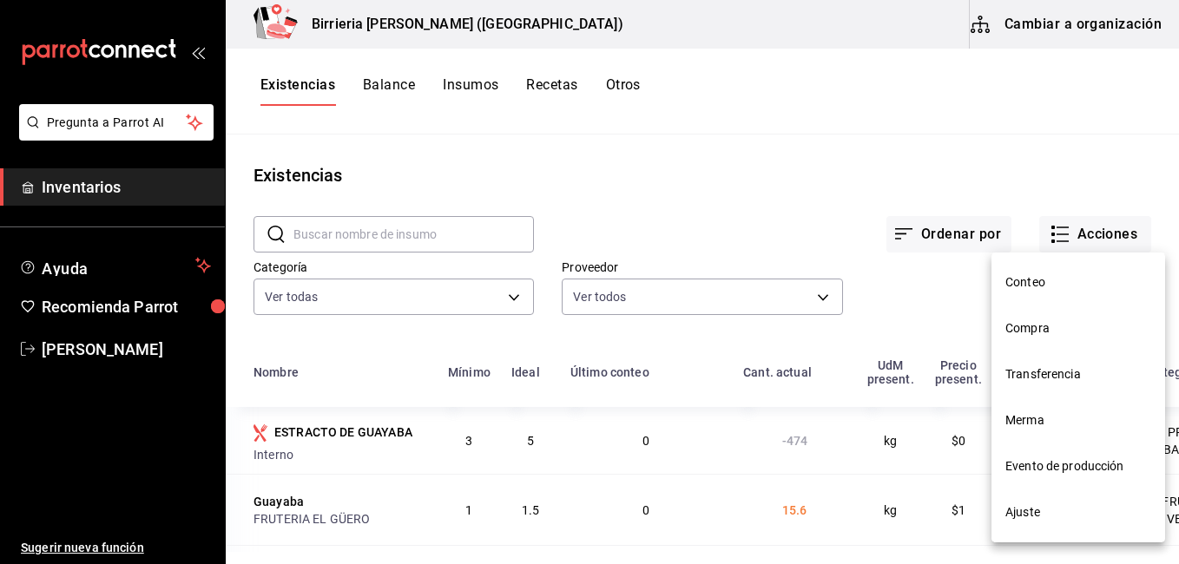
click at [1058, 320] on span "Compra" at bounding box center [1078, 328] width 146 height 18
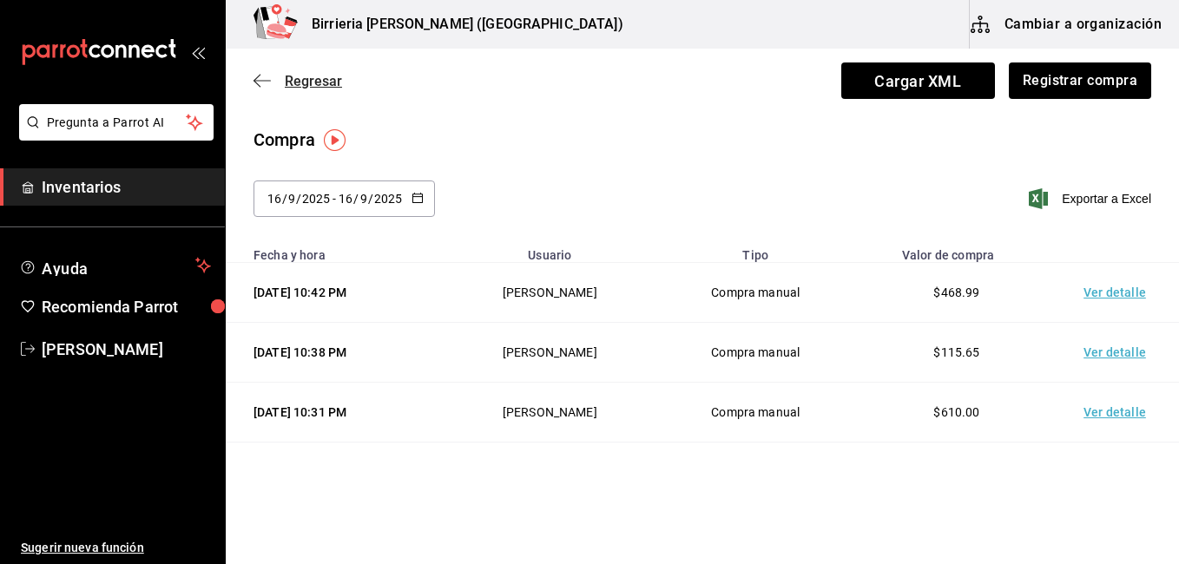
click at [310, 83] on span "Regresar" at bounding box center [313, 81] width 57 height 16
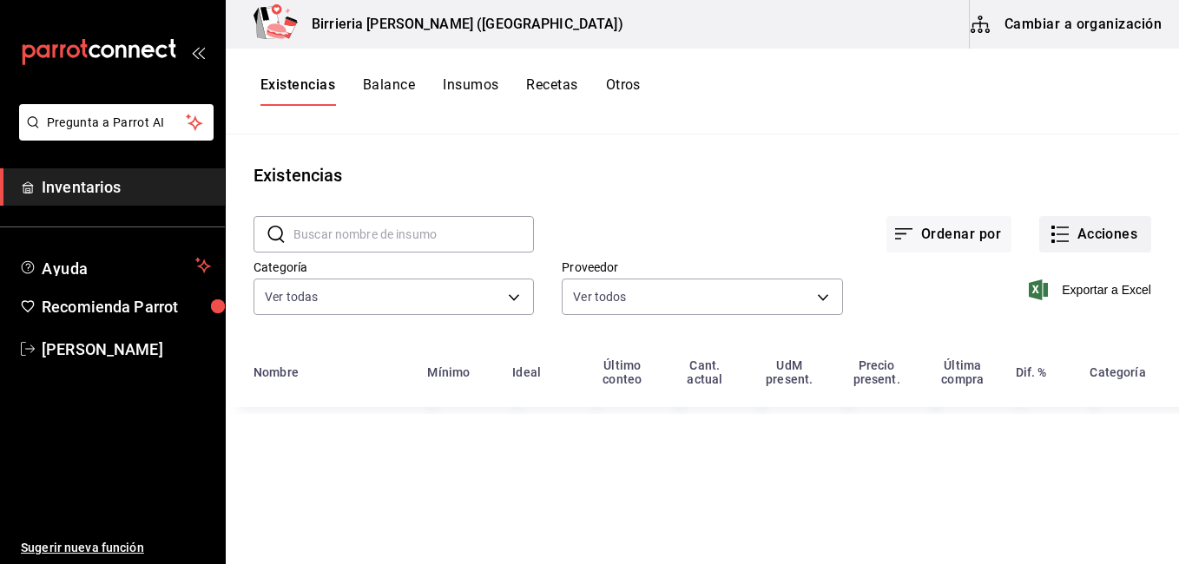
click at [1125, 229] on button "Acciones" at bounding box center [1095, 234] width 112 height 36
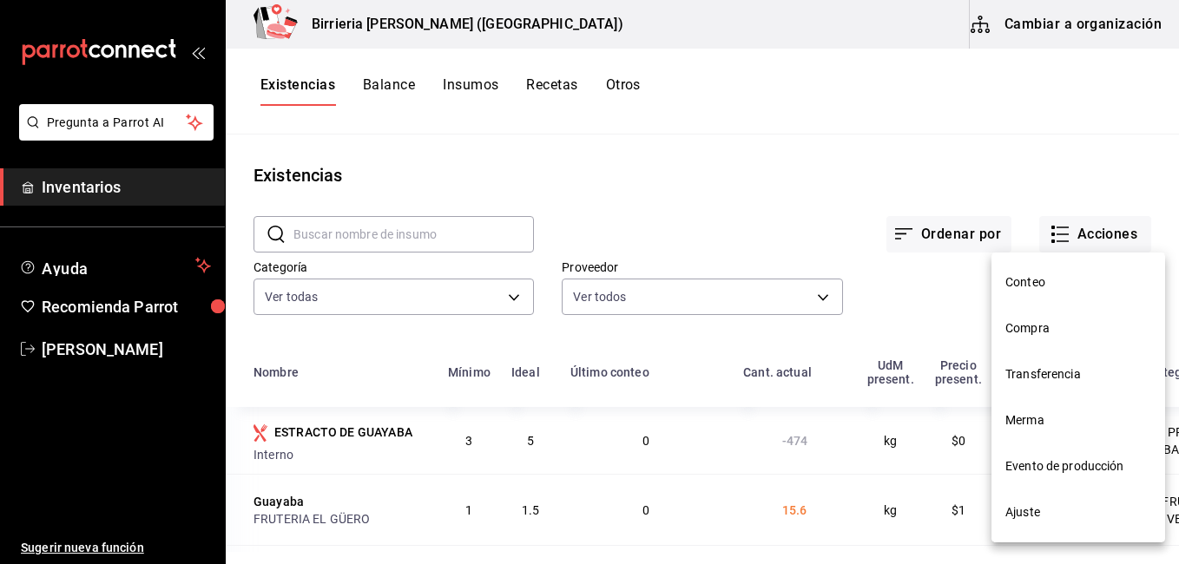
click at [1064, 463] on span "Evento de producción" at bounding box center [1078, 466] width 146 height 18
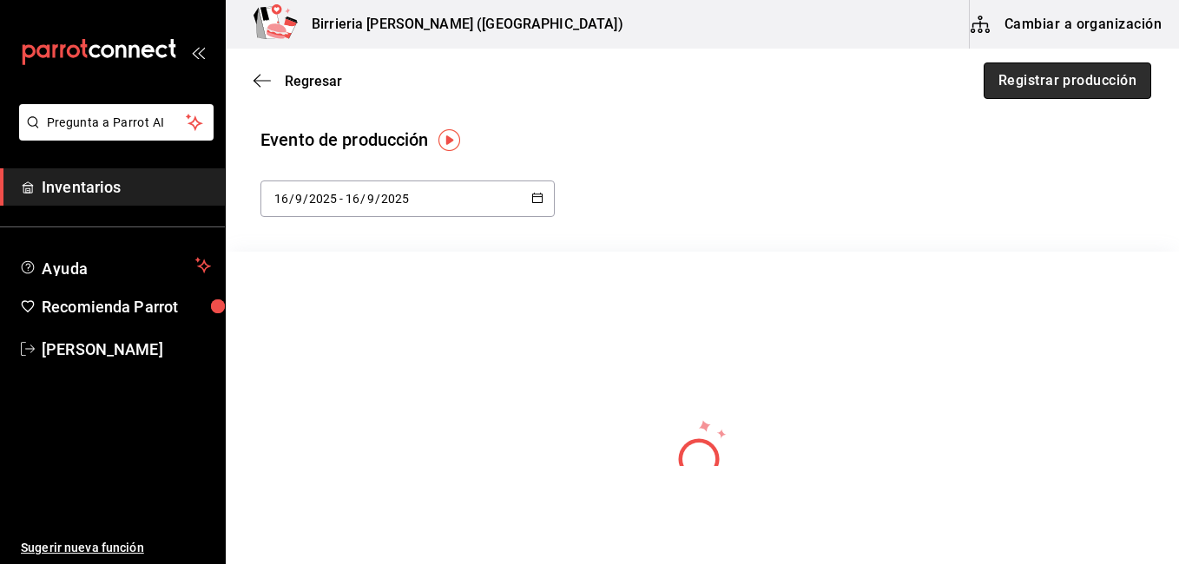
click at [1094, 82] on button "Registrar producción" at bounding box center [1066, 80] width 167 height 36
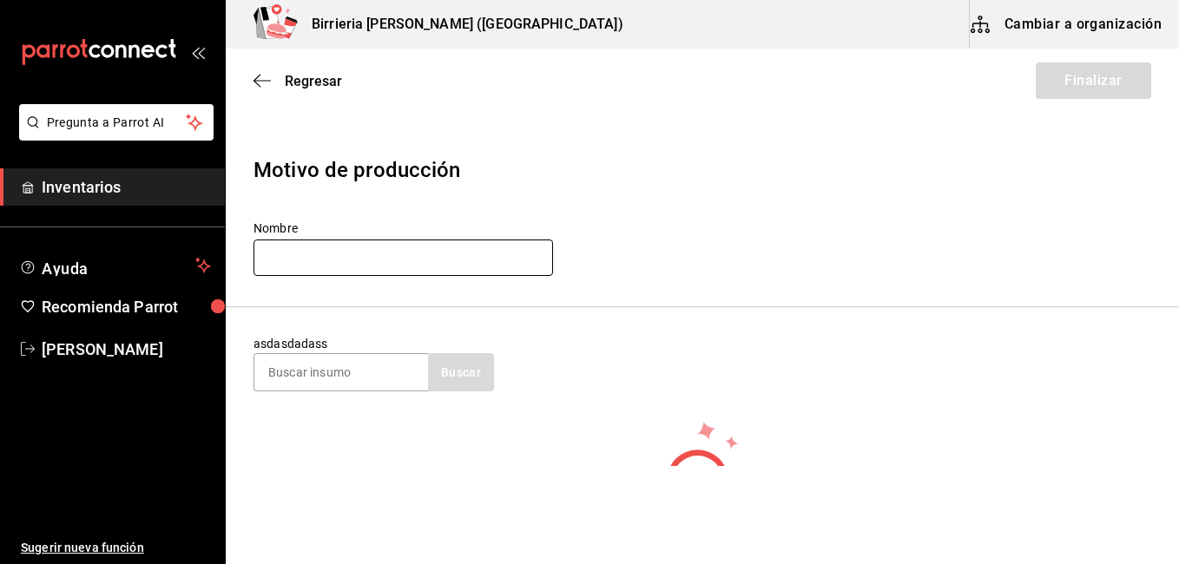
click at [345, 242] on input "text" at bounding box center [402, 258] width 299 height 36
type input "[PERSON_NAME]"
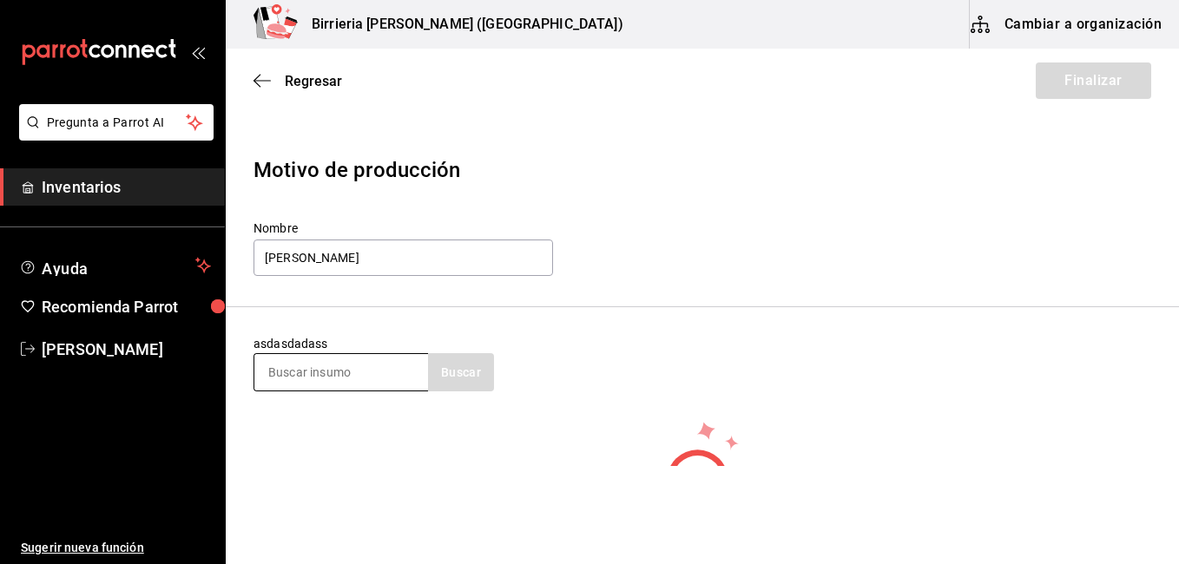
click at [339, 377] on input at bounding box center [341, 372] width 174 height 36
type input "BIRRIA"
click at [470, 377] on button "Buscar" at bounding box center [461, 372] width 66 height 38
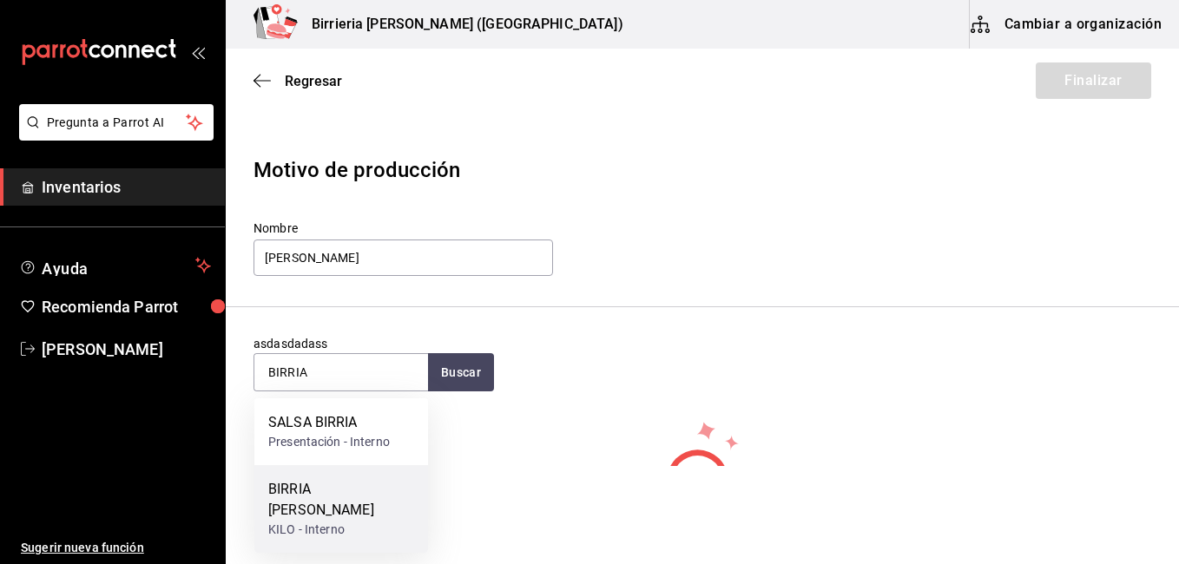
click at [326, 521] on div "KILO - Interno" at bounding box center [341, 530] width 146 height 18
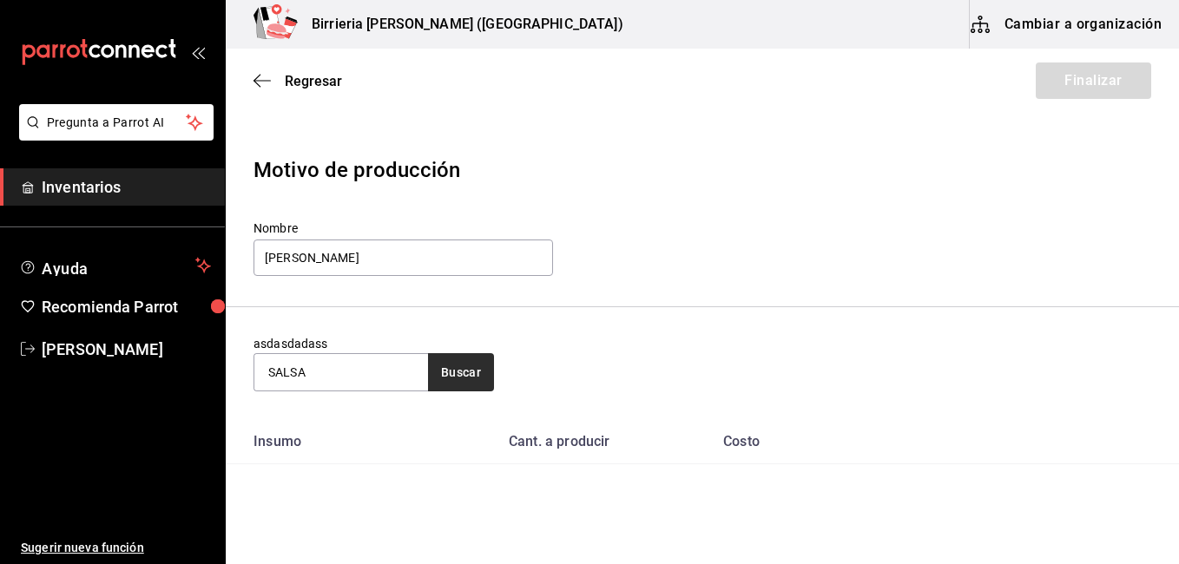
type input "SALSA"
click at [452, 364] on button "Buscar" at bounding box center [461, 372] width 66 height 38
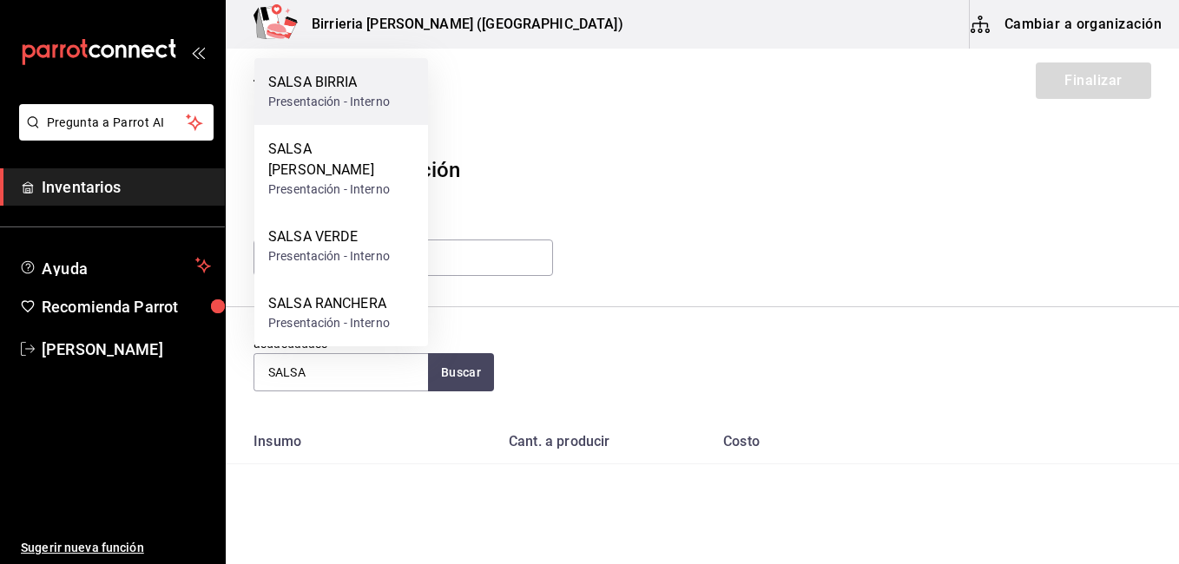
click at [347, 111] on div "Presentación - Interno" at bounding box center [329, 102] width 122 height 18
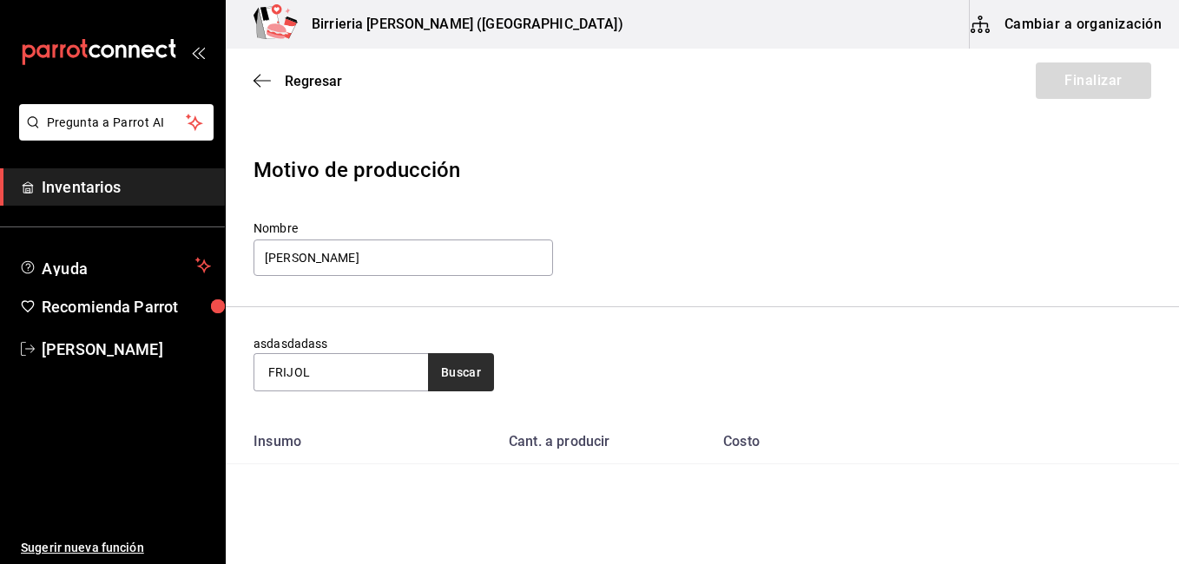
type input "FRIJOL"
click at [453, 371] on button "Buscar" at bounding box center [461, 372] width 66 height 38
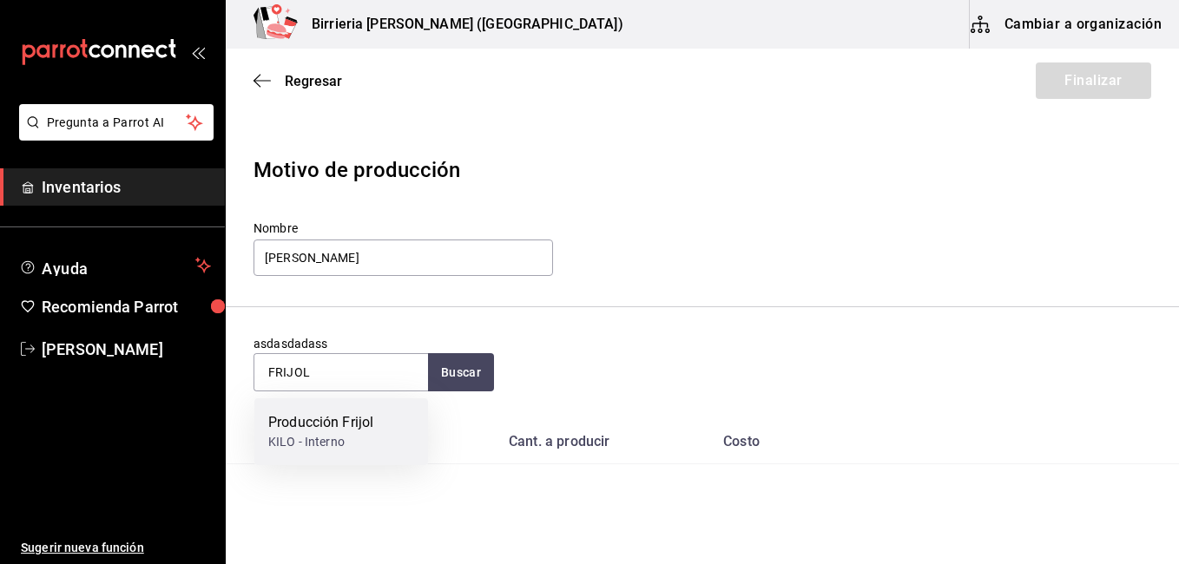
click at [347, 425] on div "Producción Frijol" at bounding box center [320, 422] width 105 height 21
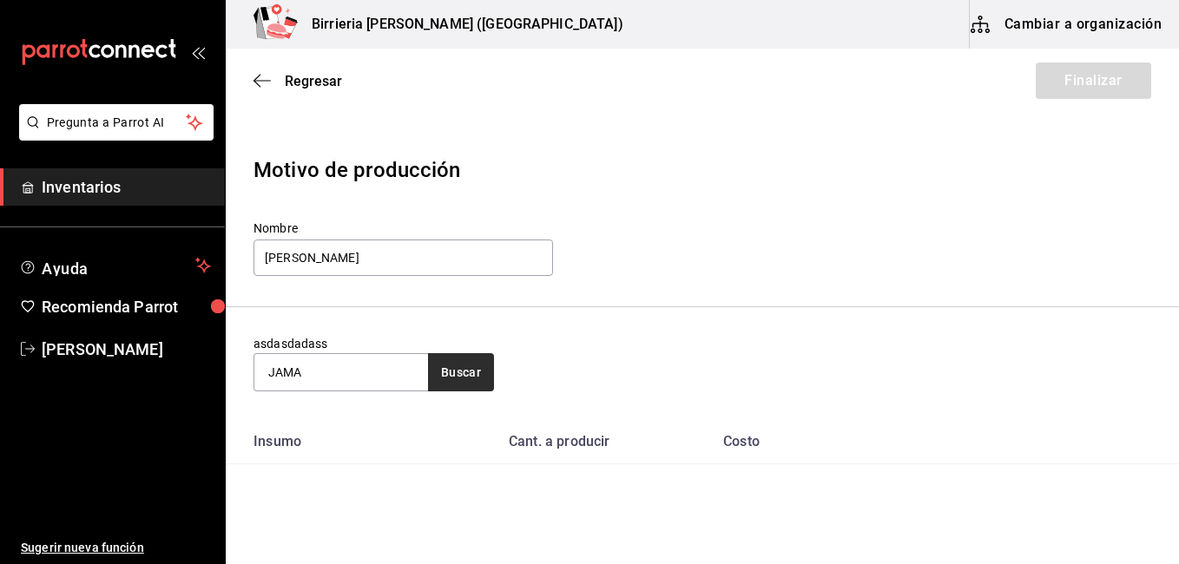
type input "JAMA"
click at [458, 378] on button "Buscar" at bounding box center [461, 372] width 66 height 38
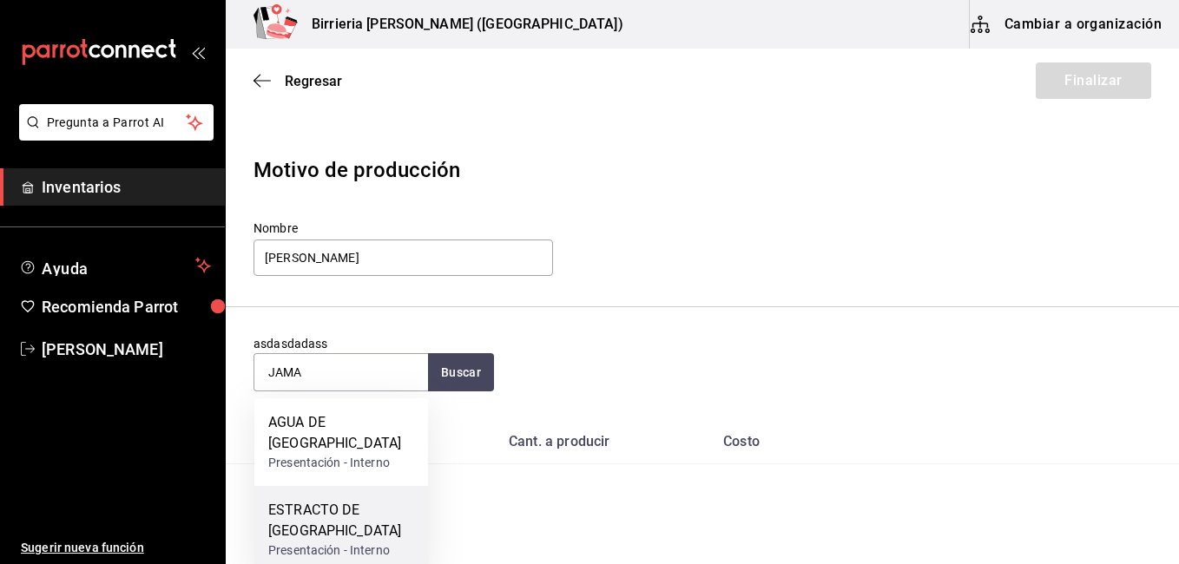
click at [348, 486] on div "ESTRACTO DE JAMAICA Presentación - Interno" at bounding box center [341, 530] width 174 height 88
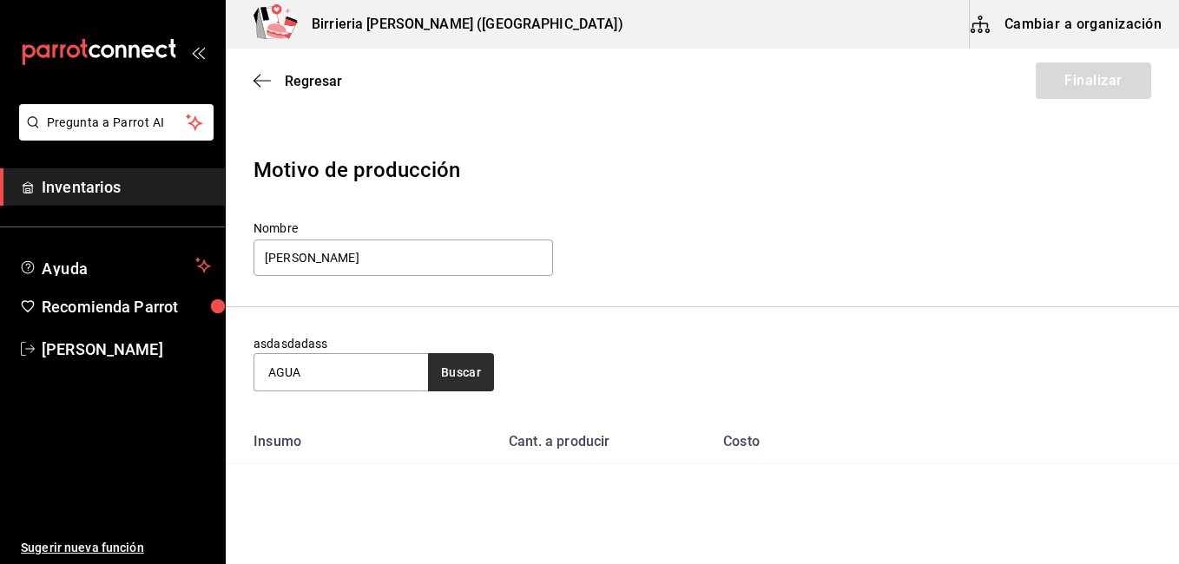
type input "AGUA"
click at [463, 378] on button "Buscar" at bounding box center [461, 372] width 66 height 38
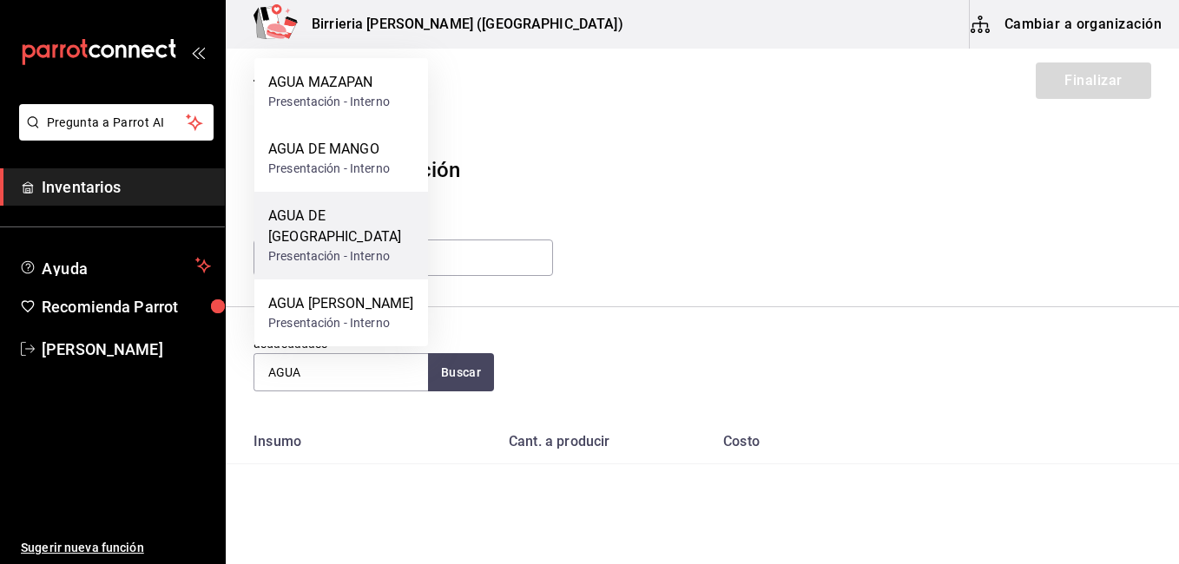
click at [403, 238] on div "AGUA DE JAMAICA Presentación - Interno" at bounding box center [341, 236] width 174 height 88
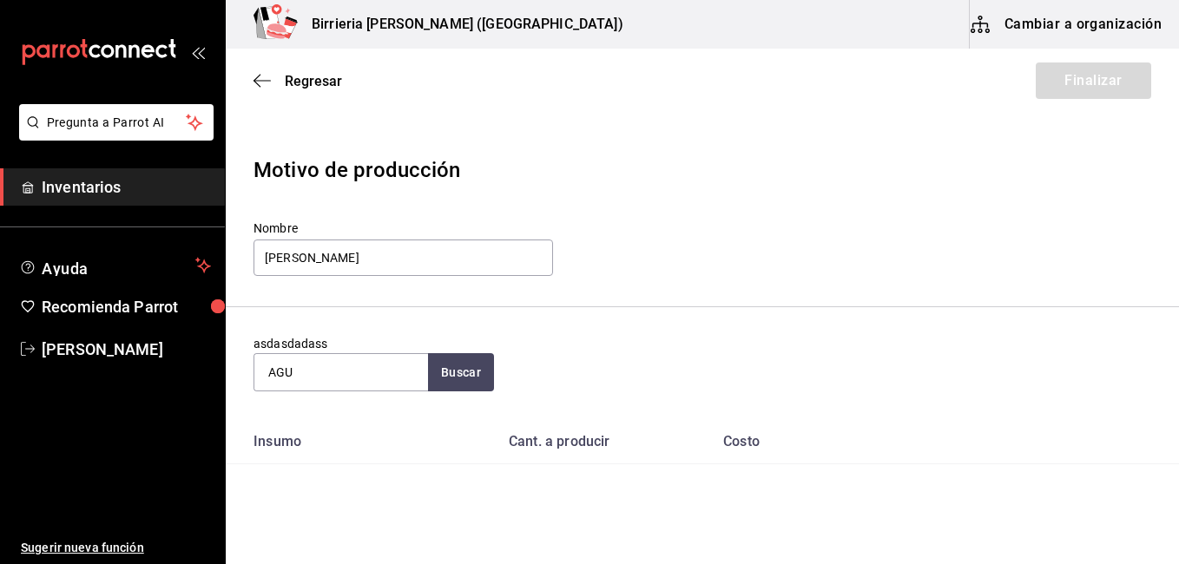
type input "AGUA"
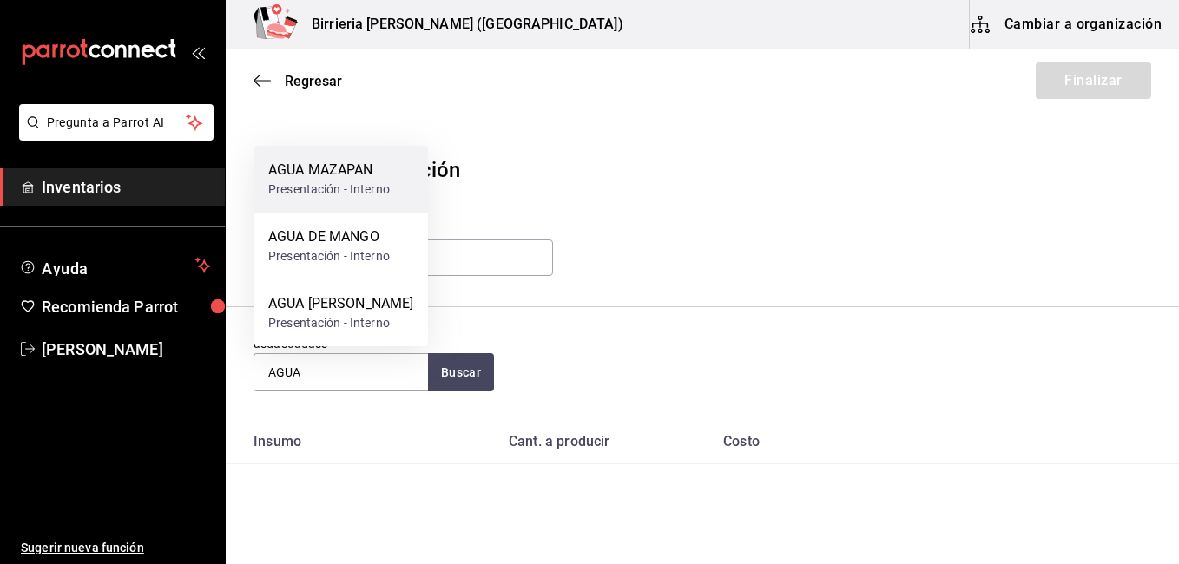
click at [358, 182] on div "Presentación - Interno" at bounding box center [329, 190] width 122 height 18
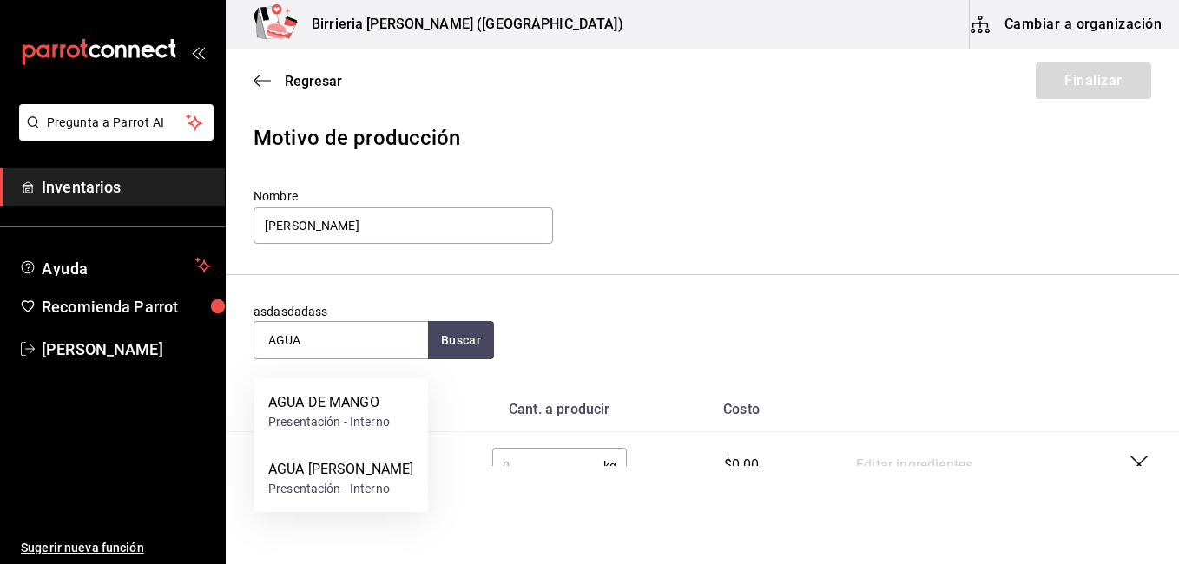
scroll to position [20, 0]
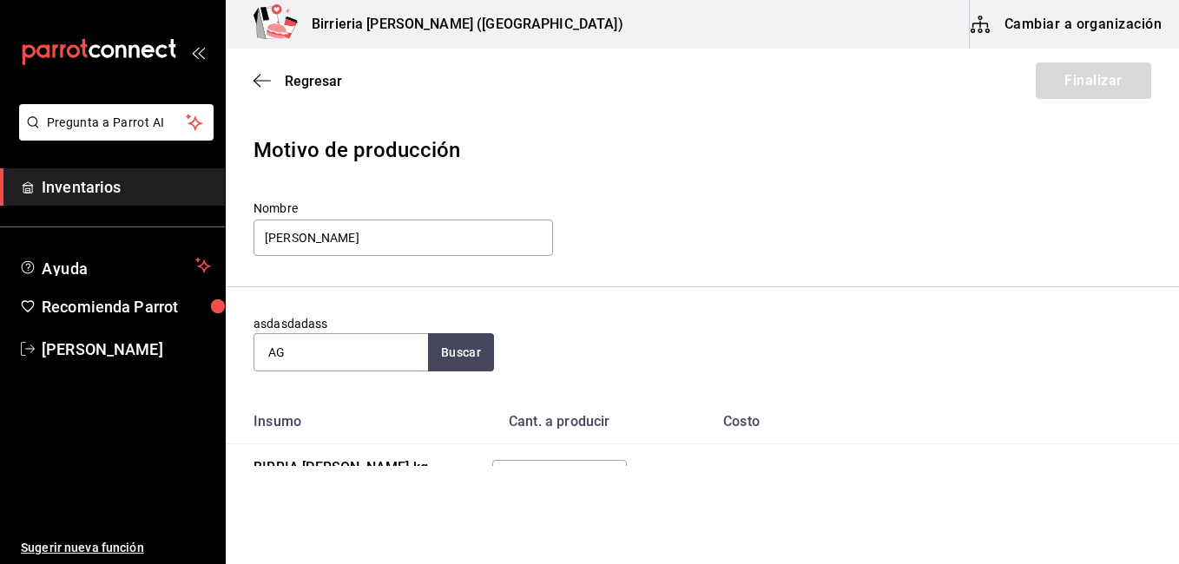
type input "A"
click at [447, 355] on button "Buscar" at bounding box center [461, 352] width 66 height 38
click at [391, 357] on input "GUAYABA" at bounding box center [341, 352] width 174 height 36
click at [451, 362] on button "Buscar" at bounding box center [461, 352] width 66 height 38
click at [454, 362] on button "Buscar" at bounding box center [461, 352] width 66 height 38
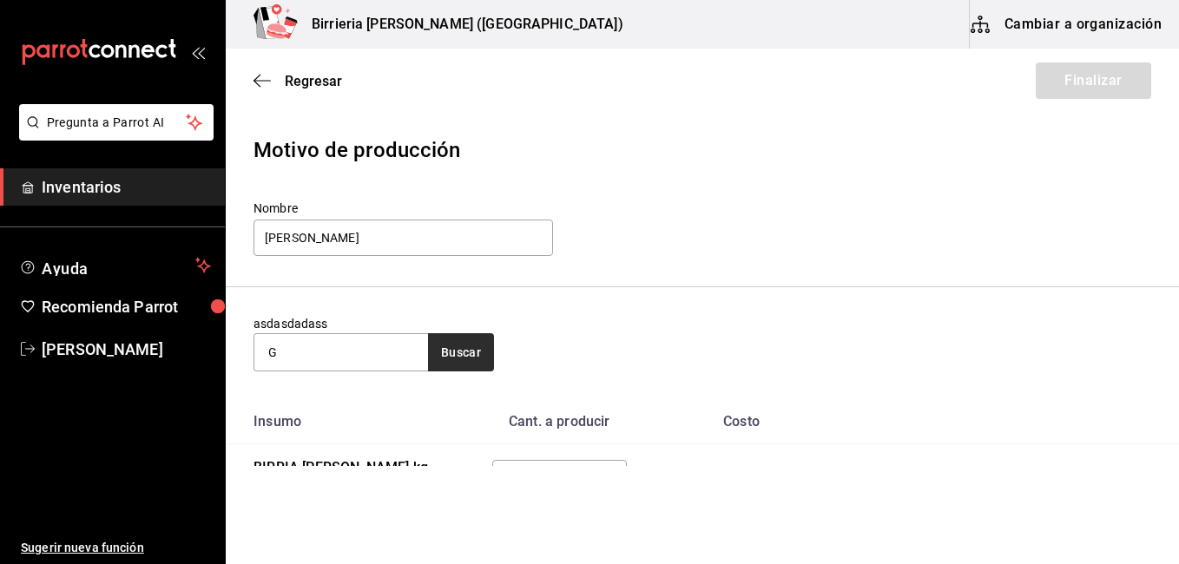
type input "G"
click at [454, 362] on button "Buscar" at bounding box center [461, 352] width 66 height 38
click at [452, 356] on button "Buscar" at bounding box center [461, 352] width 66 height 38
type input "G"
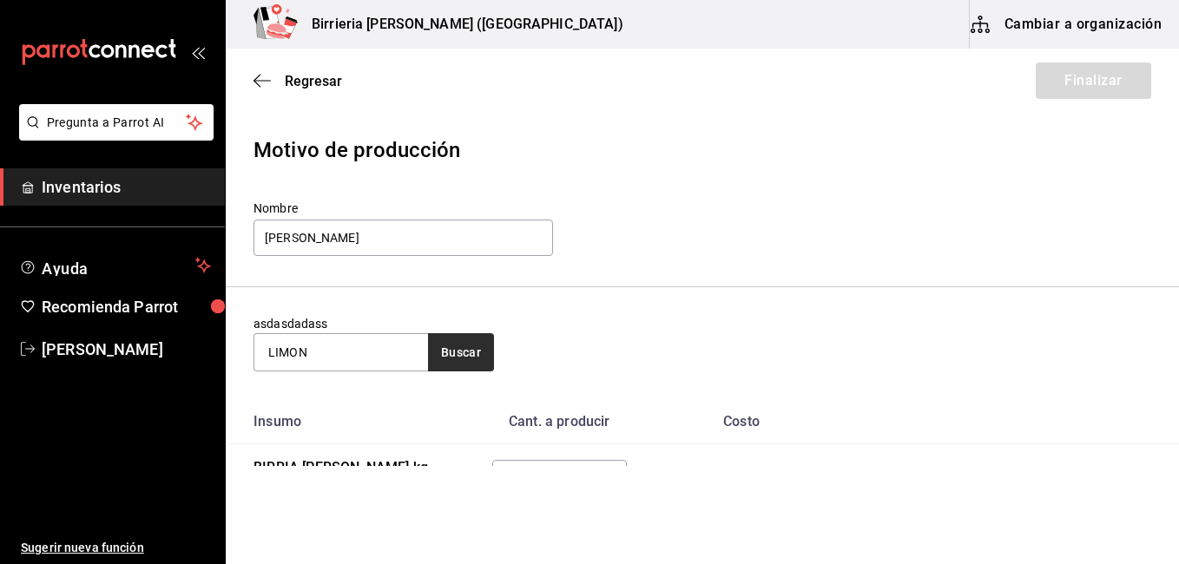
type input "LIMON"
click at [452, 356] on button "Buscar" at bounding box center [461, 352] width 66 height 38
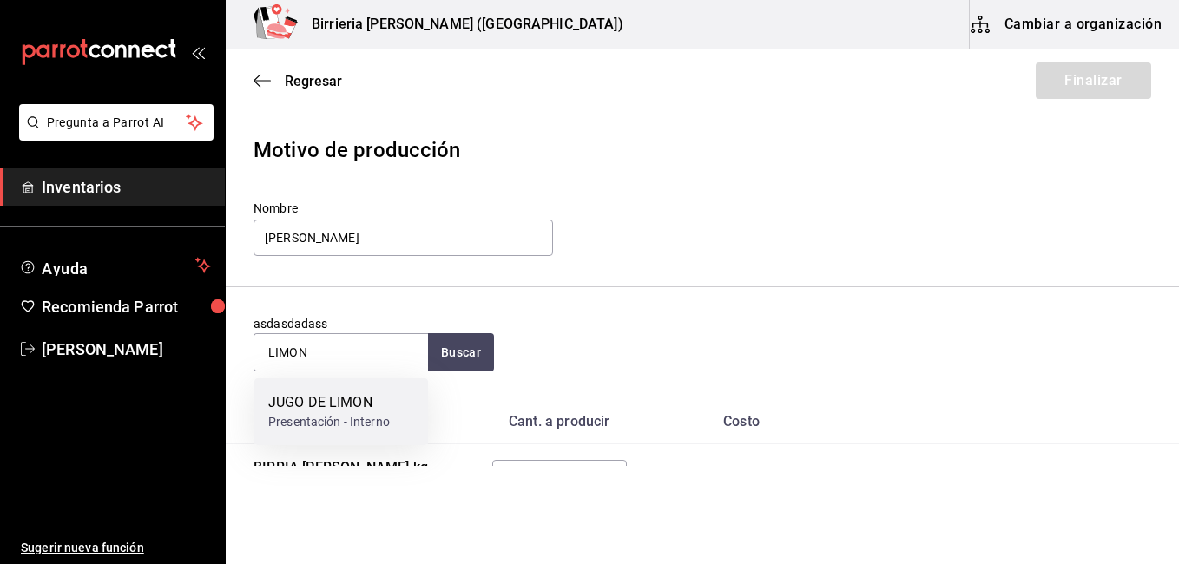
click at [358, 399] on div "JUGO DE LIMON" at bounding box center [329, 402] width 122 height 21
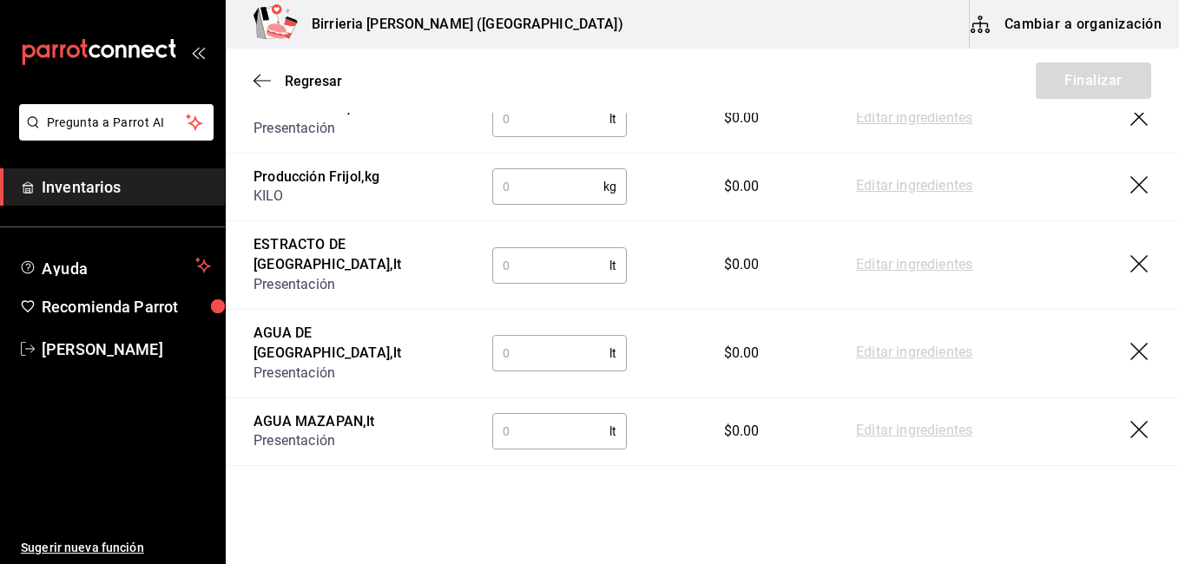
scroll to position [517, 0]
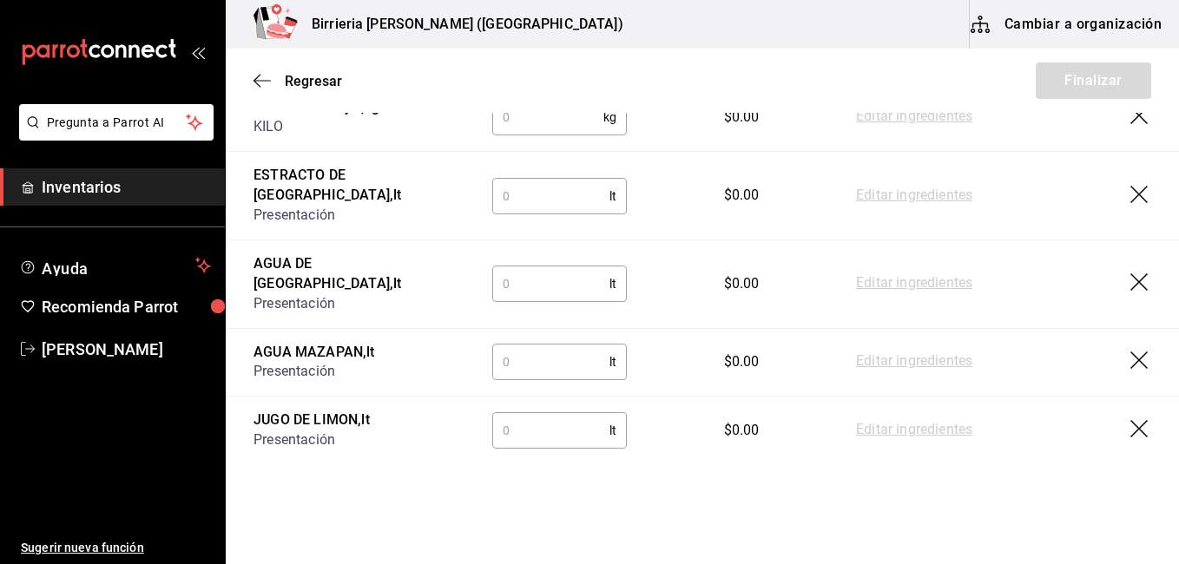
click at [567, 413] on input "text" at bounding box center [550, 430] width 117 height 35
type input "0.50"
click at [553, 345] on input "text" at bounding box center [550, 362] width 117 height 35
type input "8"
type input ".50"
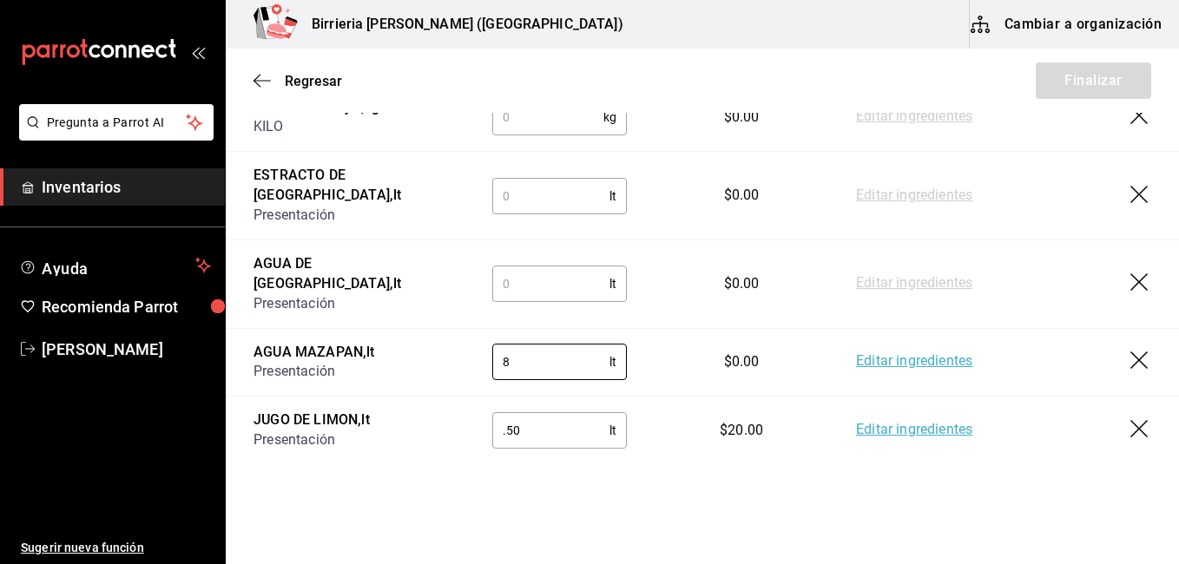
type input "8"
click at [512, 266] on input "text" at bounding box center [550, 283] width 117 height 35
type input "12"
click at [515, 192] on input "text" at bounding box center [550, 196] width 117 height 35
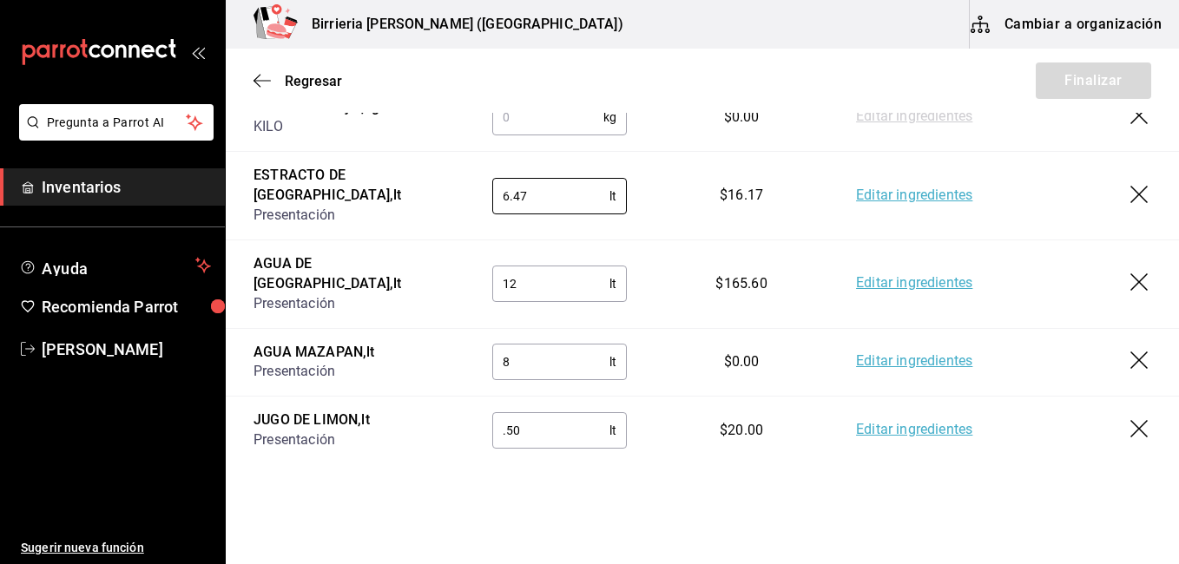
type input "6.47"
click at [536, 443] on div "Motivo de producción Nombre [PERSON_NAME] asdasdadass Buscar [PERSON_NAME]. a p…" at bounding box center [702, 47] width 953 height 876
click at [539, 266] on input "12" at bounding box center [550, 283] width 117 height 35
type input "1"
type input "24"
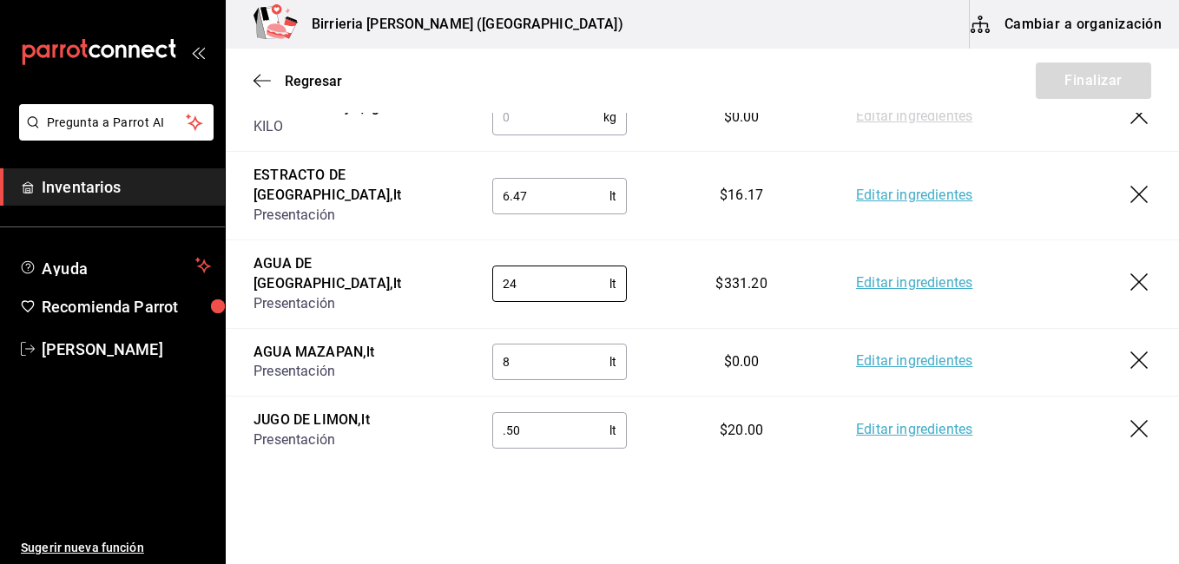
click at [605, 466] on html "Pregunta a Parrot AI Inventarios Ayuda Recomienda Parrot [PERSON_NAME] Sugerir …" at bounding box center [589, 233] width 1179 height 466
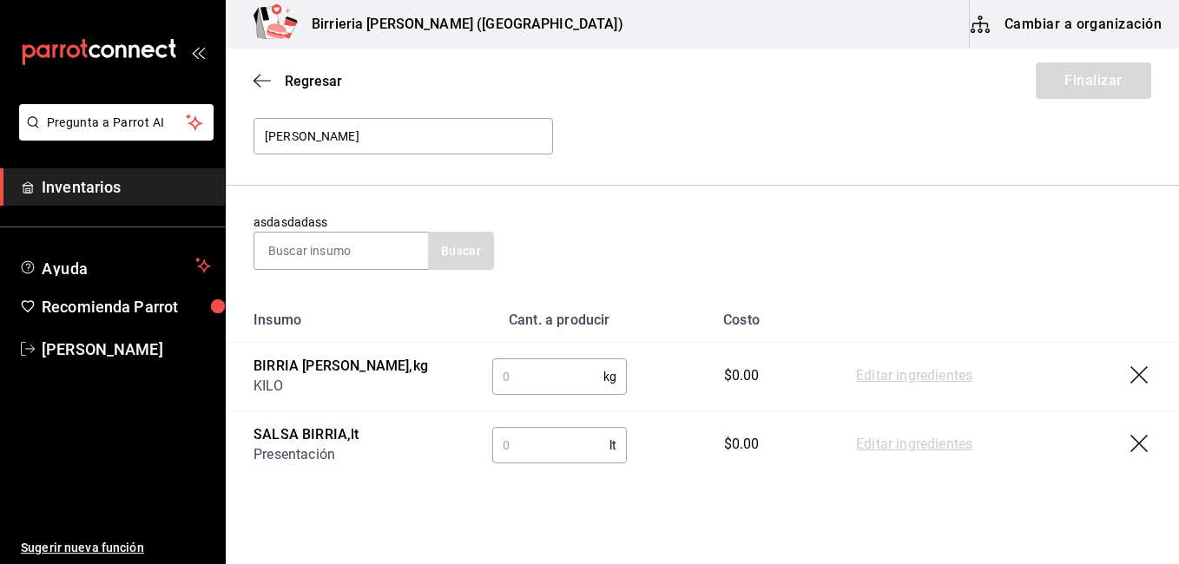
scroll to position [101, 0]
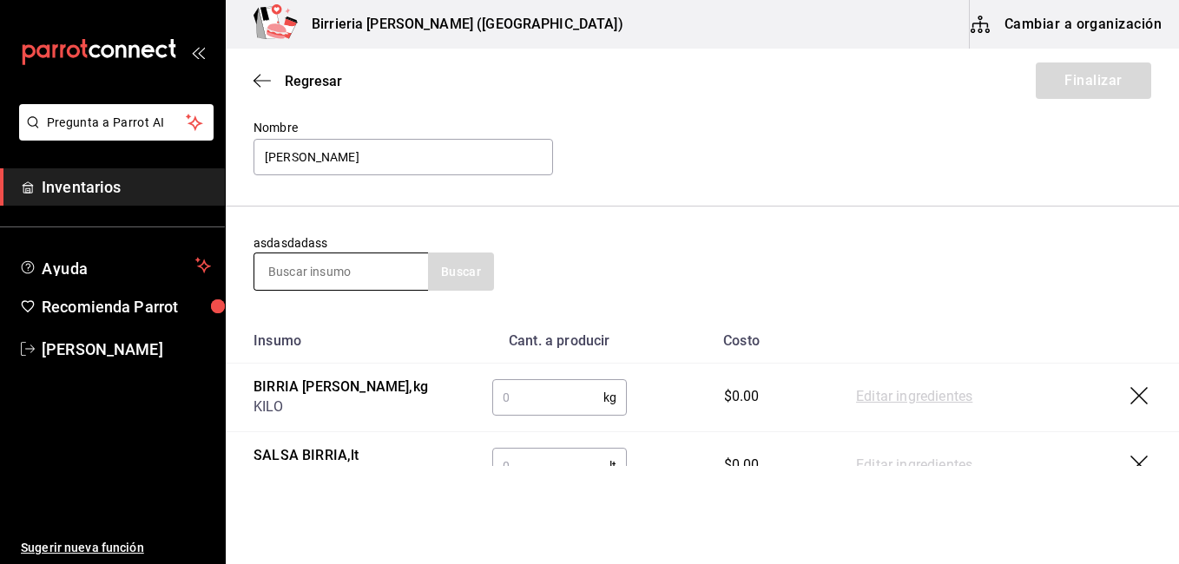
click at [346, 260] on input at bounding box center [341, 271] width 174 height 36
type input "CAFE"
click at [444, 274] on button "Buscar" at bounding box center [461, 272] width 66 height 38
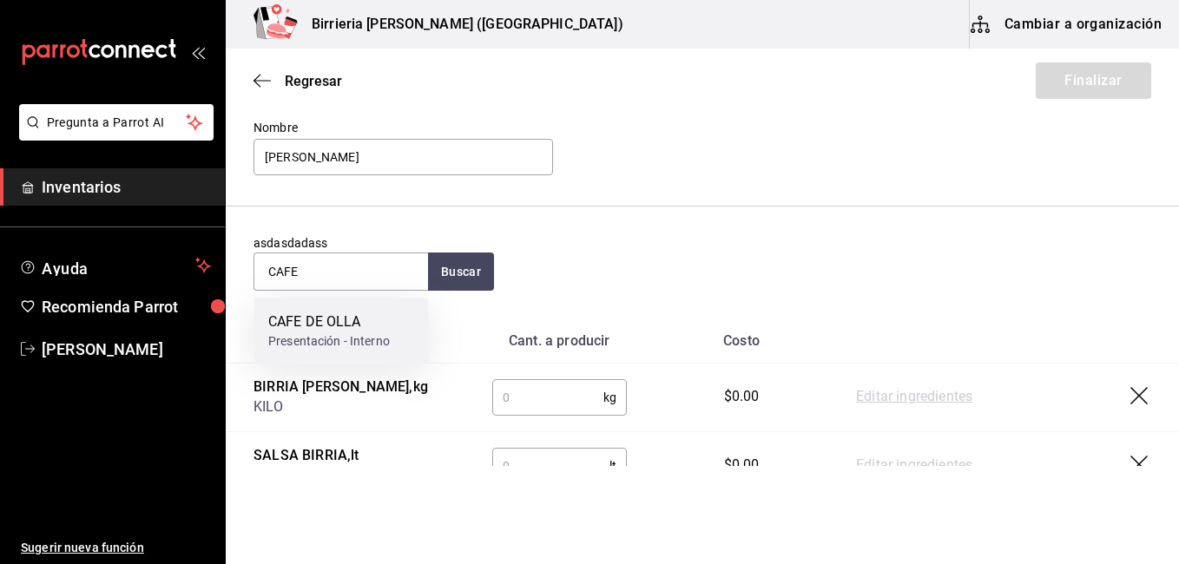
click at [378, 309] on div "CAFE DE OLLA Presentación - Interno" at bounding box center [341, 331] width 174 height 67
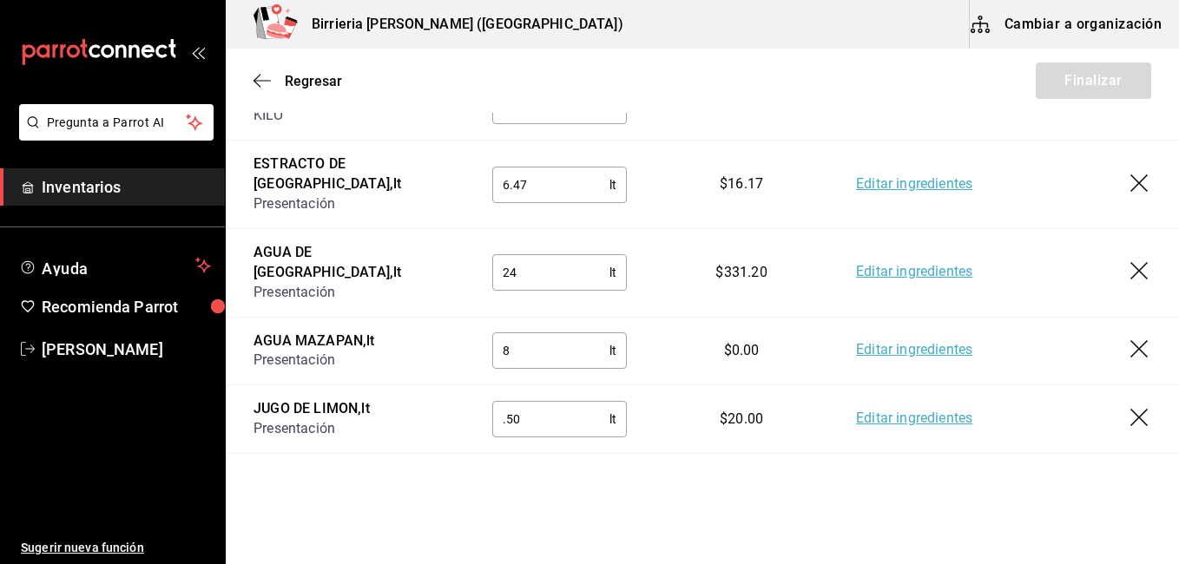
scroll to position [586, 0]
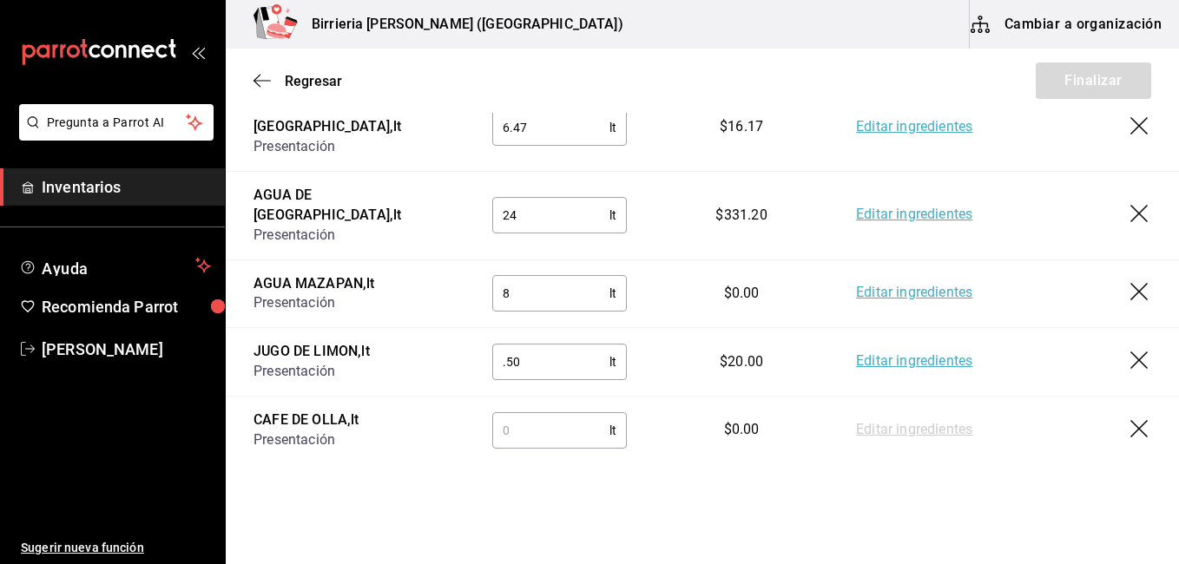
click at [548, 413] on input "text" at bounding box center [550, 430] width 117 height 35
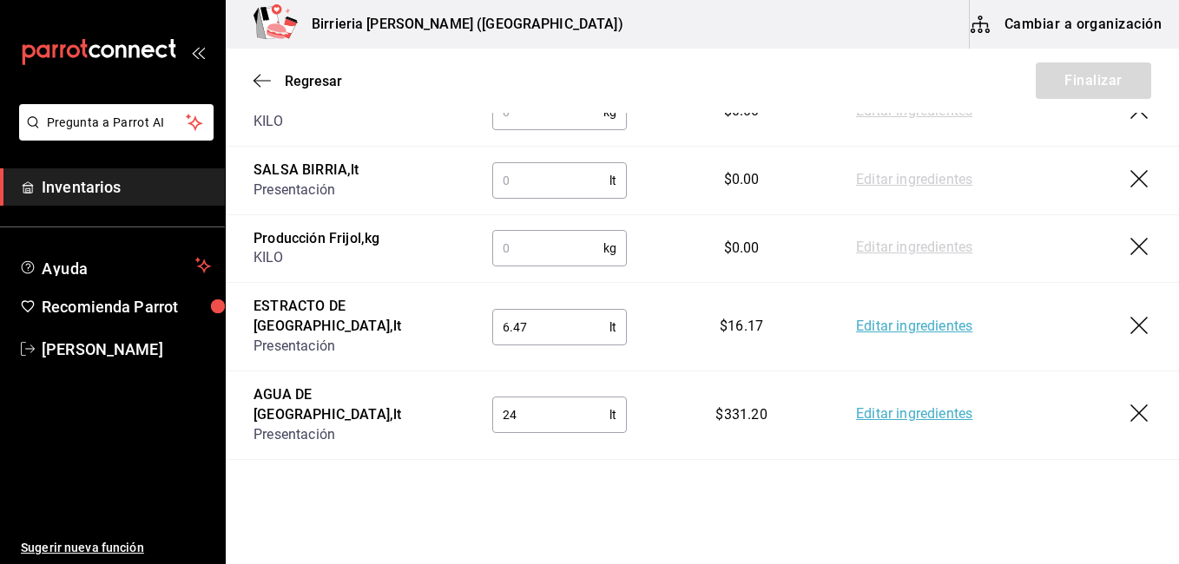
scroll to position [343, 0]
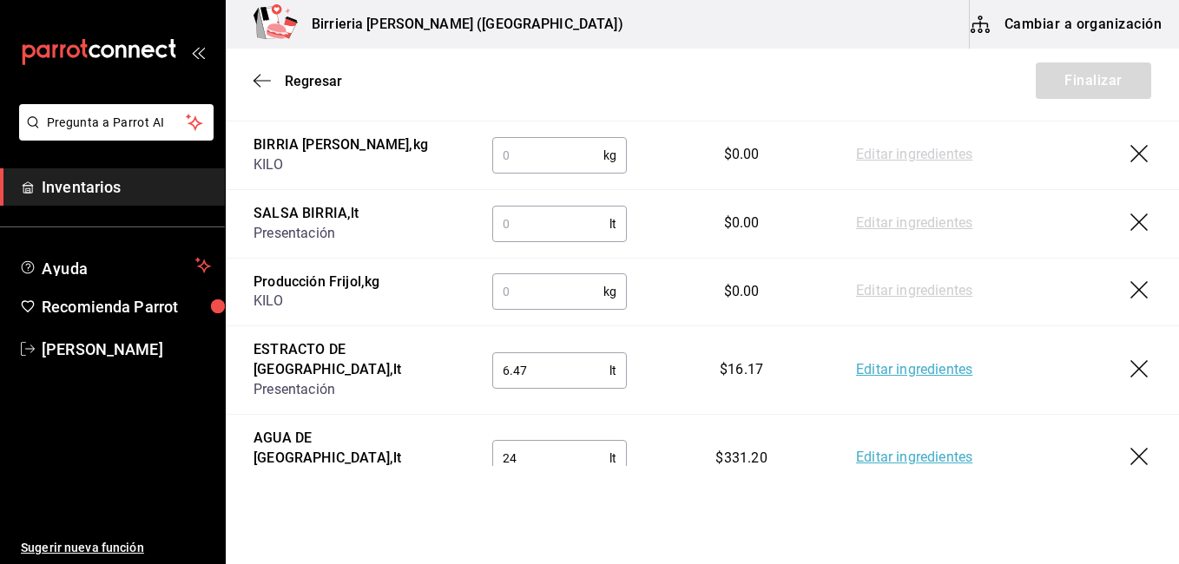
type input "20.5"
click at [555, 369] on input "6.47" at bounding box center [550, 370] width 117 height 35
type input "6"
type input "12.94"
click at [521, 293] on input "text" at bounding box center [547, 291] width 111 height 35
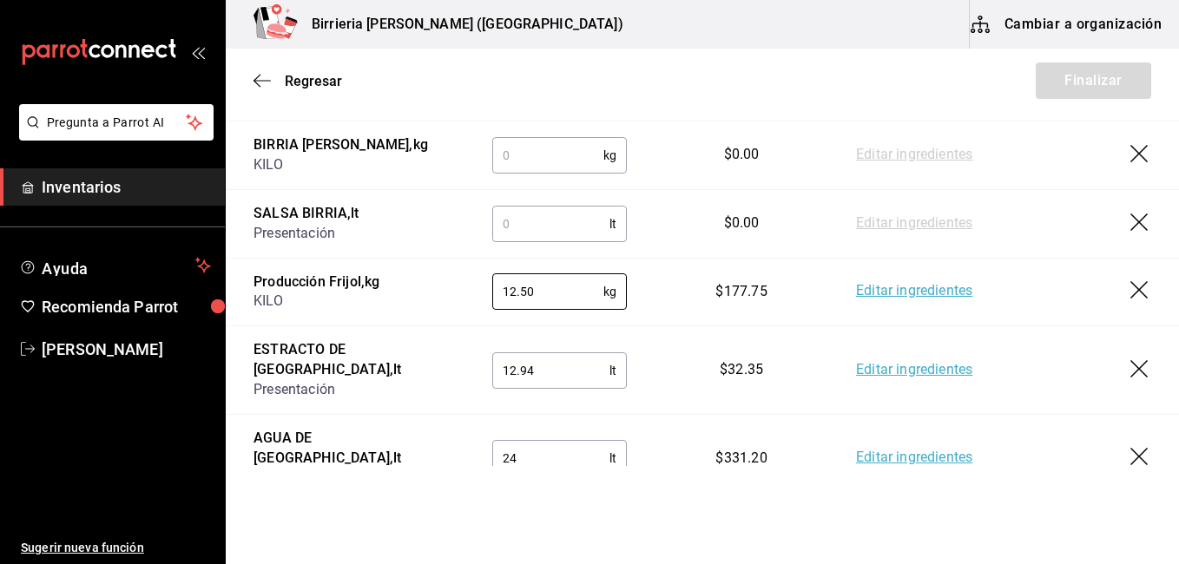
type input "12.50"
click at [518, 229] on input "text" at bounding box center [550, 224] width 117 height 35
type input "38.42"
click at [527, 158] on input "text" at bounding box center [547, 155] width 111 height 35
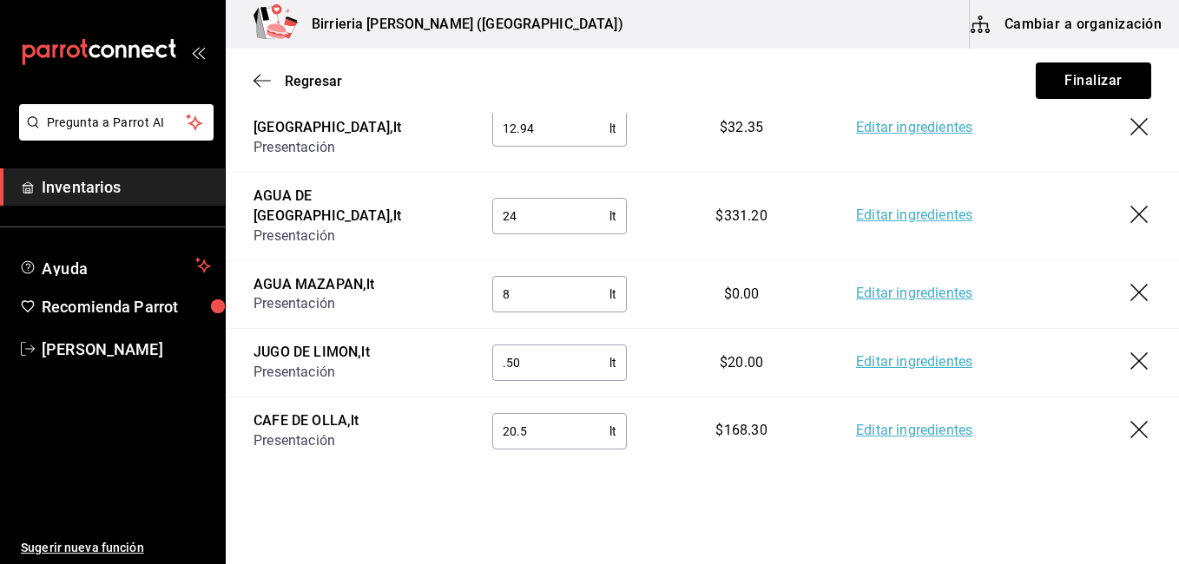
scroll to position [586, 0]
type input "21.13"
click at [1035, 79] on button "Finalizar" at bounding box center [1092, 80] width 115 height 36
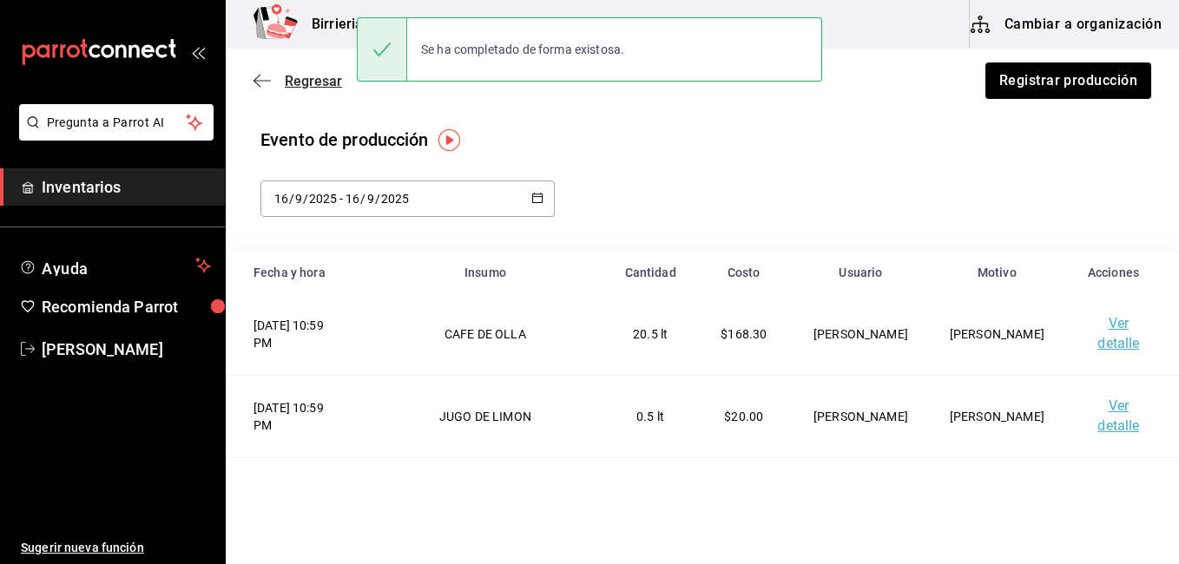
click at [324, 76] on span "Regresar" at bounding box center [313, 81] width 57 height 16
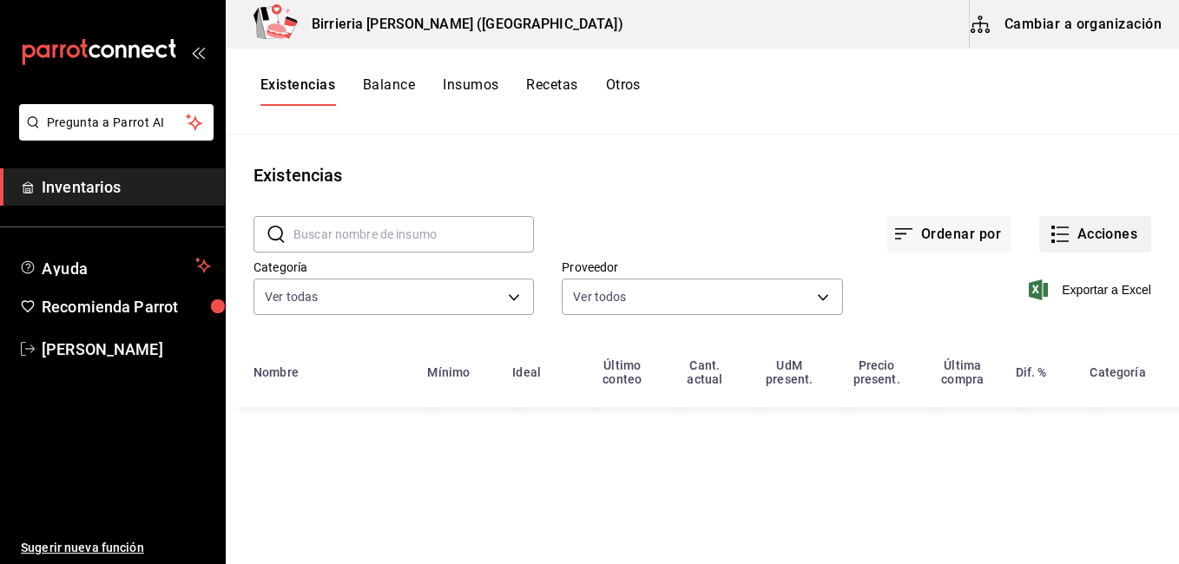
click at [1105, 238] on button "Acciones" at bounding box center [1095, 234] width 112 height 36
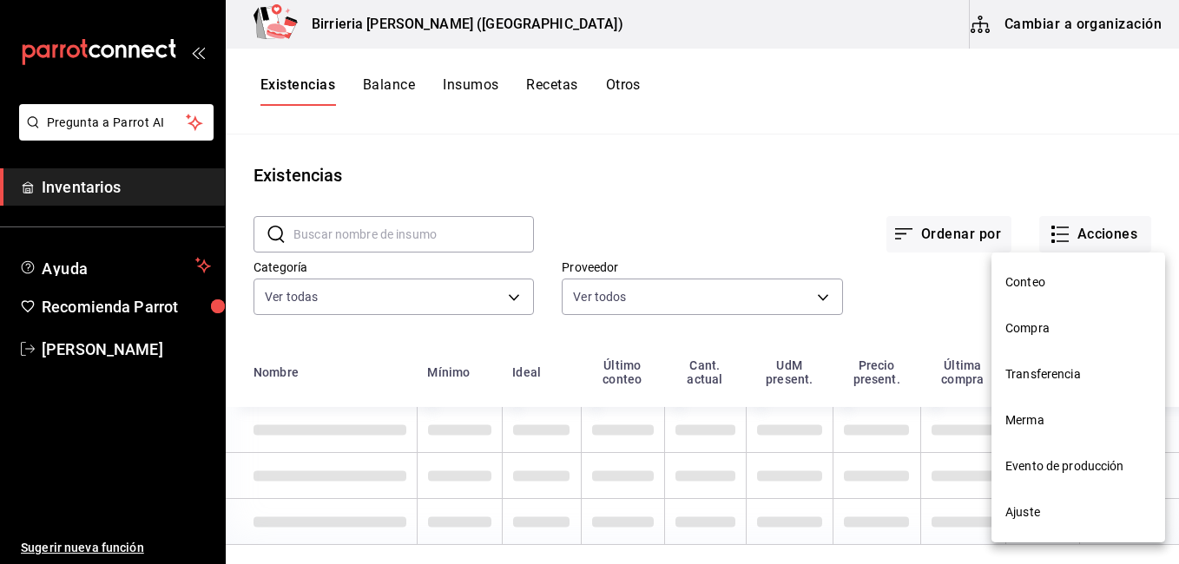
click at [1040, 426] on span "Merma" at bounding box center [1078, 420] width 146 height 18
click at [1036, 417] on html "Pregunta a Parrot AI Inventarios Ayuda Recomienda Parrot [PERSON_NAME] Sugerir …" at bounding box center [589, 276] width 1179 height 552
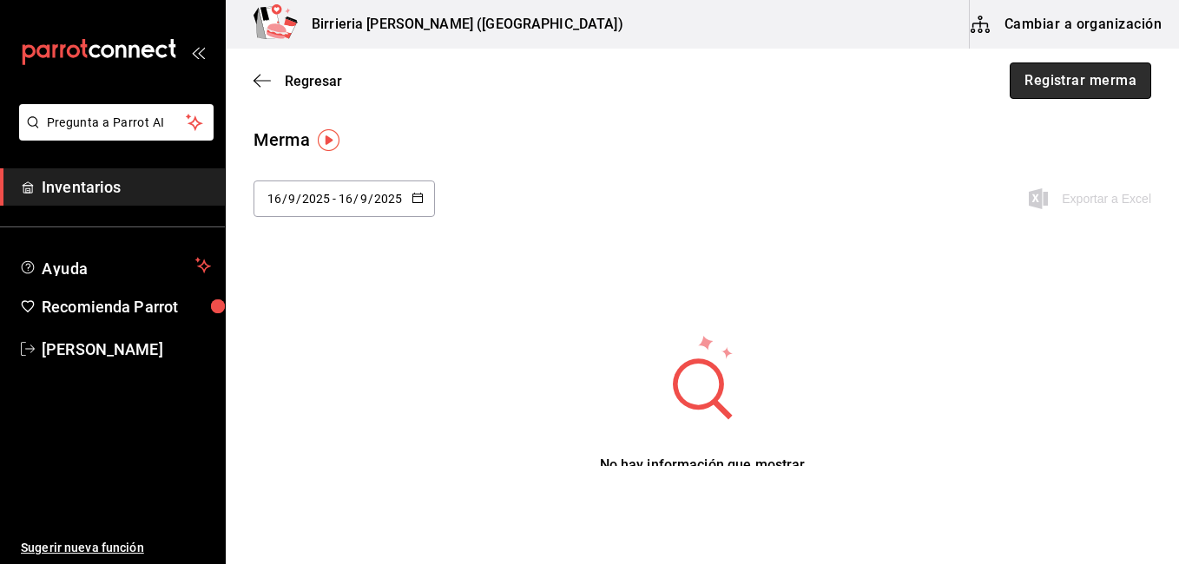
click at [1098, 69] on button "Registrar merma" at bounding box center [1079, 80] width 141 height 36
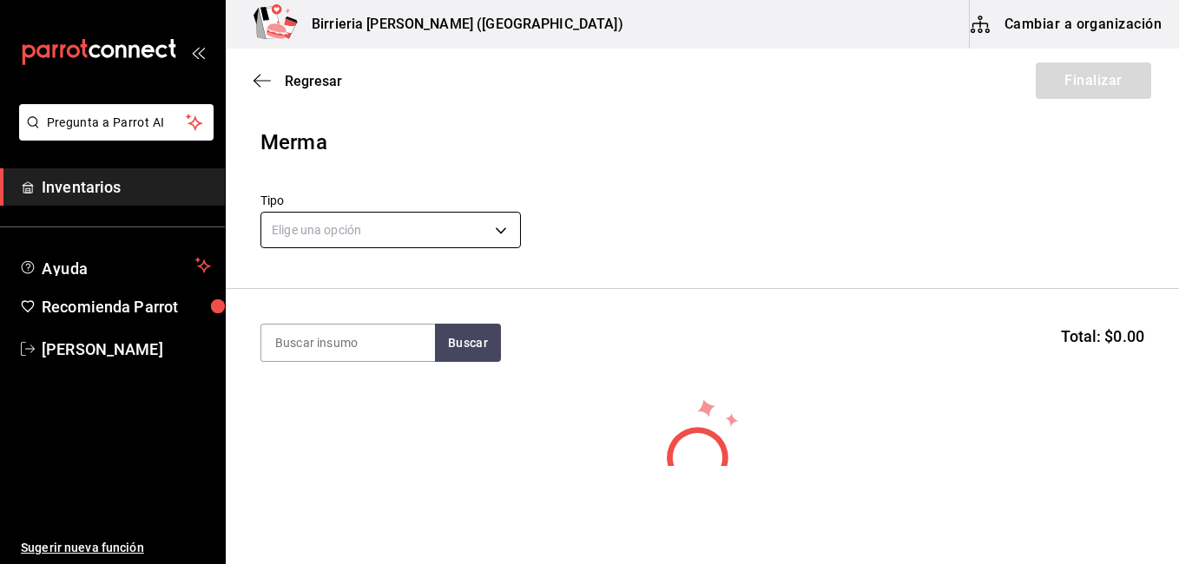
click at [480, 239] on body "Pregunta a Parrot AI Inventarios Ayuda Recomienda Parrot [PERSON_NAME] Sugerir …" at bounding box center [589, 233] width 1179 height 466
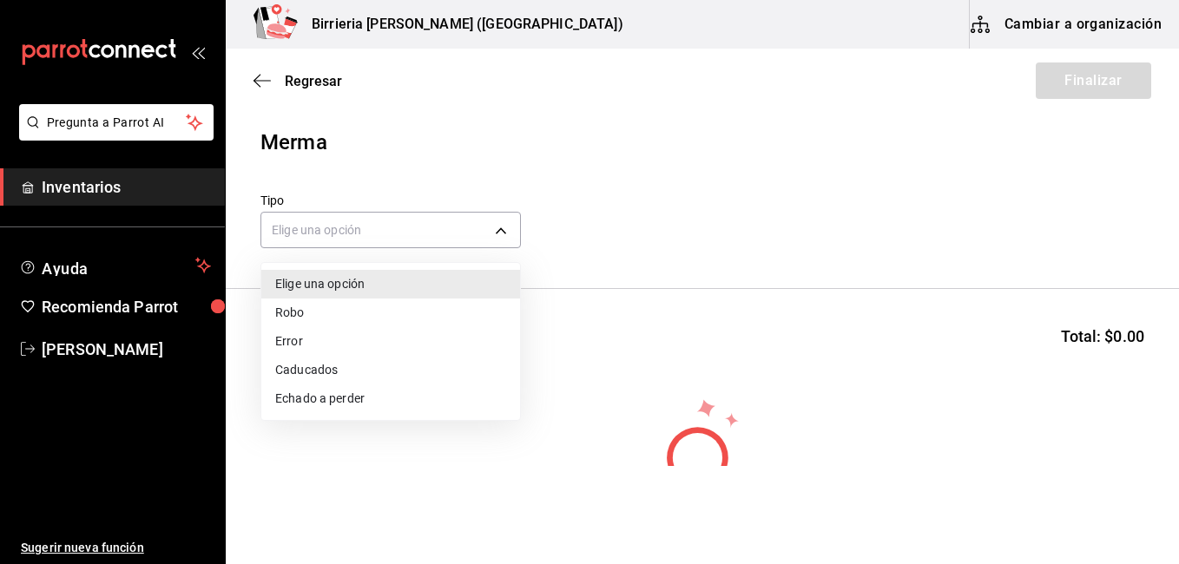
click at [295, 331] on li "Error" at bounding box center [390, 341] width 259 height 29
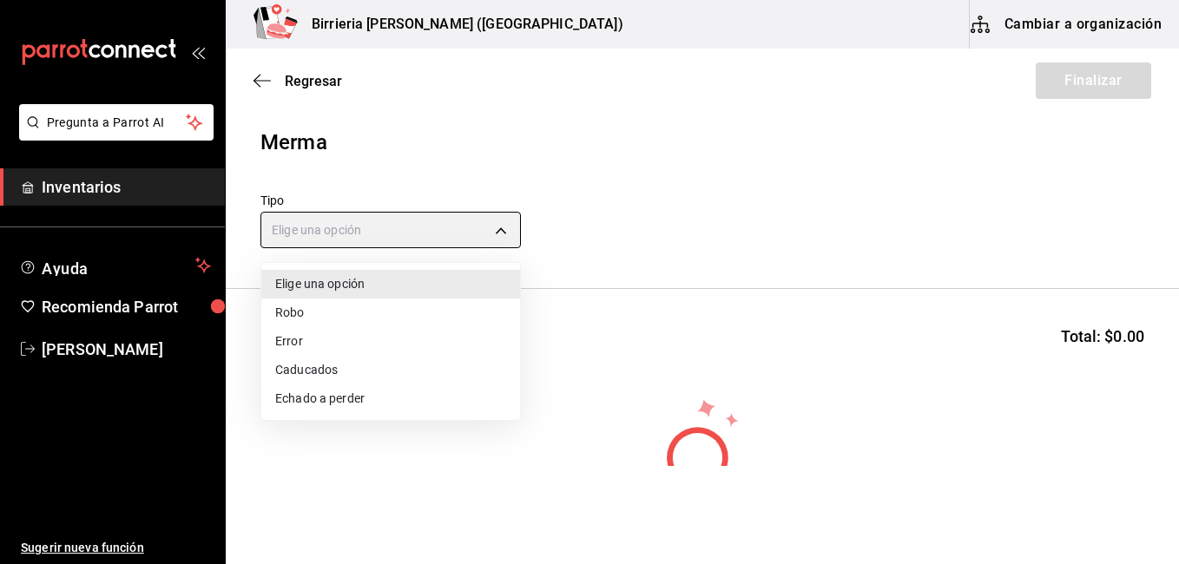
type input "ERROR"
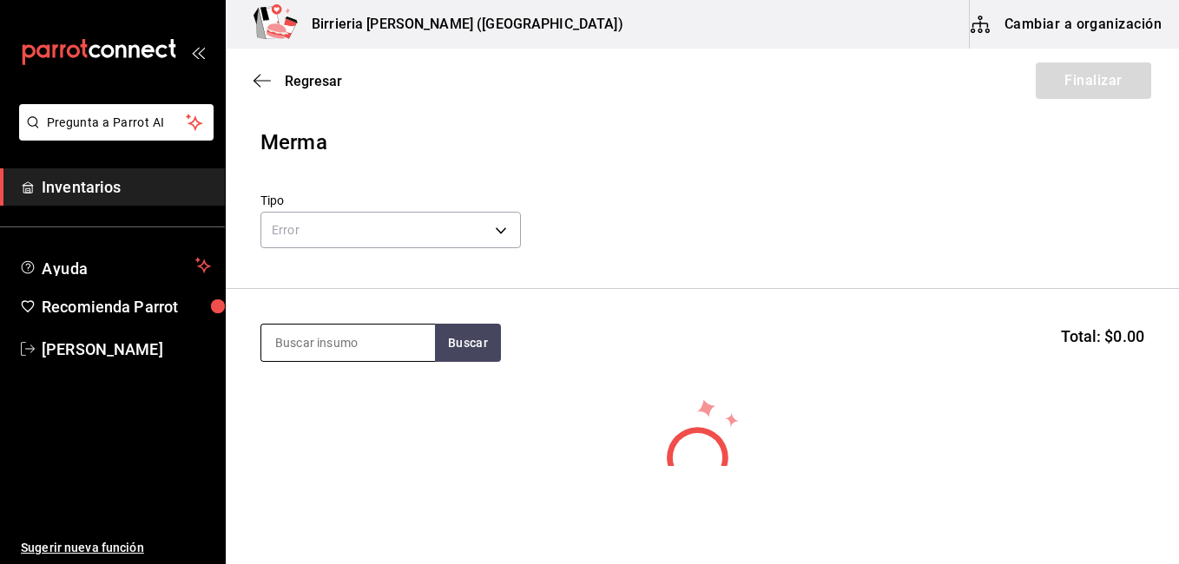
click at [340, 331] on input at bounding box center [348, 343] width 174 height 36
type input "TOMATE"
click at [449, 343] on button "Buscar" at bounding box center [468, 343] width 66 height 38
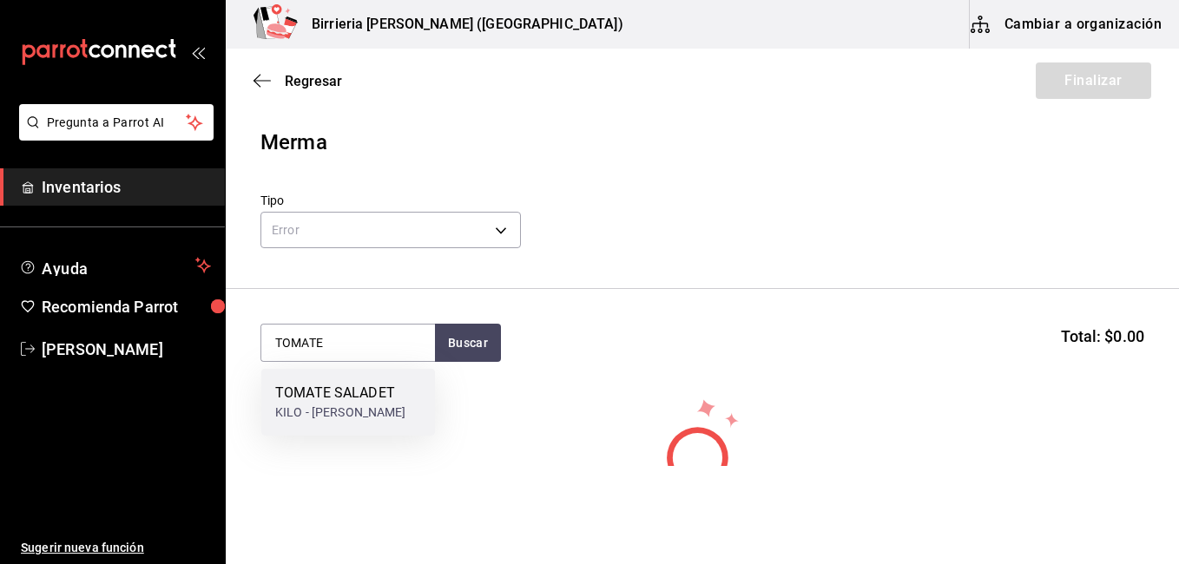
click at [374, 397] on div "TOMATE SALADET" at bounding box center [340, 393] width 131 height 21
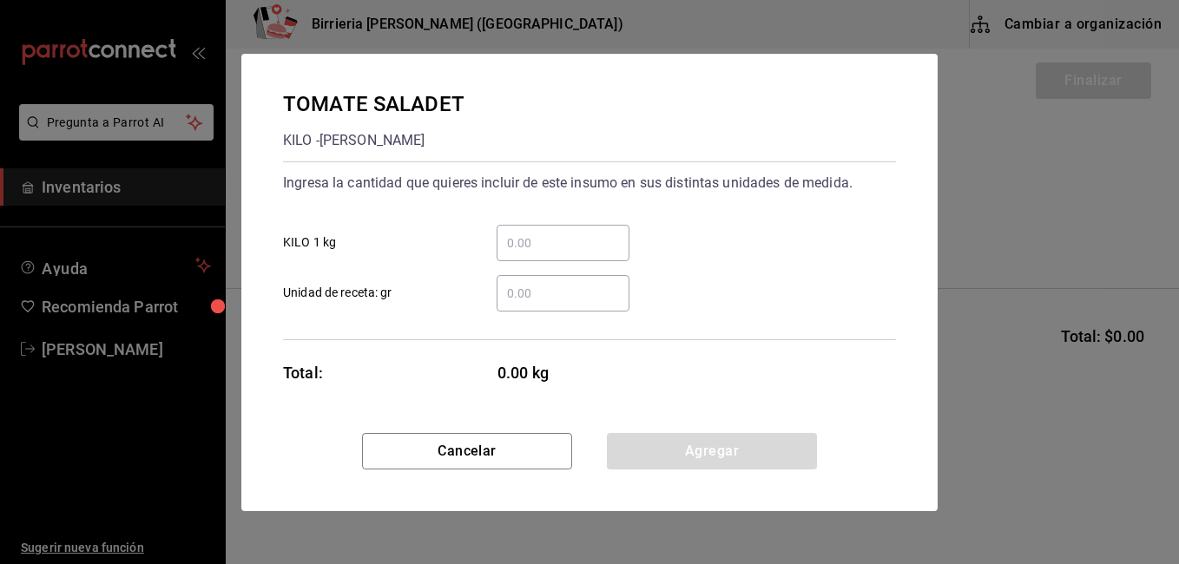
click at [588, 283] on input "​ Unidad de receta: gr" at bounding box center [562, 293] width 133 height 21
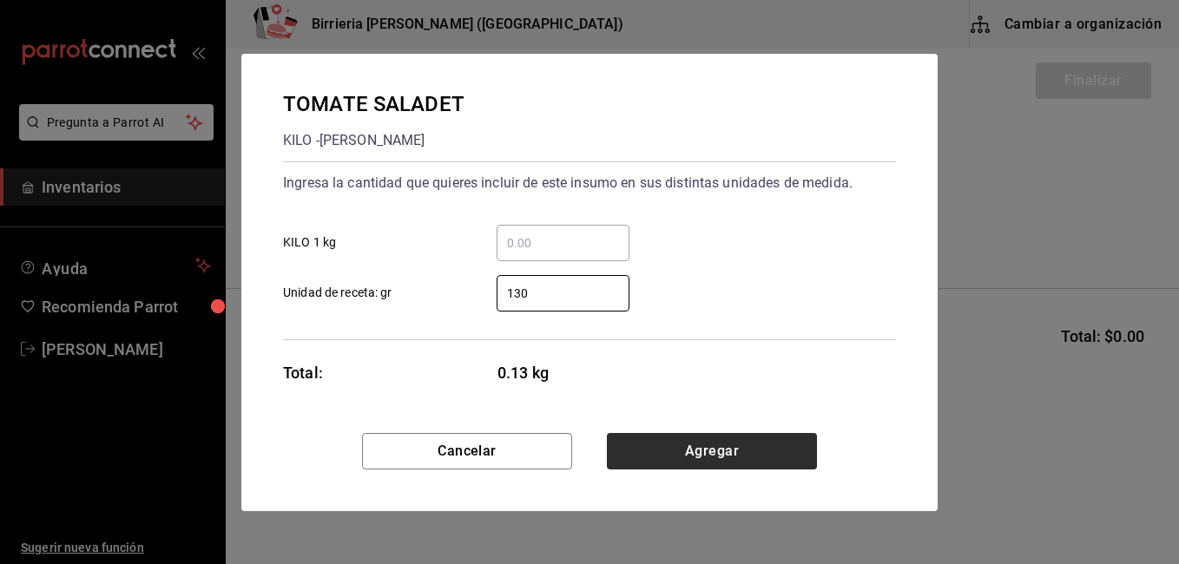
type input "130"
click at [669, 434] on button "Agregar" at bounding box center [712, 451] width 210 height 36
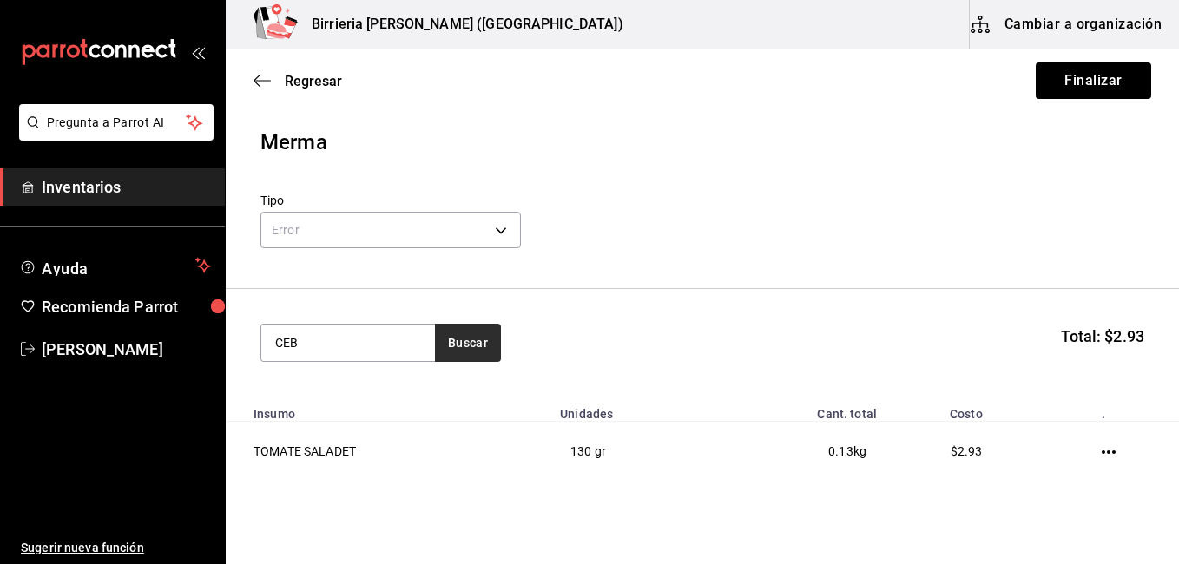
type input "CEB"
click at [449, 345] on button "Buscar" at bounding box center [468, 343] width 66 height 38
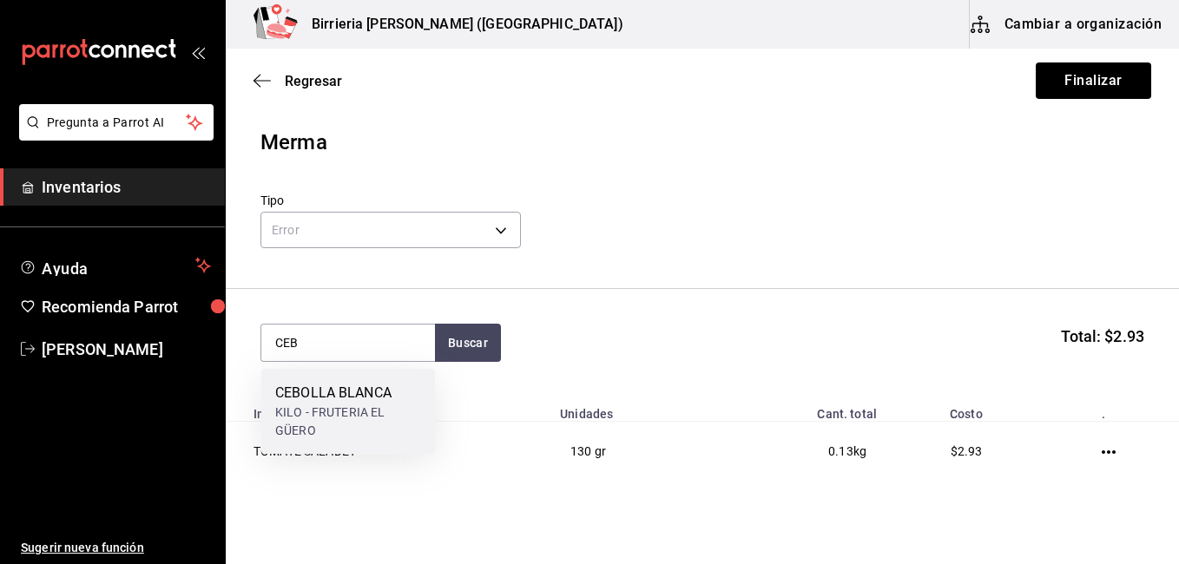
click at [391, 390] on div "CEBOLLA BLANCA" at bounding box center [348, 393] width 146 height 21
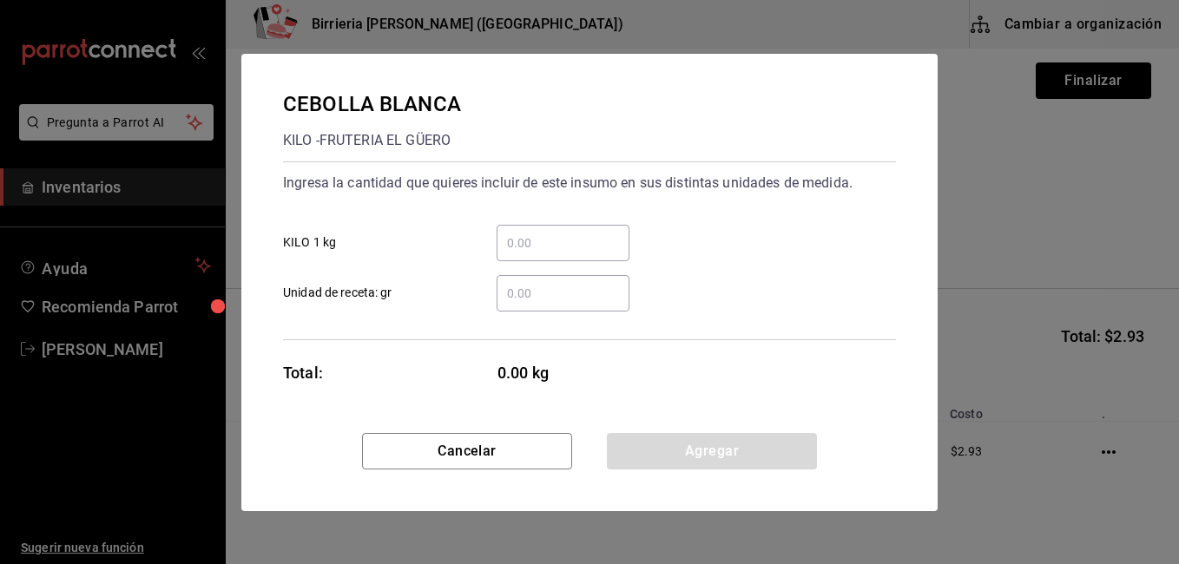
click at [541, 290] on input "​ Unidad de receta: gr" at bounding box center [562, 293] width 133 height 21
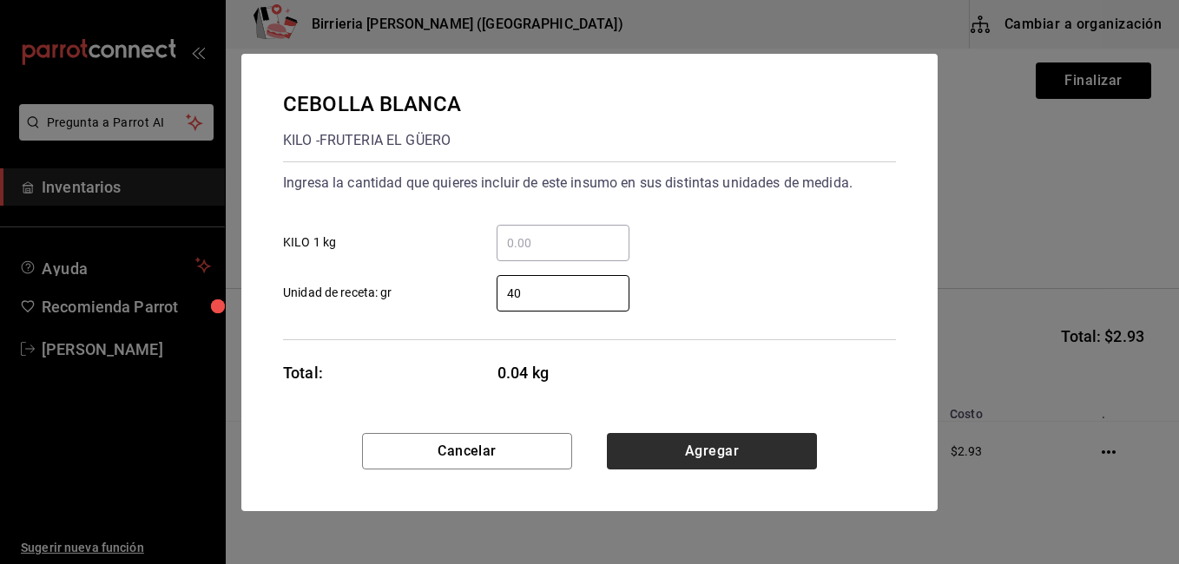
type input "40"
click at [721, 442] on button "Agregar" at bounding box center [712, 451] width 210 height 36
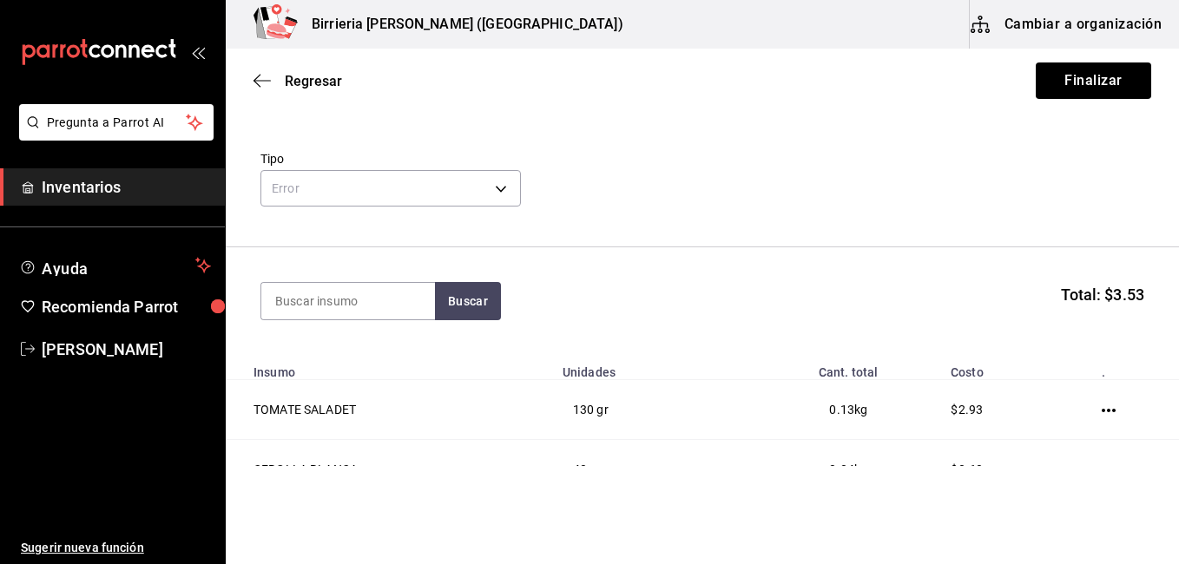
scroll to position [69, 0]
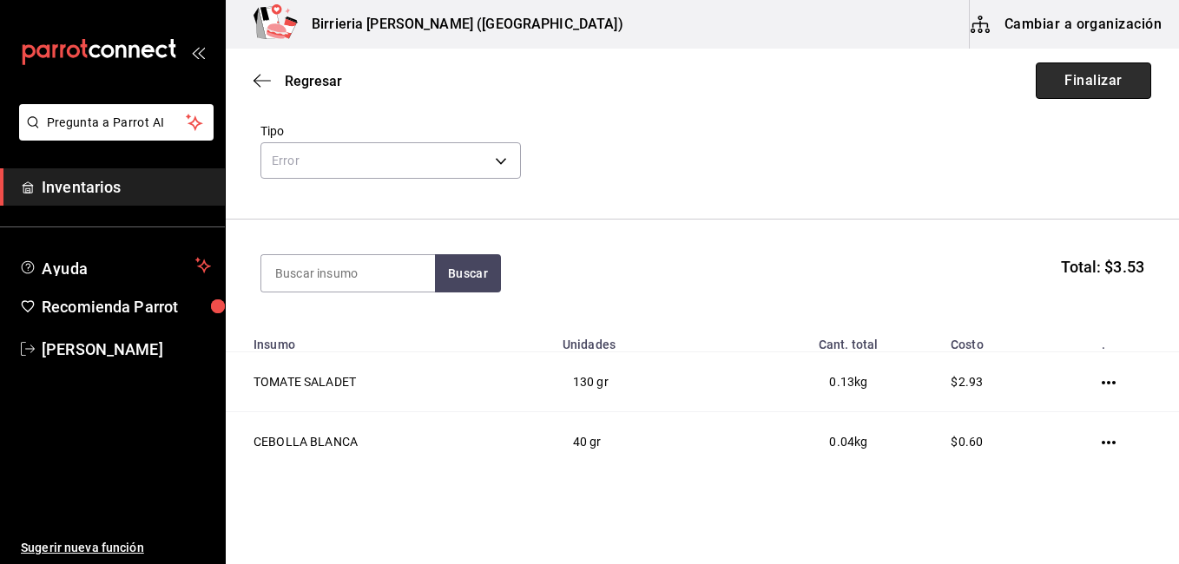
click at [1057, 72] on button "Finalizar" at bounding box center [1092, 80] width 115 height 36
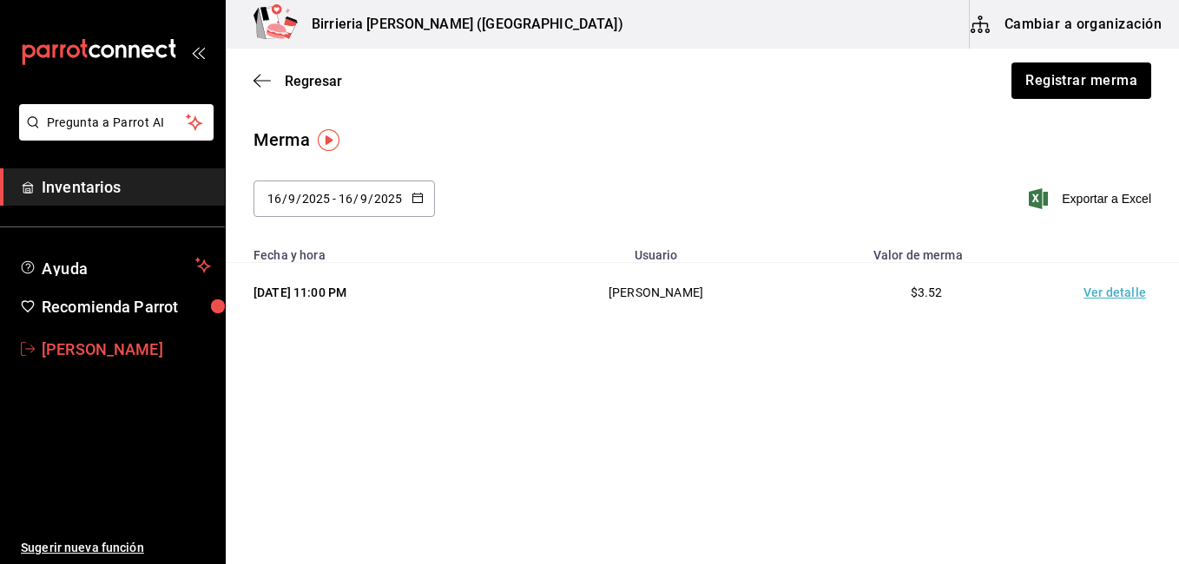
click at [87, 343] on span "[PERSON_NAME]" at bounding box center [126, 349] width 169 height 23
